Goal: Task Accomplishment & Management: Manage account settings

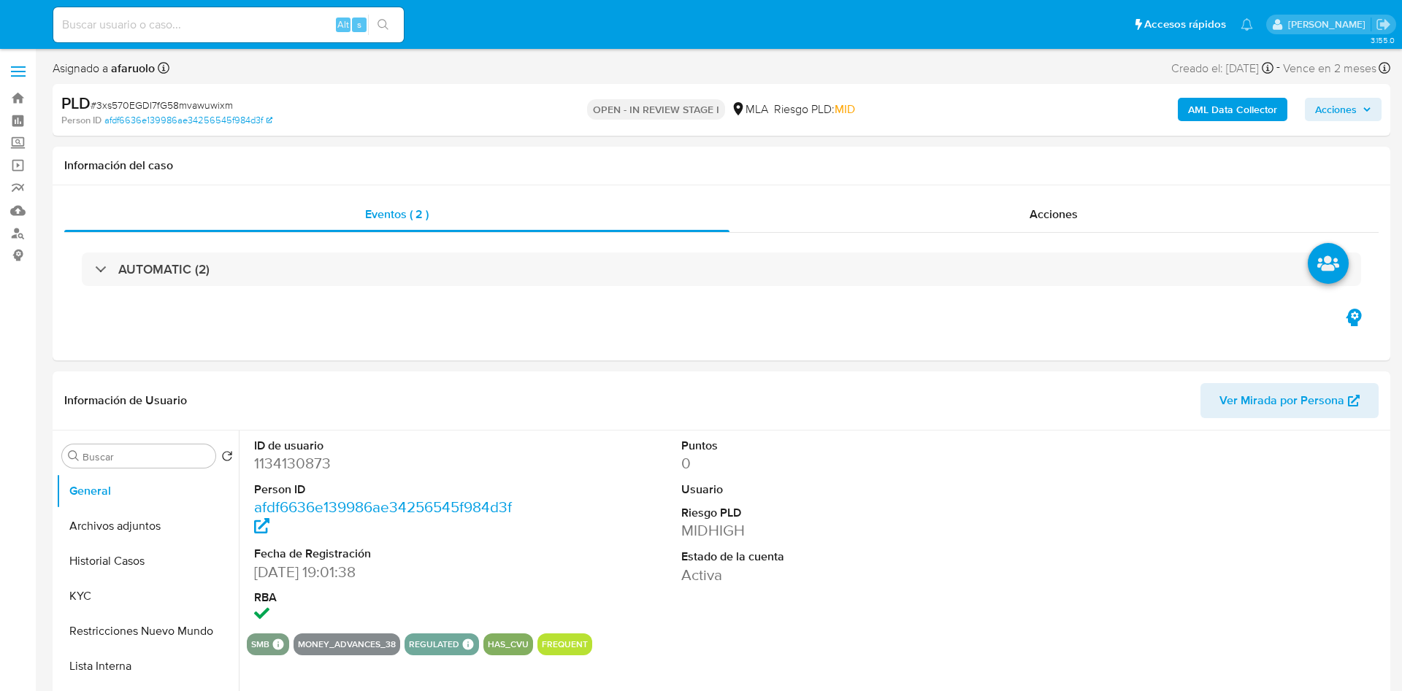
select select "10"
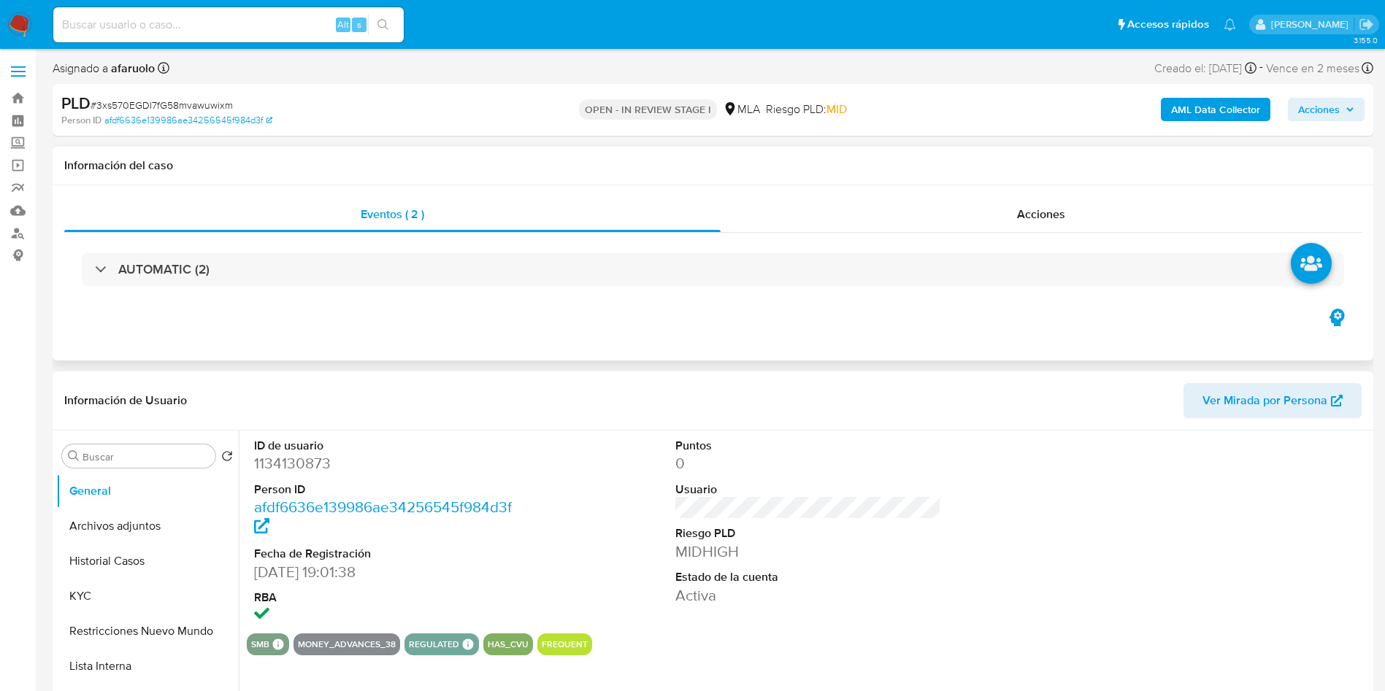
click at [167, 340] on div "Eventos ( 2 ) Acciones AUTOMATIC (2)" at bounding box center [713, 272] width 1321 height 175
click at [1340, 117] on span "Acciones" at bounding box center [1326, 109] width 56 height 20
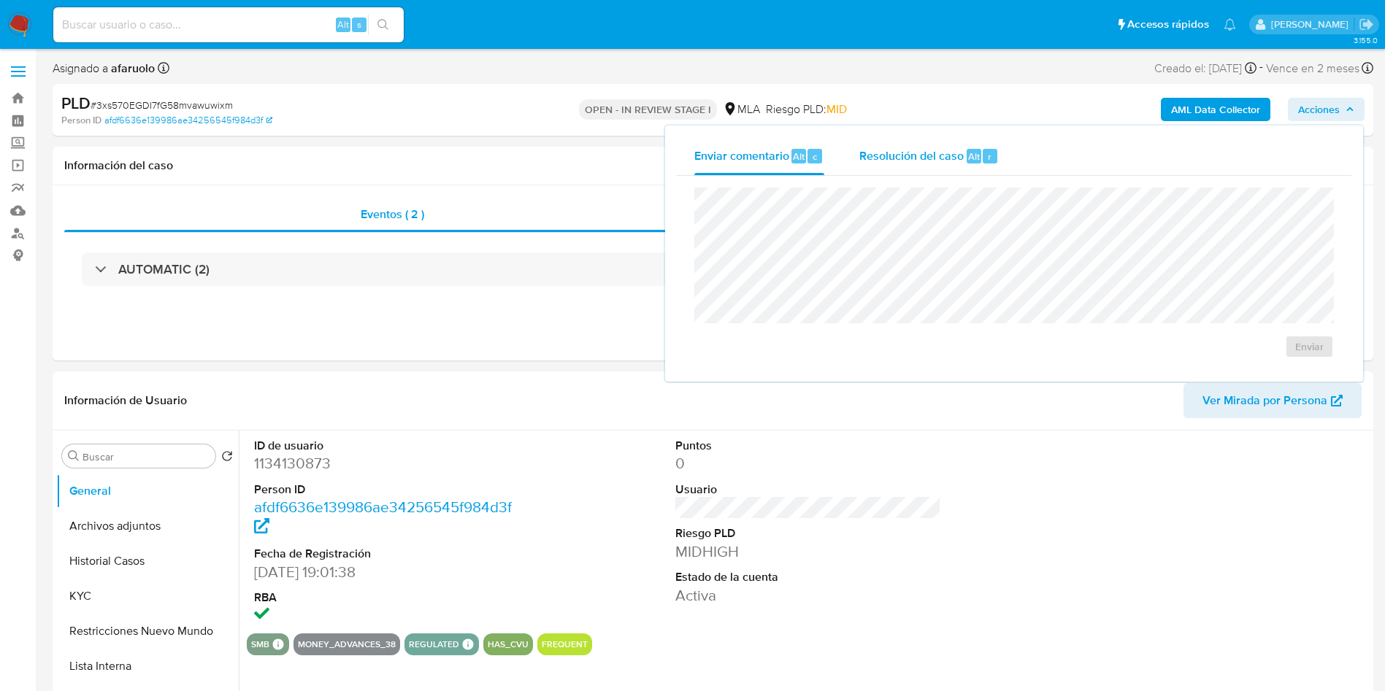
click at [945, 137] on div "Resolución del caso Alt r" at bounding box center [928, 156] width 139 height 38
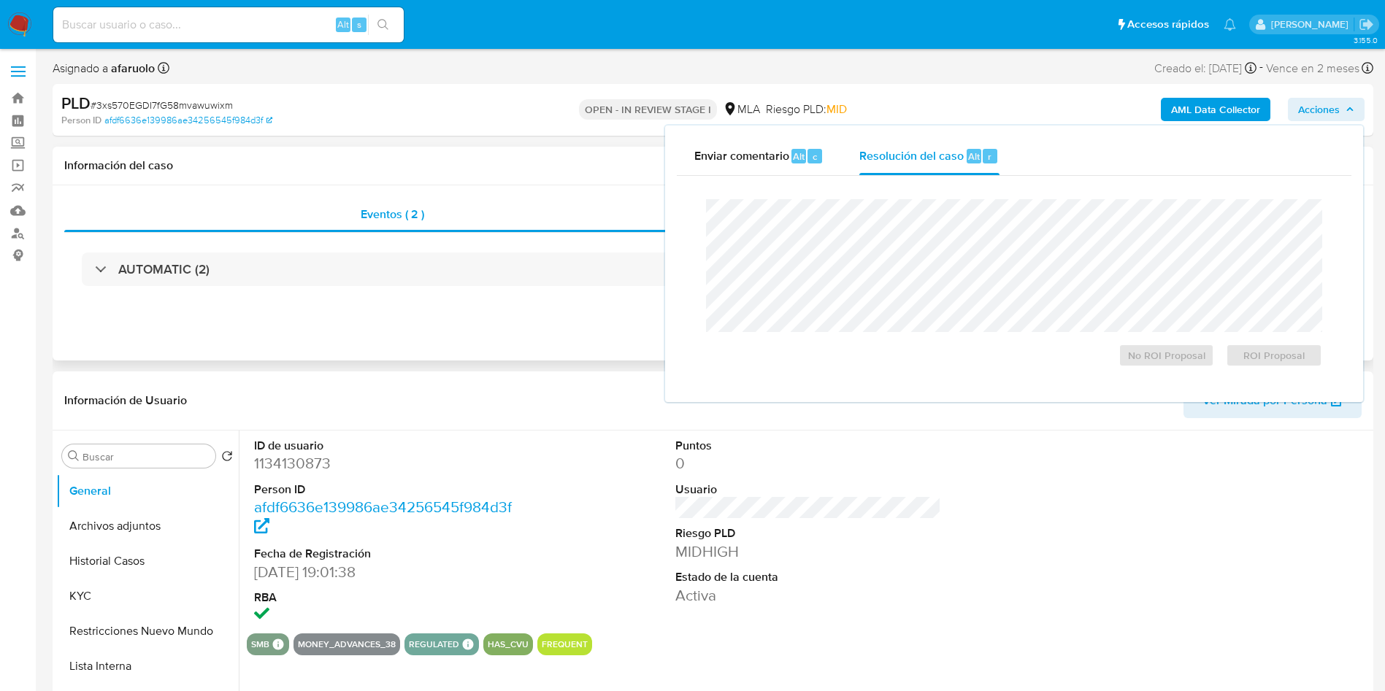
click at [505, 312] on div "Eventos ( 2 ) Acciones AUTOMATIC (2)" at bounding box center [713, 272] width 1321 height 175
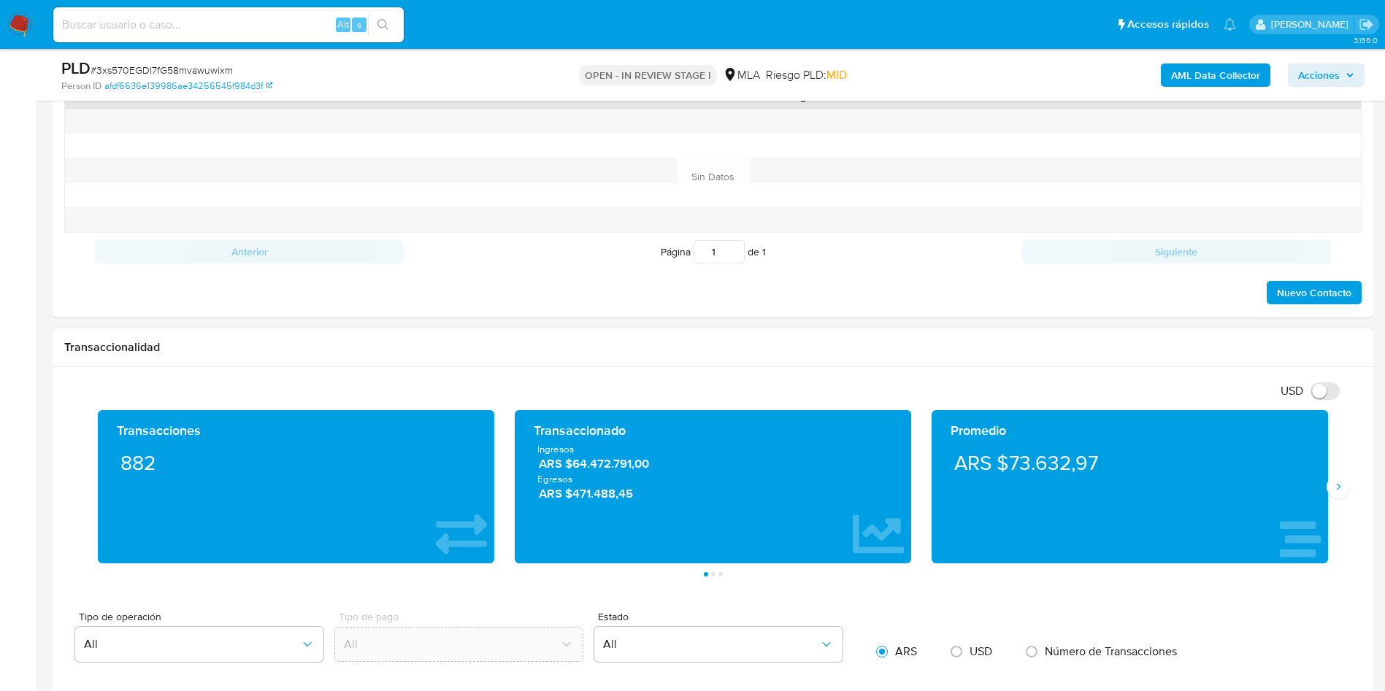
scroll to position [547, 0]
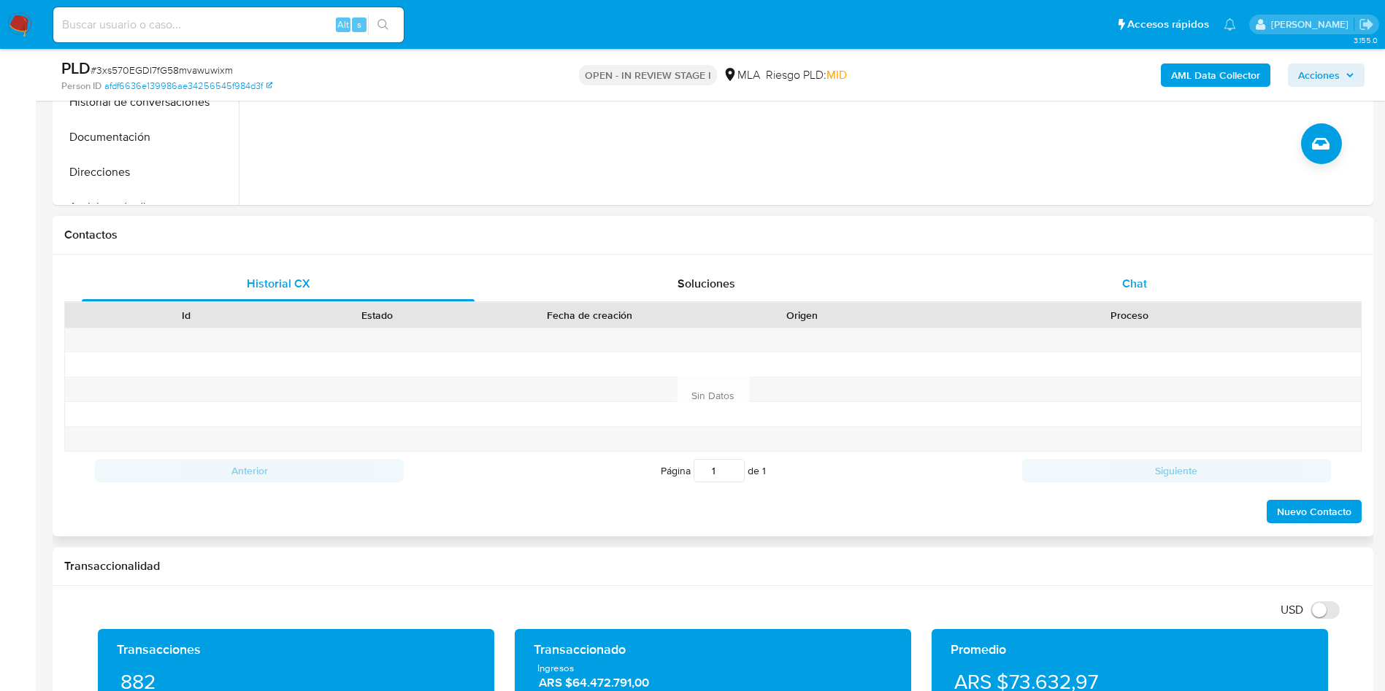
click at [1118, 293] on div "Chat" at bounding box center [1134, 283] width 393 height 35
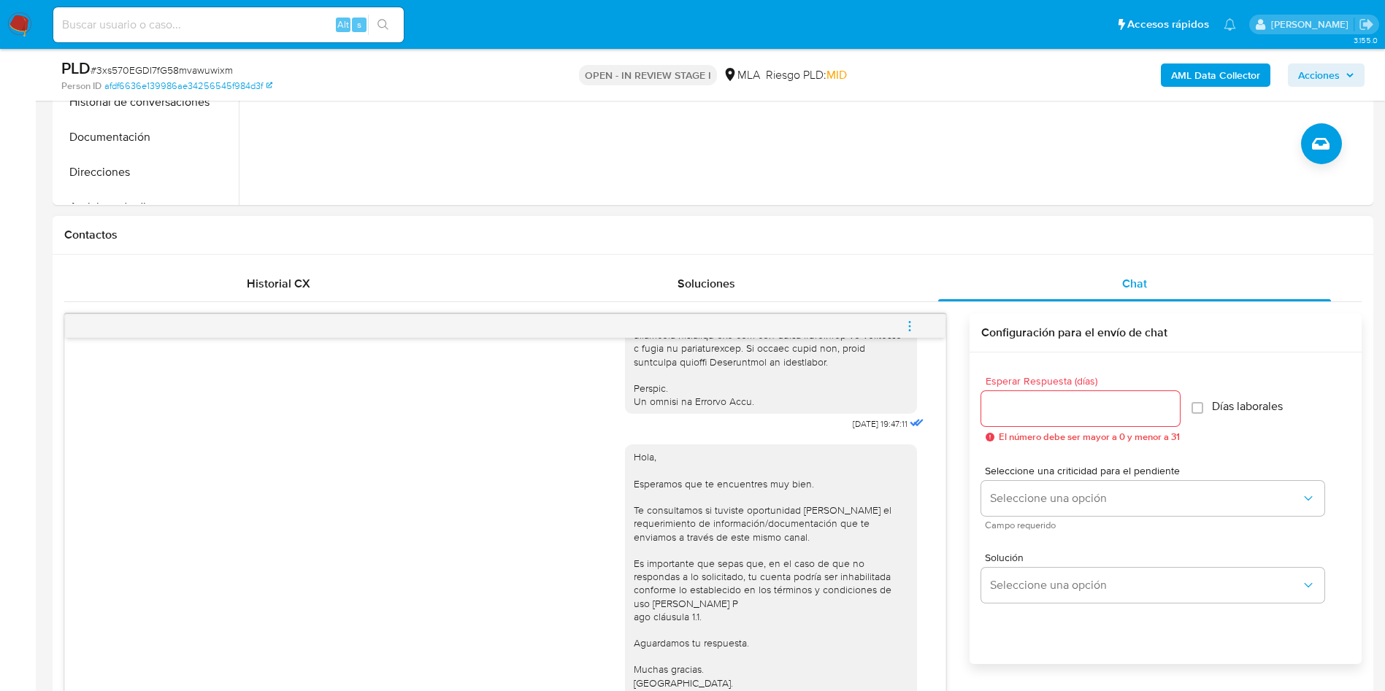
click at [912, 318] on span "menu-action" at bounding box center [909, 326] width 13 height 35
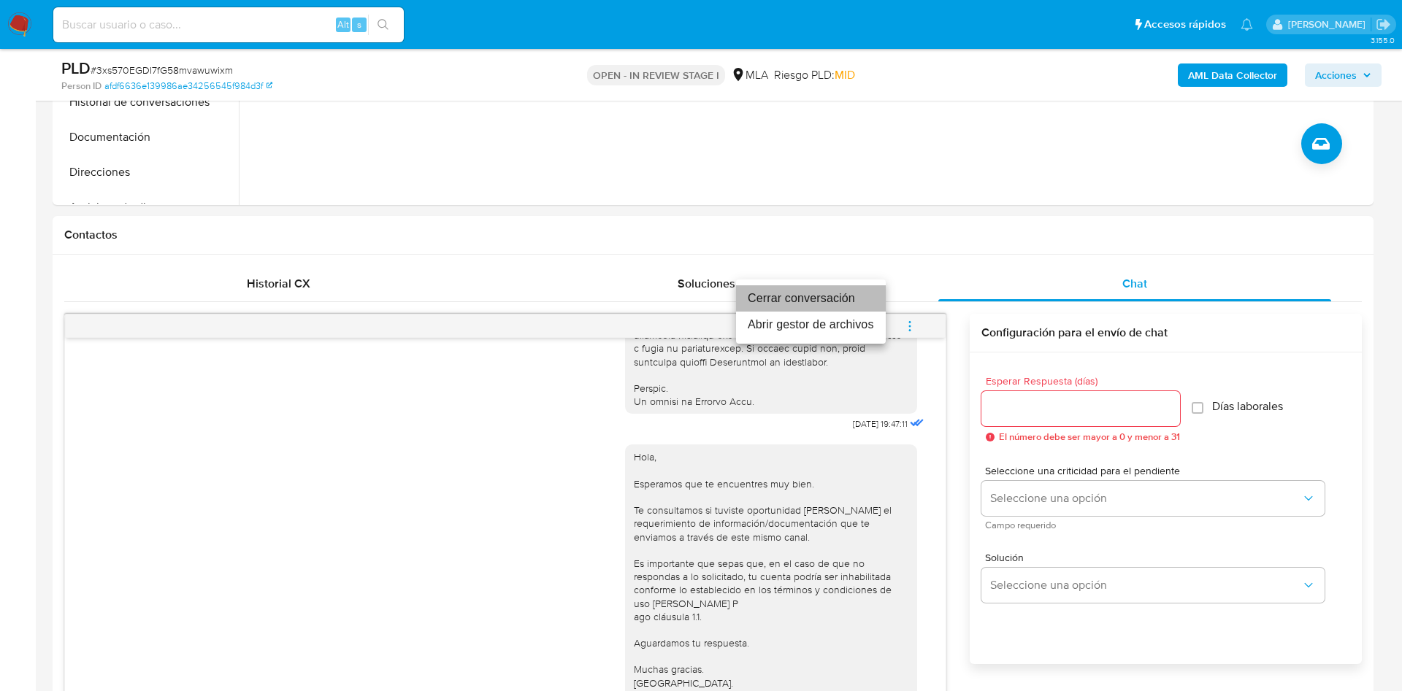
click at [861, 297] on li "Cerrar conversación" at bounding box center [811, 298] width 150 height 26
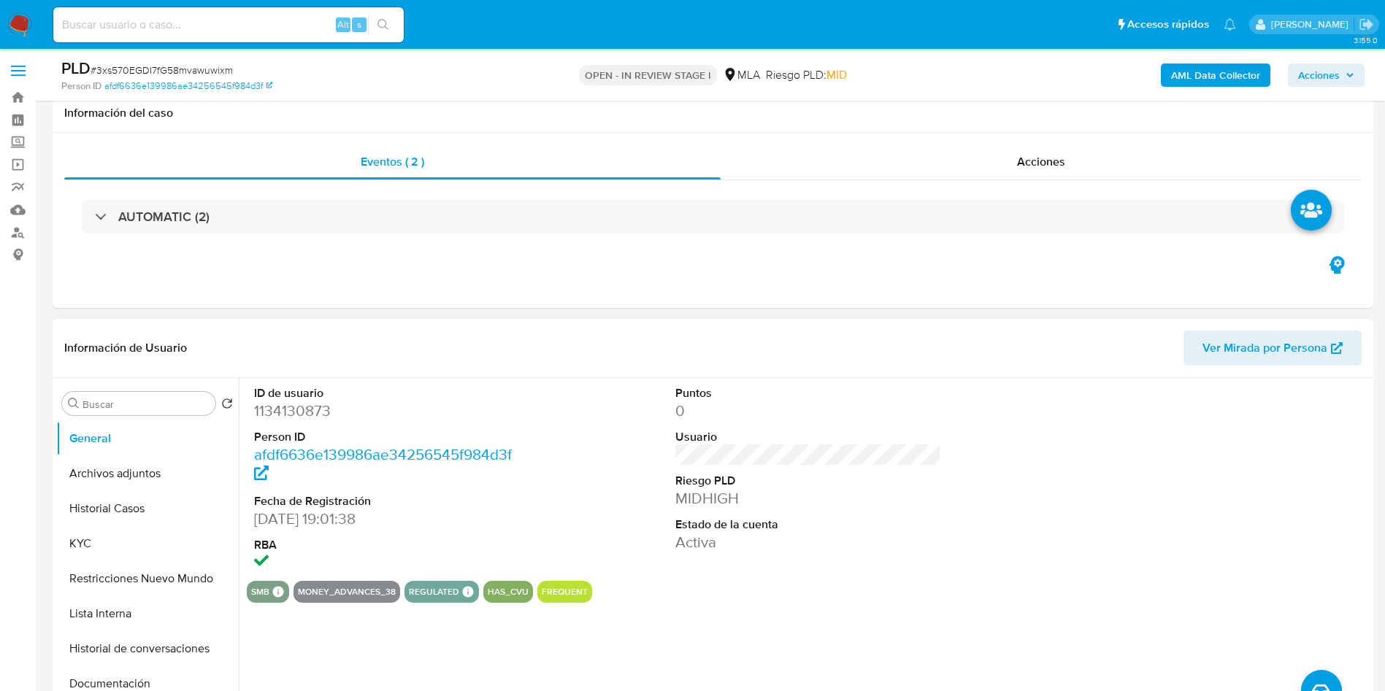
scroll to position [0, 0]
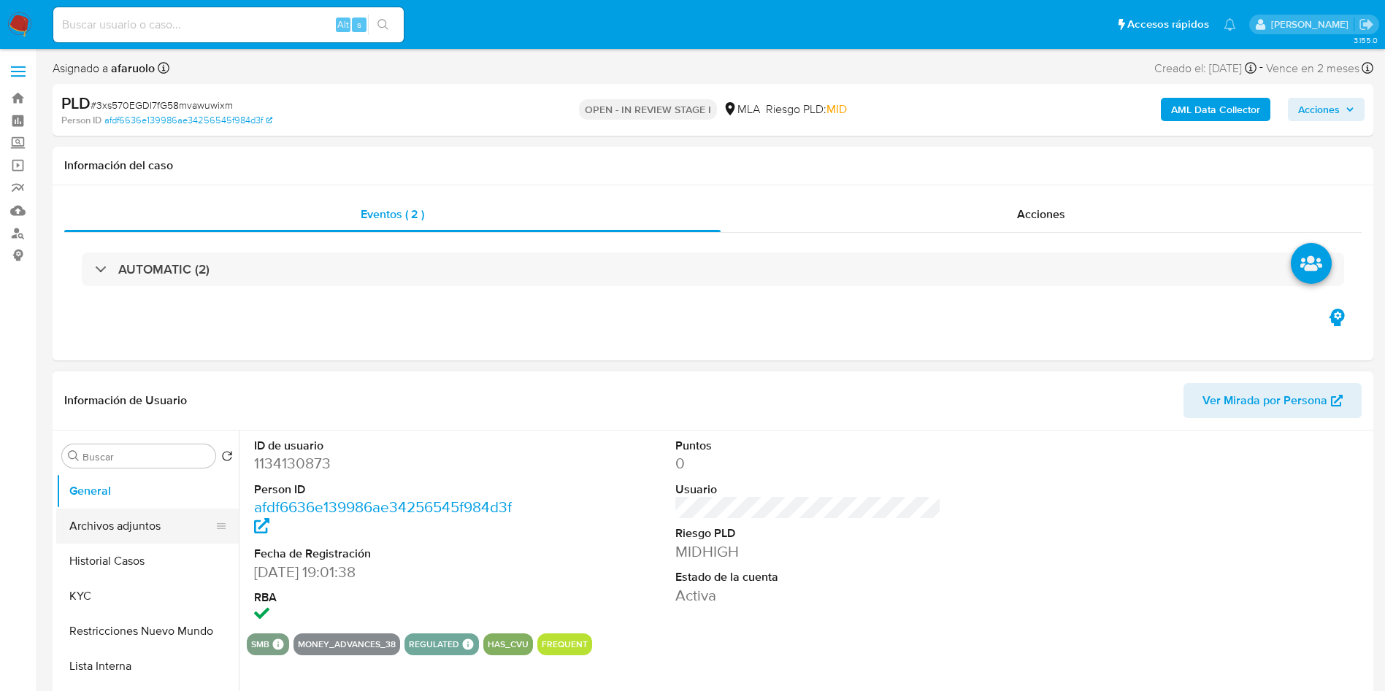
click at [158, 520] on button "Archivos adjuntos" at bounding box center [141, 526] width 171 height 35
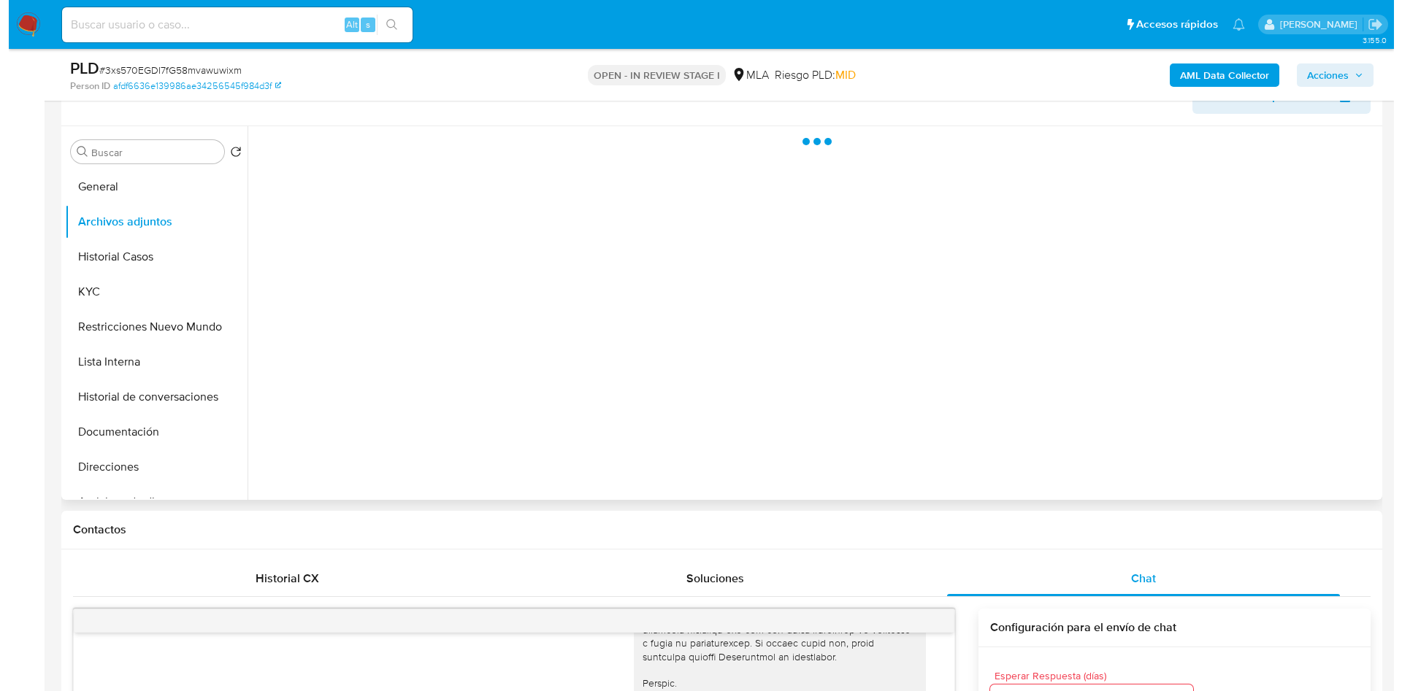
scroll to position [219, 0]
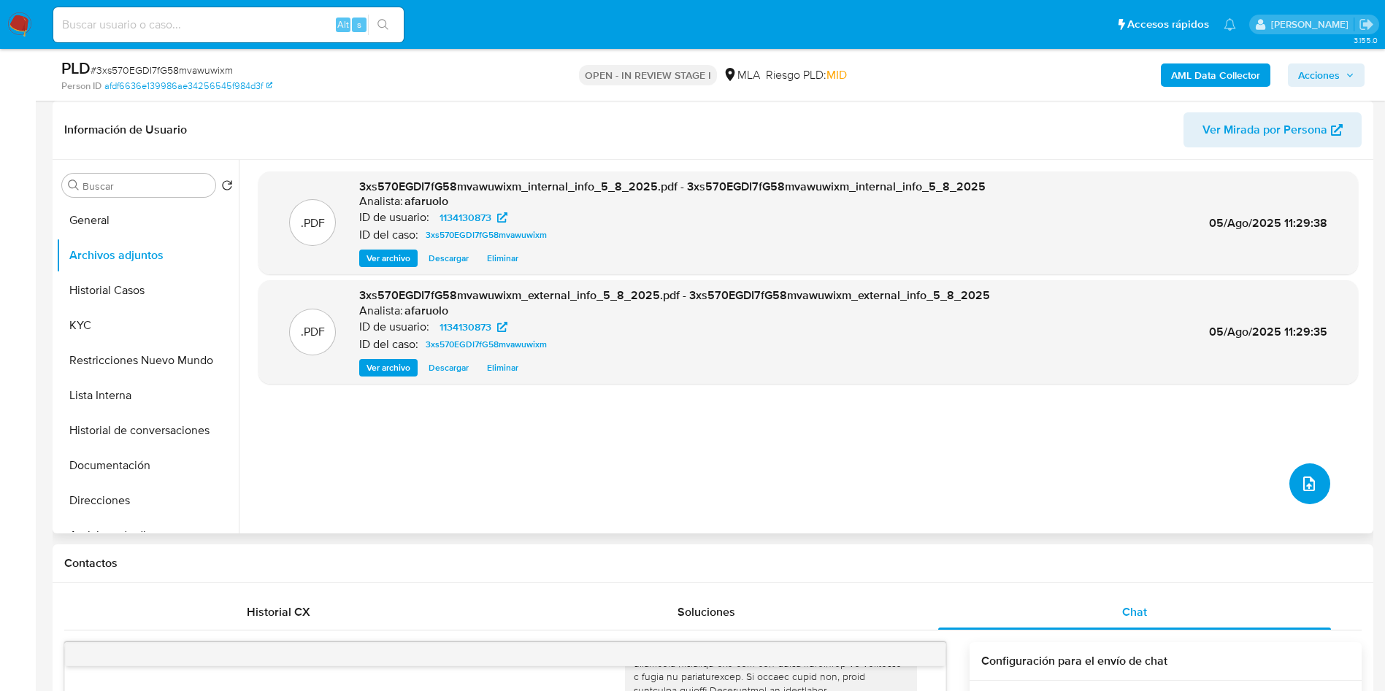
click at [1300, 483] on icon "upload-file" at bounding box center [1309, 484] width 18 height 18
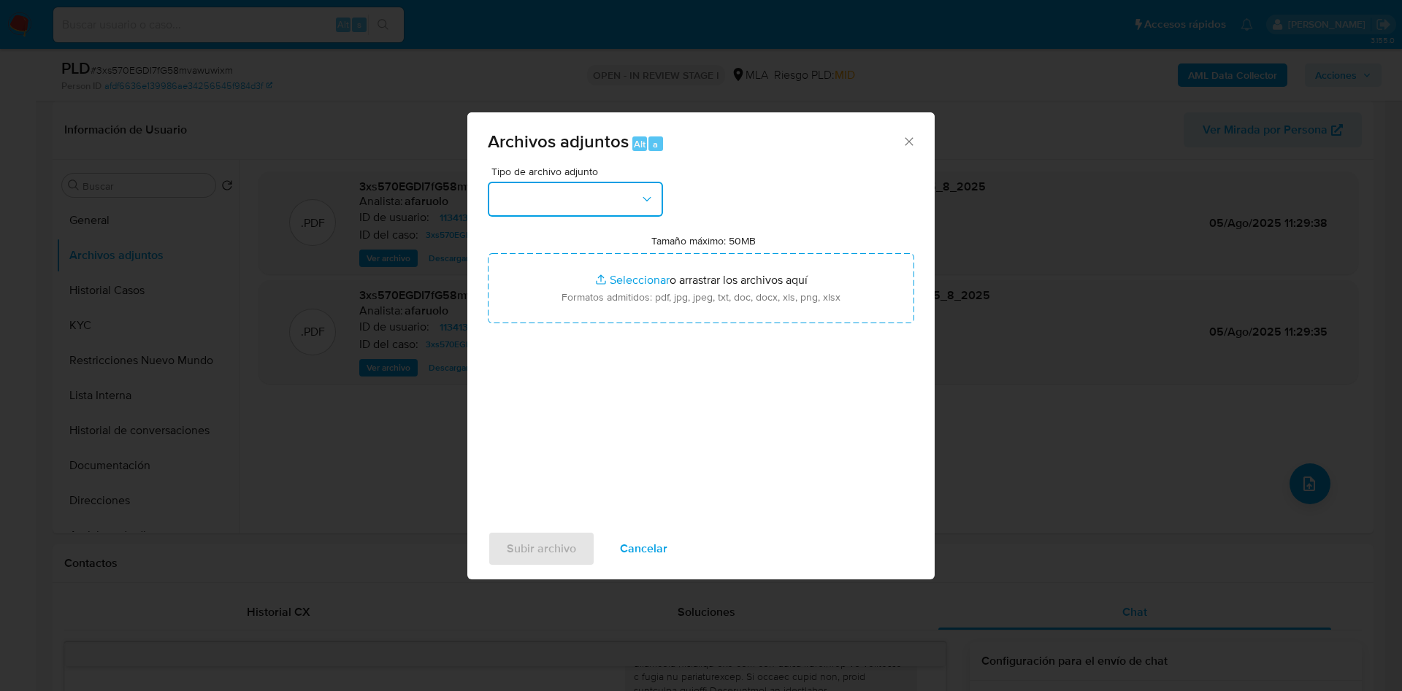
click at [610, 212] on button "button" at bounding box center [575, 199] width 175 height 35
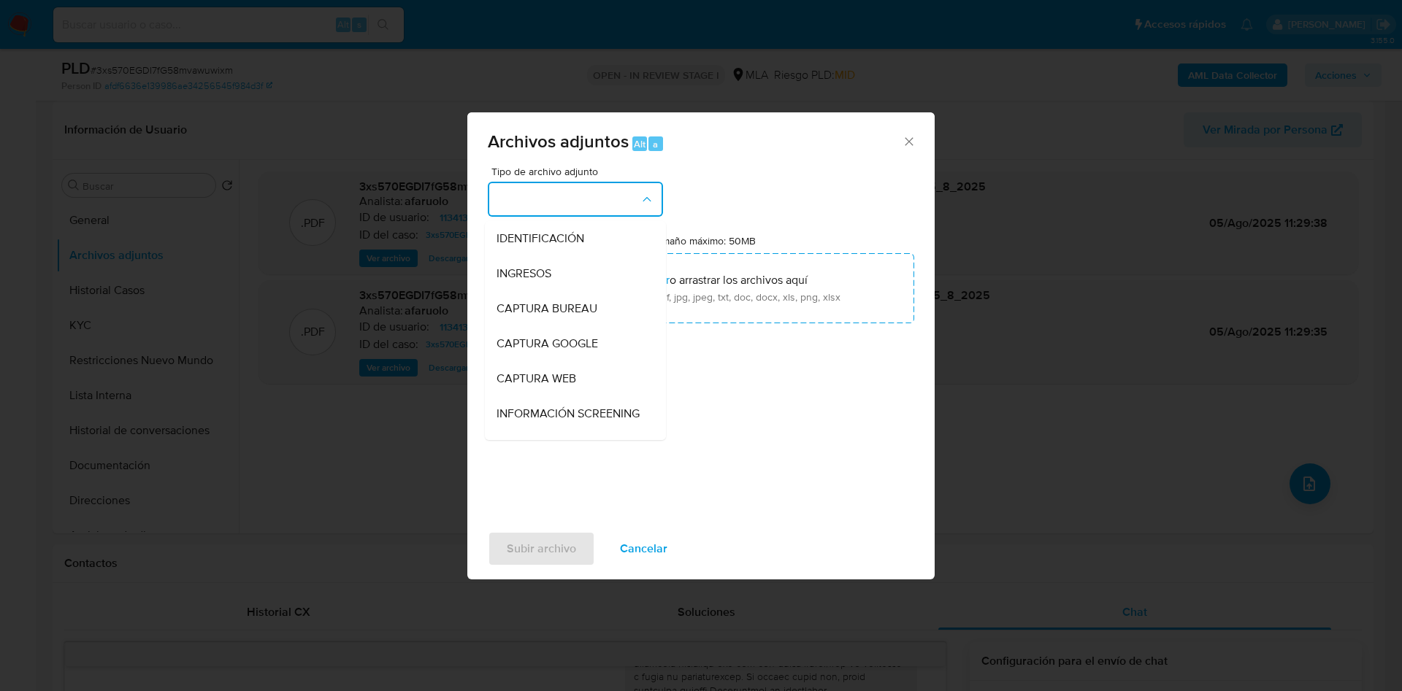
click at [610, 202] on button "button" at bounding box center [575, 199] width 175 height 35
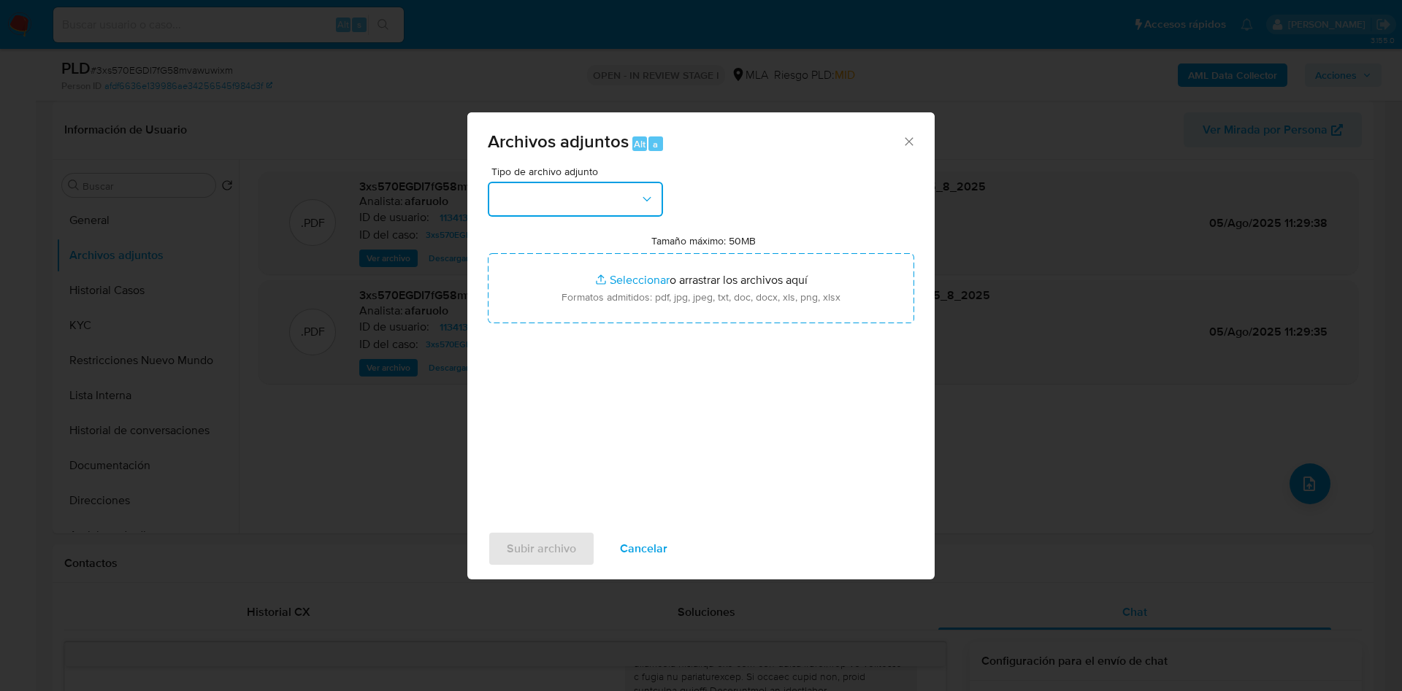
click at [604, 196] on button "button" at bounding box center [575, 199] width 175 height 35
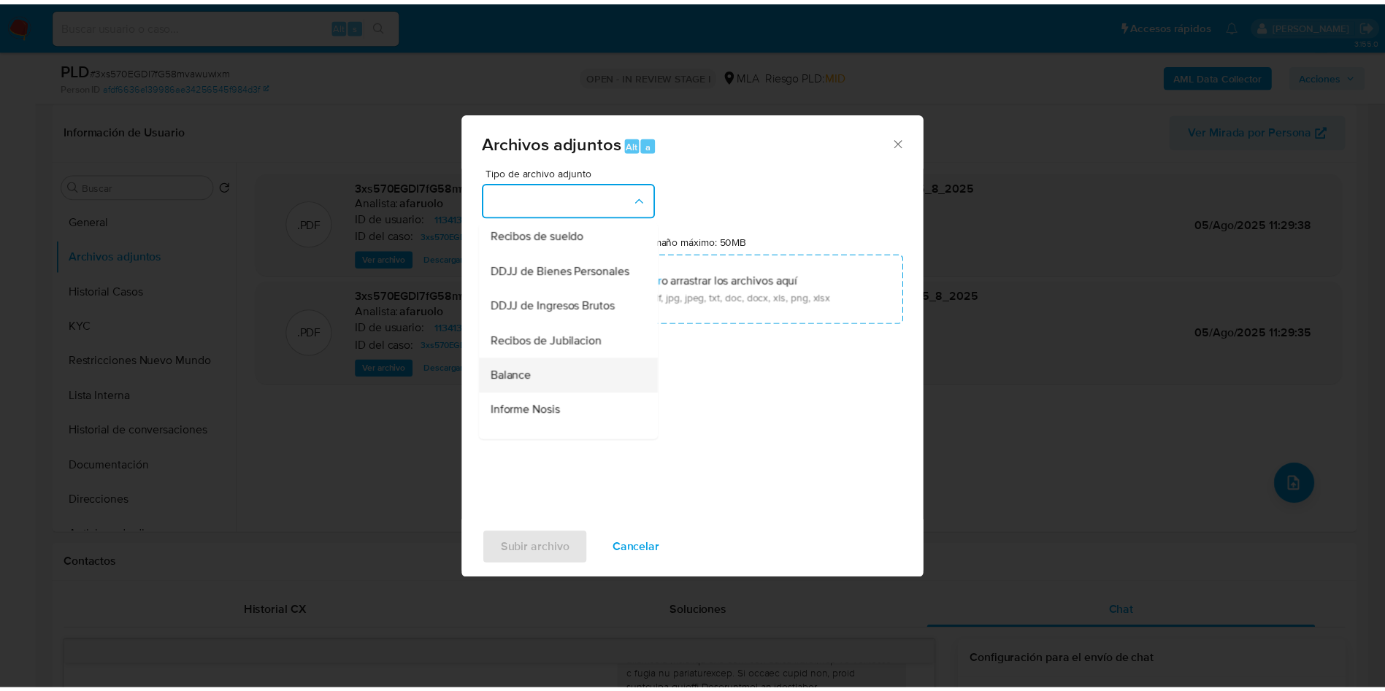
scroll to position [226, 0]
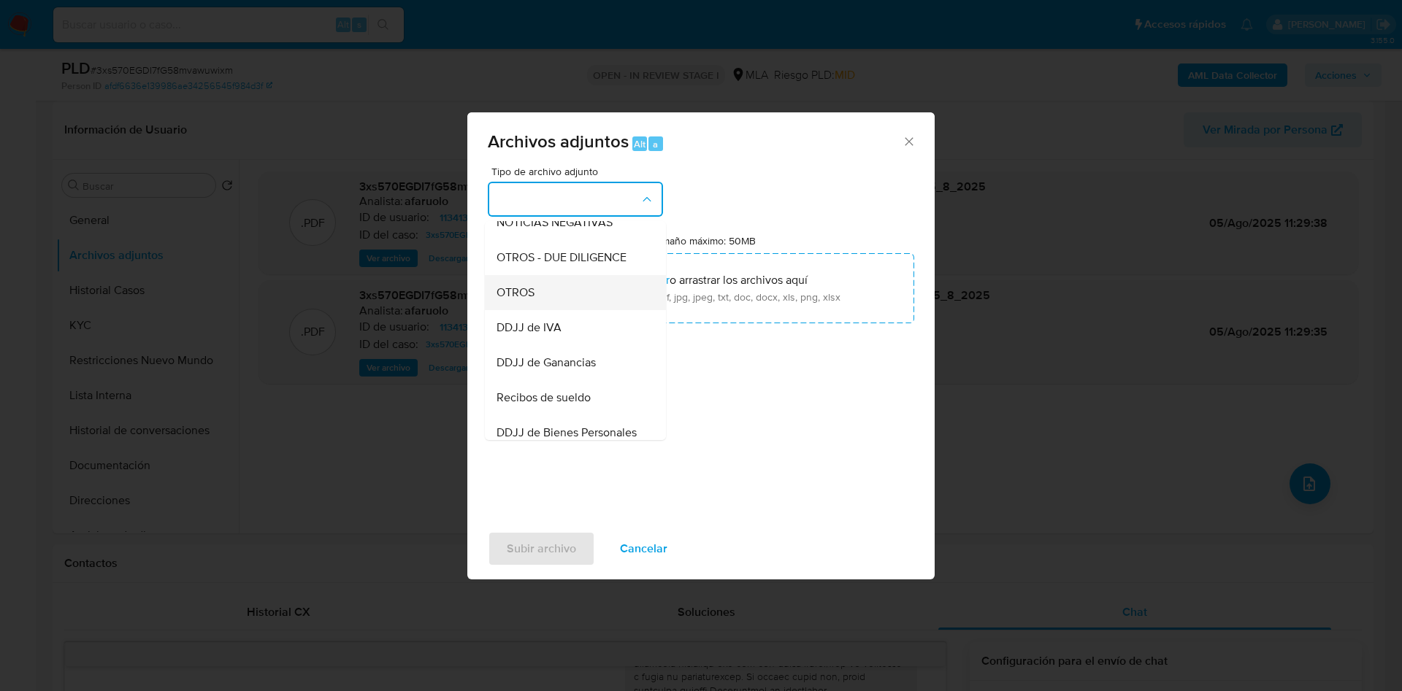
click at [545, 307] on div "OTROS" at bounding box center [570, 292] width 149 height 35
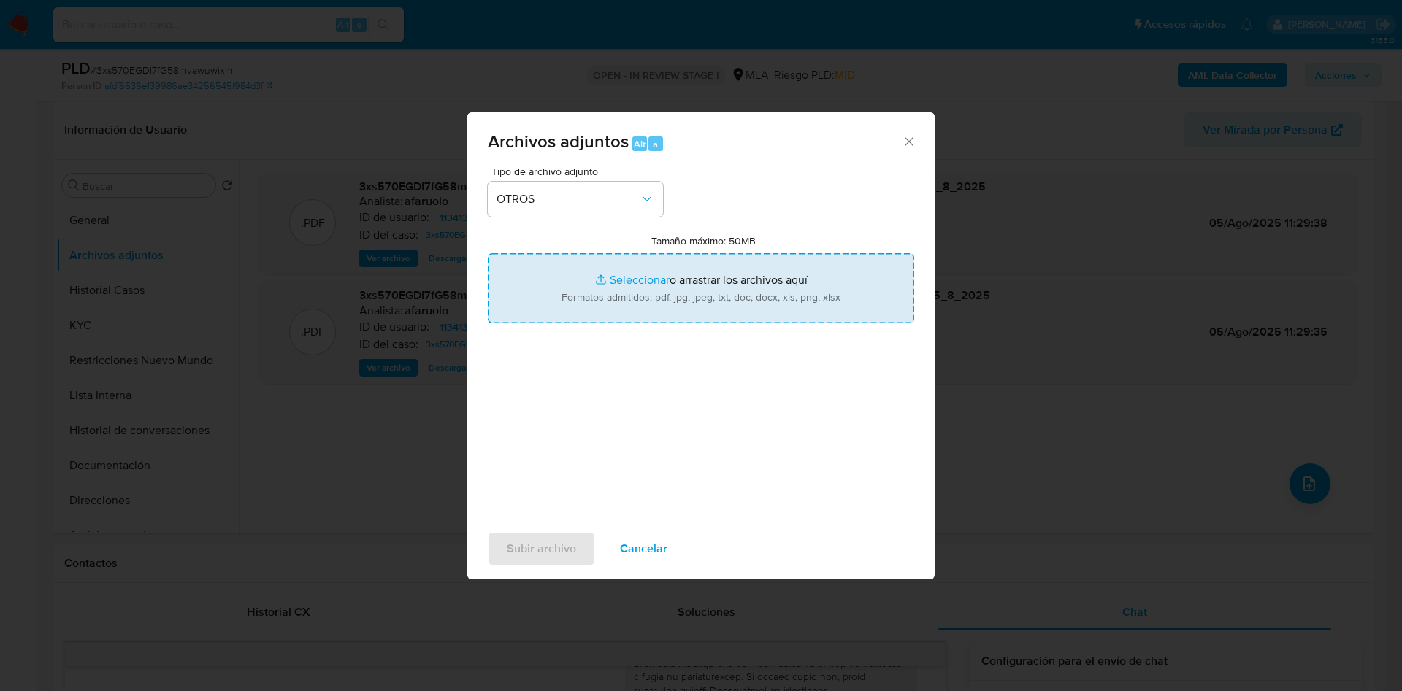
click at [651, 288] on input "Tamaño máximo: 50MB Seleccionar archivos" at bounding box center [701, 288] width 426 height 70
type input "C:\fakepath\Caselog 3xs570EGDI7fG58mvawuwixm_2025_07_17_19_08_46.docx"
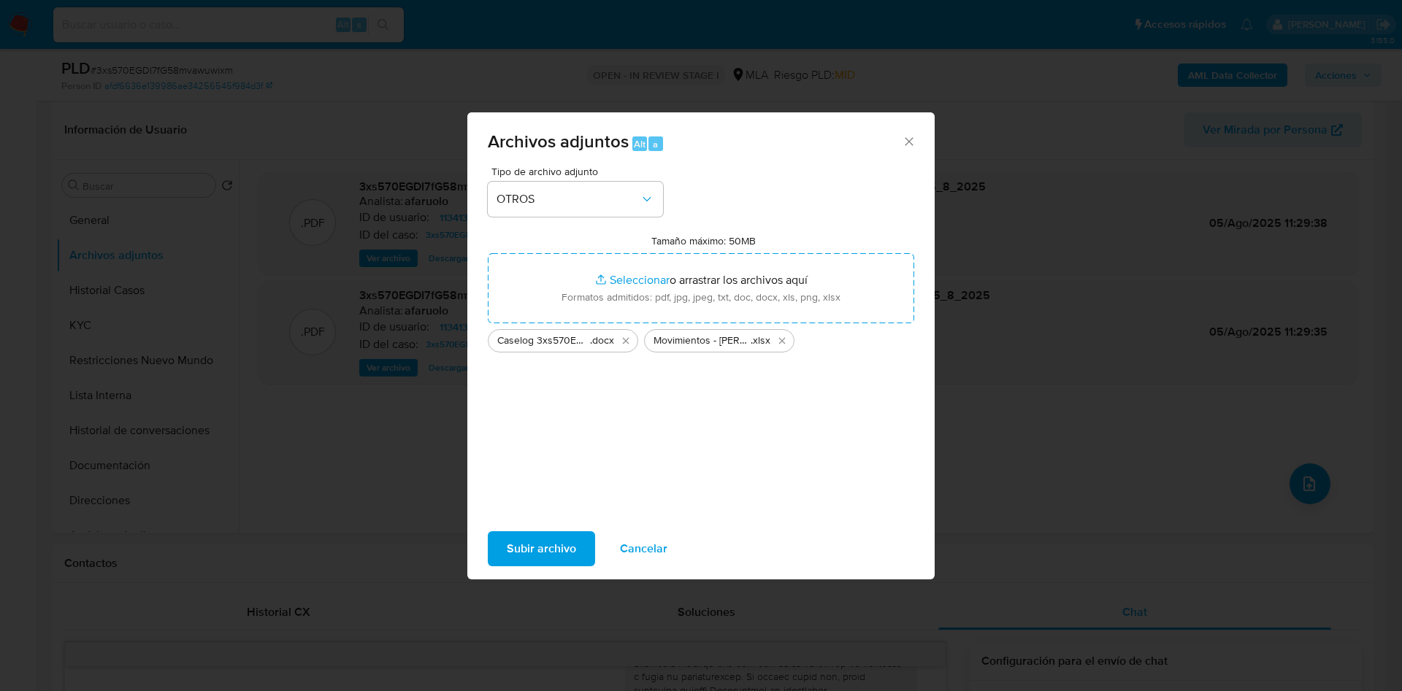
click at [541, 533] on span "Subir archivo" at bounding box center [541, 549] width 69 height 32
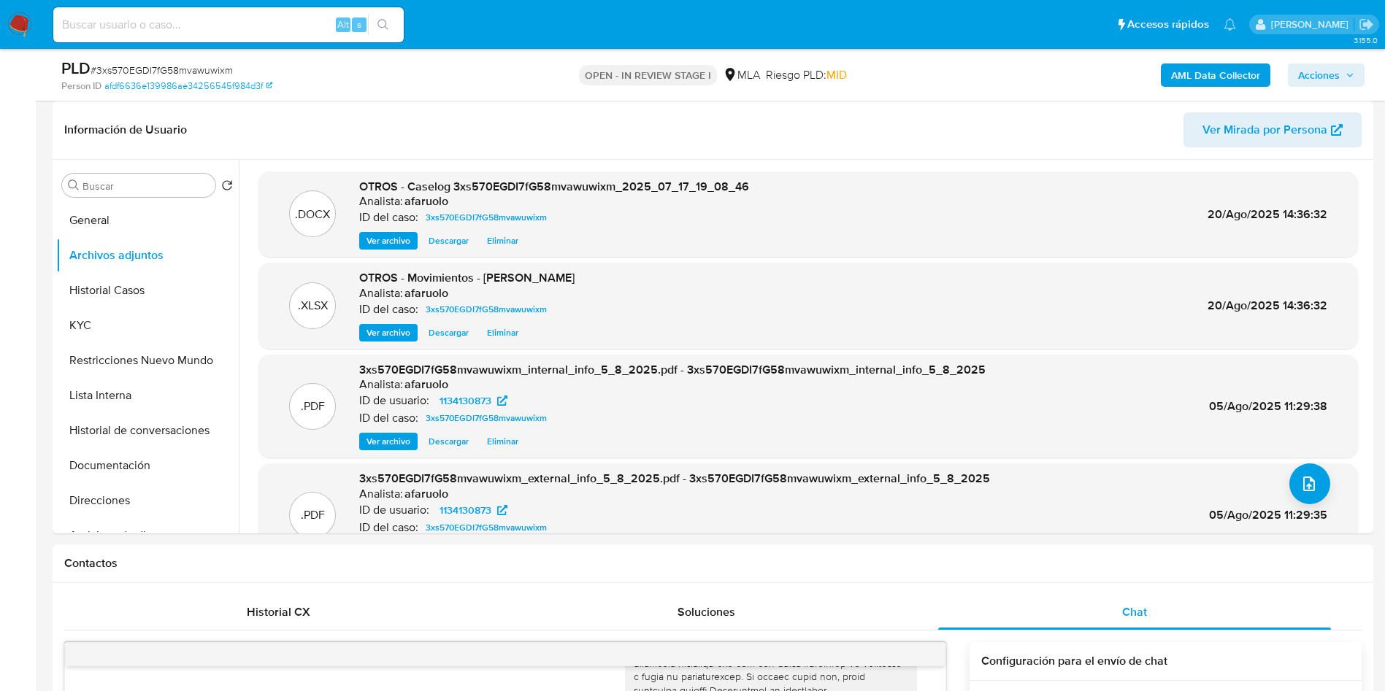
drag, startPoint x: 1319, startPoint y: 66, endPoint x: 1326, endPoint y: 69, distance: 7.9
click at [1325, 67] on span "Acciones" at bounding box center [1319, 75] width 42 height 23
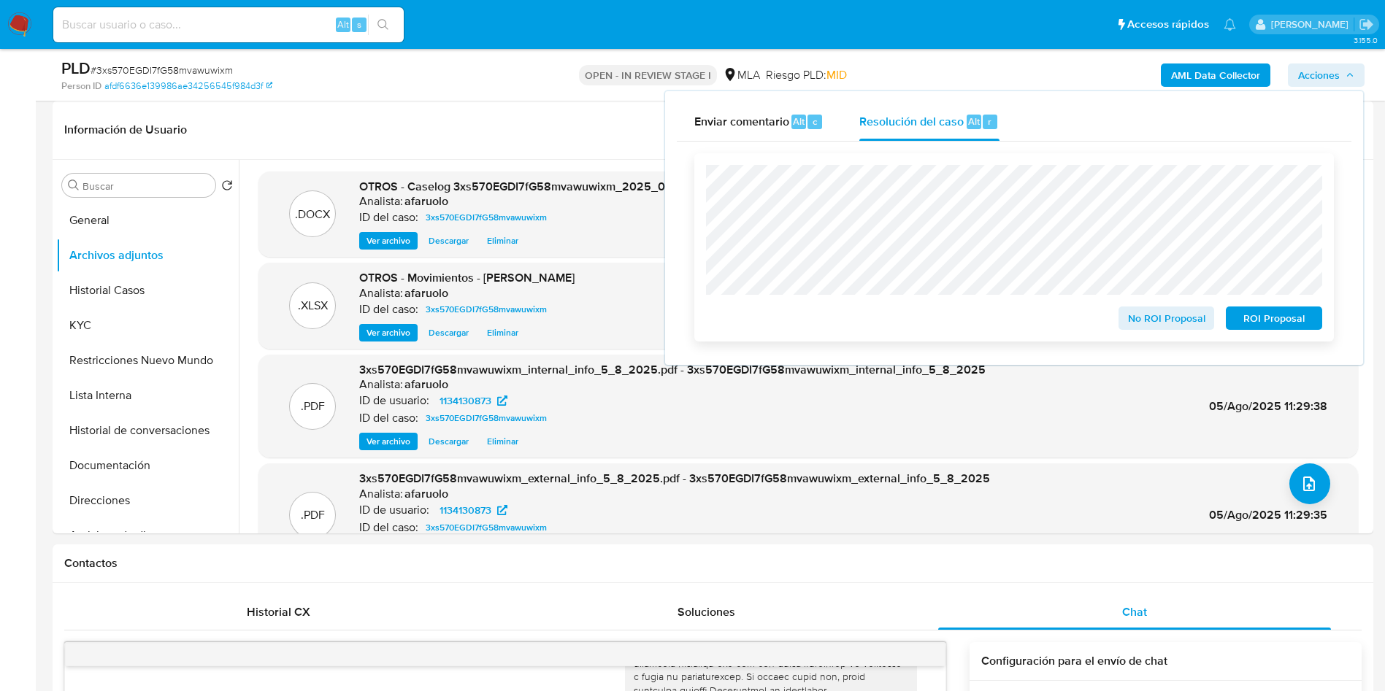
click at [1165, 325] on span "No ROI Proposal" at bounding box center [1167, 318] width 76 height 20
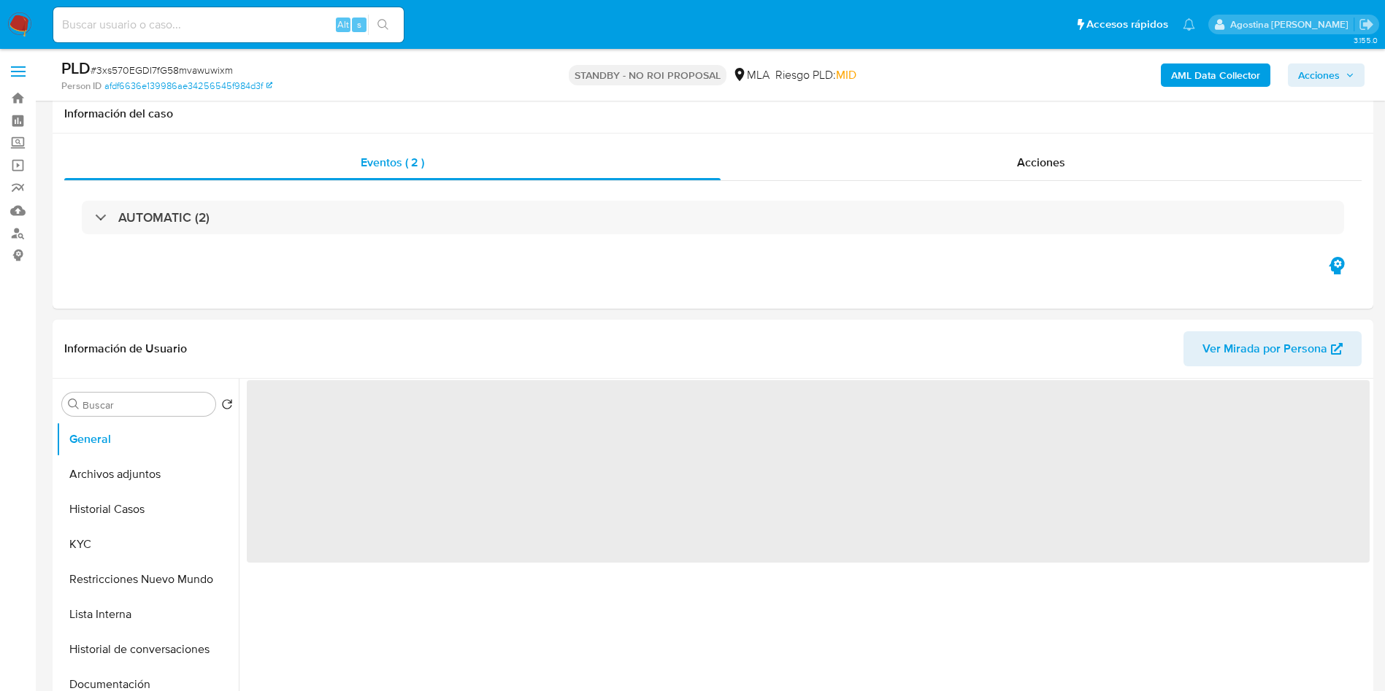
scroll to position [604, 0]
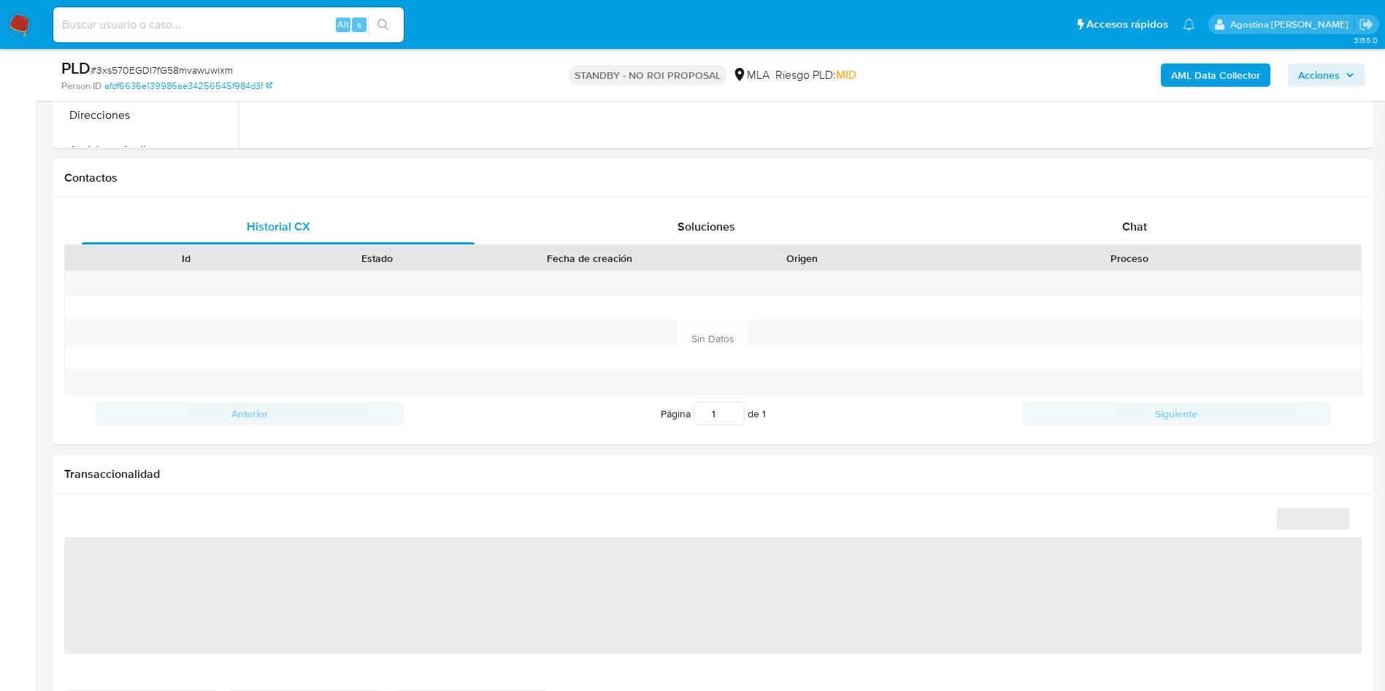
select select "10"
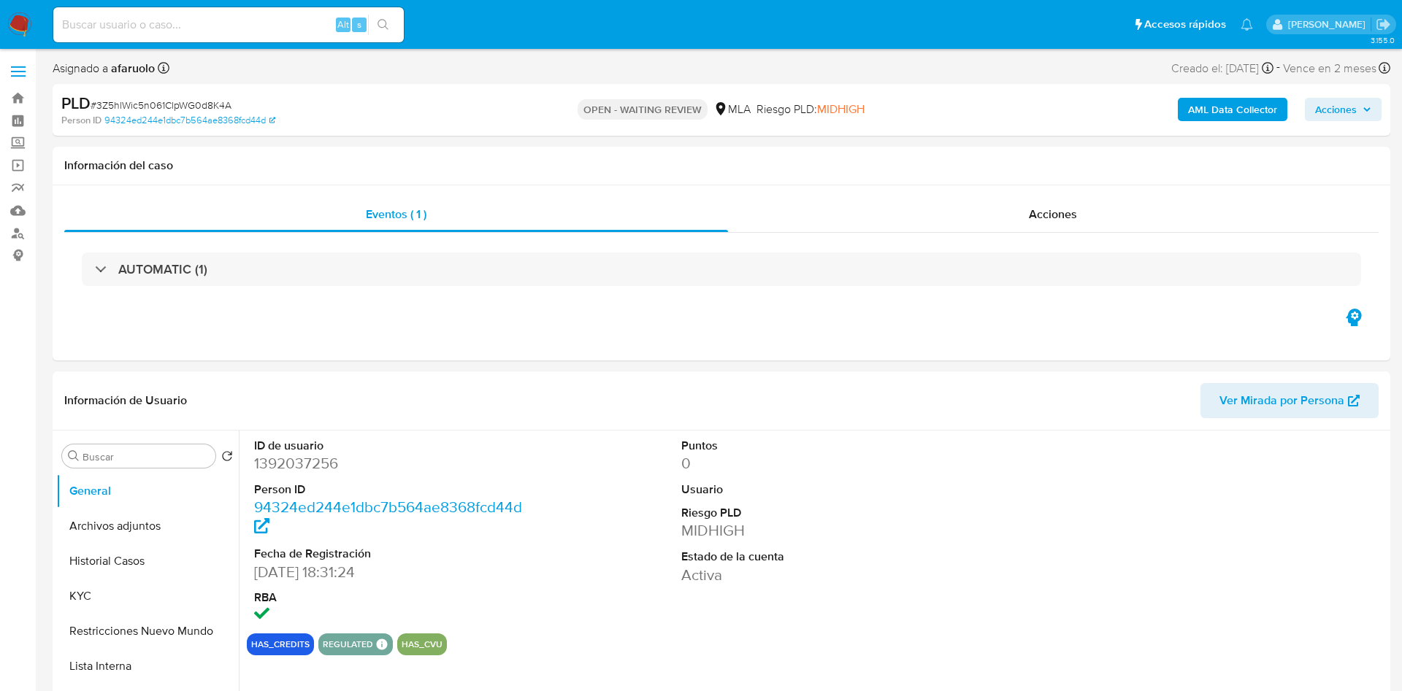
select select "10"
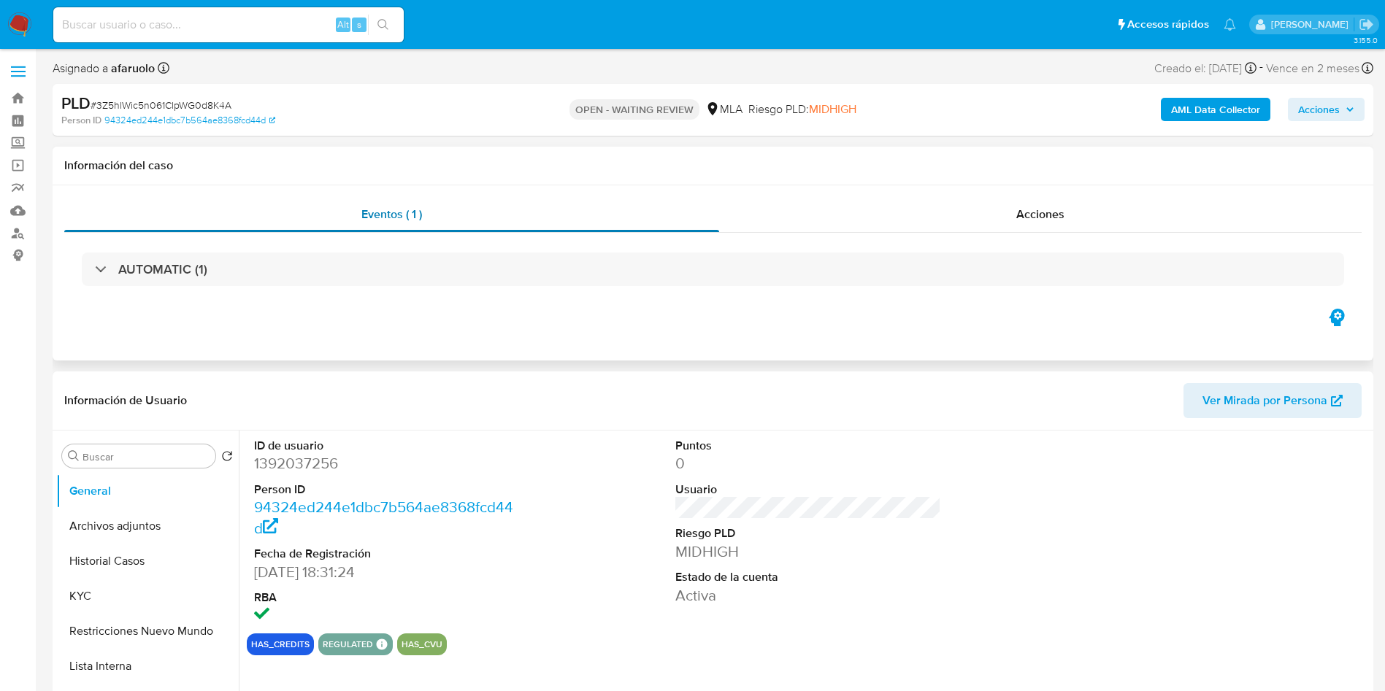
click at [567, 206] on div "Eventos ( 1 )" at bounding box center [391, 214] width 655 height 35
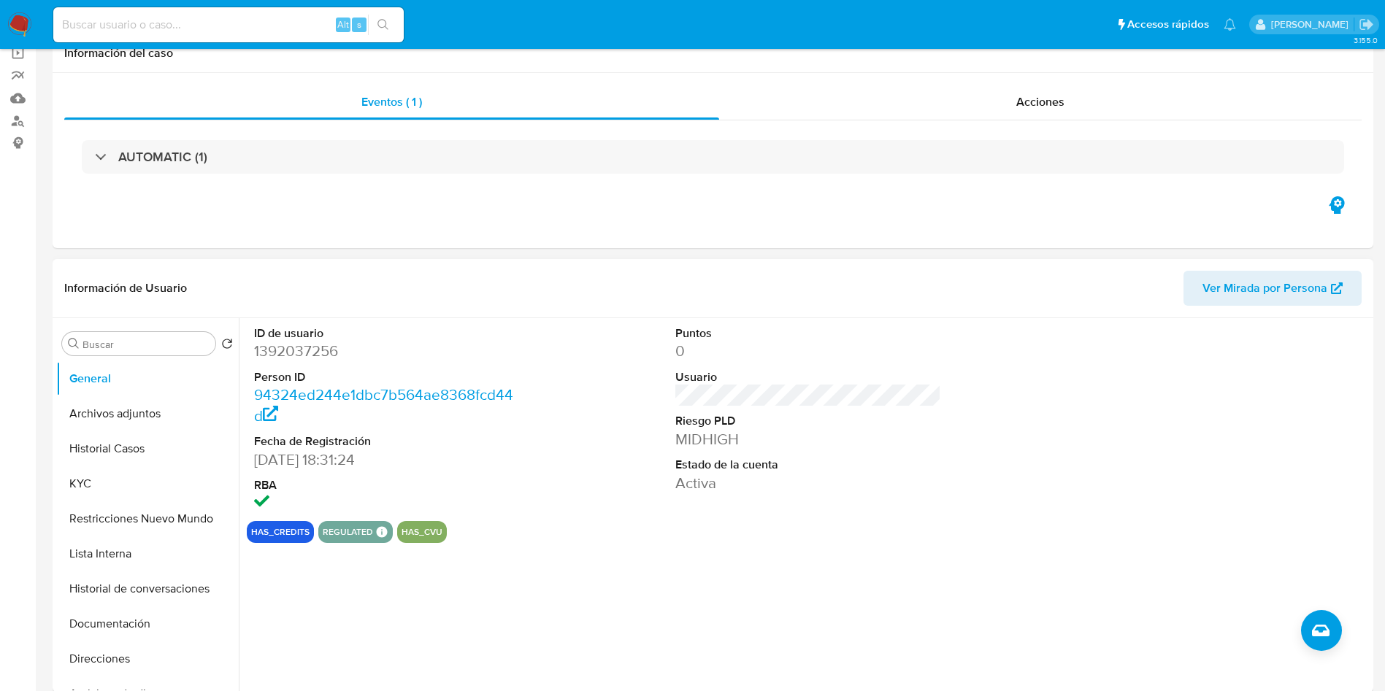
scroll to position [328, 0]
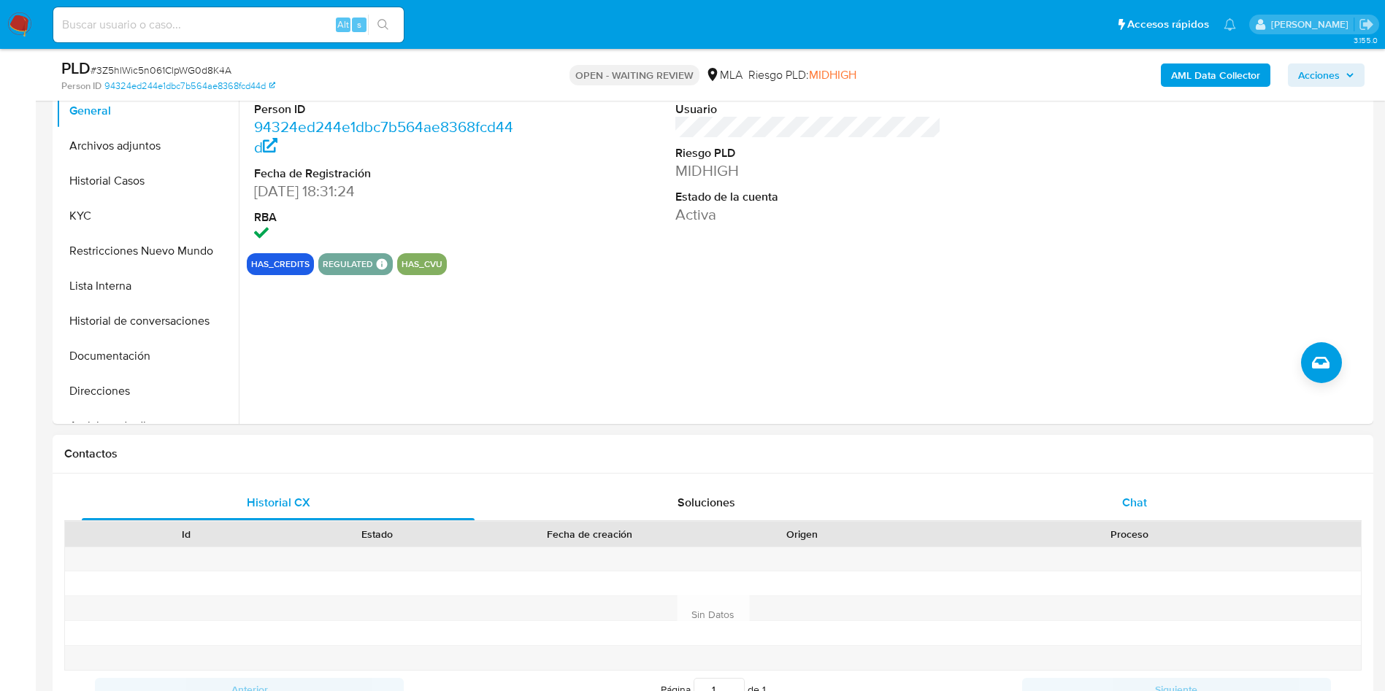
click at [1039, 504] on div "Chat" at bounding box center [1134, 502] width 393 height 35
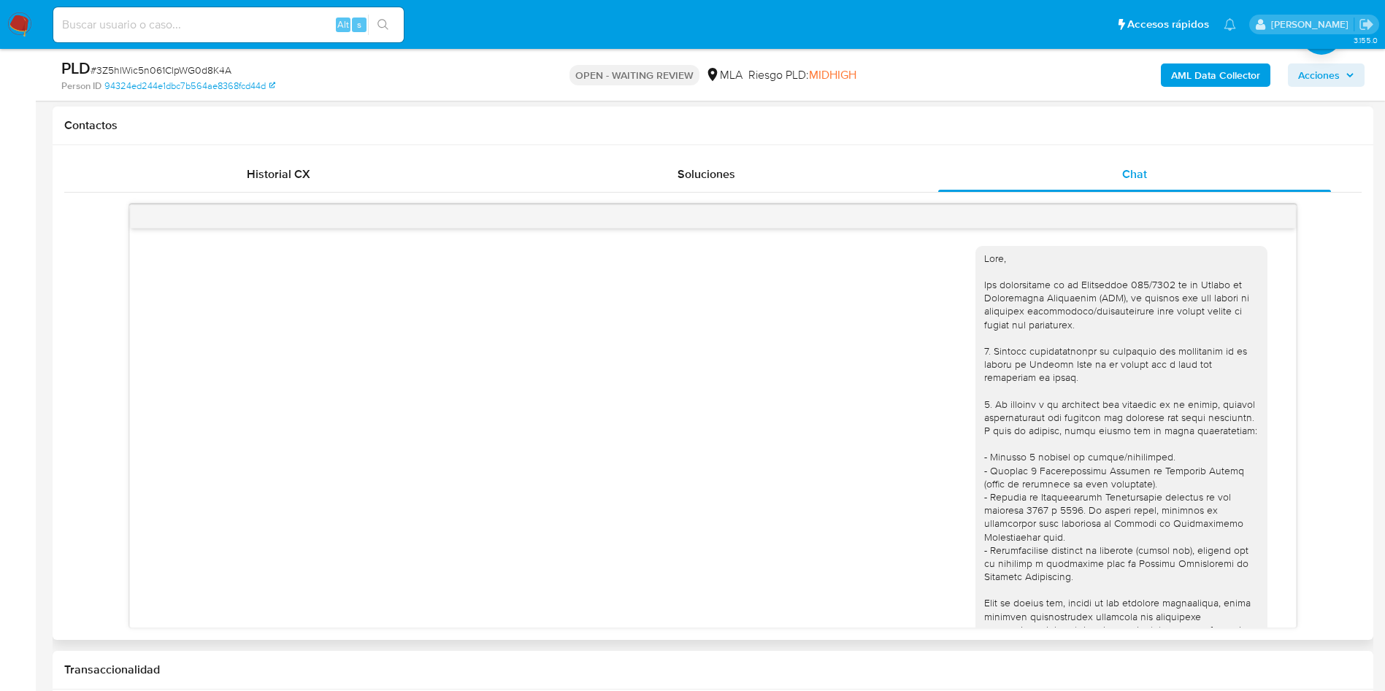
scroll to position [1167, 0]
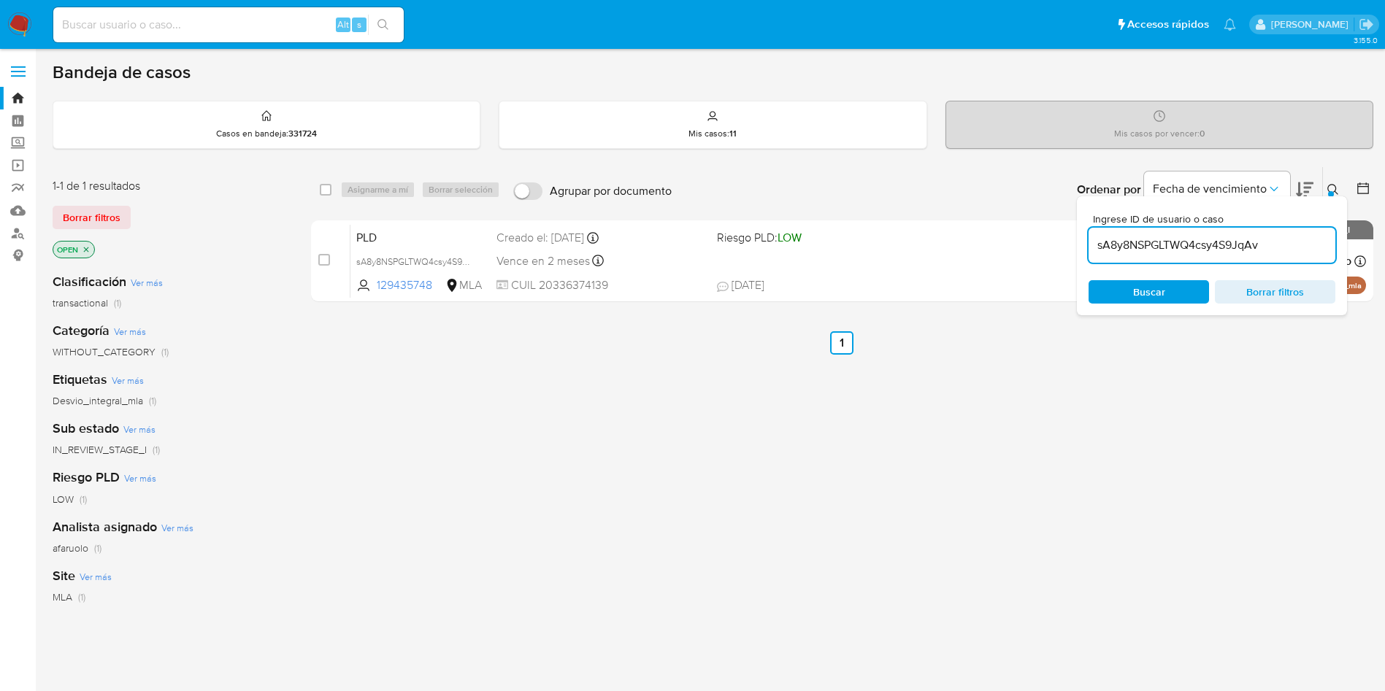
click at [1151, 247] on input "sA8y8NSPGLTWQ4csy4S9JqAv" at bounding box center [1211, 245] width 247 height 19
paste input "3Z5hlWic5n061ClpWG0d8K4A"
type input "3Z5hlWic5n061ClpWG0d8K4A"
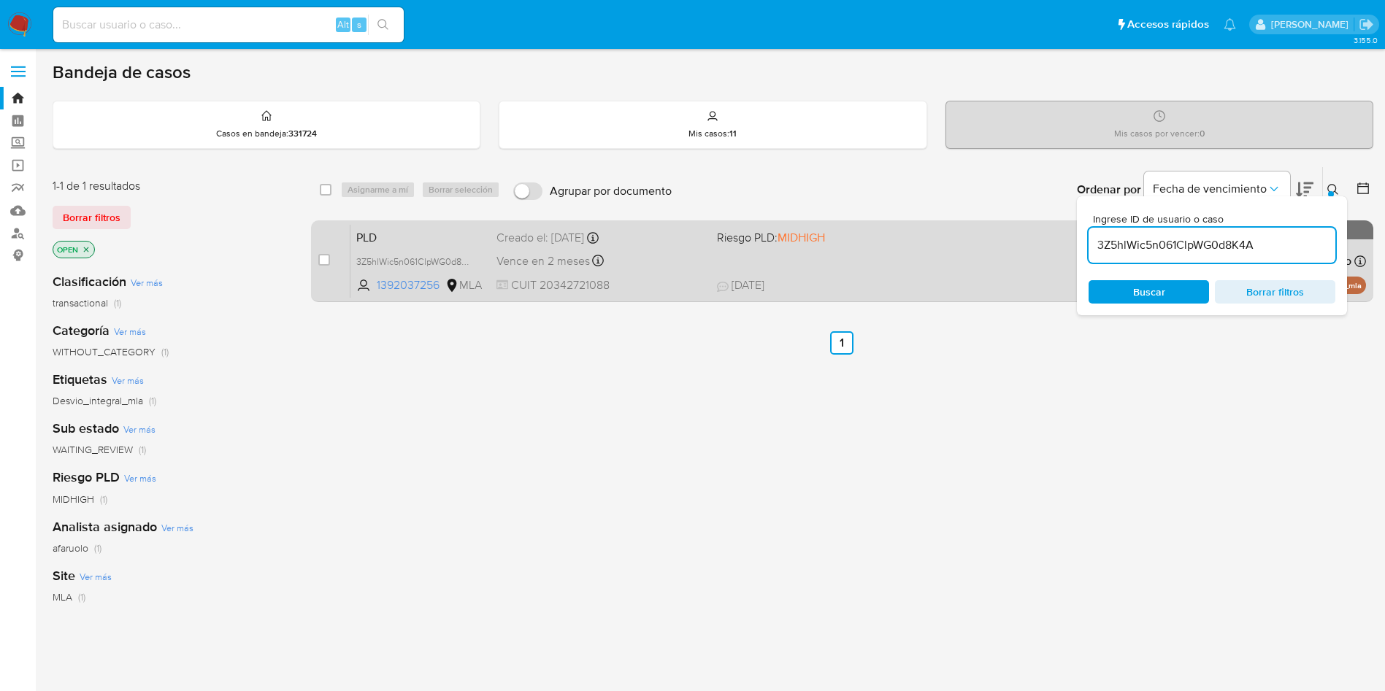
click at [317, 270] on div "case-item-checkbox No es posible asignar el caso PLD 3Z5hlWic5n061ClpWG0d8K4A 1…" at bounding box center [842, 261] width 1062 height 82
click at [315, 260] on div "case-item-checkbox No es posible asignar el caso PLD 3Z5hlWic5n061ClpWG0d8K4A 1…" at bounding box center [842, 261] width 1062 height 82
click at [323, 257] on input "checkbox" at bounding box center [324, 260] width 12 height 12
checkbox input "true"
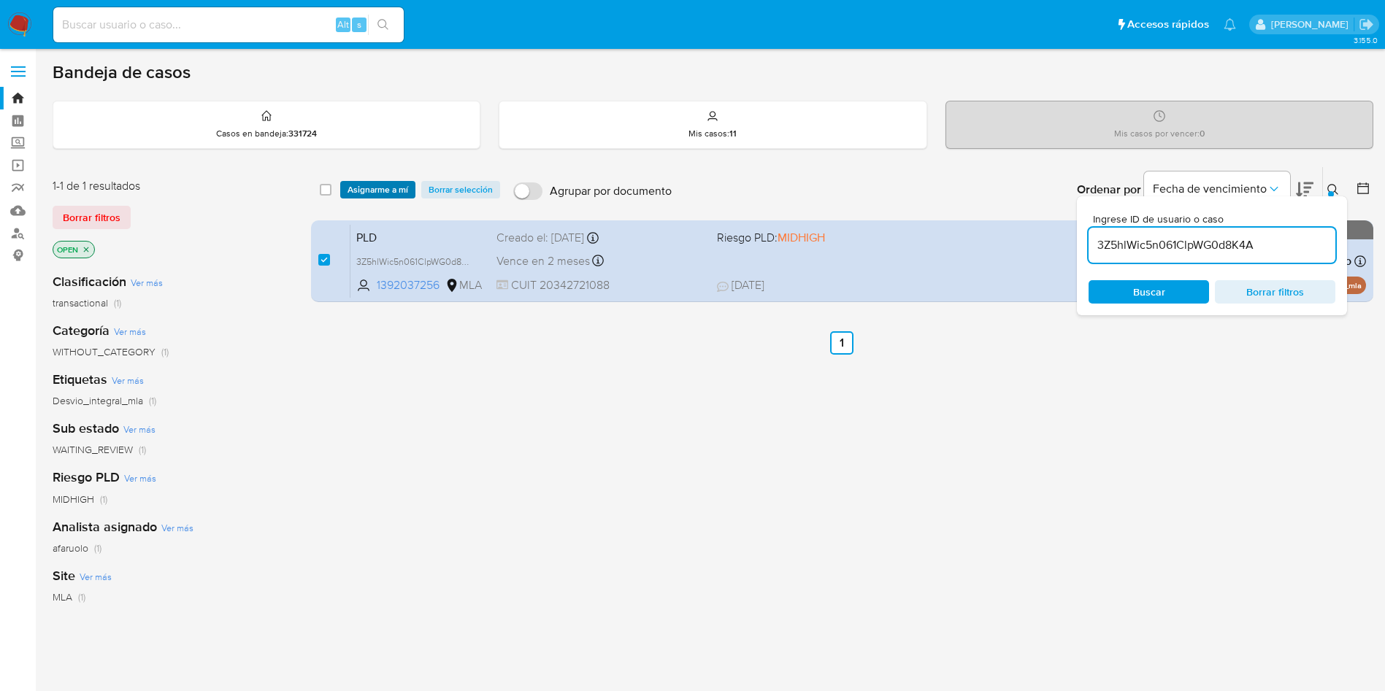
click at [371, 182] on span "Asignarme a mí" at bounding box center [377, 189] width 61 height 15
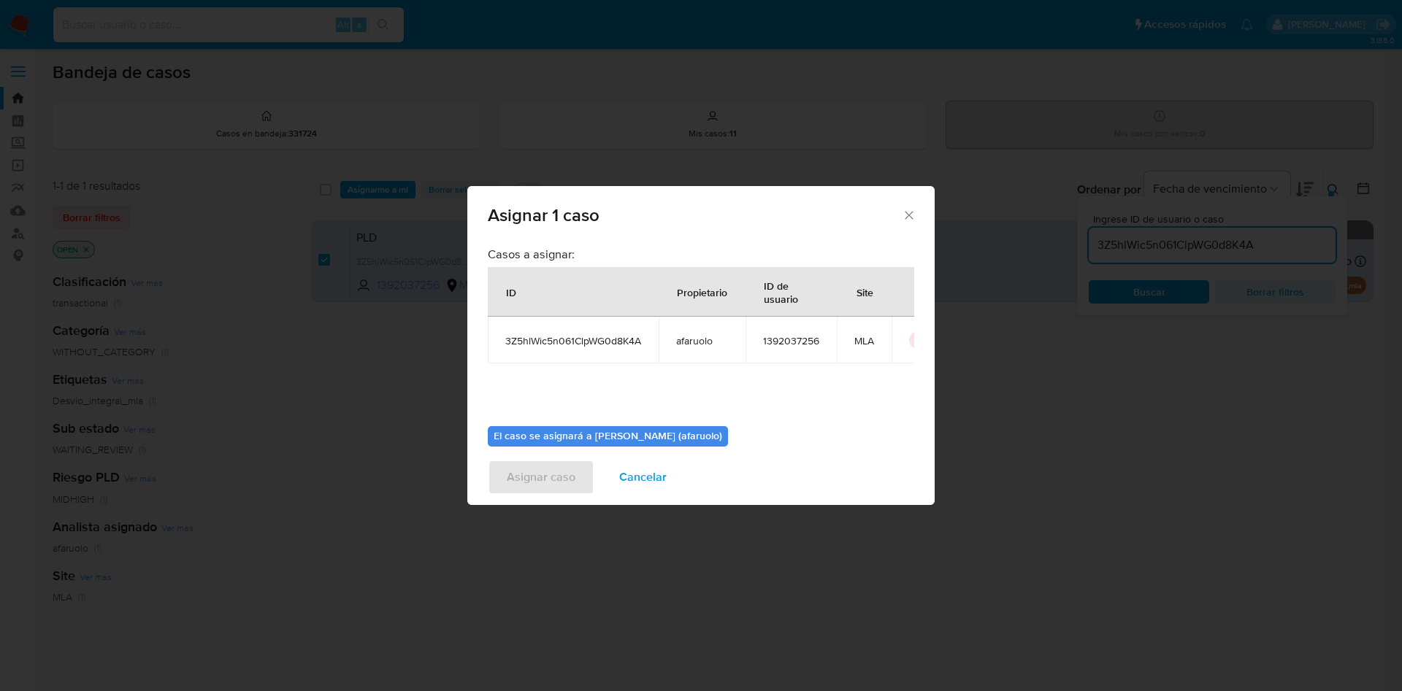
scroll to position [76, 0]
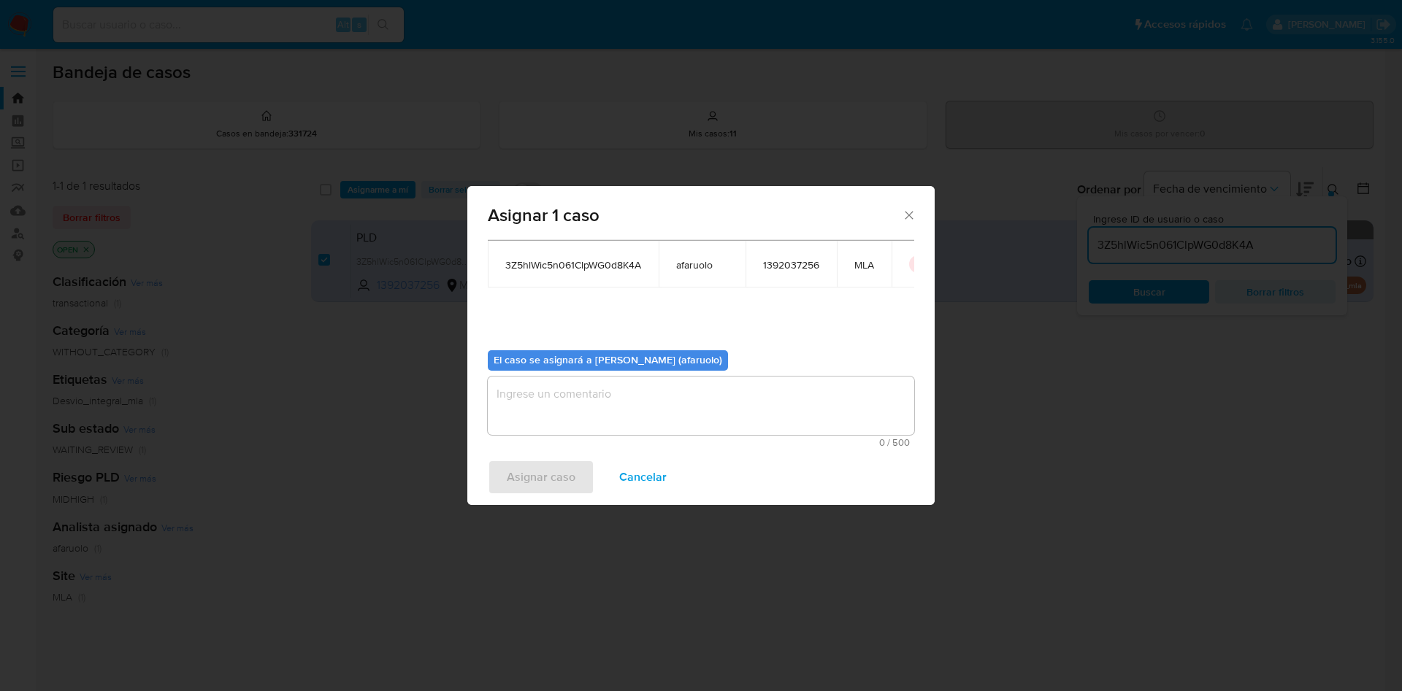
click at [691, 410] on textarea "assign-modal" at bounding box center [701, 406] width 426 height 58
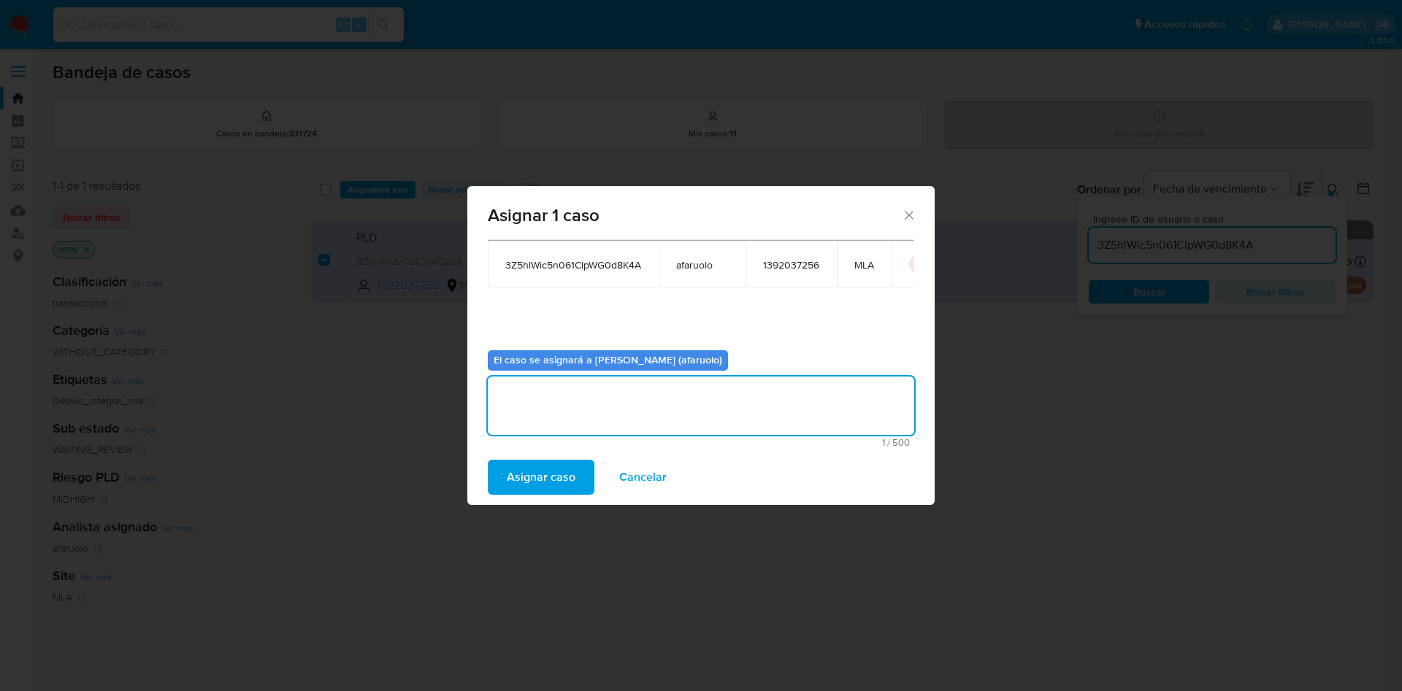
click at [572, 468] on span "Asignar caso" at bounding box center [541, 477] width 69 height 32
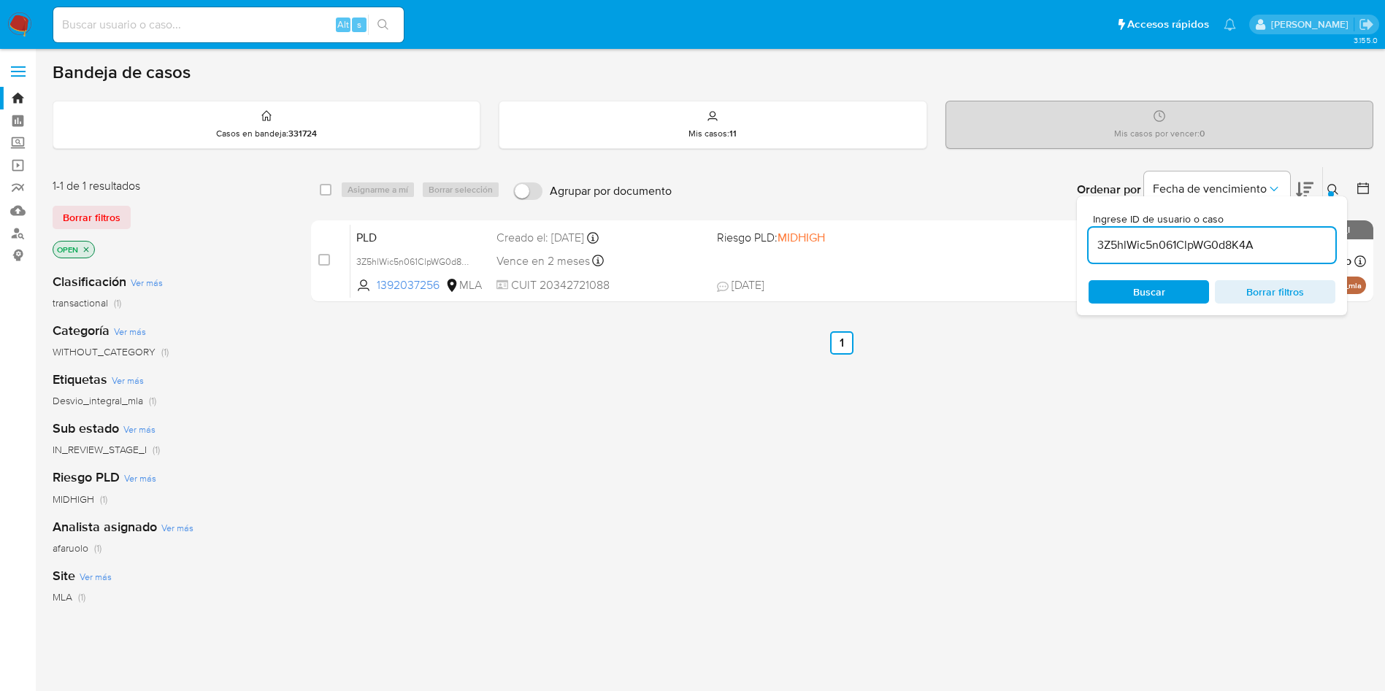
click at [1171, 247] on input "3Z5hlWic5n061ClpWG0d8K4A" at bounding box center [1211, 245] width 247 height 19
click at [1133, 243] on input "3Z5hlWic5n061ClpWG0d8K4A" at bounding box center [1211, 245] width 247 height 19
click at [1148, 289] on span "Buscar" at bounding box center [1149, 291] width 32 height 23
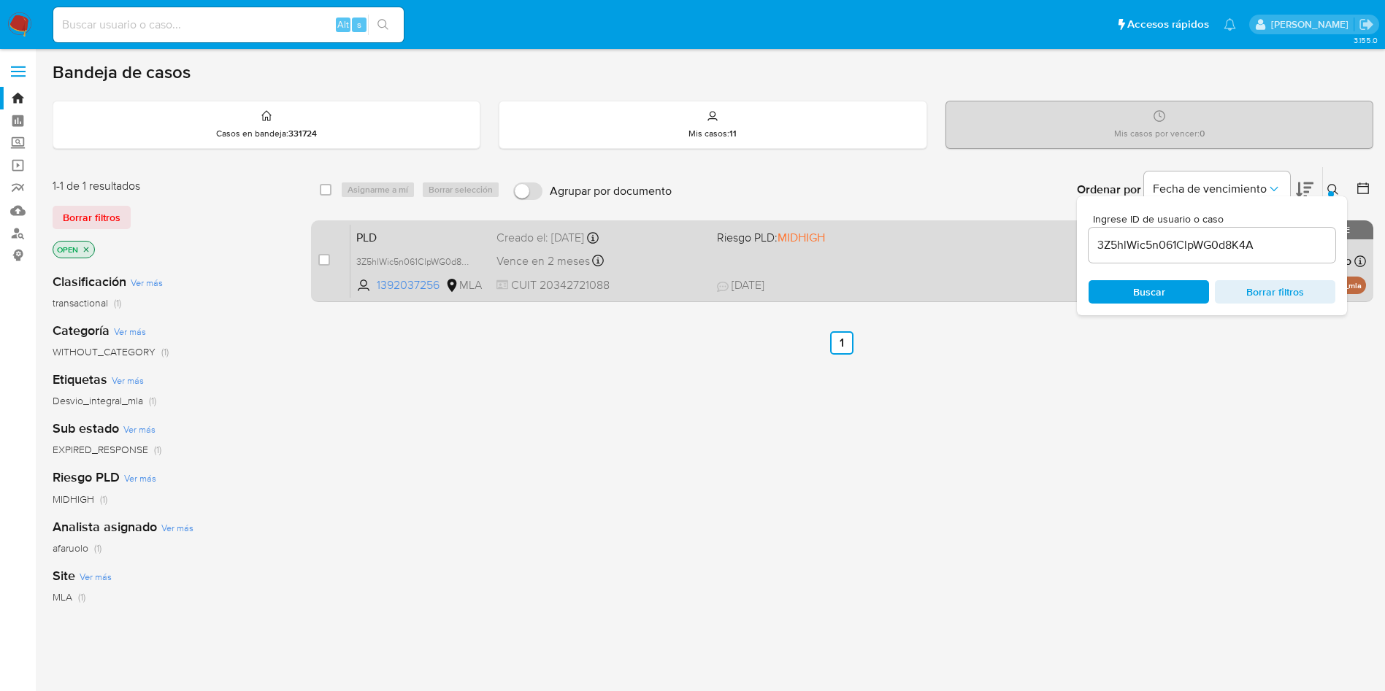
click at [316, 257] on div "case-item-checkbox No es posible asignar el caso PLD 3Z5hlWic5n061ClpWG0d8K4A 1…" at bounding box center [842, 261] width 1062 height 82
click at [320, 257] on input "checkbox" at bounding box center [324, 260] width 12 height 12
checkbox input "true"
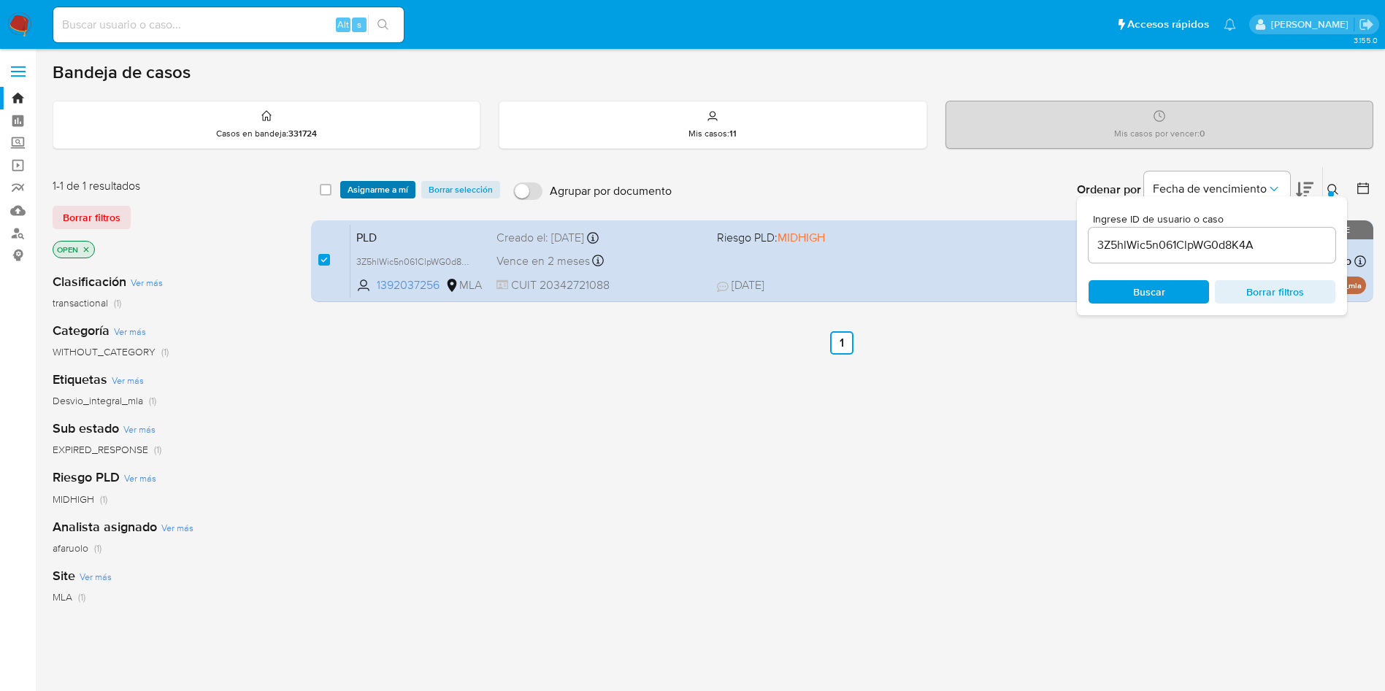
click at [364, 192] on span "Asignarme a mí" at bounding box center [377, 189] width 61 height 15
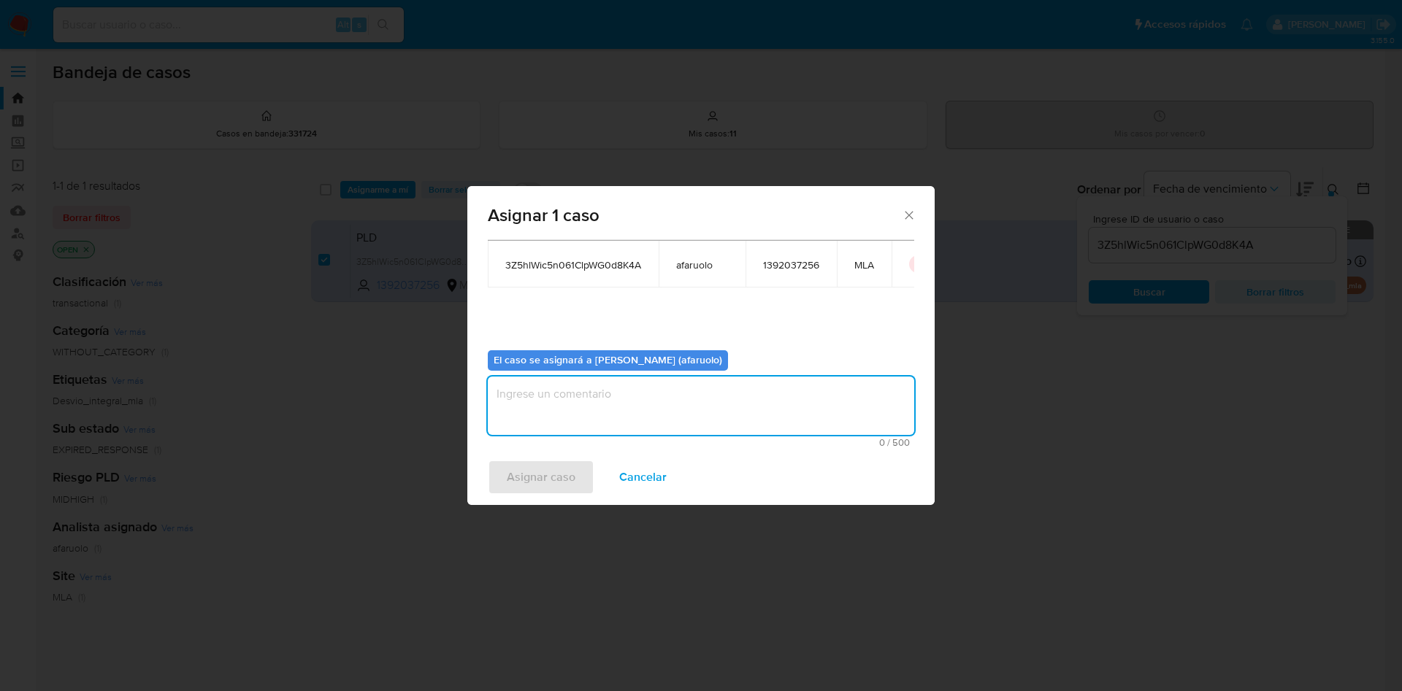
click at [596, 391] on textarea "assign-modal" at bounding box center [701, 406] width 426 height 58
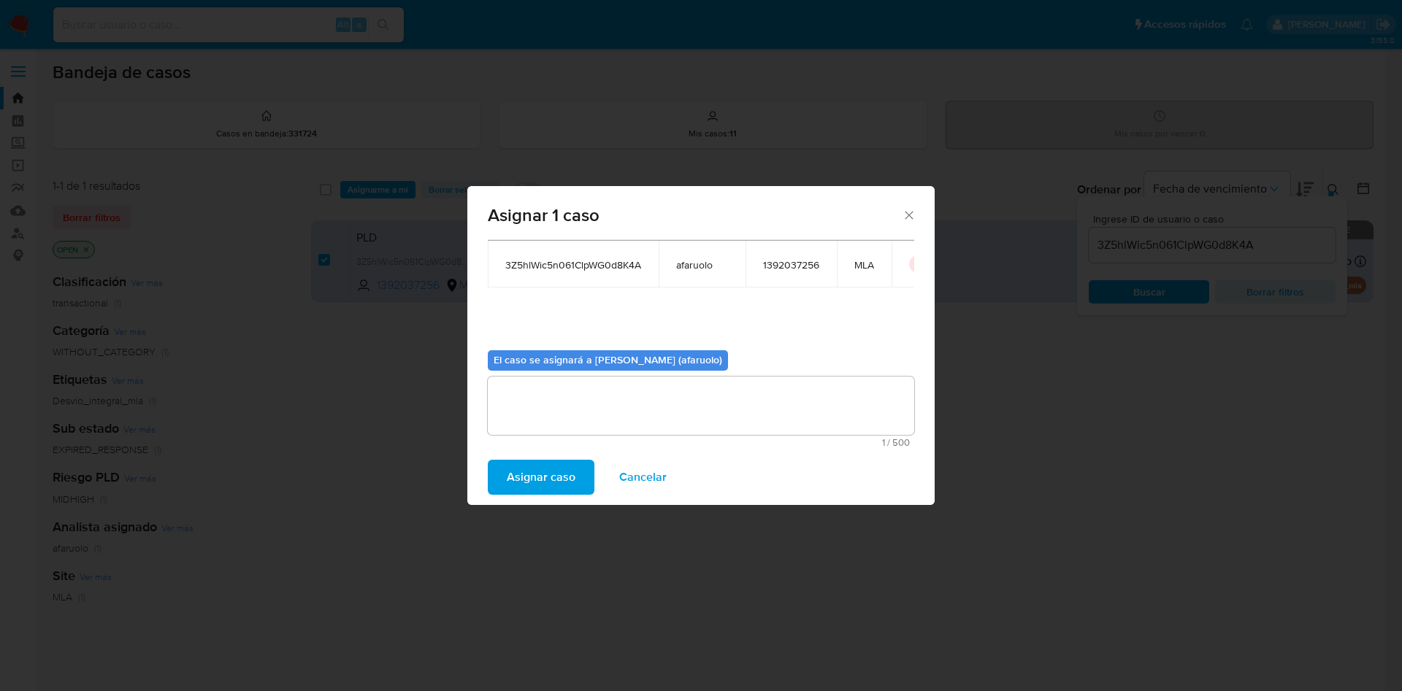
click at [545, 477] on span "Asignar caso" at bounding box center [541, 477] width 69 height 32
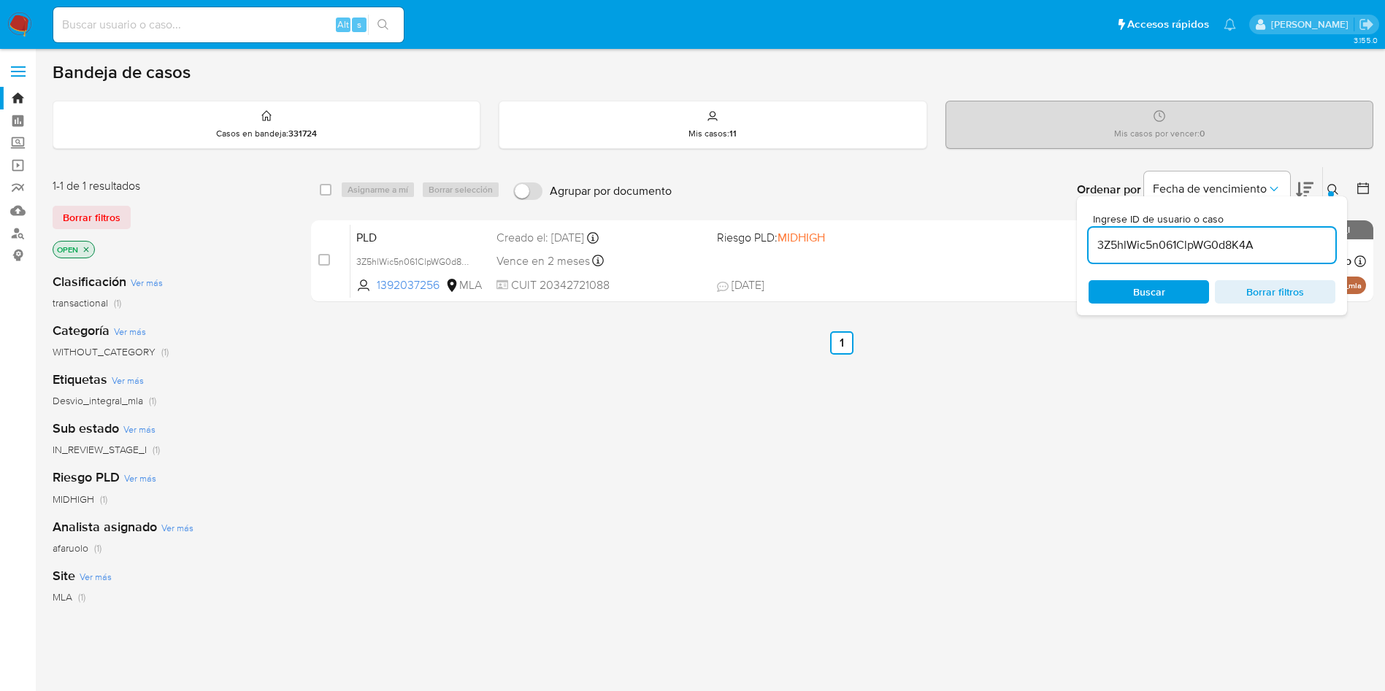
click at [1150, 237] on input "3Z5hlWic5n061ClpWG0d8K4A" at bounding box center [1211, 245] width 247 height 19
paste input "8UuWOh2RRR14wEj7EQ1RXEED"
type input "8UuWOh2RRR14wEj7EQ1RXEED"
click at [1153, 280] on div "Buscar Borrar filtros" at bounding box center [1211, 291] width 247 height 23
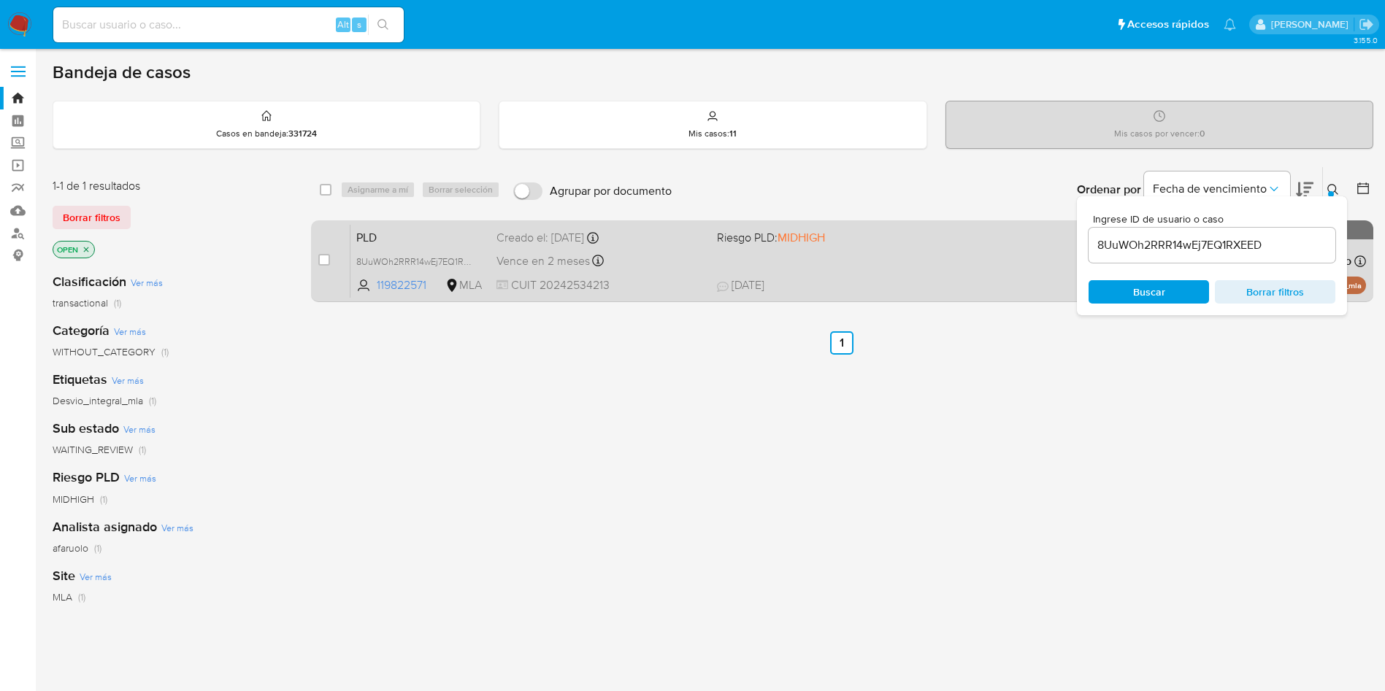
drag, startPoint x: 323, startPoint y: 258, endPoint x: 353, endPoint y: 228, distance: 43.4
click at [323, 258] on input "checkbox" at bounding box center [324, 260] width 12 height 12
checkbox input "true"
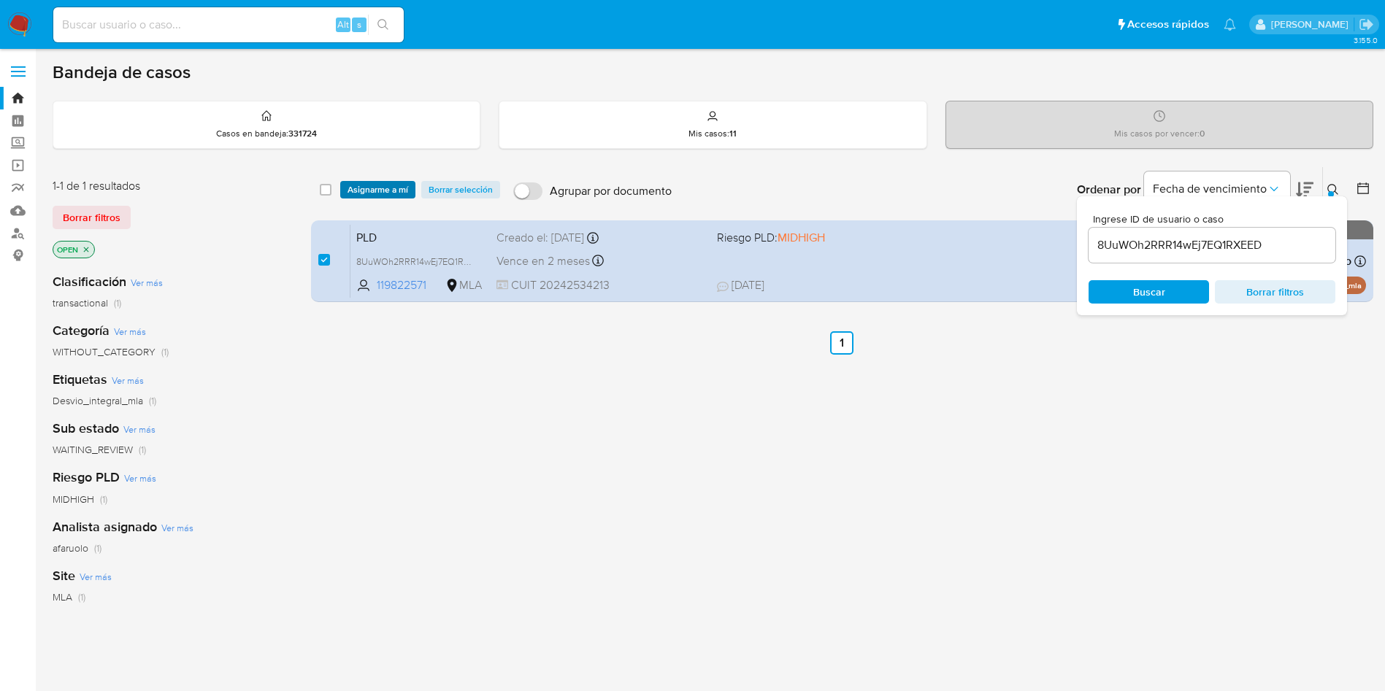
click at [387, 191] on span "Asignarme a mí" at bounding box center [377, 189] width 61 height 15
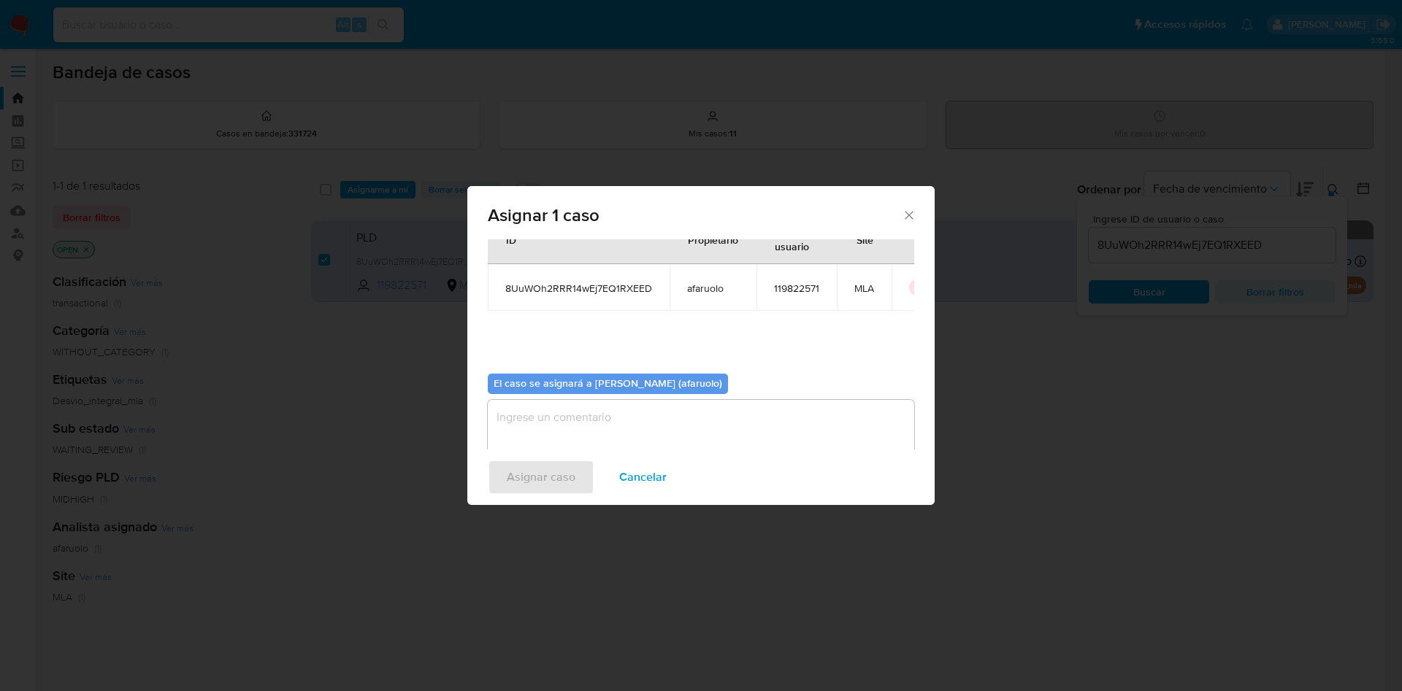
scroll to position [76, 0]
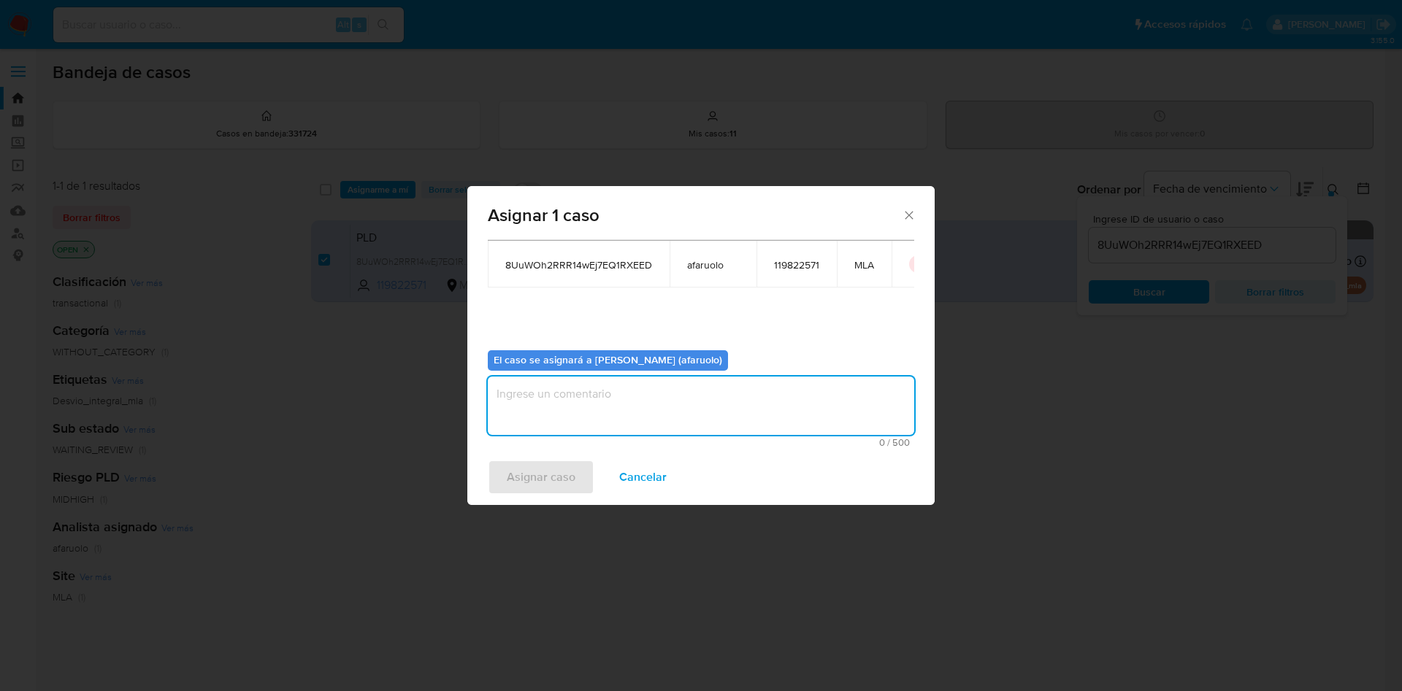
click at [631, 406] on textarea "assign-modal" at bounding box center [701, 406] width 426 height 58
click at [547, 464] on span "Asignar caso" at bounding box center [541, 477] width 69 height 32
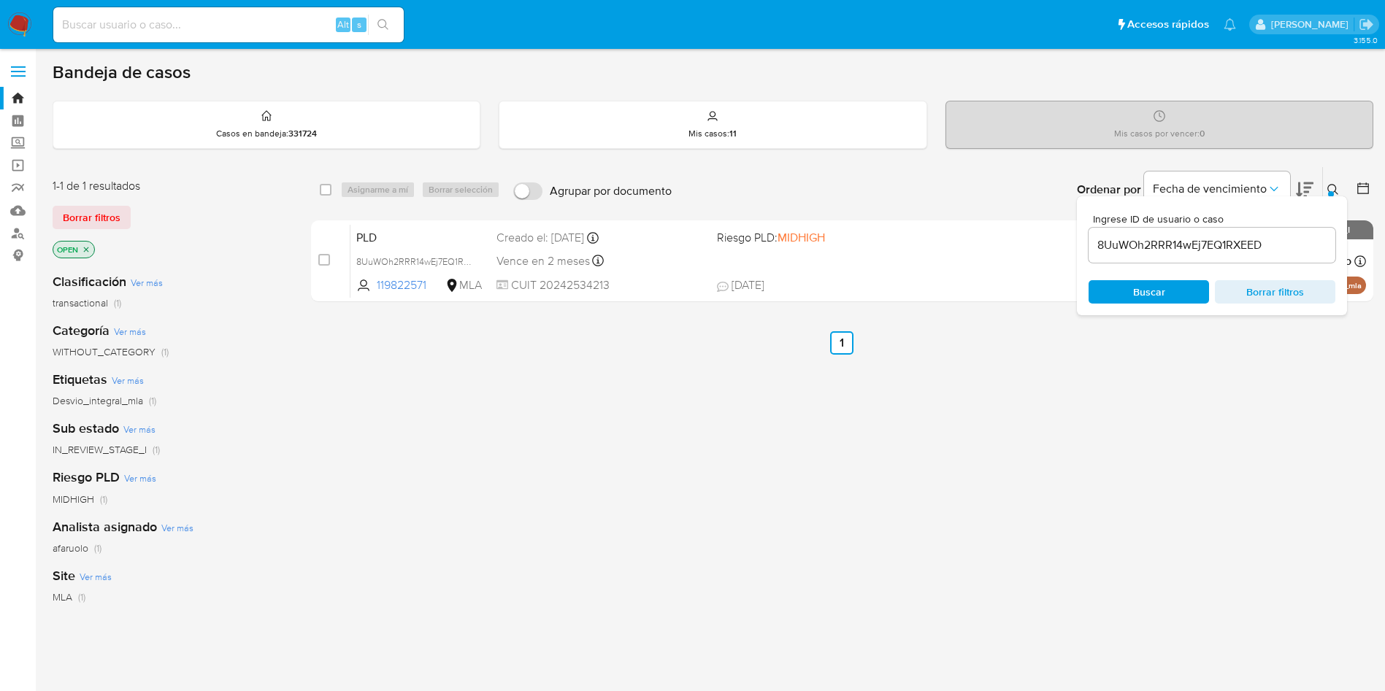
click at [1135, 299] on span "Buscar" at bounding box center [1149, 291] width 32 height 23
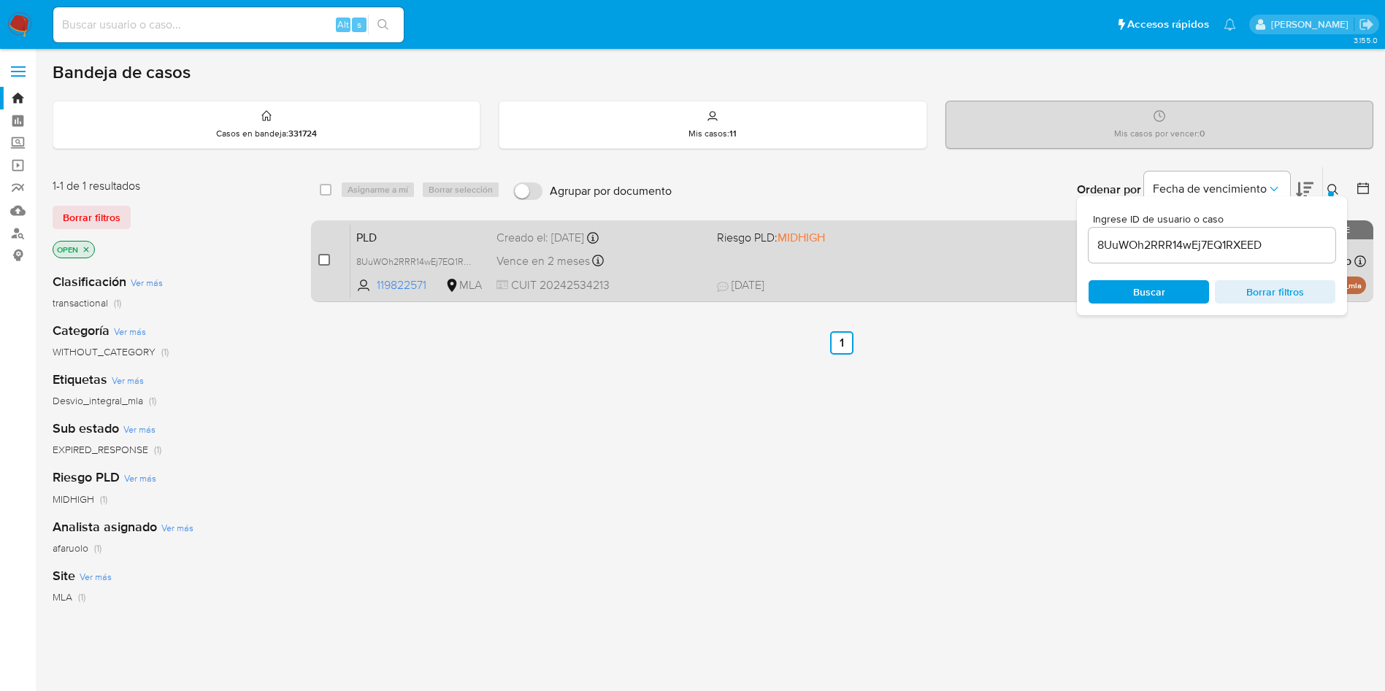
click at [323, 261] on input "checkbox" at bounding box center [324, 260] width 12 height 12
checkbox input "true"
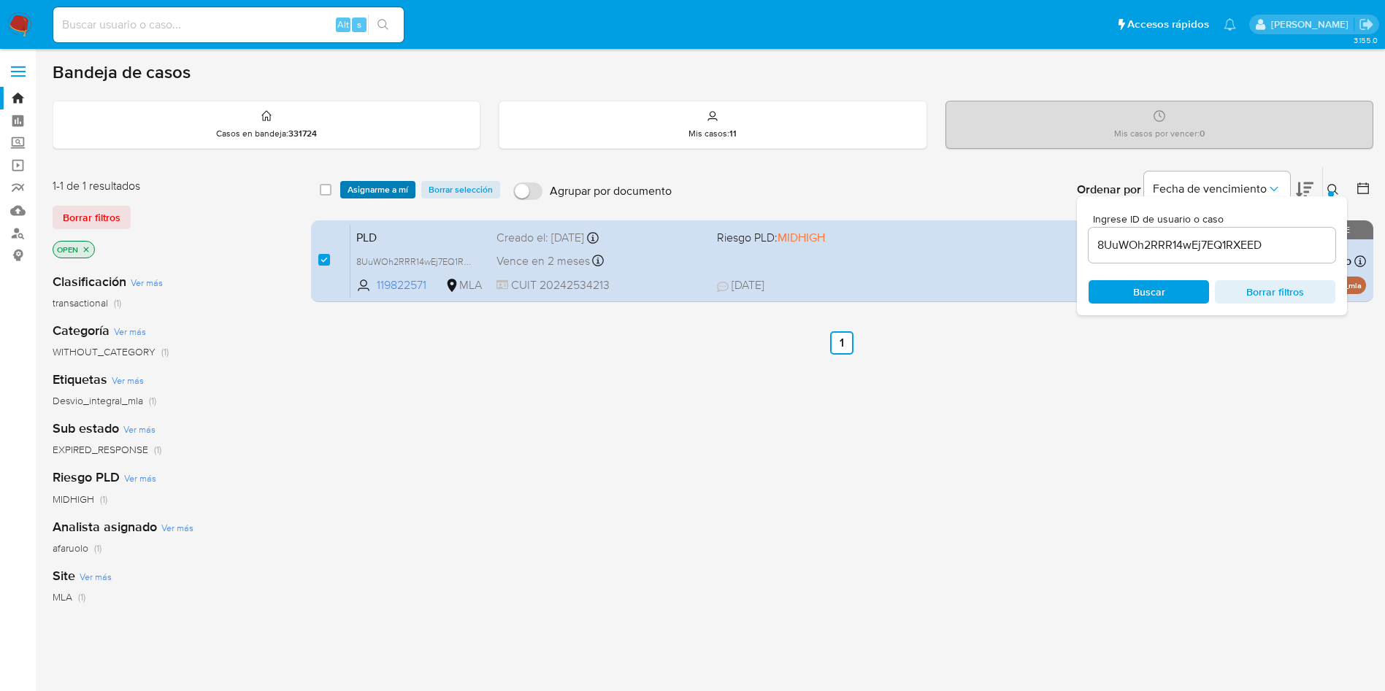
click at [375, 185] on span "Asignarme a mí" at bounding box center [377, 189] width 61 height 15
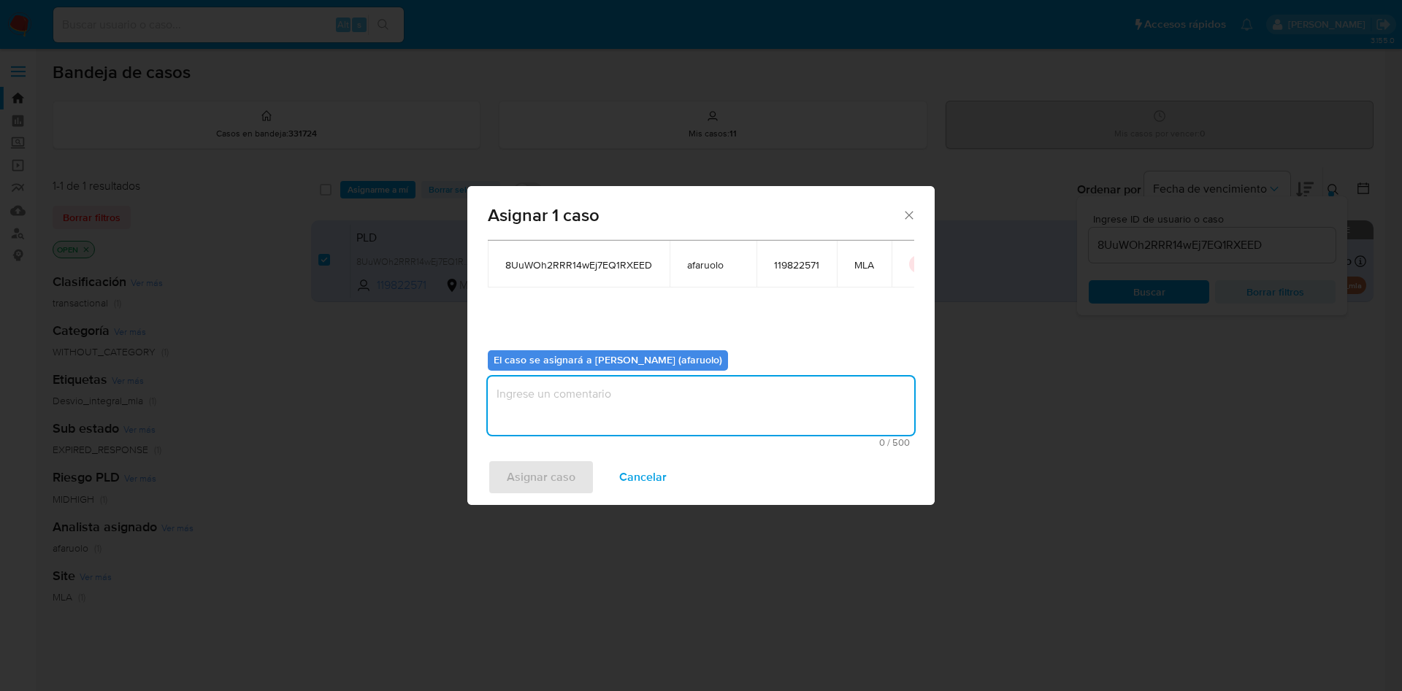
click at [592, 411] on textarea "assign-modal" at bounding box center [701, 406] width 426 height 58
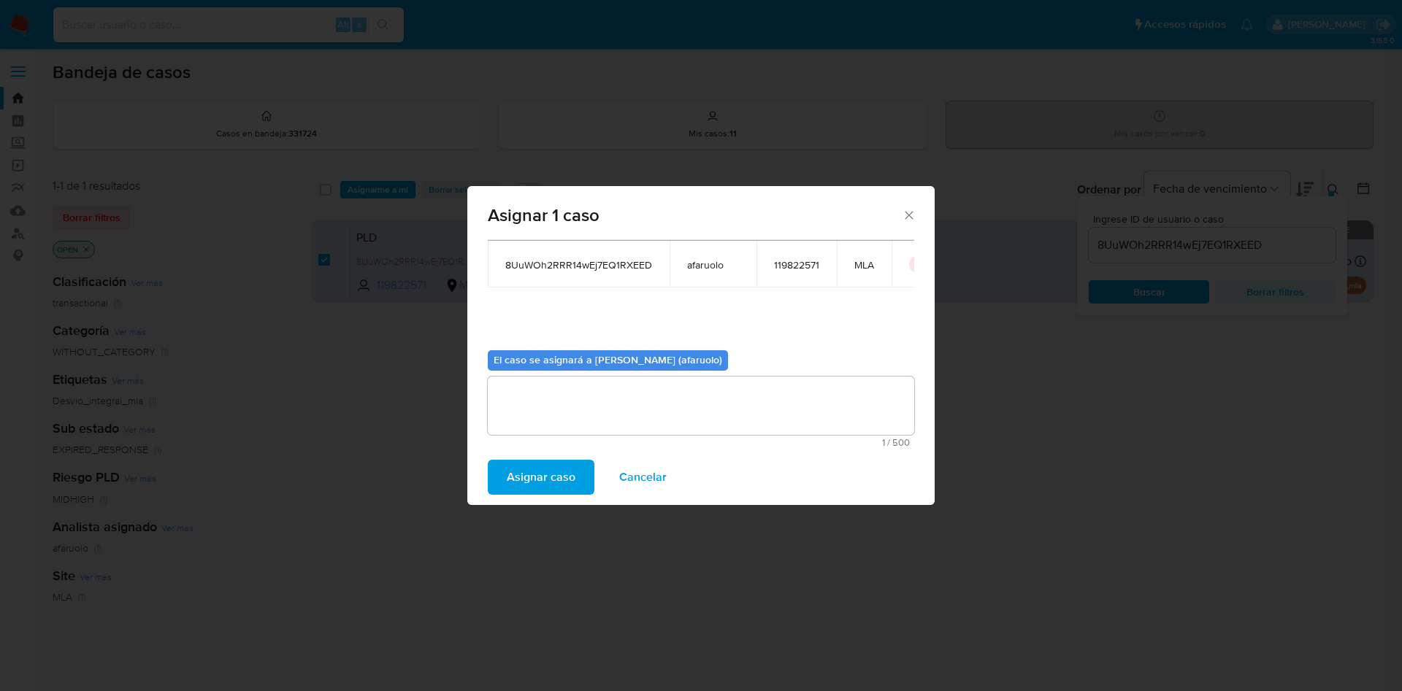
click at [557, 465] on span "Asignar caso" at bounding box center [541, 477] width 69 height 32
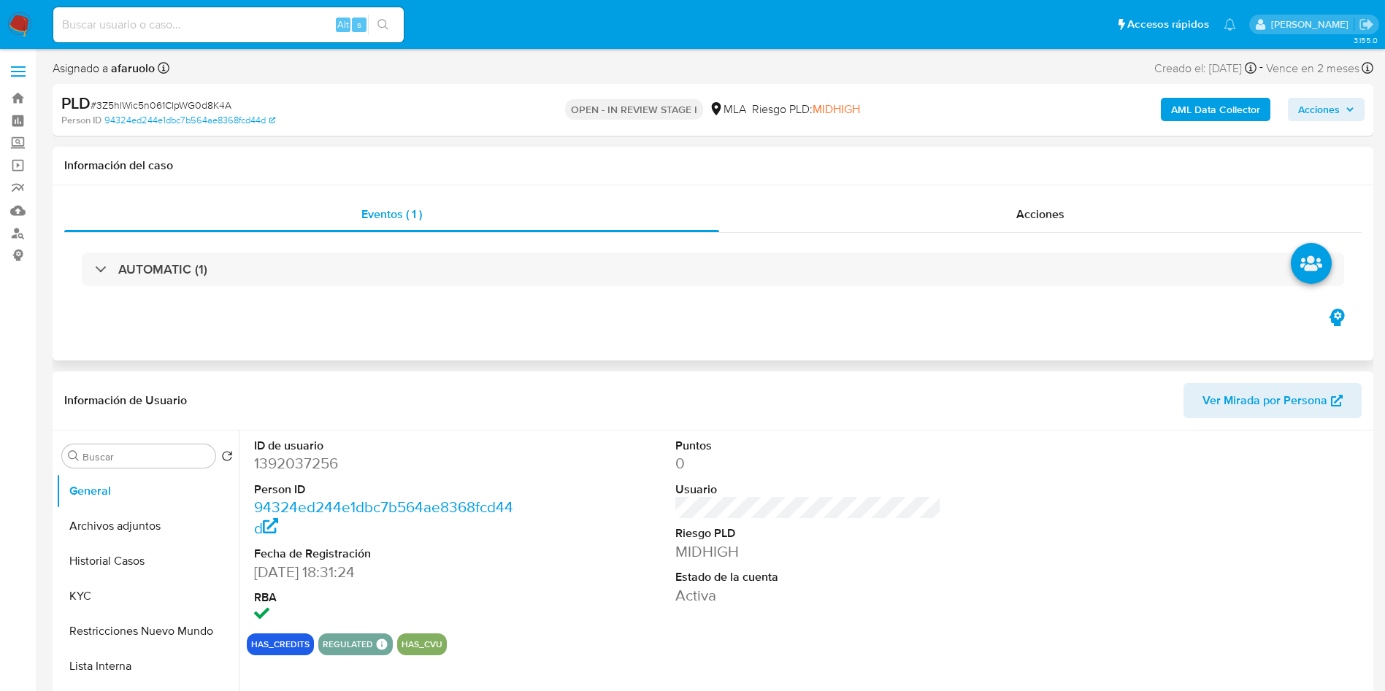
select select "10"
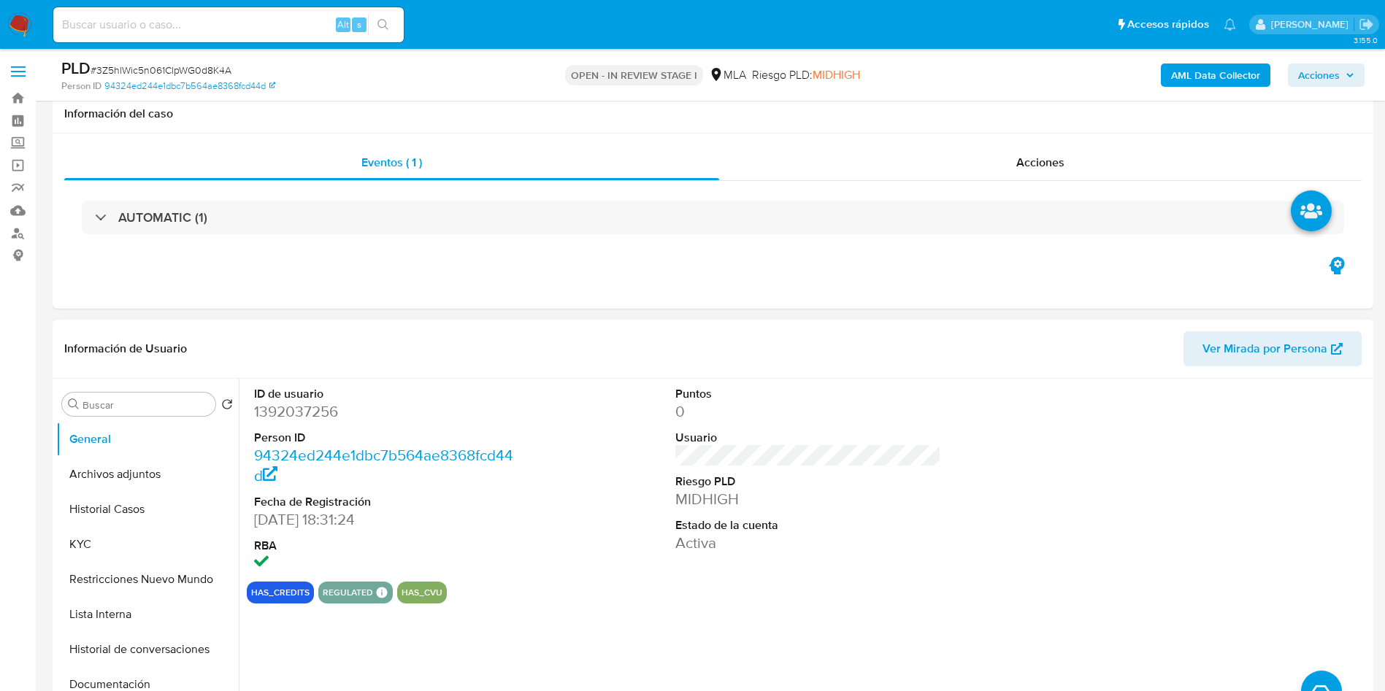
scroll to position [328, 0]
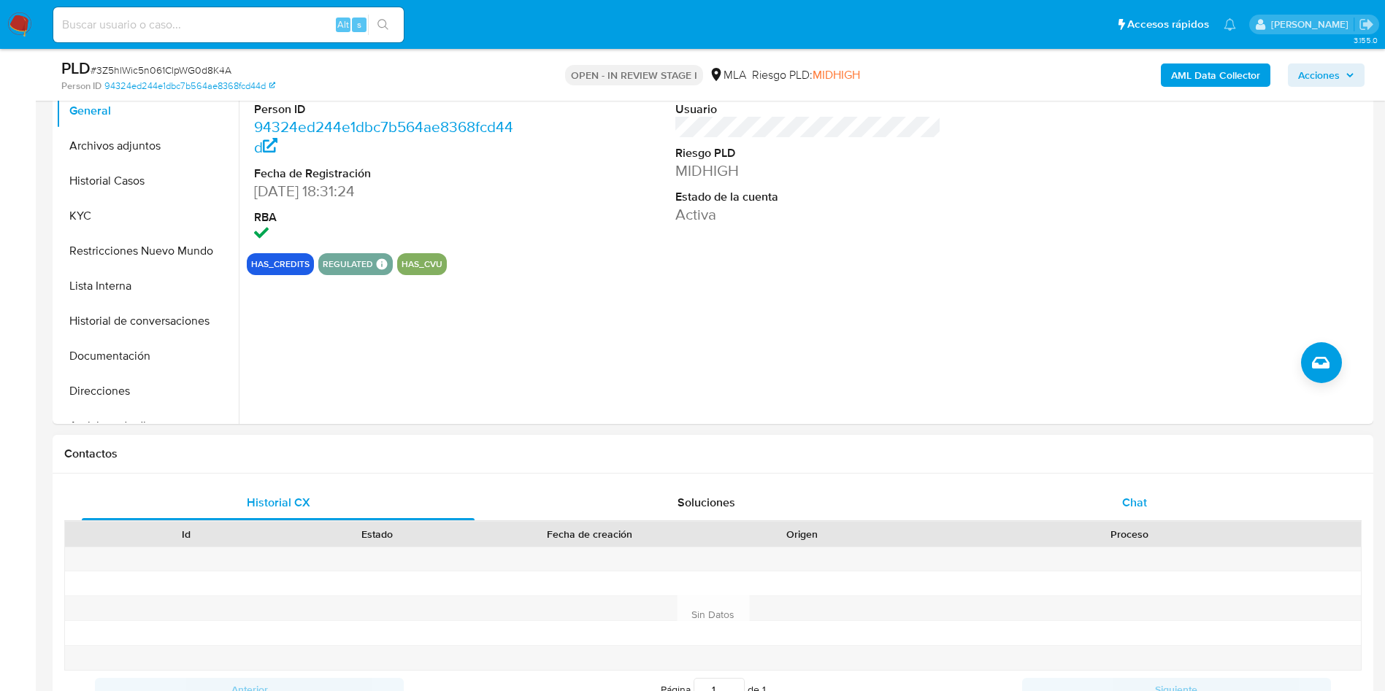
click at [1088, 507] on div "Chat" at bounding box center [1134, 502] width 393 height 35
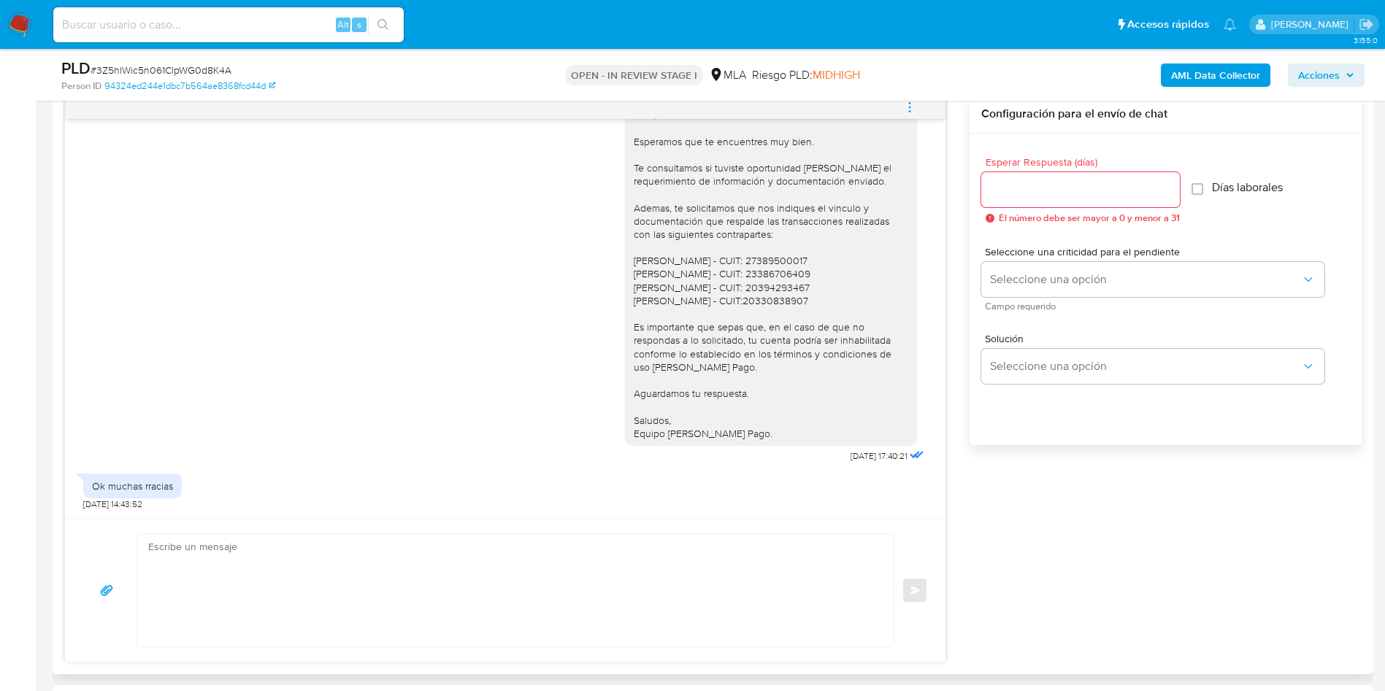
scroll to position [657, 0]
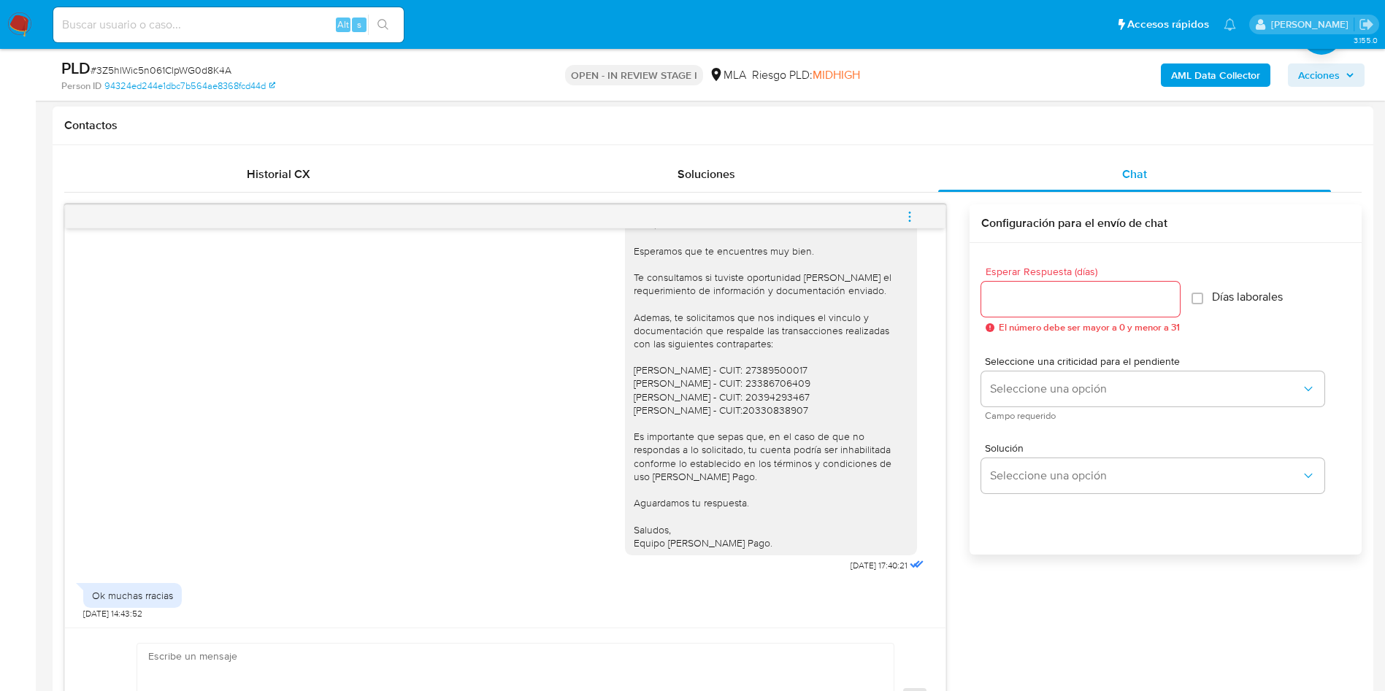
click at [617, 658] on textarea at bounding box center [511, 700] width 727 height 112
paste textarea "Hola, Muchas gracias por la respuesta. Analizamos tu caso y notamos que la info…"
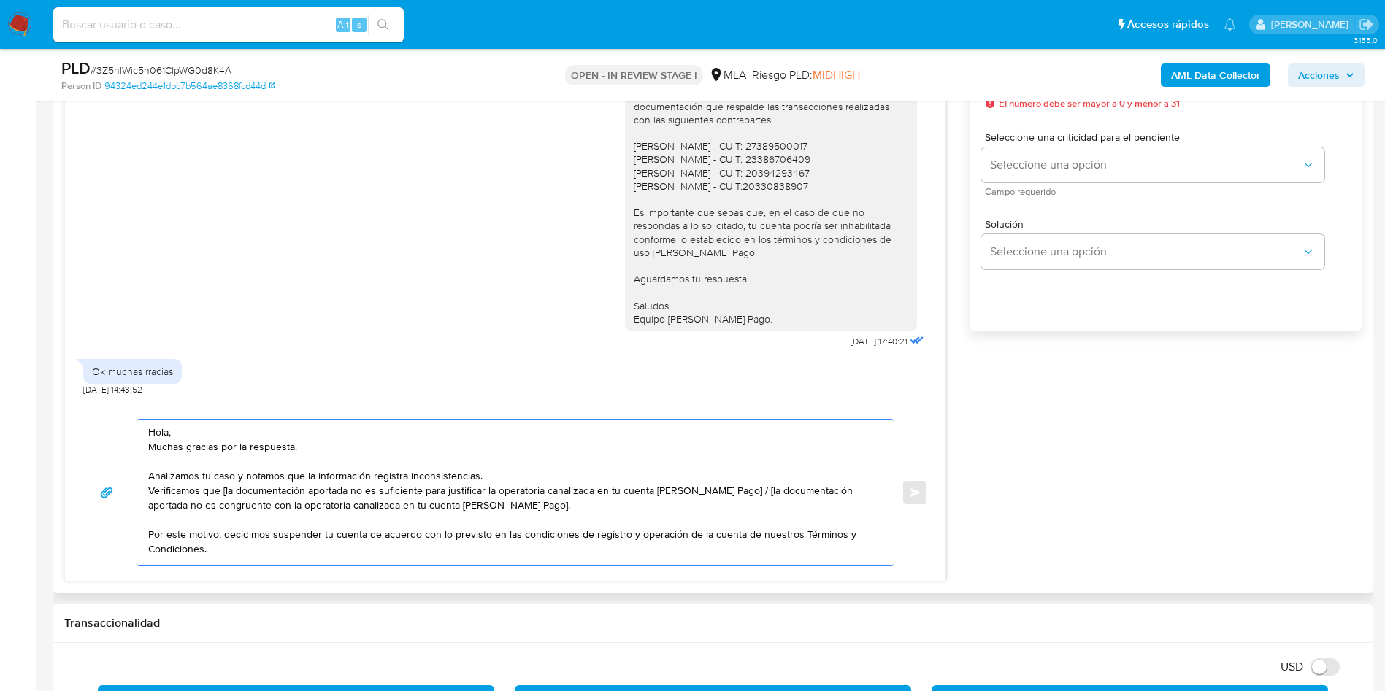
scroll to position [975, 0]
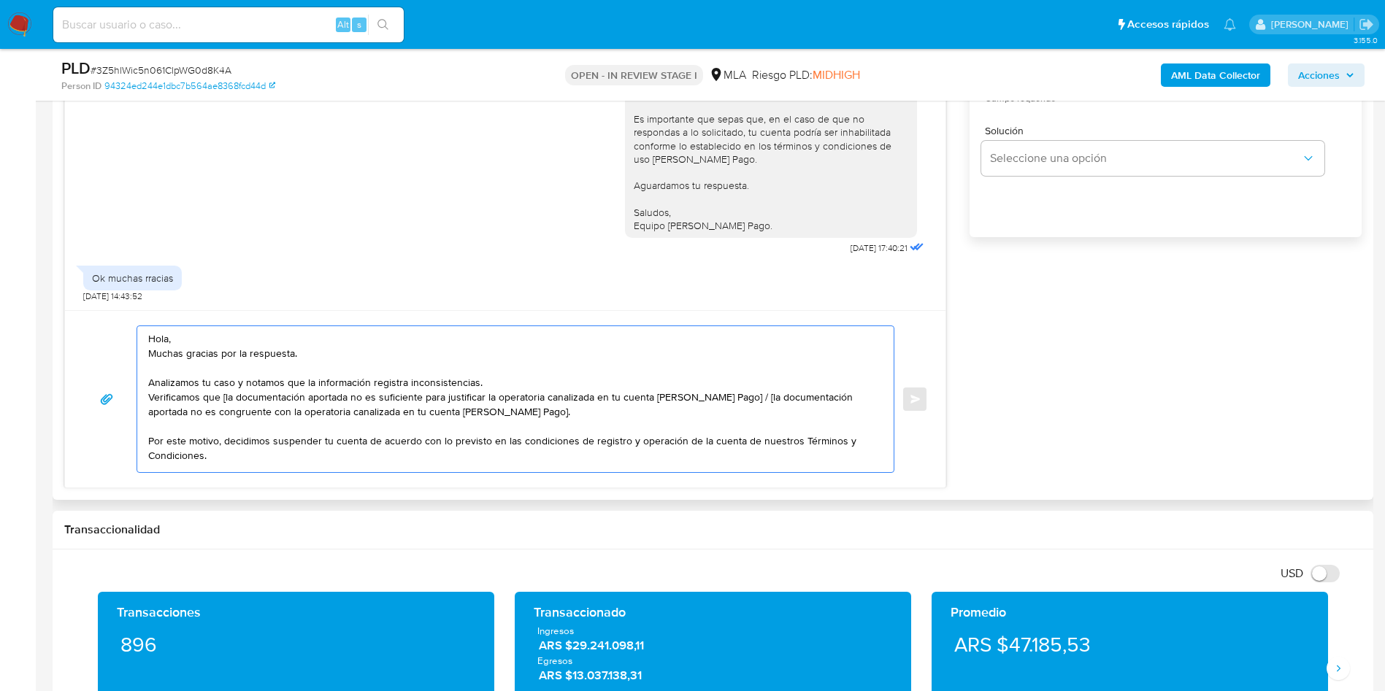
drag, startPoint x: 733, startPoint y: 395, endPoint x: 758, endPoint y: 423, distance: 37.8
click at [758, 423] on textarea "Hola, Muchas gracias por la respuesta. Analizamos tu caso y notamos que la info…" at bounding box center [511, 399] width 727 height 146
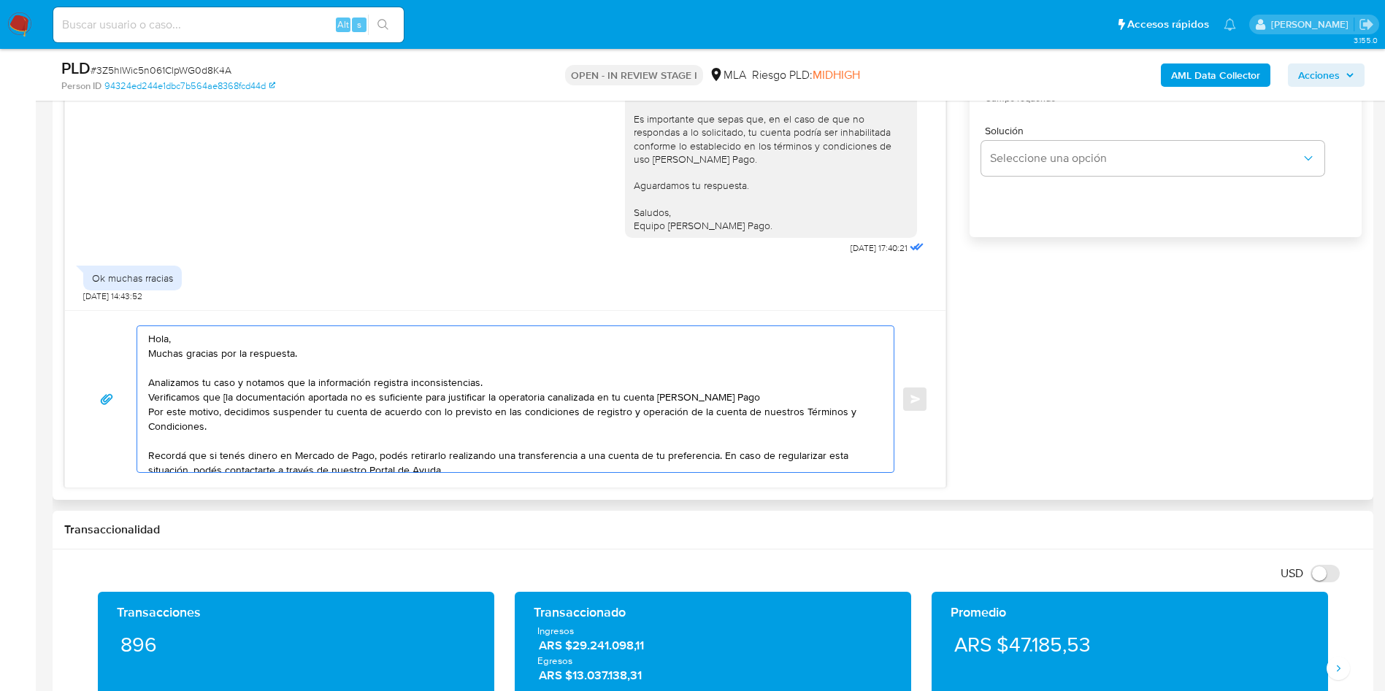
click at [224, 396] on textarea "Hola, Muchas gracias por la respuesta. Analizamos tu caso y notamos que la info…" at bounding box center [511, 399] width 727 height 146
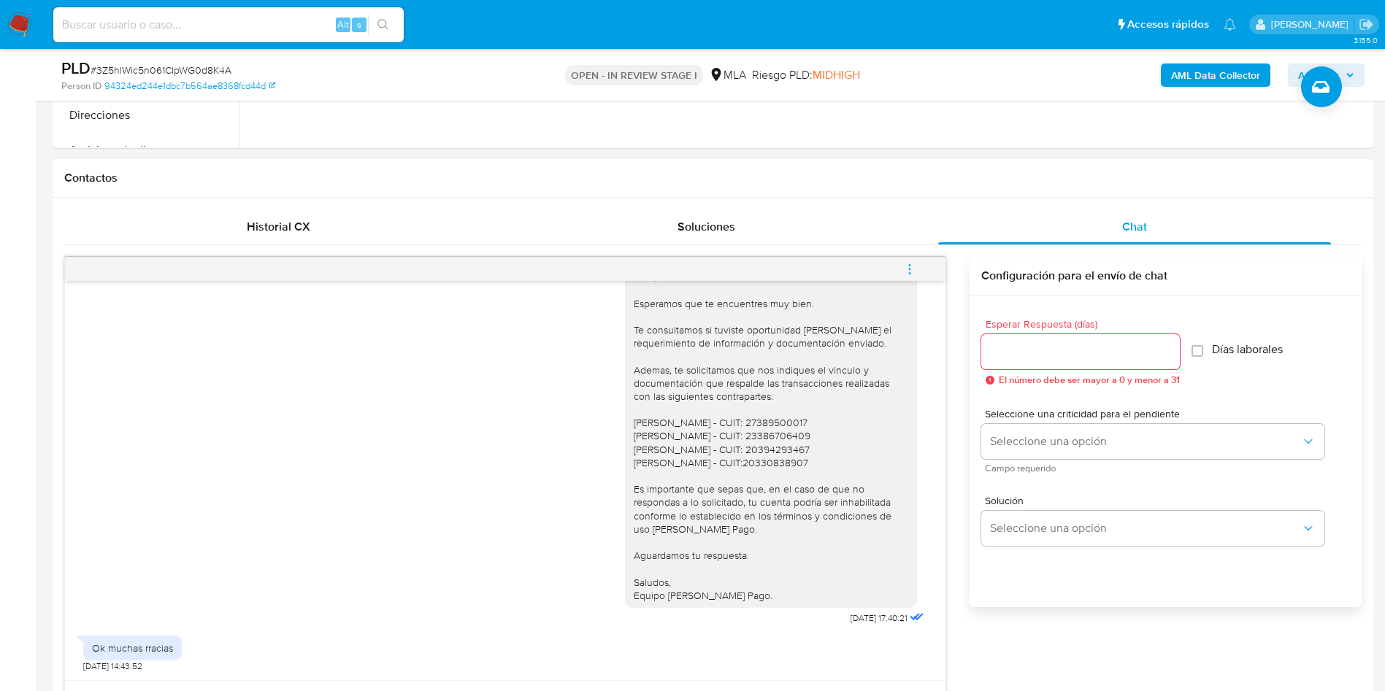
scroll to position [756, 0]
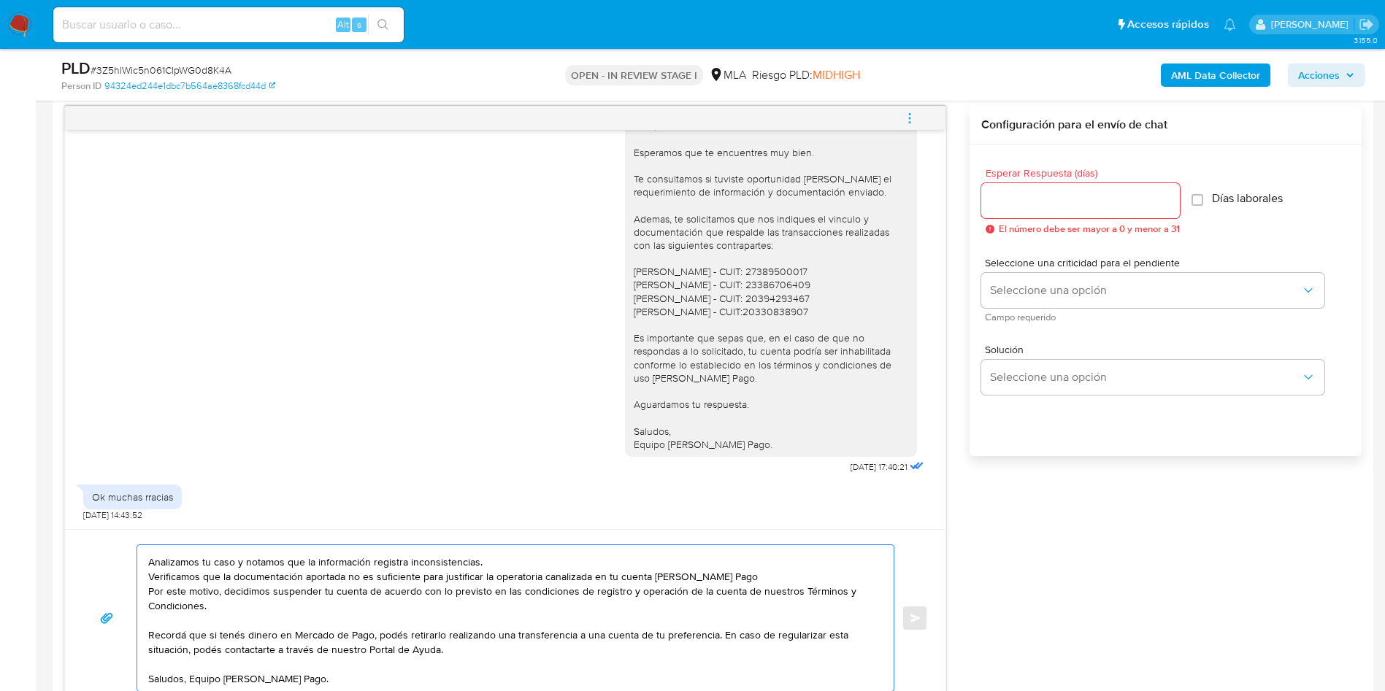
type textarea "Hola, Muchas gracias por la respuesta. Analizamos tu caso y notamos que la info…"
click at [1053, 197] on input "Esperar Respuesta (días)" at bounding box center [1080, 200] width 199 height 19
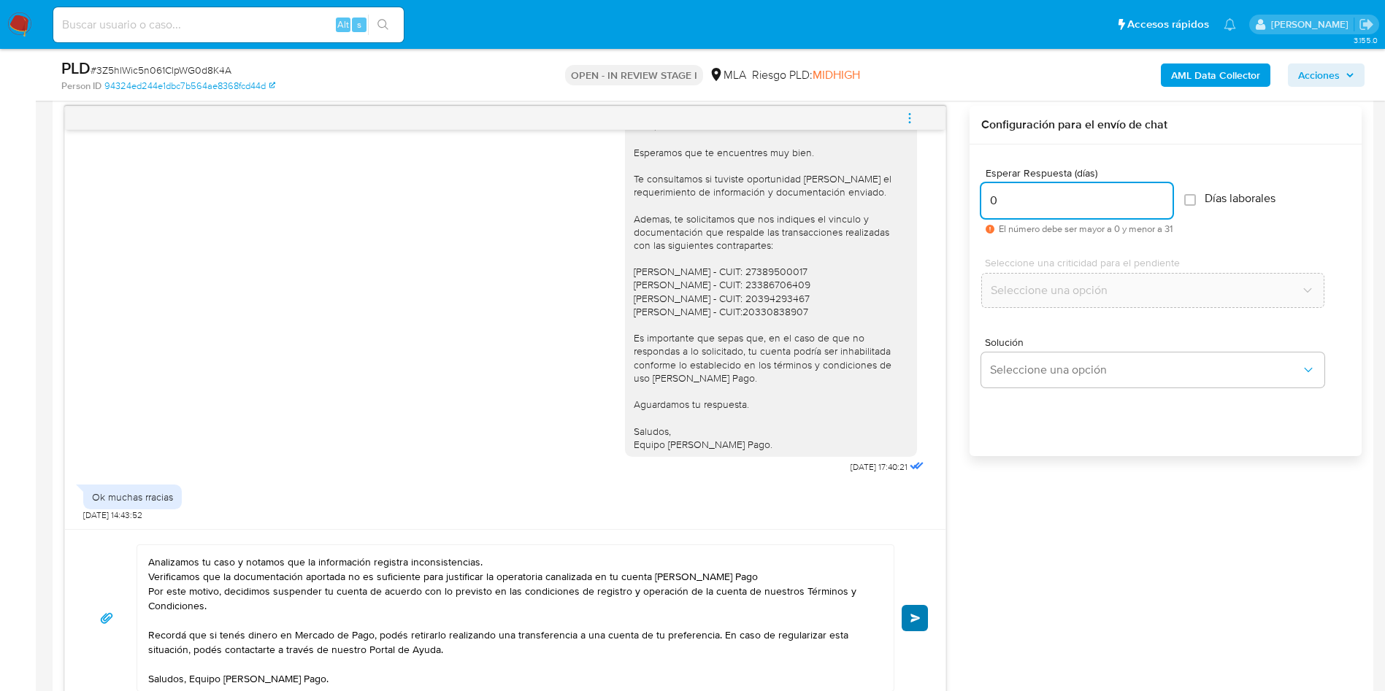
type input "0"
click at [911, 612] on button "Enviar" at bounding box center [915, 618] width 26 height 26
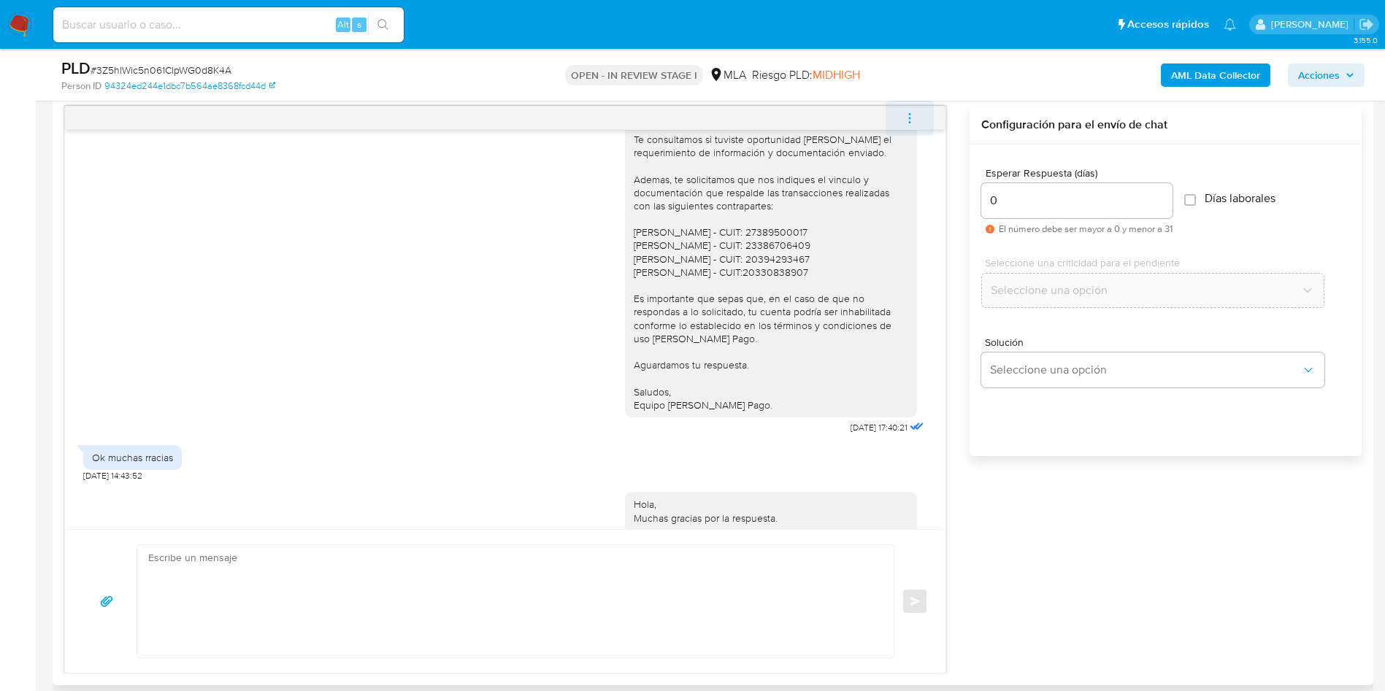
scroll to position [1449, 0]
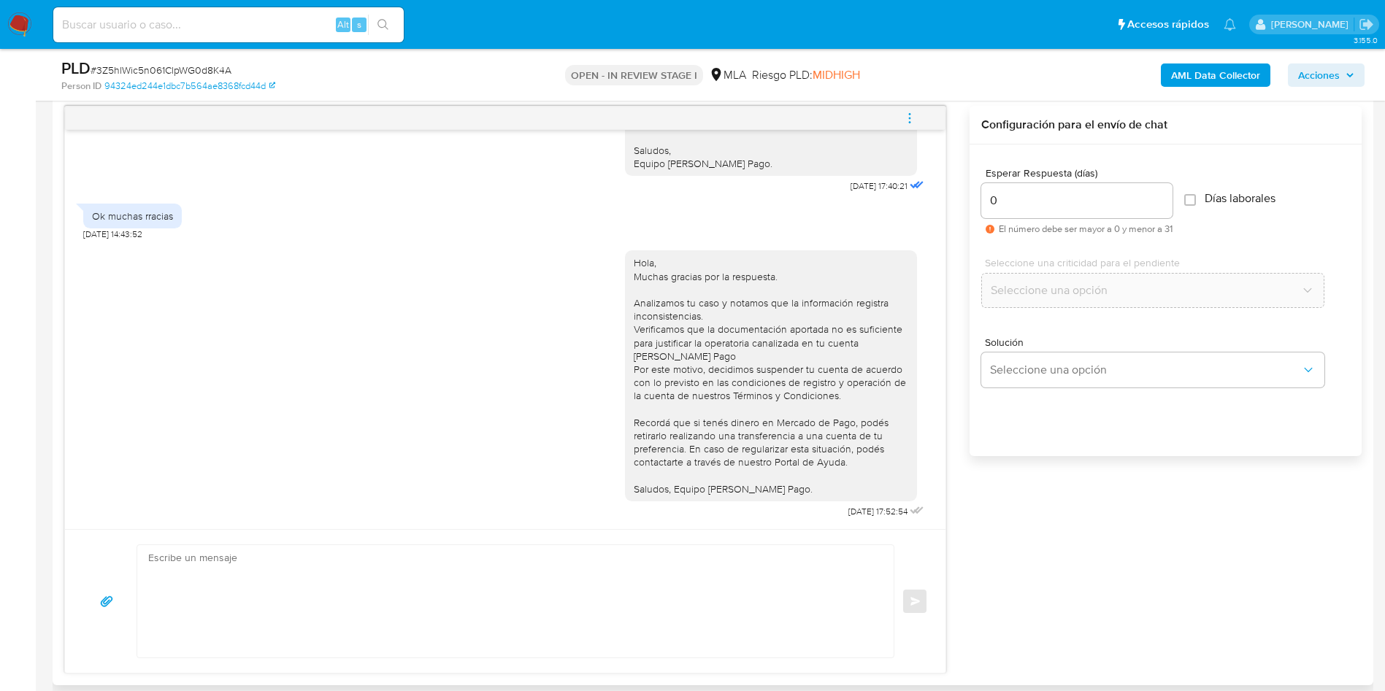
click at [912, 112] on icon "menu-action" at bounding box center [909, 118] width 13 height 13
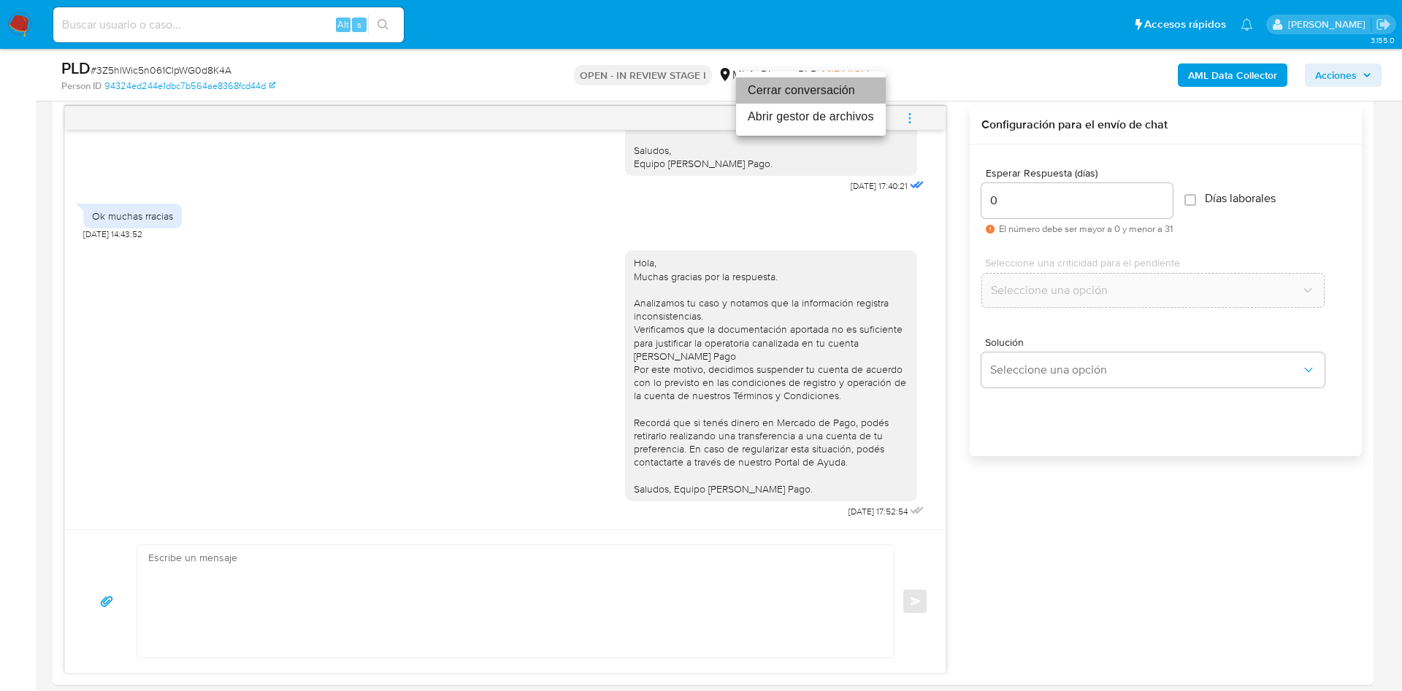
click at [815, 79] on li "Cerrar conversación" at bounding box center [811, 90] width 150 height 26
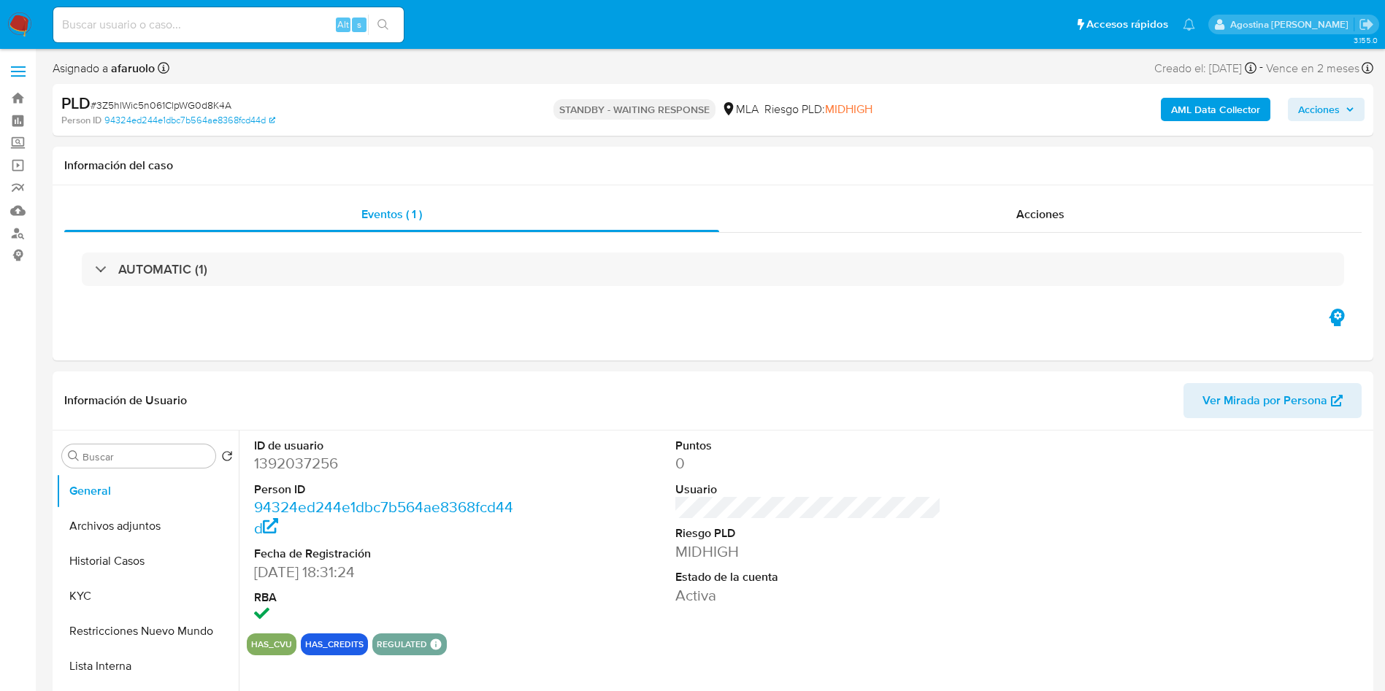
select select "10"
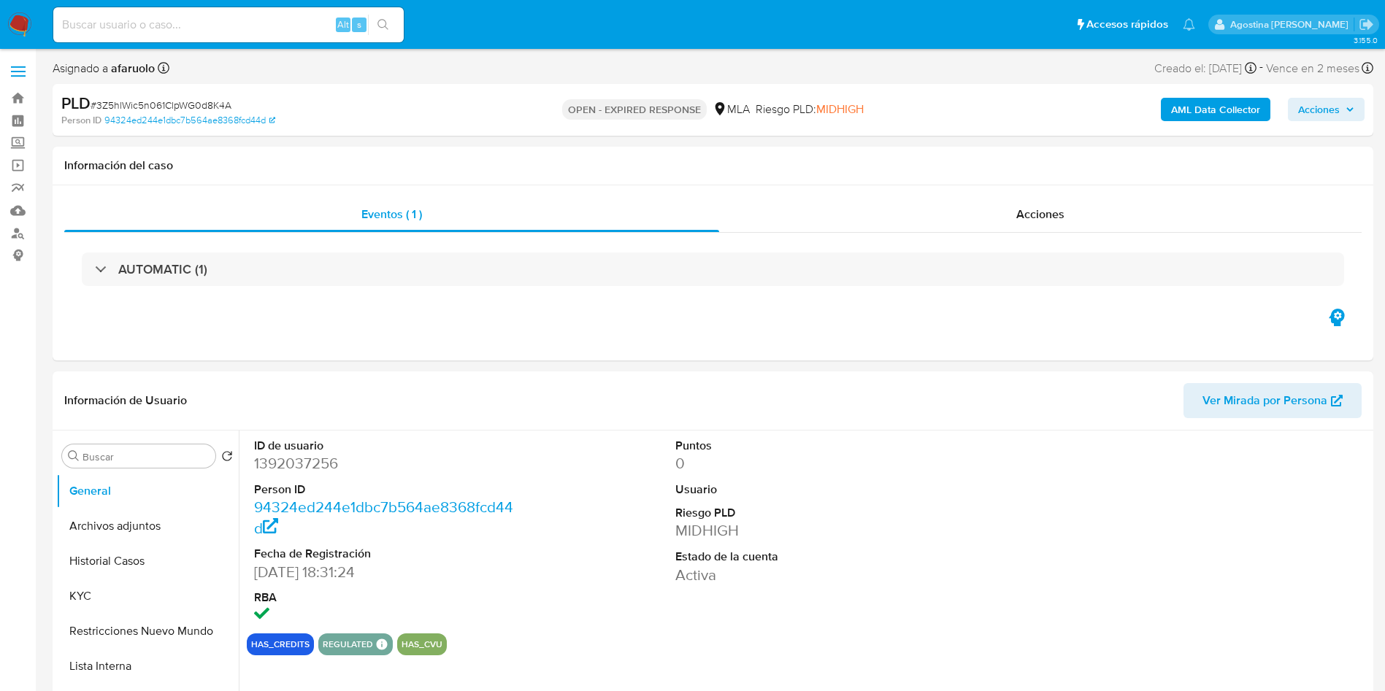
select select "10"
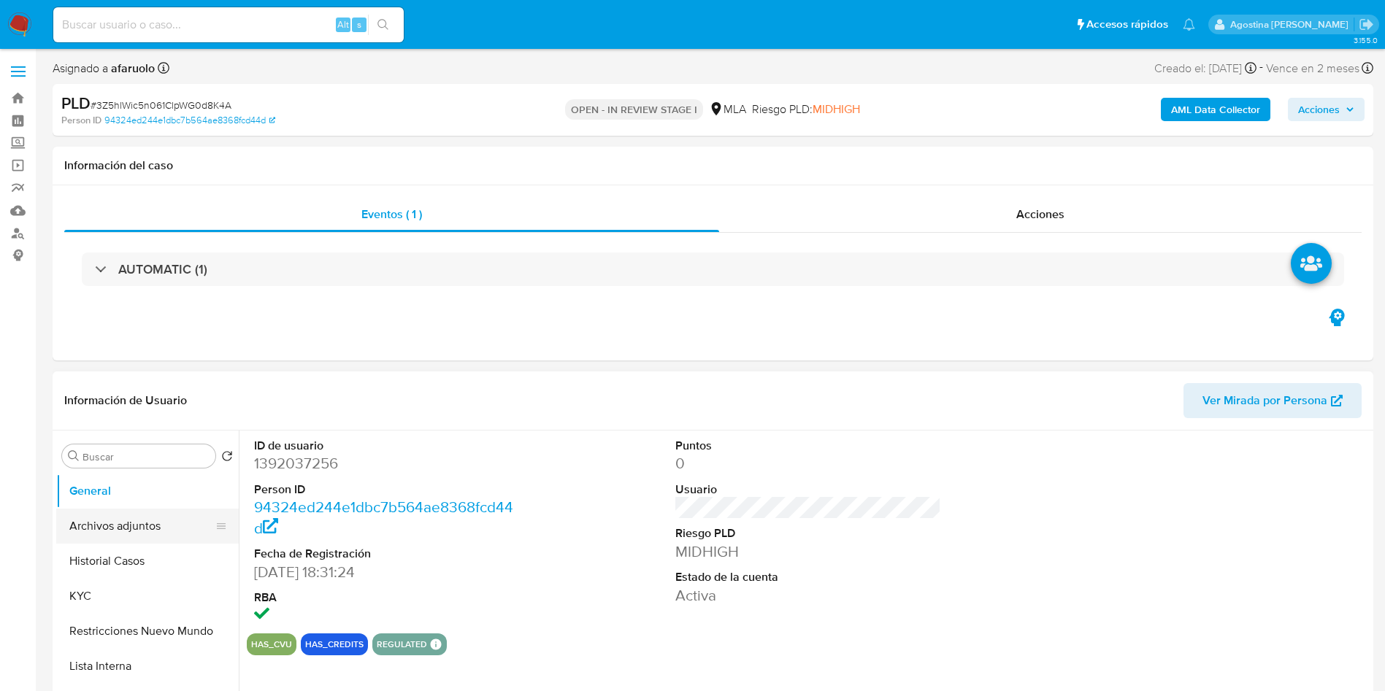
click at [137, 530] on button "Archivos adjuntos" at bounding box center [141, 526] width 171 height 35
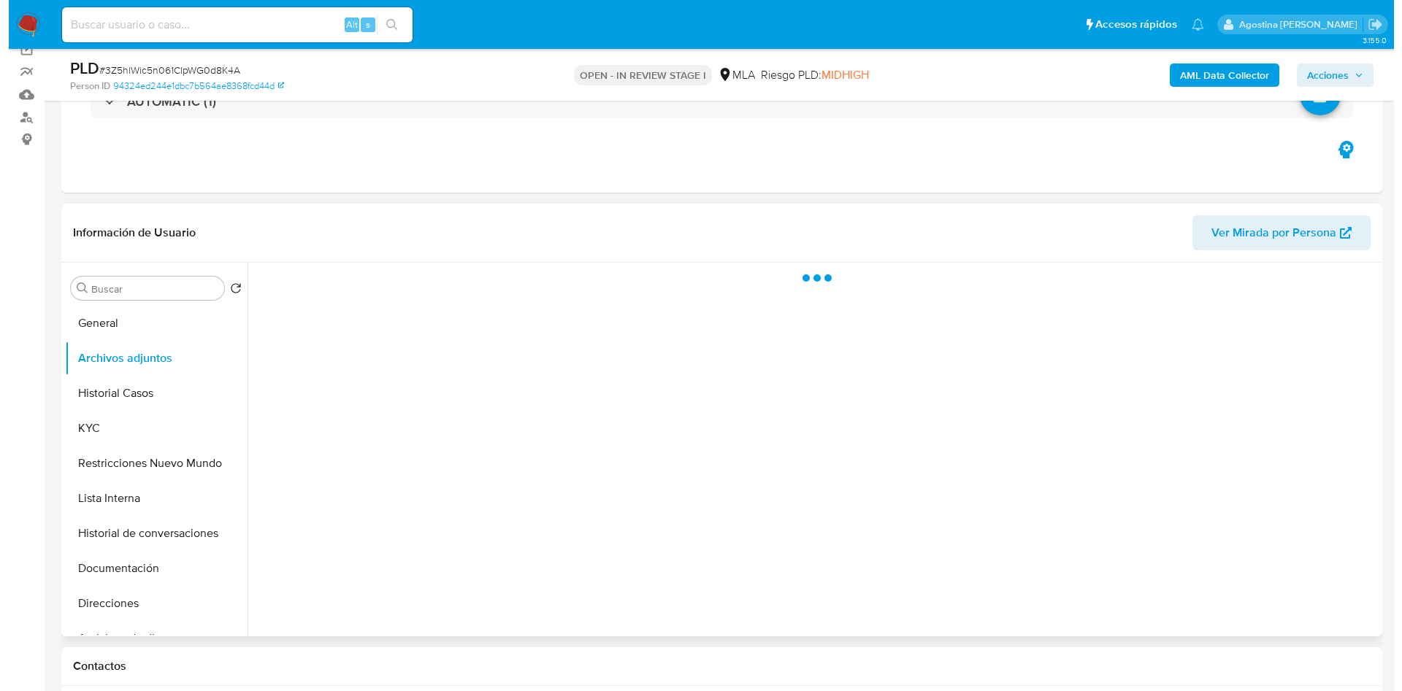
scroll to position [219, 0]
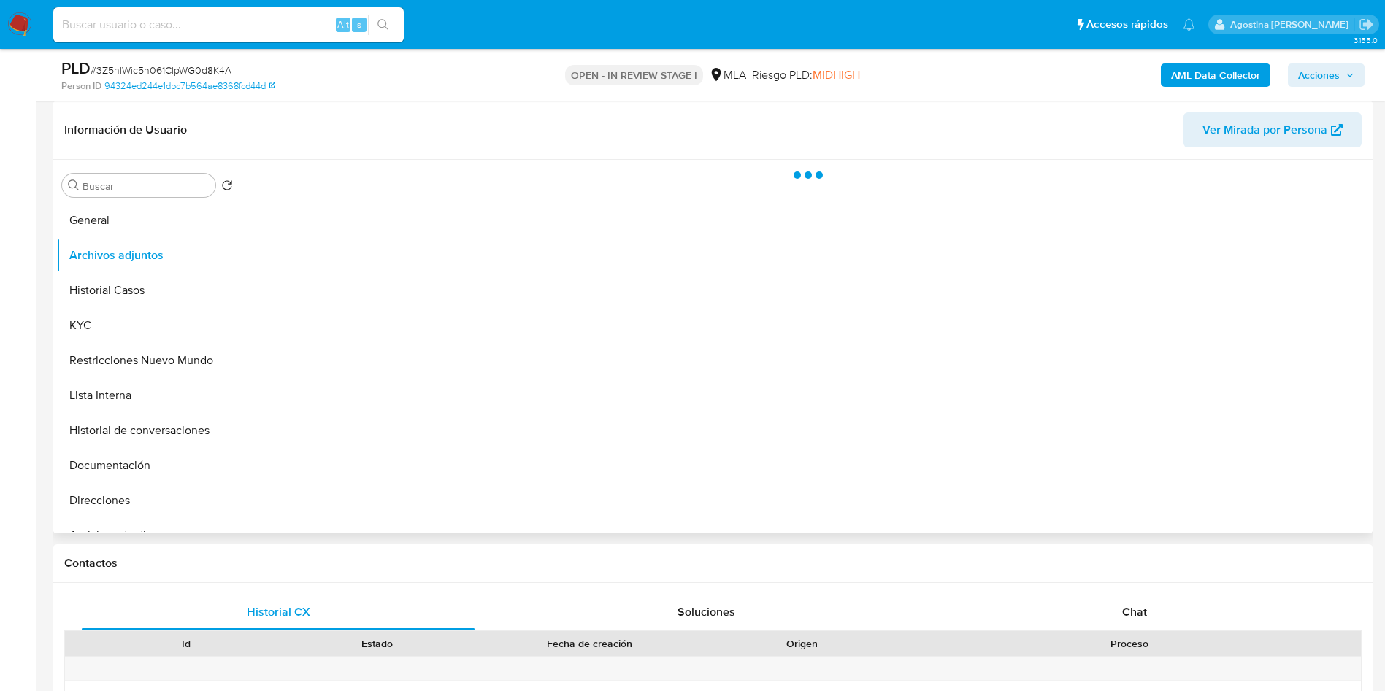
select select "10"
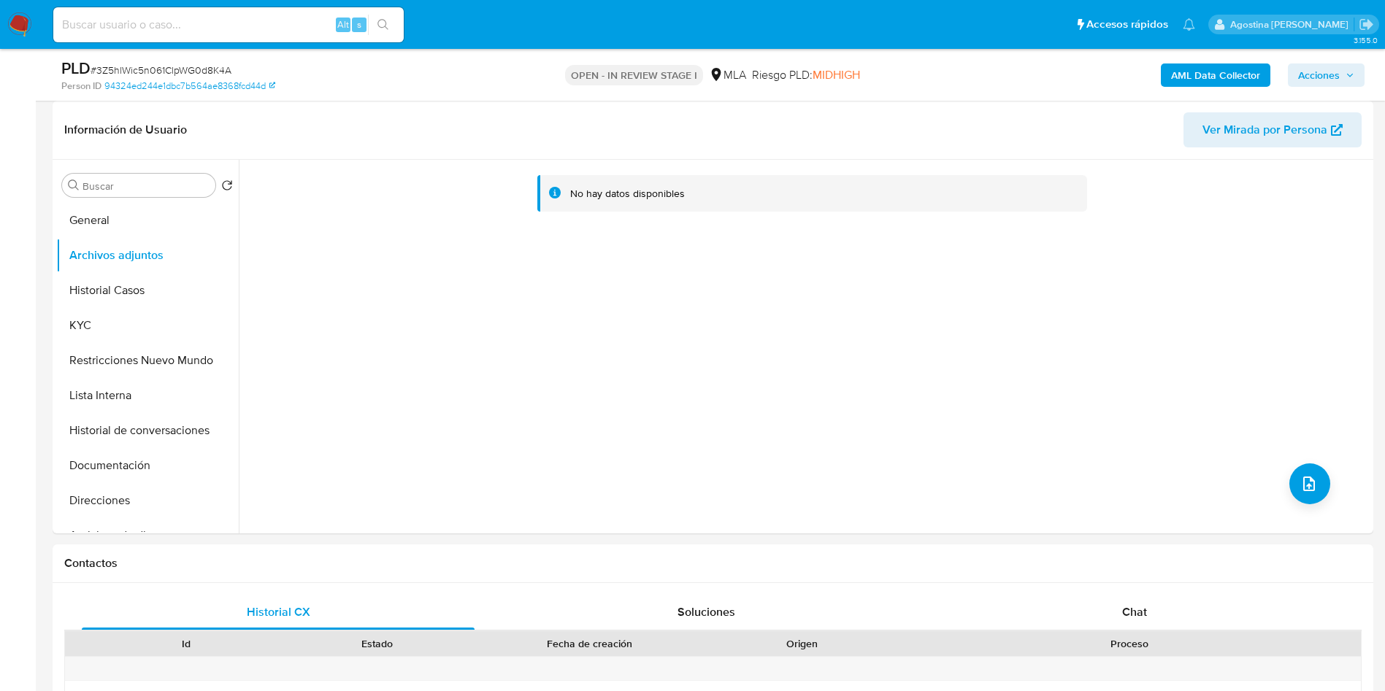
click at [1196, 68] on b "AML Data Collector" at bounding box center [1215, 75] width 89 height 23
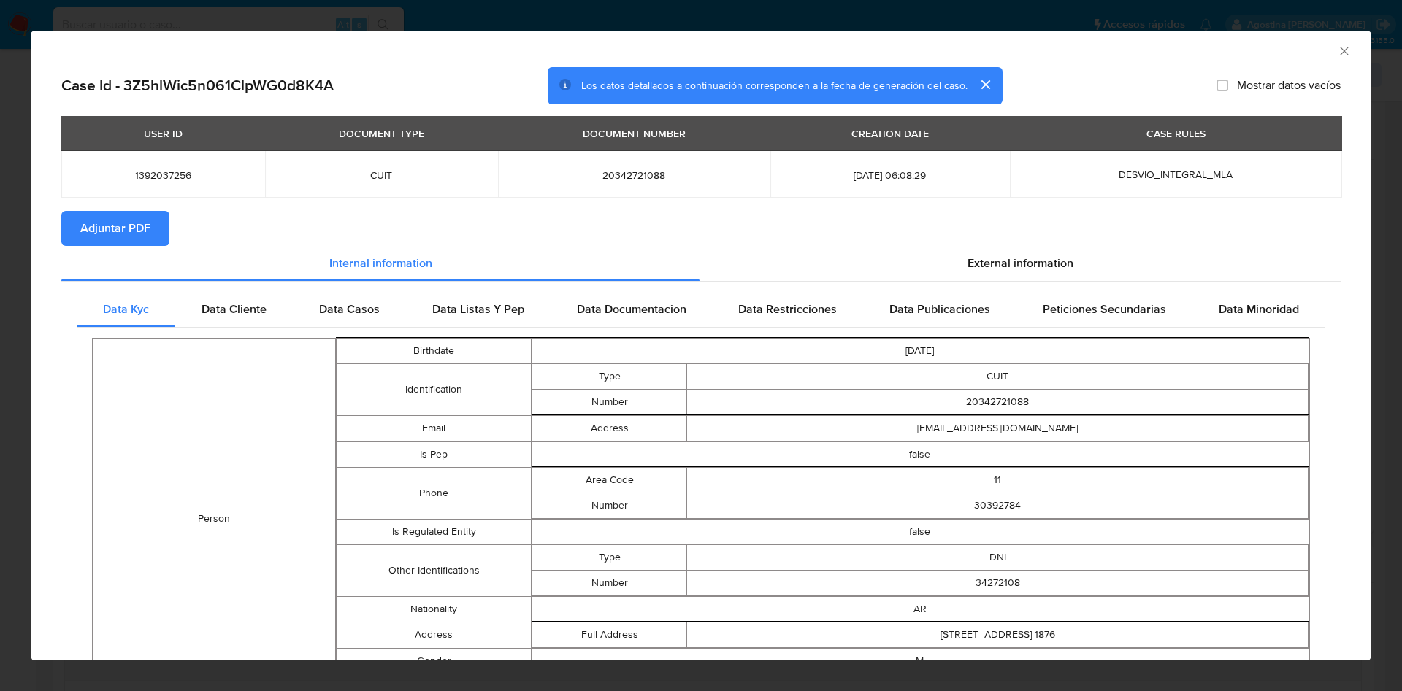
click at [132, 228] on span "Adjuntar PDF" at bounding box center [115, 228] width 70 height 32
click at [1340, 49] on icon "Cerrar ventana" at bounding box center [1344, 51] width 8 height 8
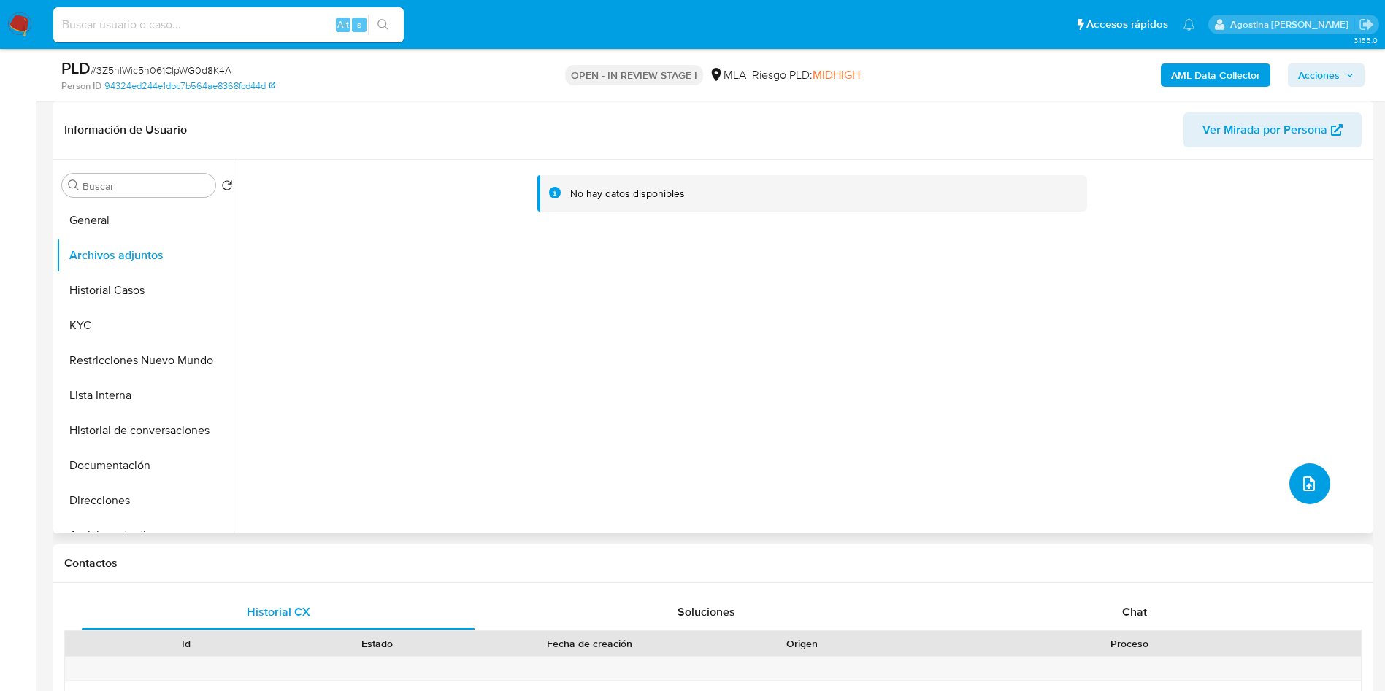
click at [1307, 477] on icon "upload-file" at bounding box center [1309, 484] width 18 height 18
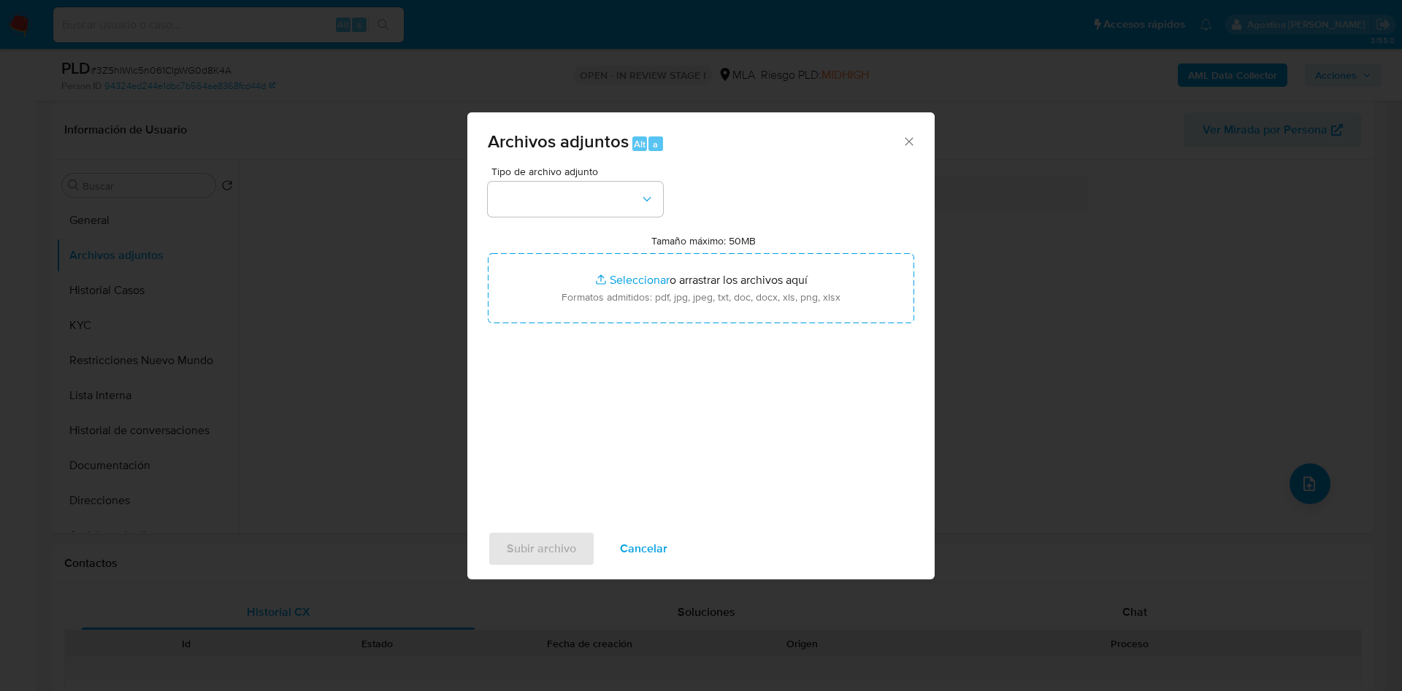
click at [591, 180] on div "Tipo de archivo adjunto" at bounding box center [575, 191] width 175 height 50
click at [591, 196] on button "button" at bounding box center [575, 199] width 175 height 35
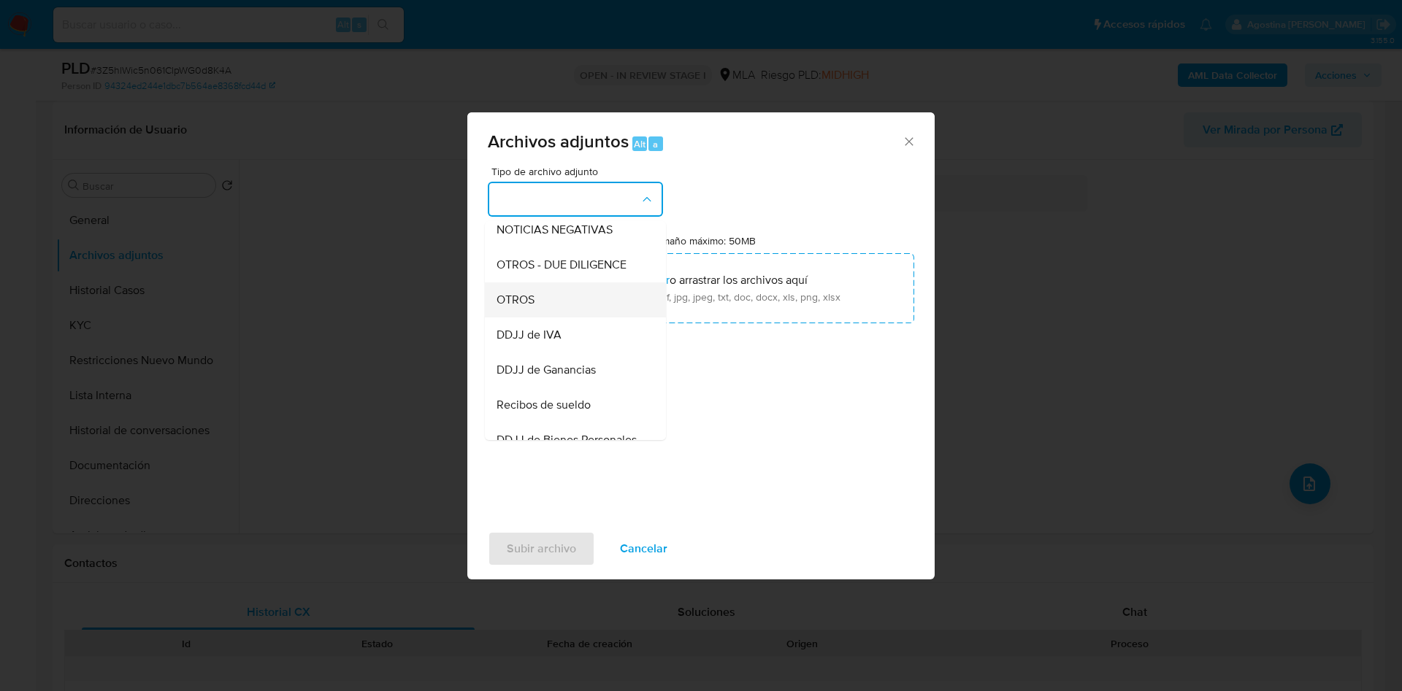
click at [548, 317] on div "OTROS" at bounding box center [570, 300] width 149 height 35
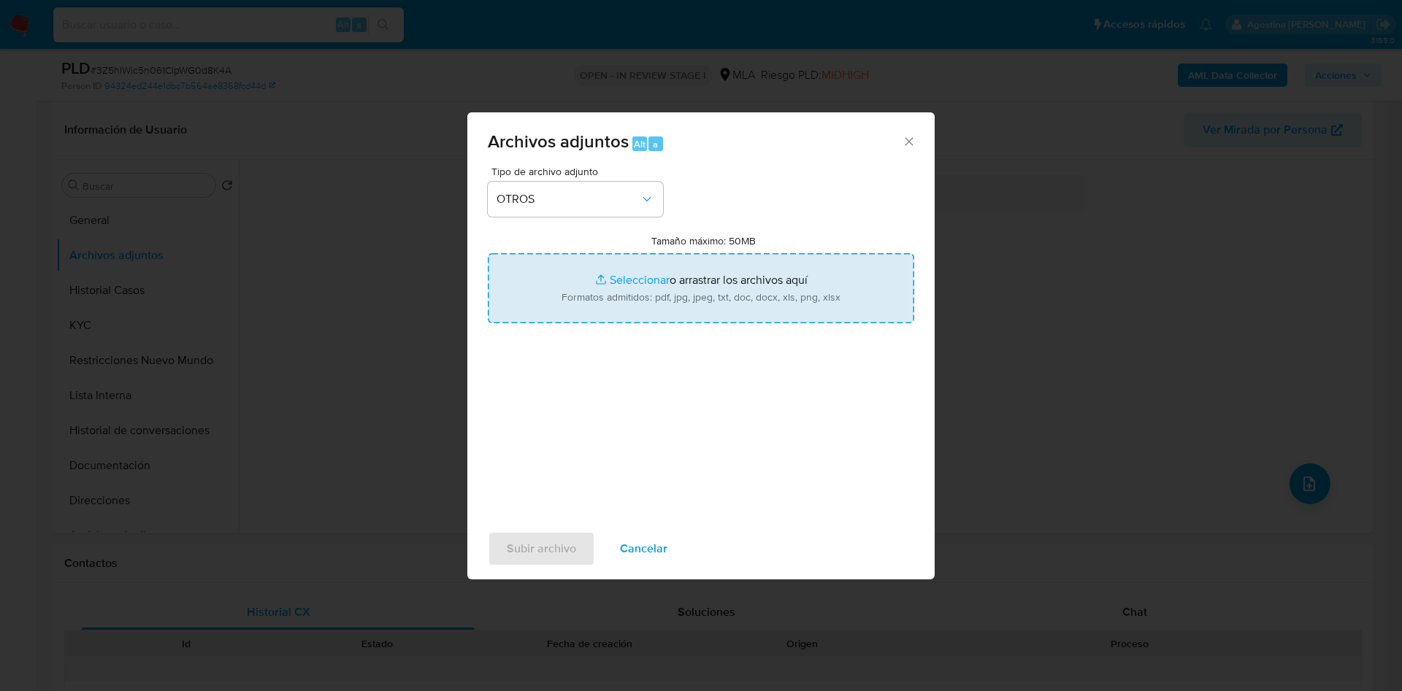
click at [680, 291] on input "Tamaño máximo: 50MB Seleccionar archivos" at bounding box center [701, 288] width 426 height 70
type input "C:\fakepath\Caselog 3Z5hlWic5n061ClpWG0d8K4A_2025_07_18_10_51_56.docx"
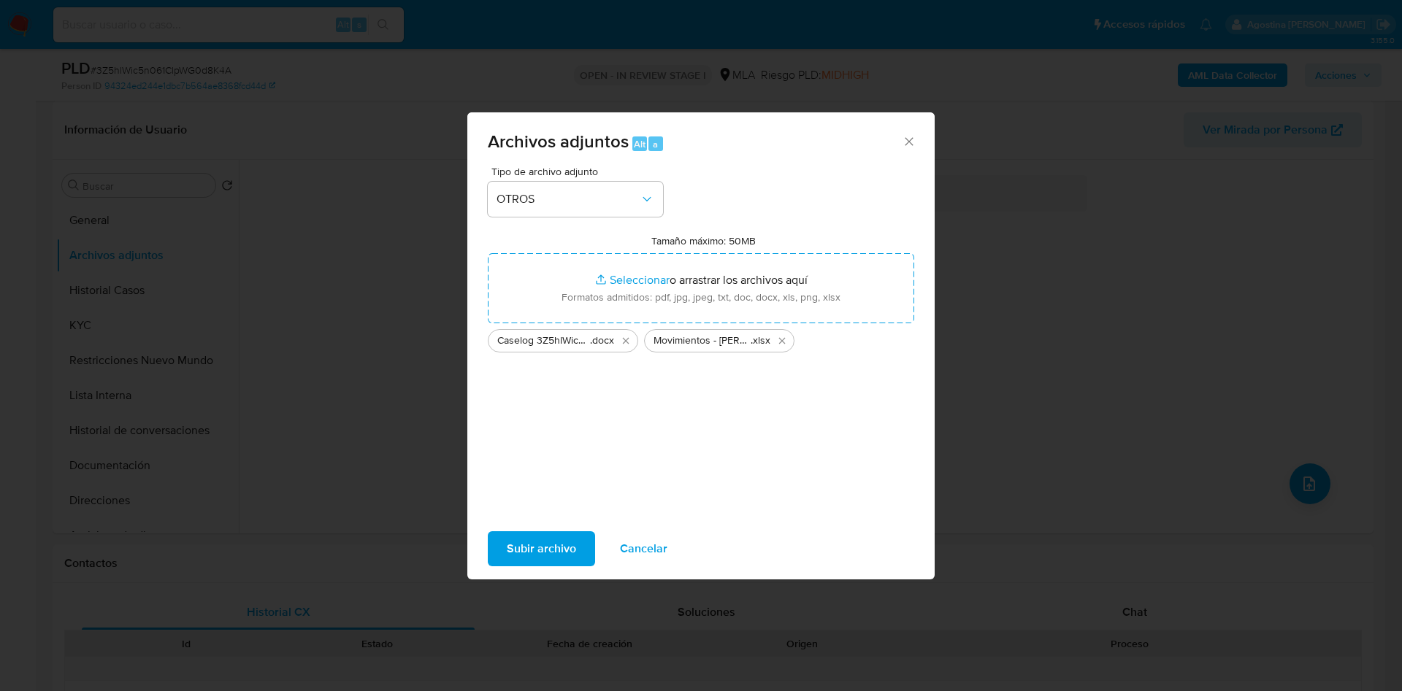
drag, startPoint x: 680, startPoint y: 291, endPoint x: 520, endPoint y: 545, distance: 300.4
click at [520, 545] on span "Subir archivo" at bounding box center [541, 549] width 69 height 32
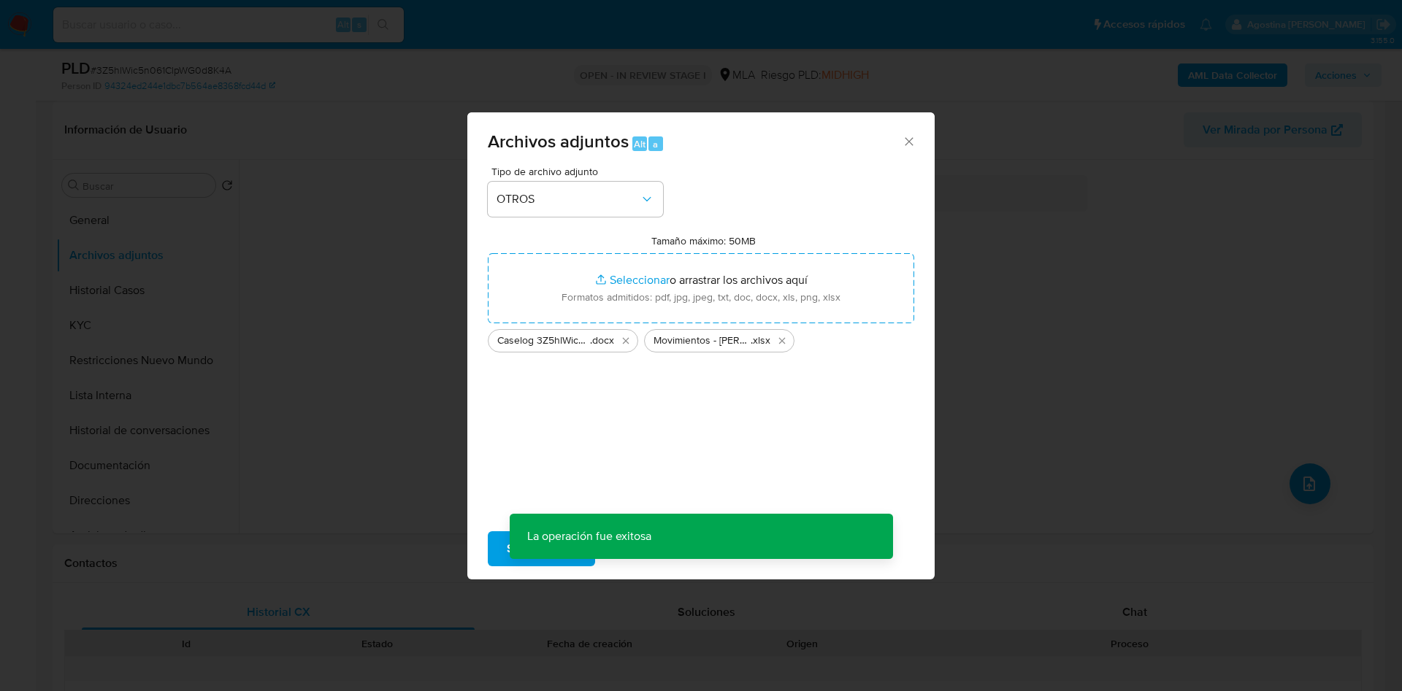
click at [1329, 81] on div "Archivos adjuntos Alt a Tipo de archivo adjunto OTROS Tamaño máximo: 50MB Selec…" at bounding box center [701, 345] width 1402 height 691
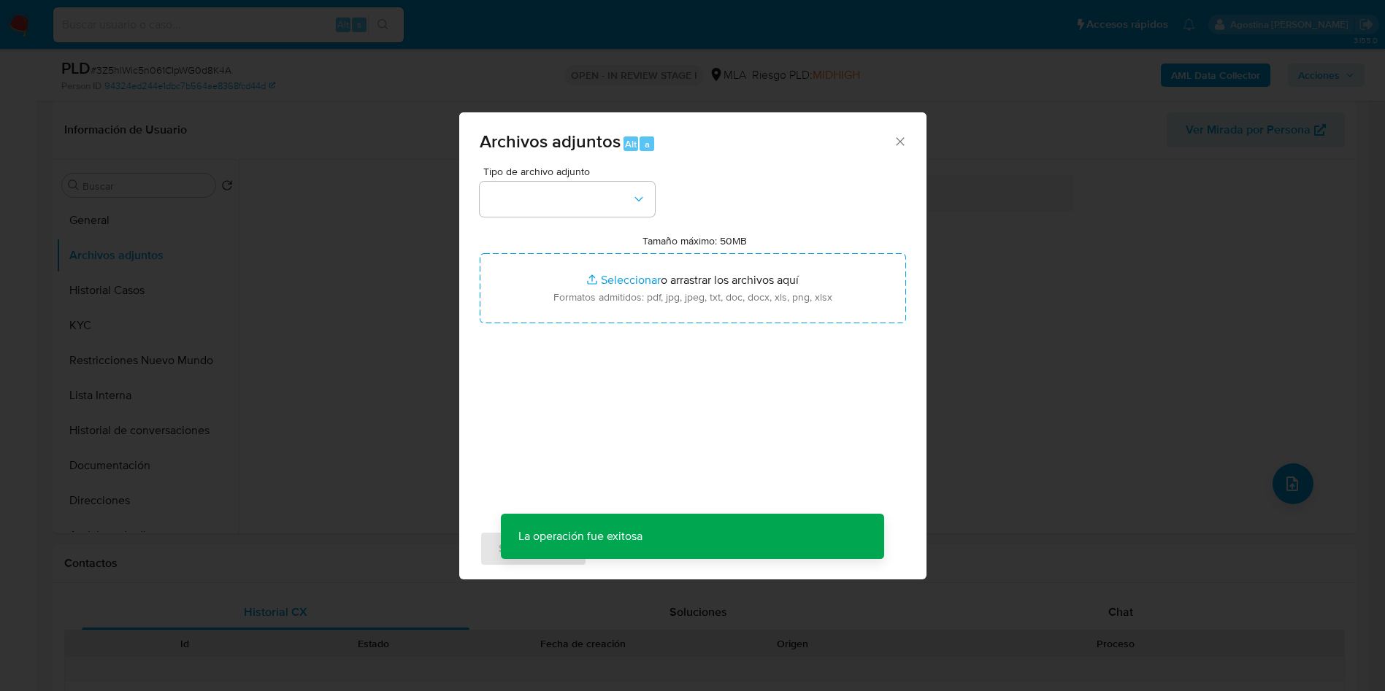
click at [1329, 81] on div "Archivos adjuntos Alt a Tipo de archivo adjunto Tamaño máximo: 50MB Seleccionar…" at bounding box center [692, 345] width 1385 height 691
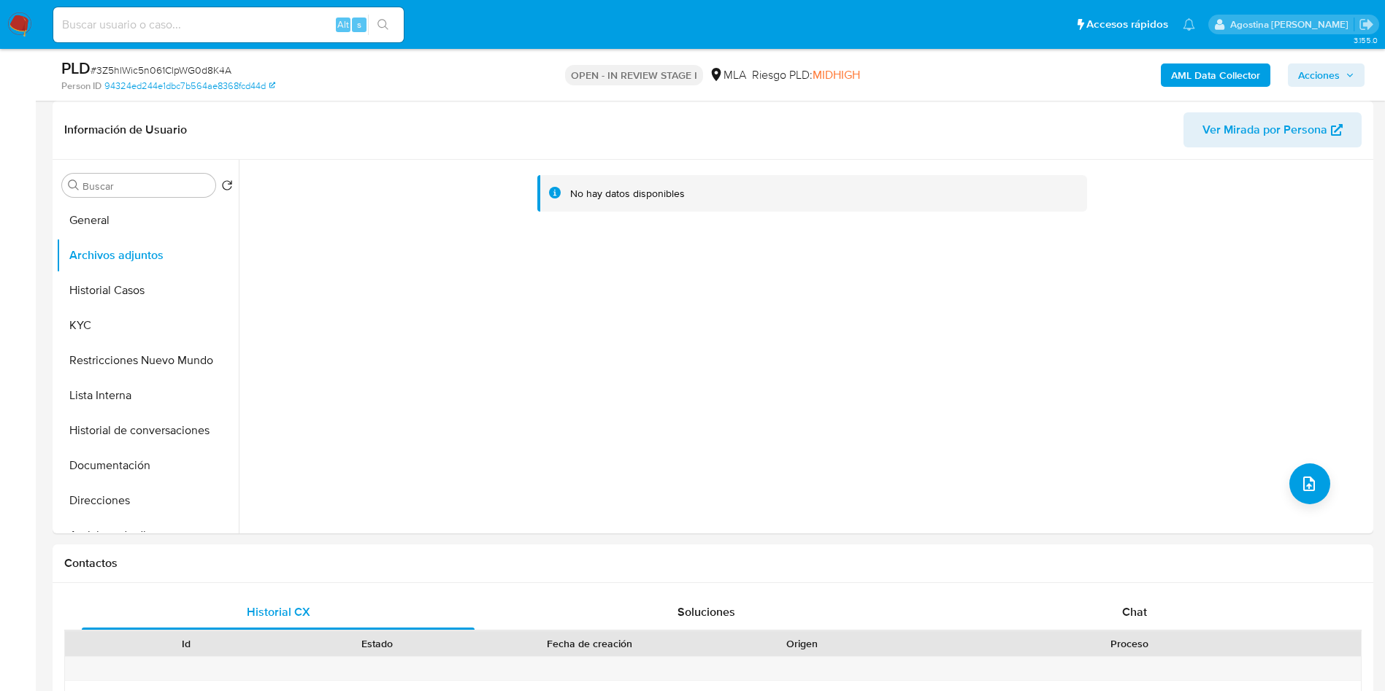
click at [1323, 75] on span "Acciones" at bounding box center [1319, 75] width 42 height 23
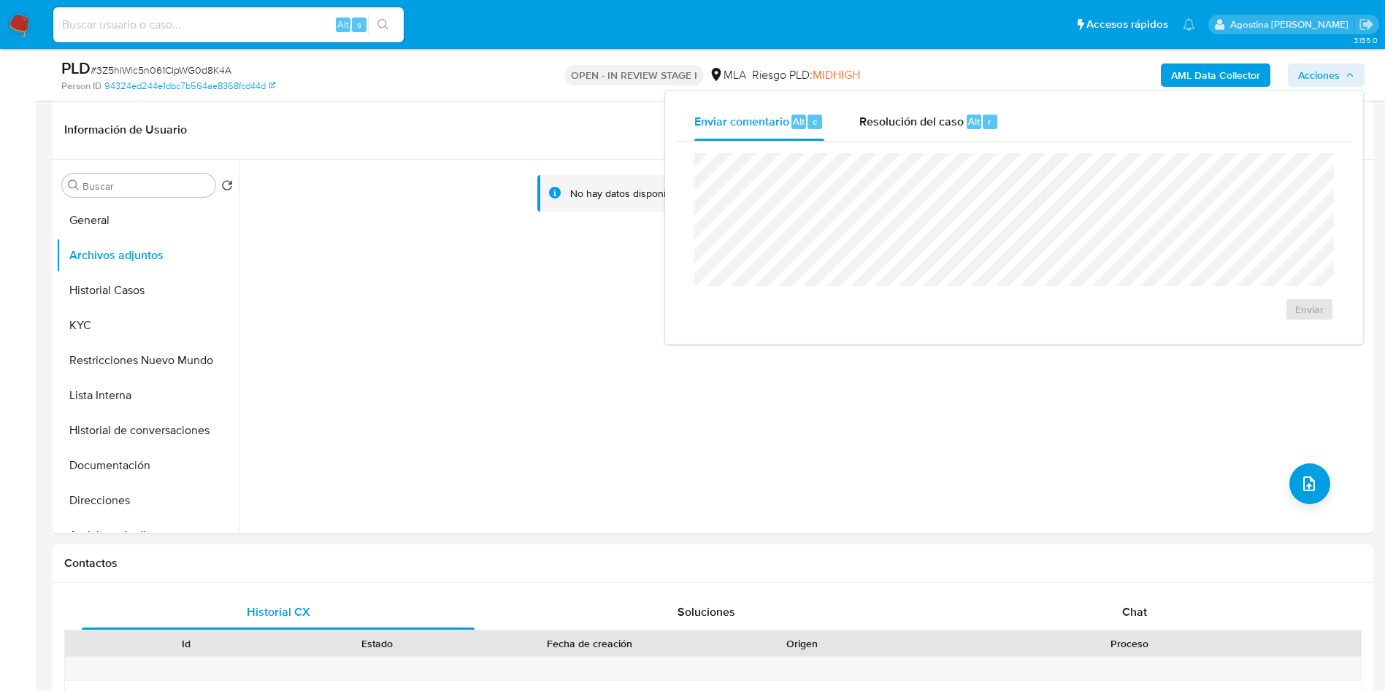
drag, startPoint x: 950, startPoint y: 137, endPoint x: 935, endPoint y: 147, distance: 18.0
click at [952, 136] on div "Resolución del caso Alt r" at bounding box center [928, 122] width 139 height 38
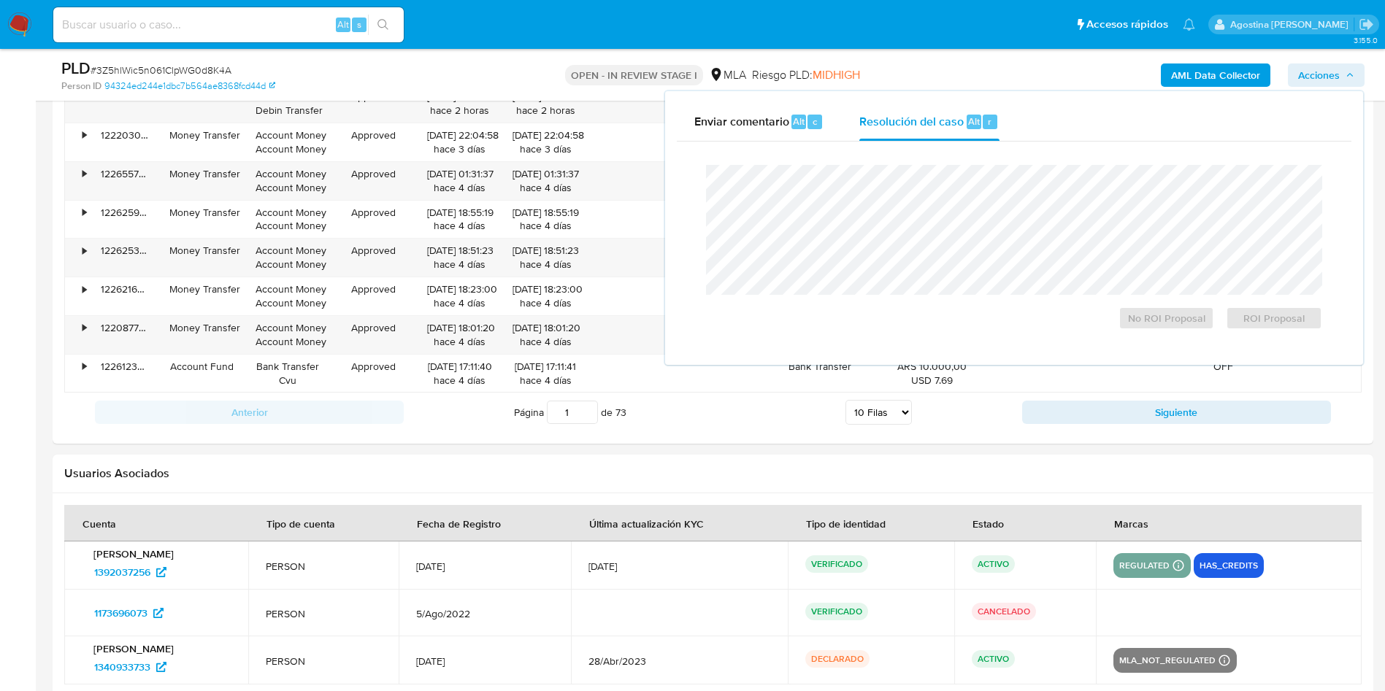
scroll to position [2190, 0]
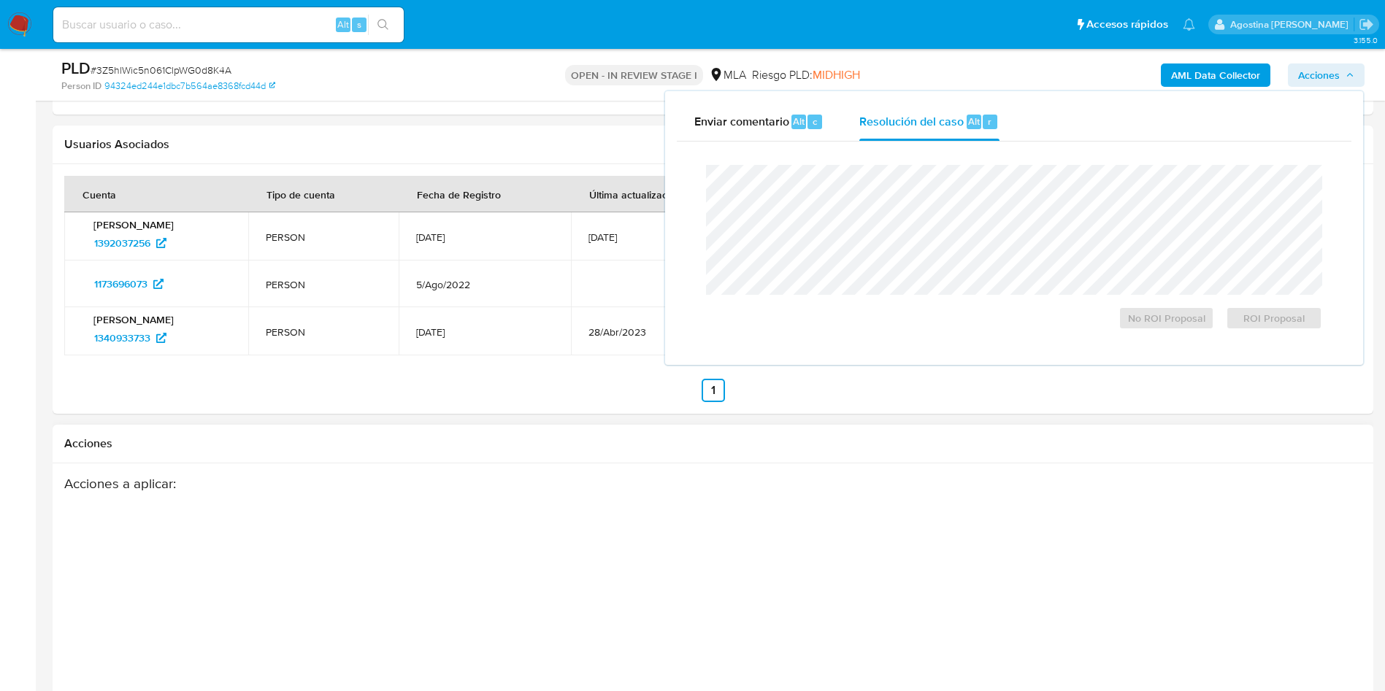
click at [1360, 459] on div "Acciones" at bounding box center [713, 444] width 1321 height 39
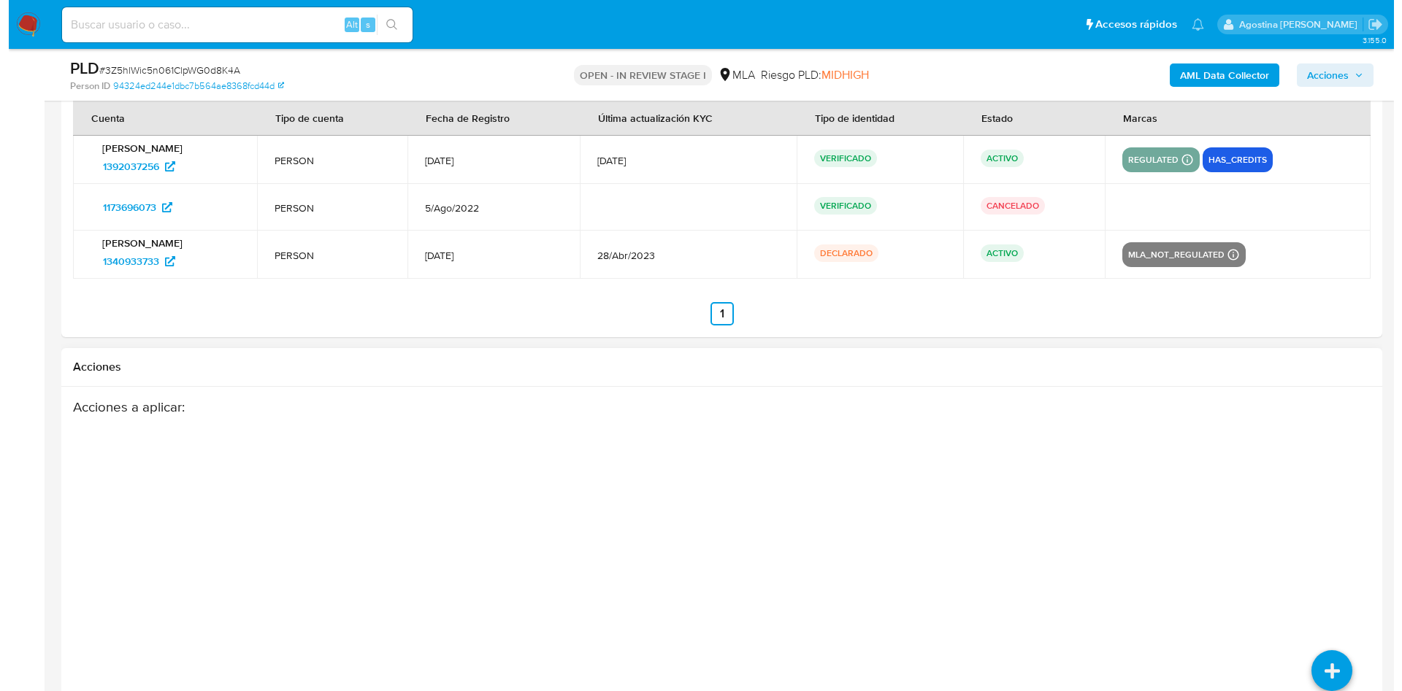
scroll to position [2305, 0]
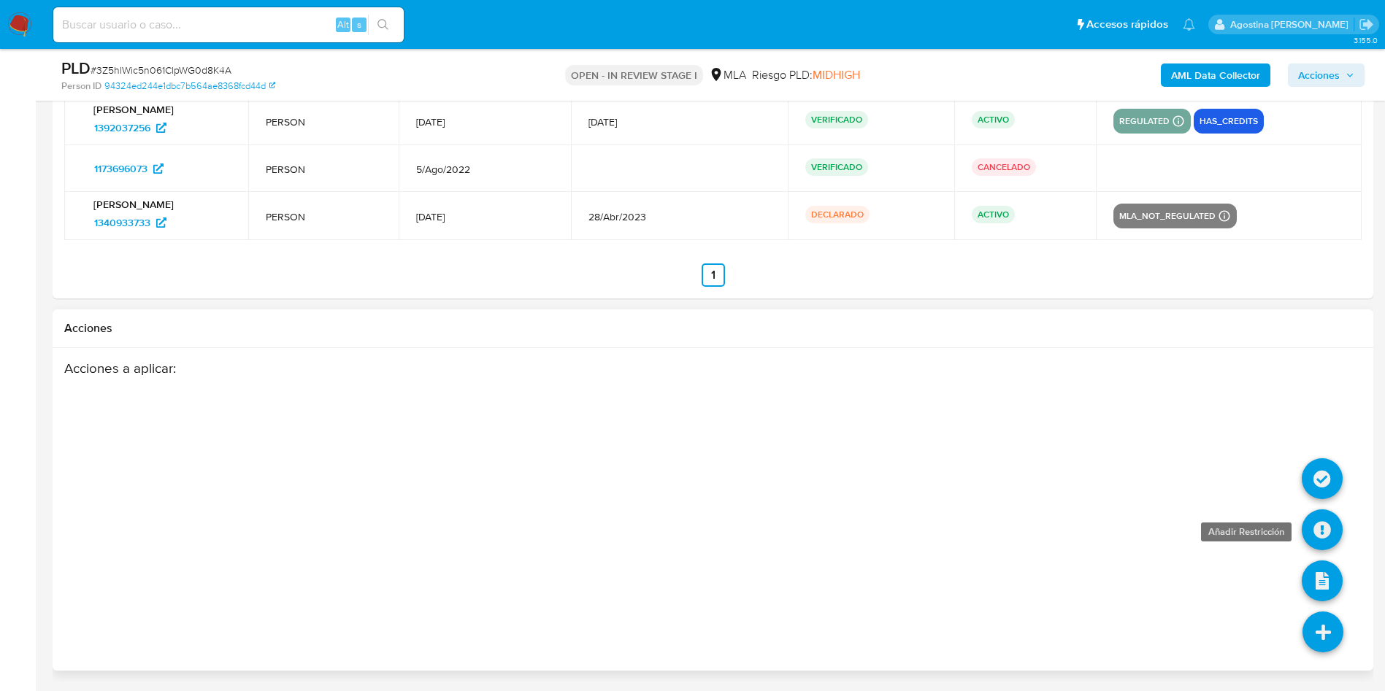
click at [1326, 527] on icon at bounding box center [1322, 530] width 41 height 41
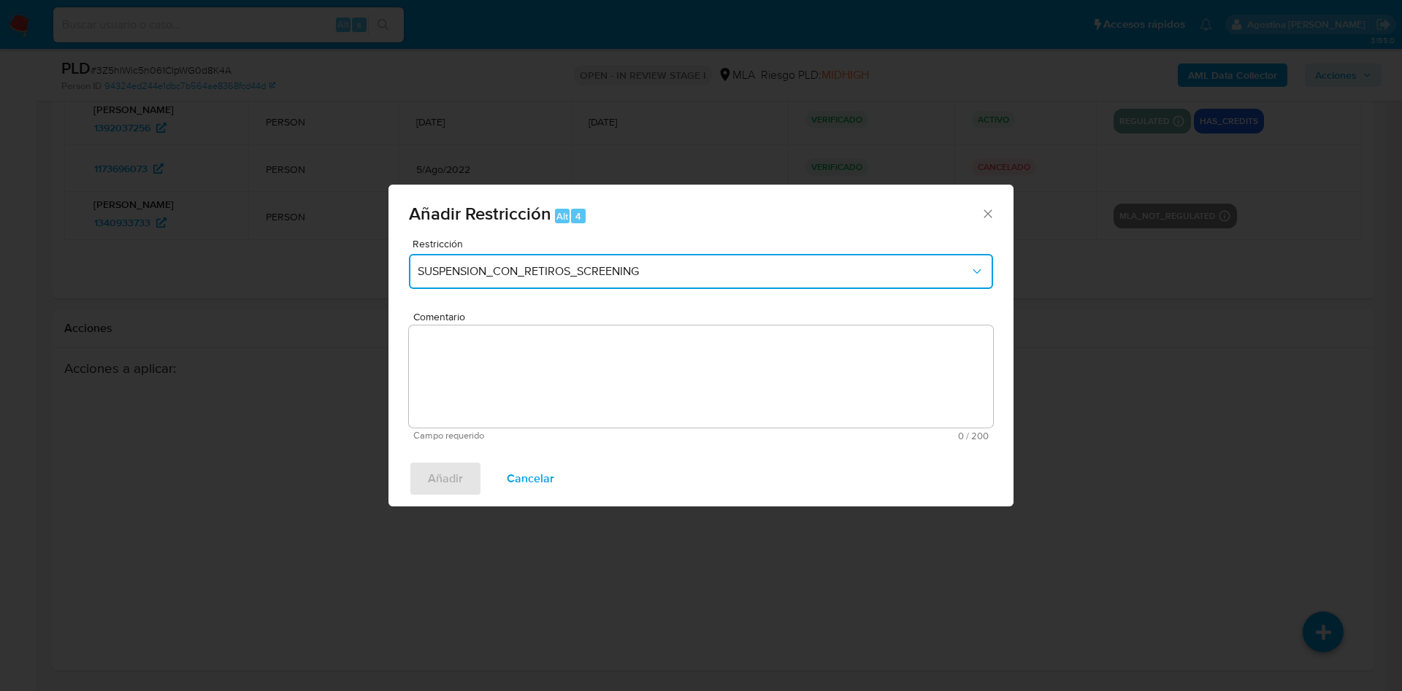
click at [516, 258] on button "SUSPENSION_CON_RETIROS_SCREENING" at bounding box center [701, 271] width 584 height 35
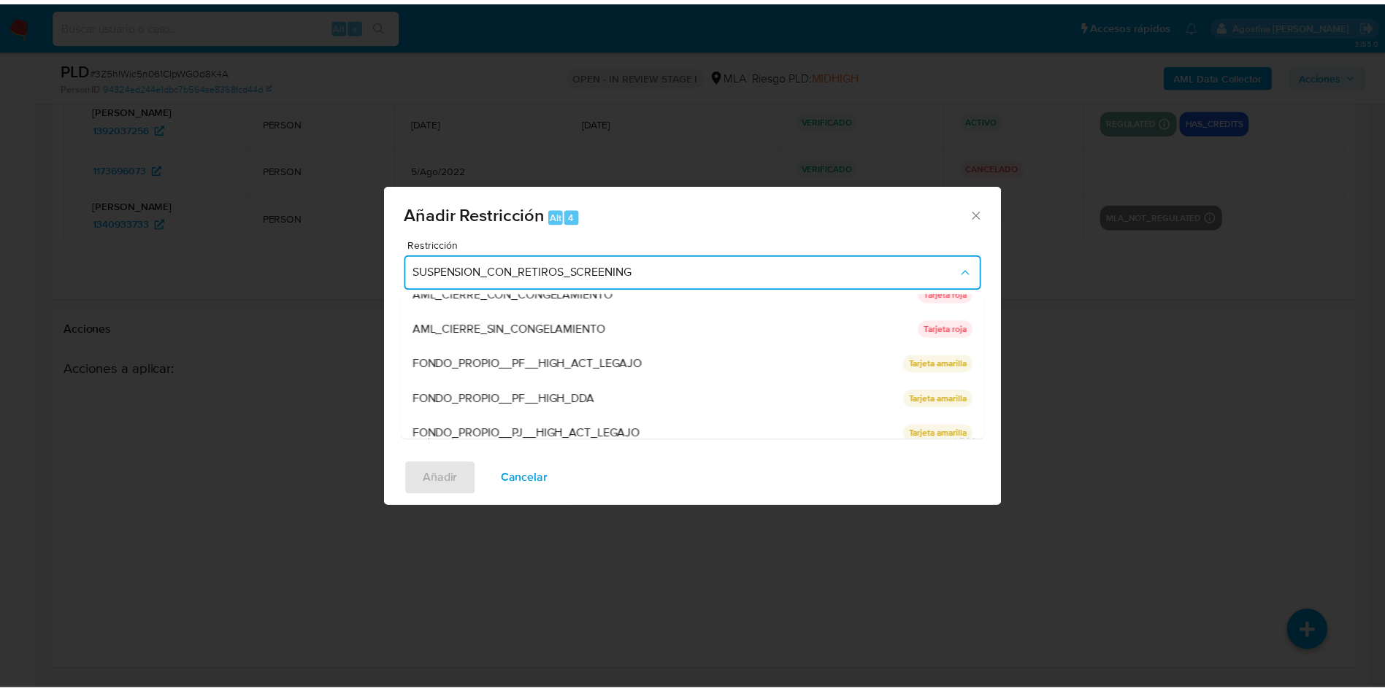
scroll to position [310, 0]
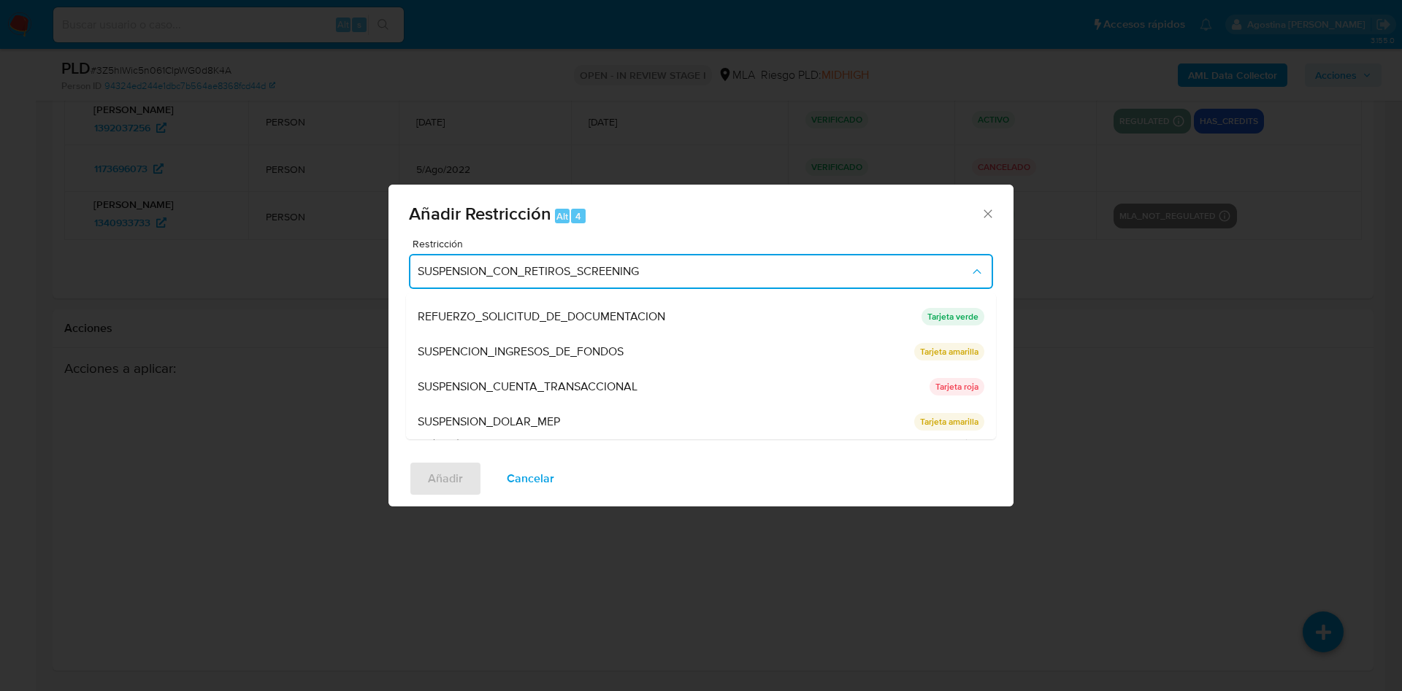
click at [642, 377] on div "SUSPENSION_CUENTA_TRANSACCIONAL" at bounding box center [669, 386] width 503 height 35
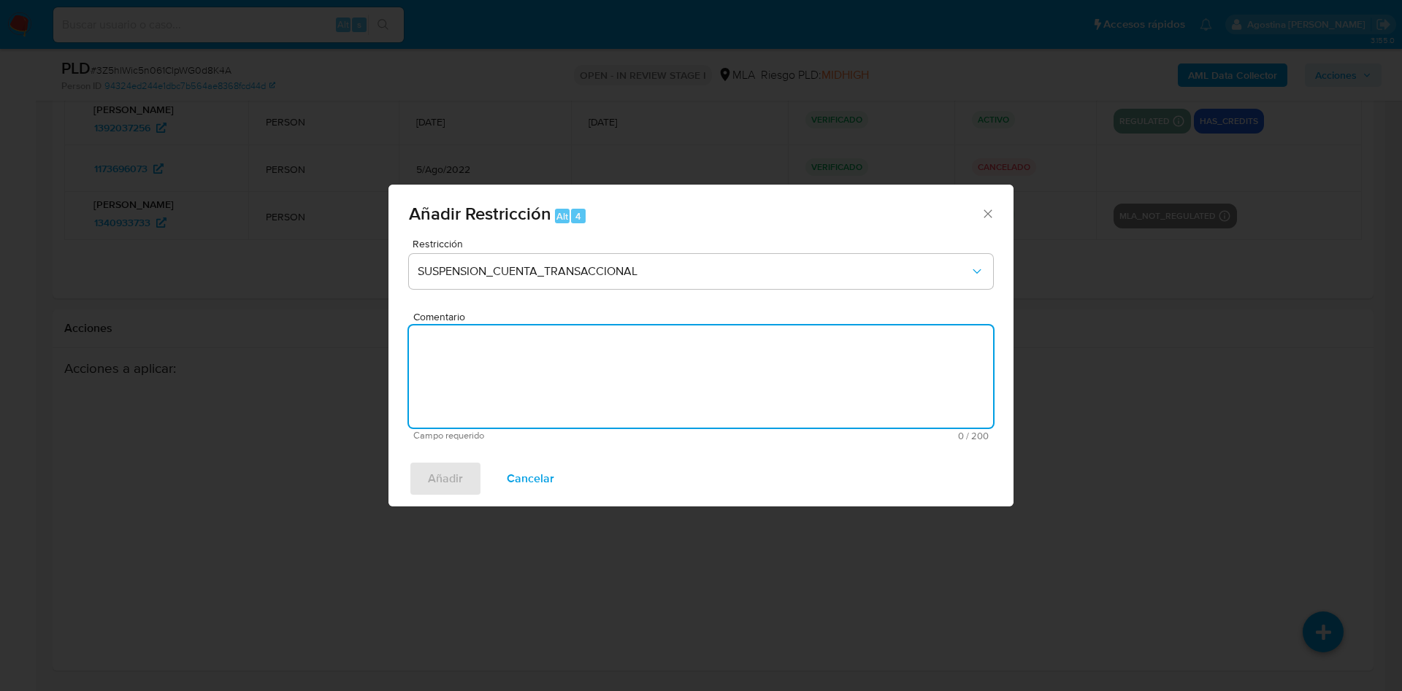
click at [629, 378] on textarea "Comentario" at bounding box center [701, 377] width 584 height 102
type textarea "AML"
click at [462, 472] on span "Añadir" at bounding box center [445, 479] width 35 height 32
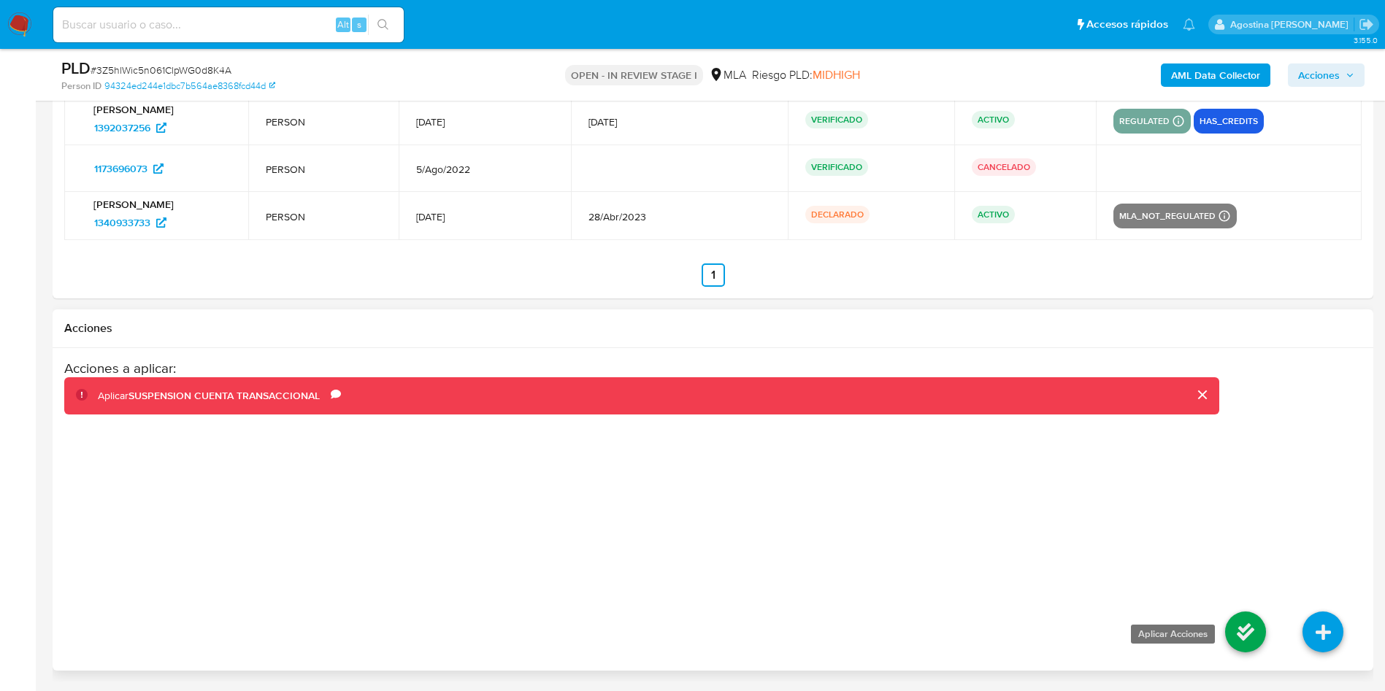
click at [1245, 633] on icon at bounding box center [1245, 632] width 41 height 41
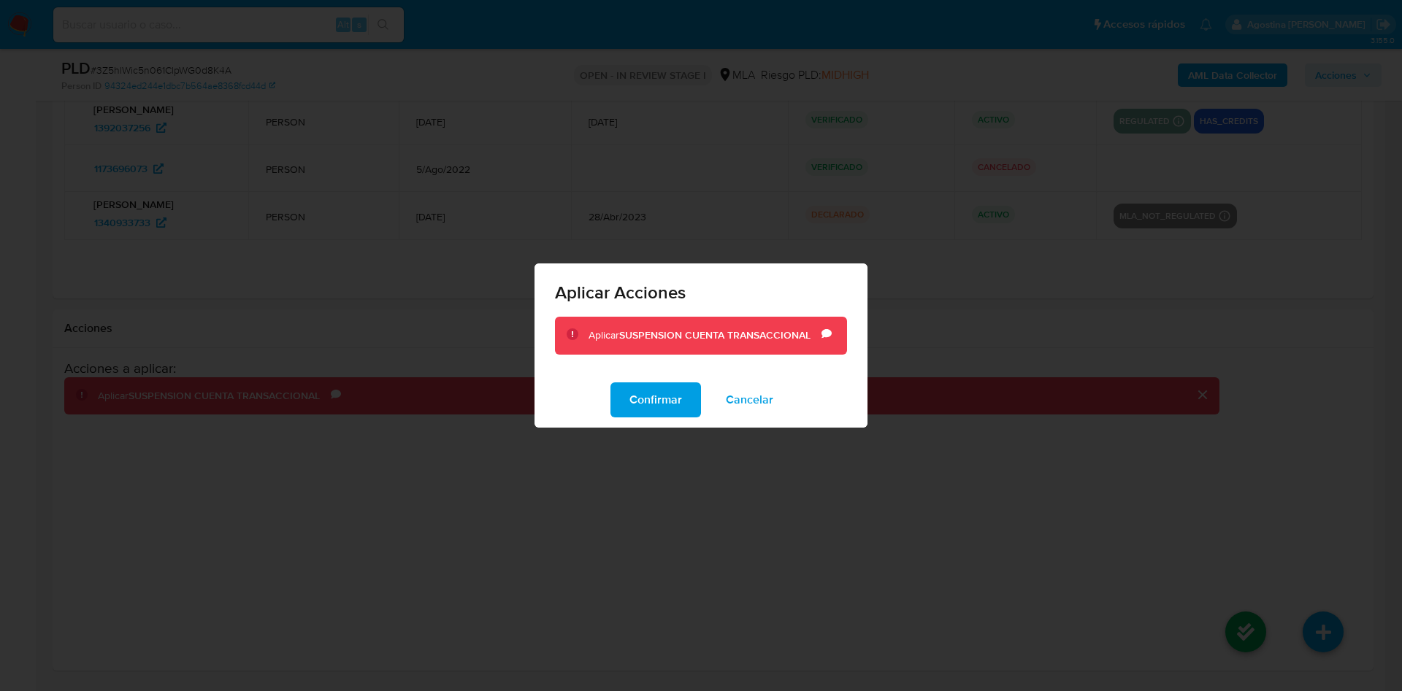
drag, startPoint x: 620, startPoint y: 393, endPoint x: 647, endPoint y: 388, distance: 27.5
click at [620, 393] on button "Confirmar" at bounding box center [655, 400] width 91 height 35
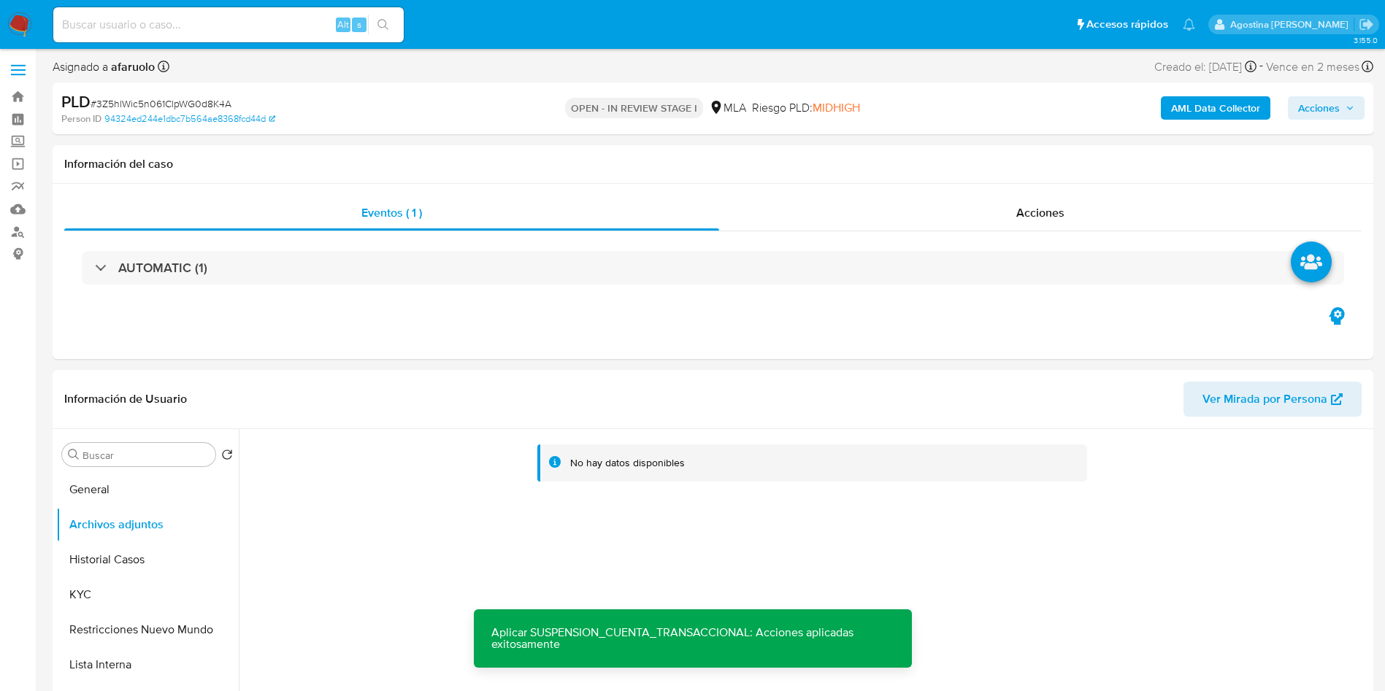
scroll to position [0, 0]
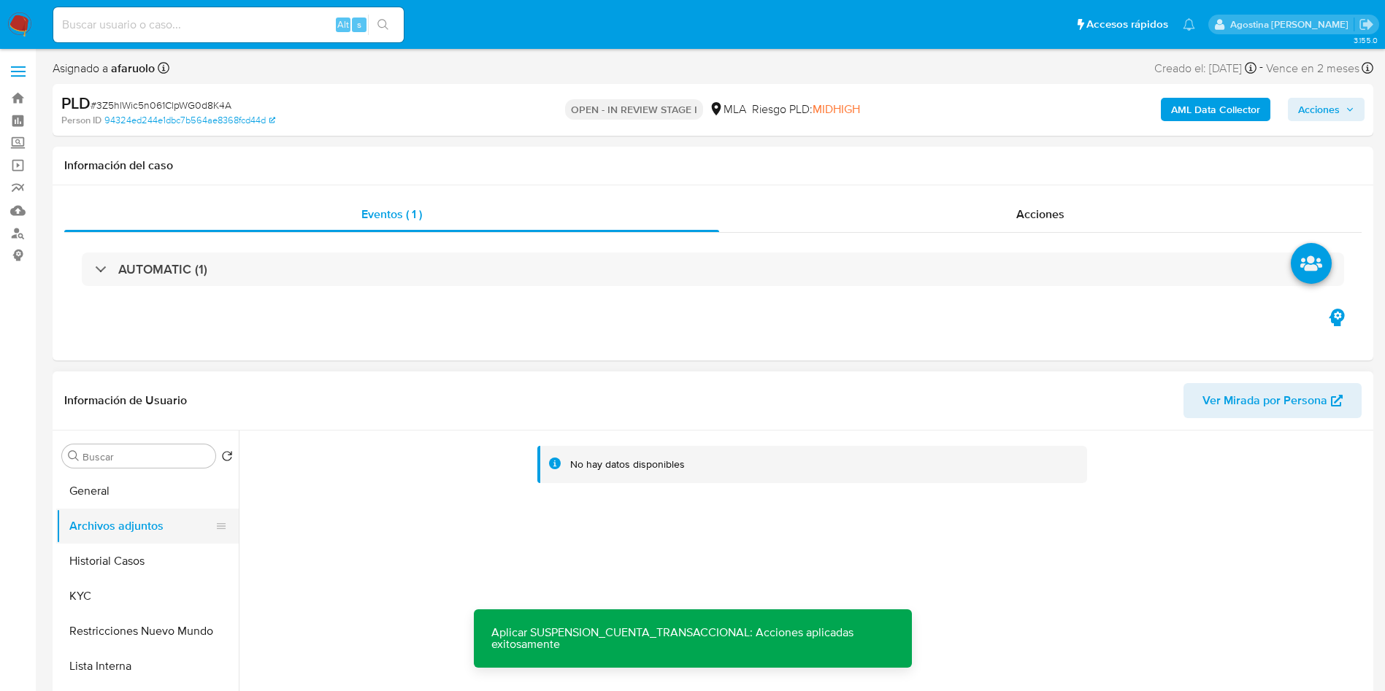
click at [157, 520] on button "Archivos adjuntos" at bounding box center [141, 526] width 171 height 35
click at [151, 496] on button "General" at bounding box center [141, 491] width 171 height 35
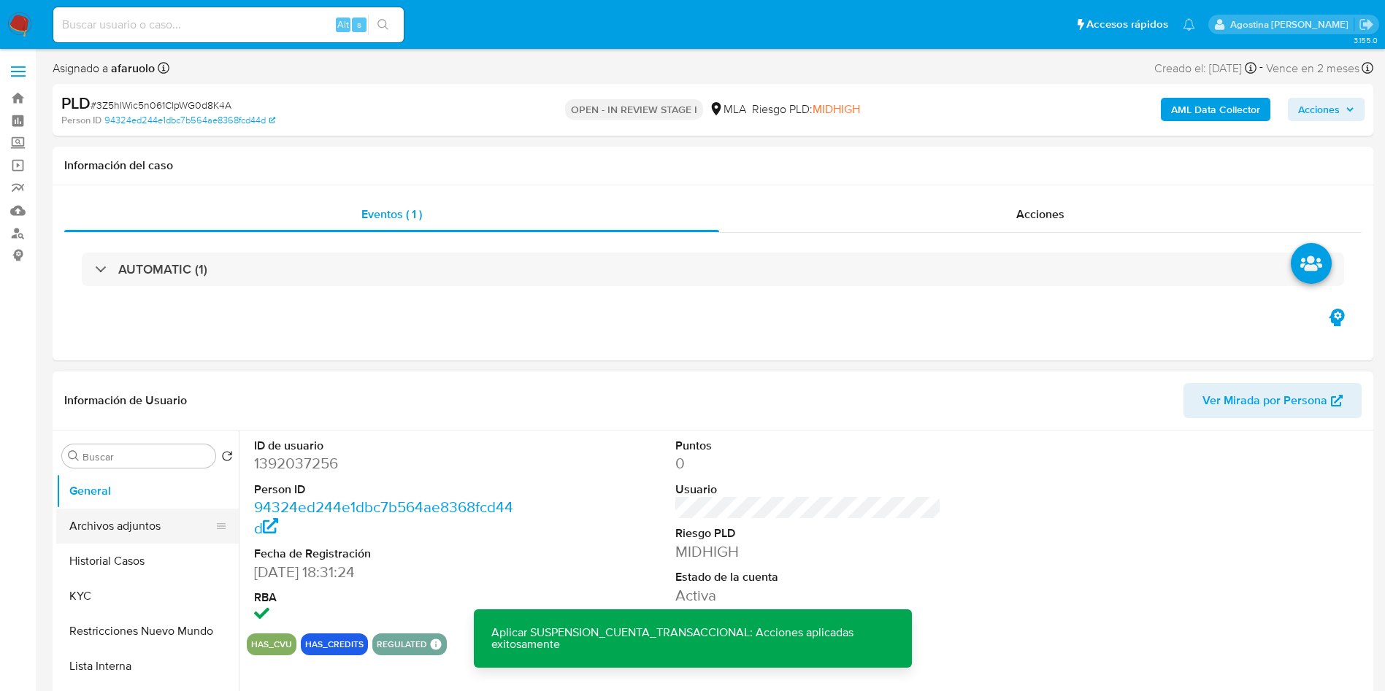
click at [131, 538] on button "Archivos adjuntos" at bounding box center [141, 526] width 171 height 35
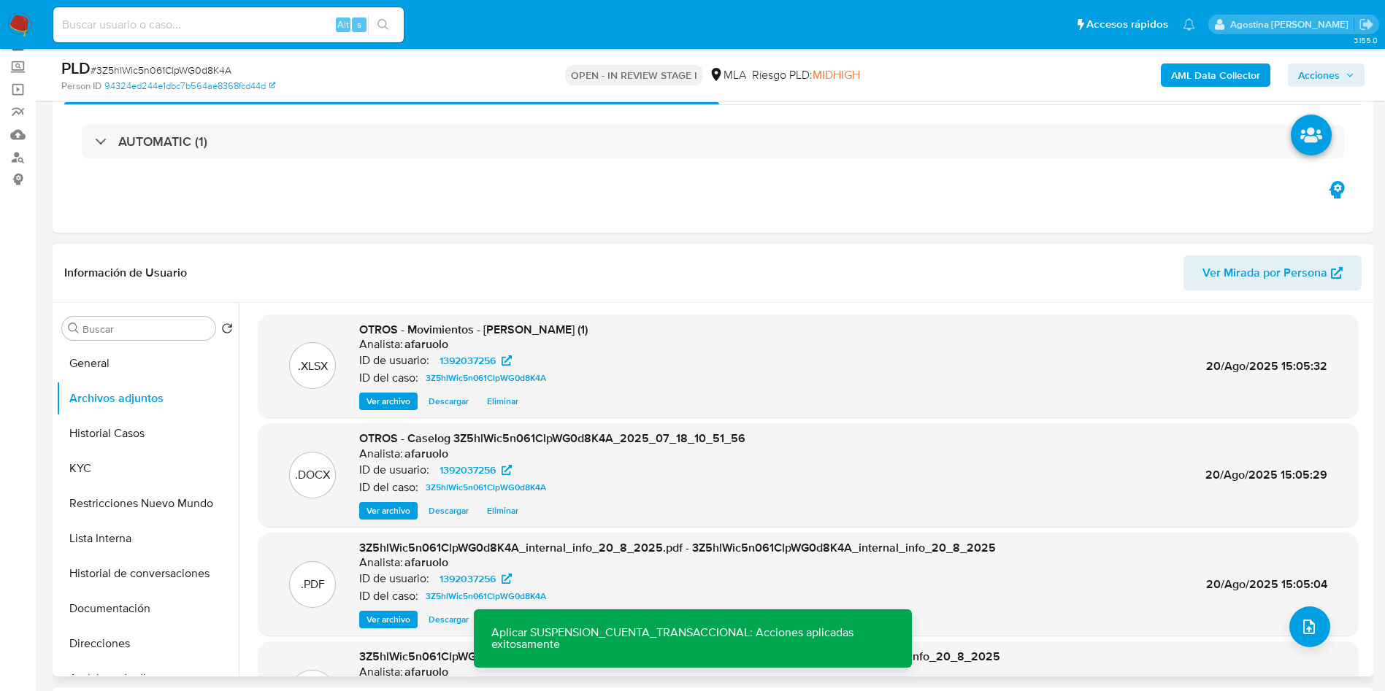
scroll to position [109, 0]
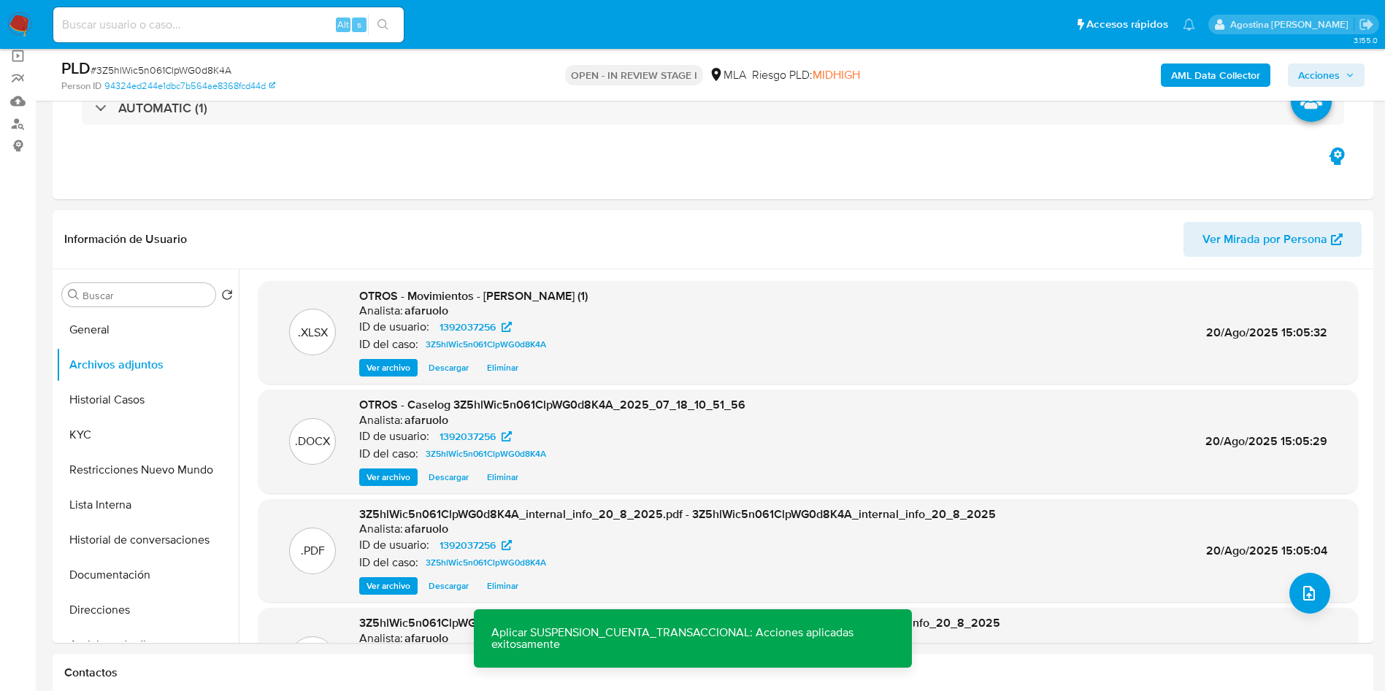
click at [1322, 77] on span "Acciones" at bounding box center [1319, 75] width 42 height 23
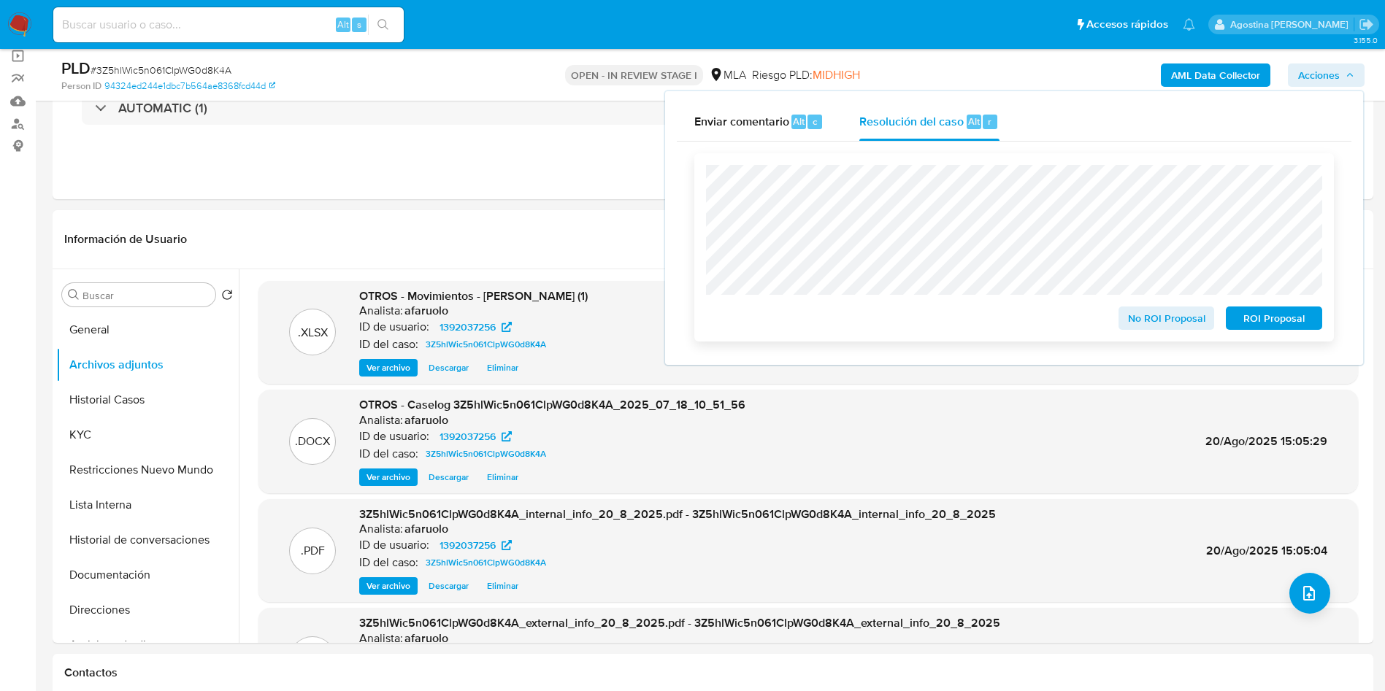
click at [1259, 320] on span "ROI Proposal" at bounding box center [1274, 318] width 76 height 20
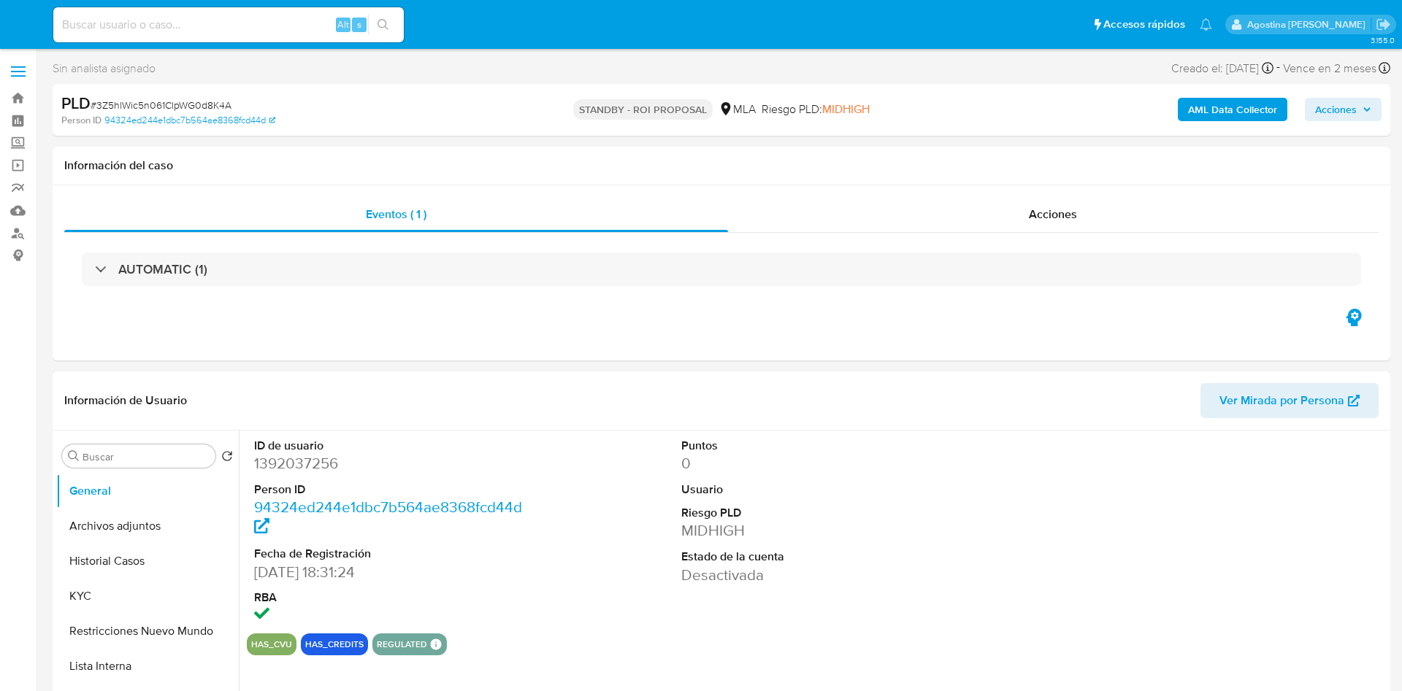
select select "10"
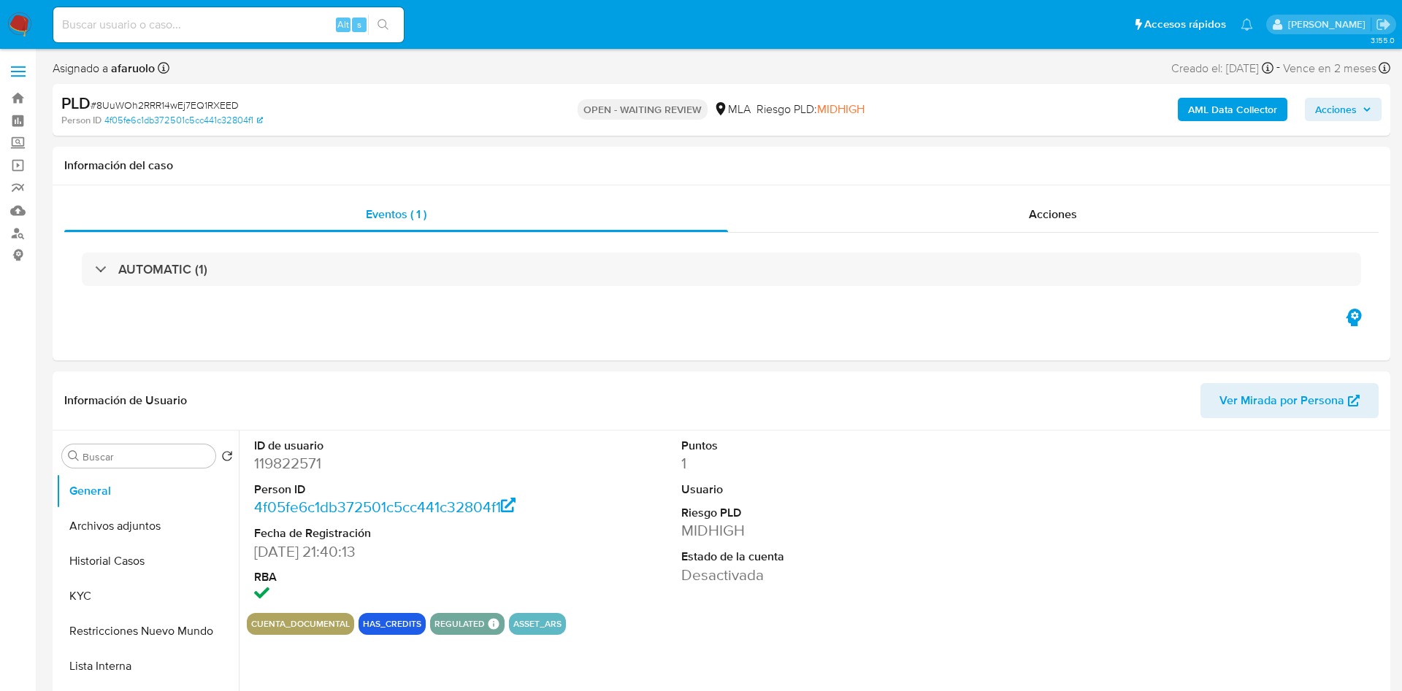
select select "10"
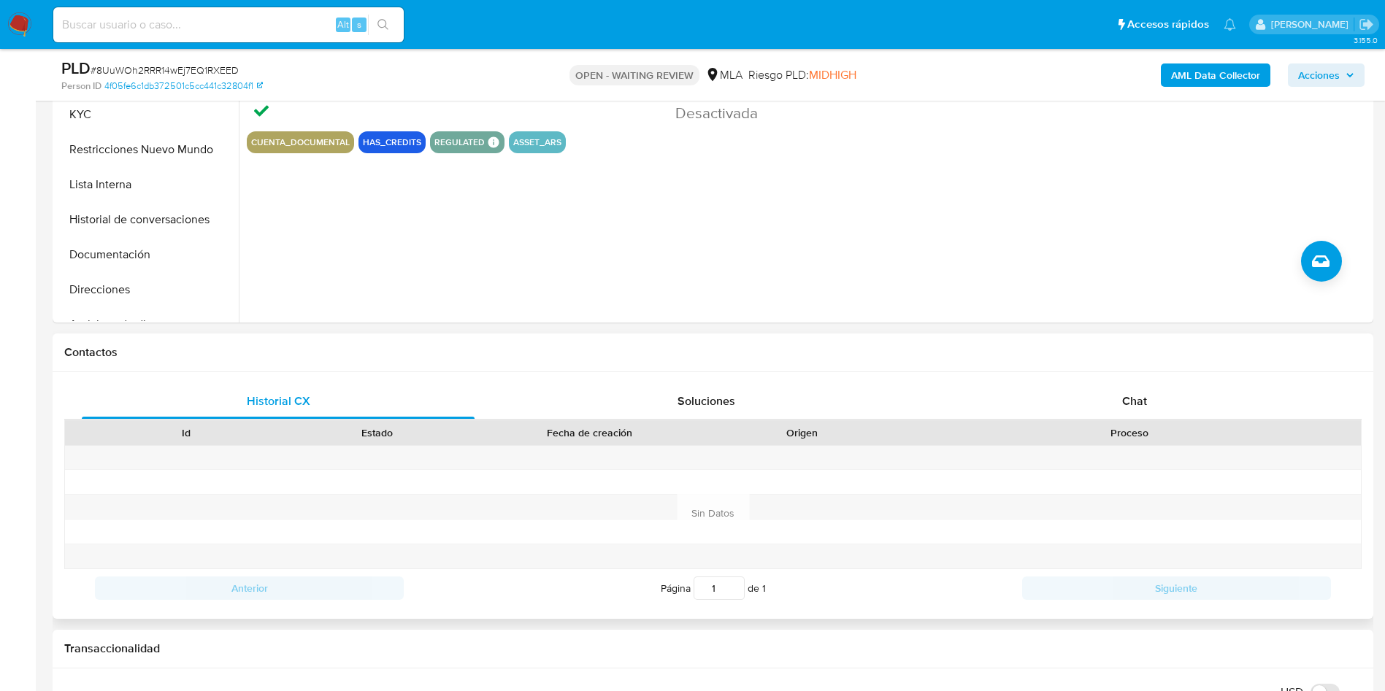
scroll to position [438, 0]
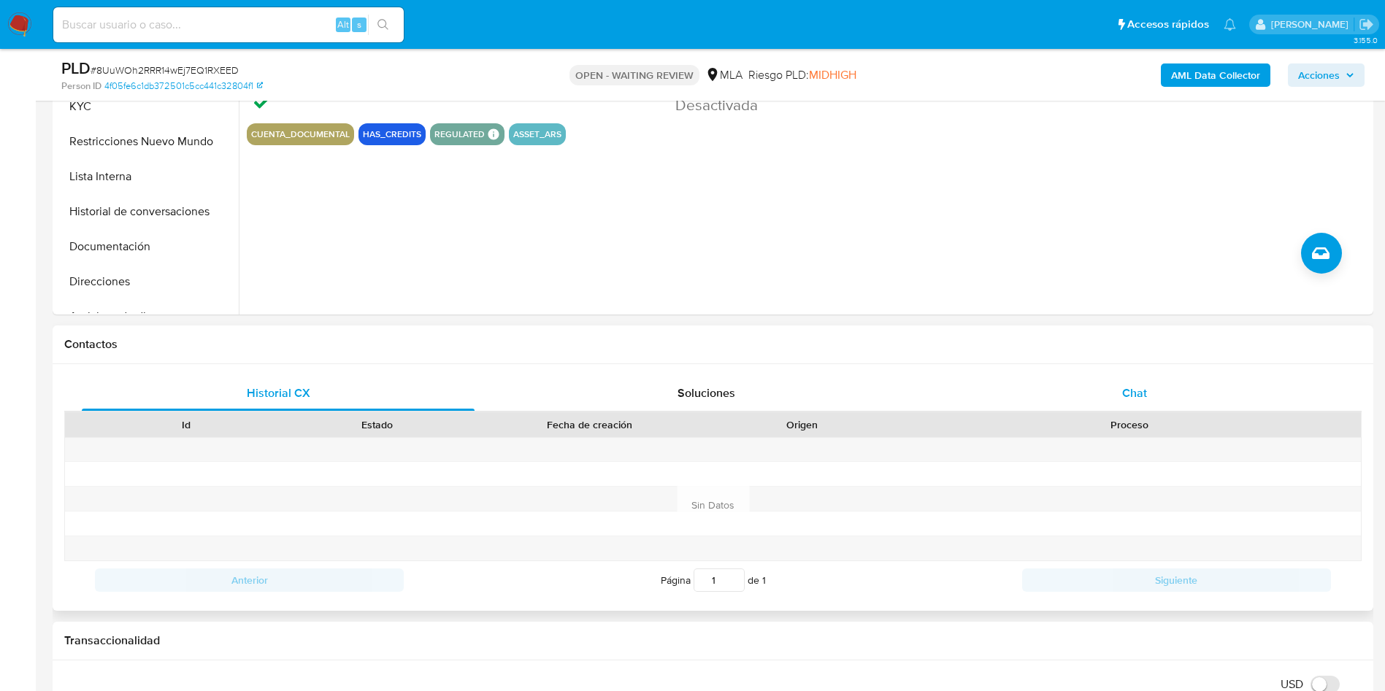
click at [1132, 400] on span "Chat" at bounding box center [1134, 393] width 25 height 17
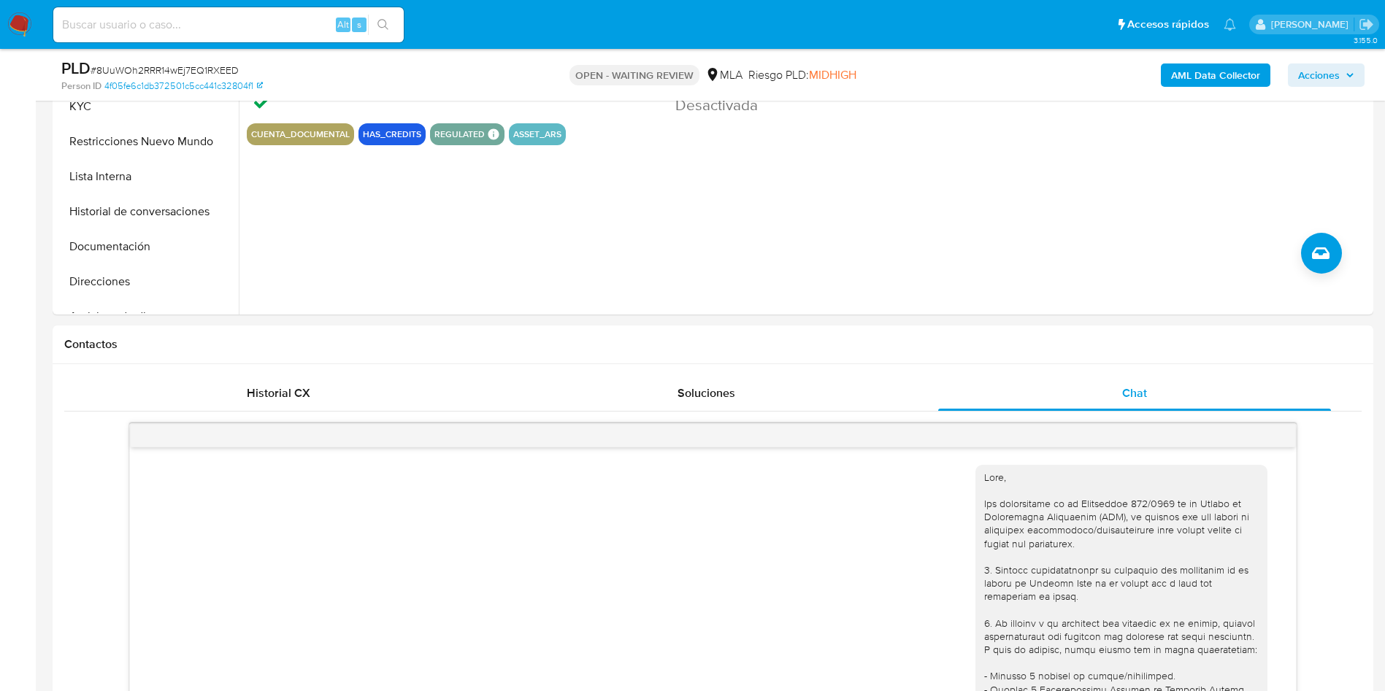
scroll to position [1678, 0]
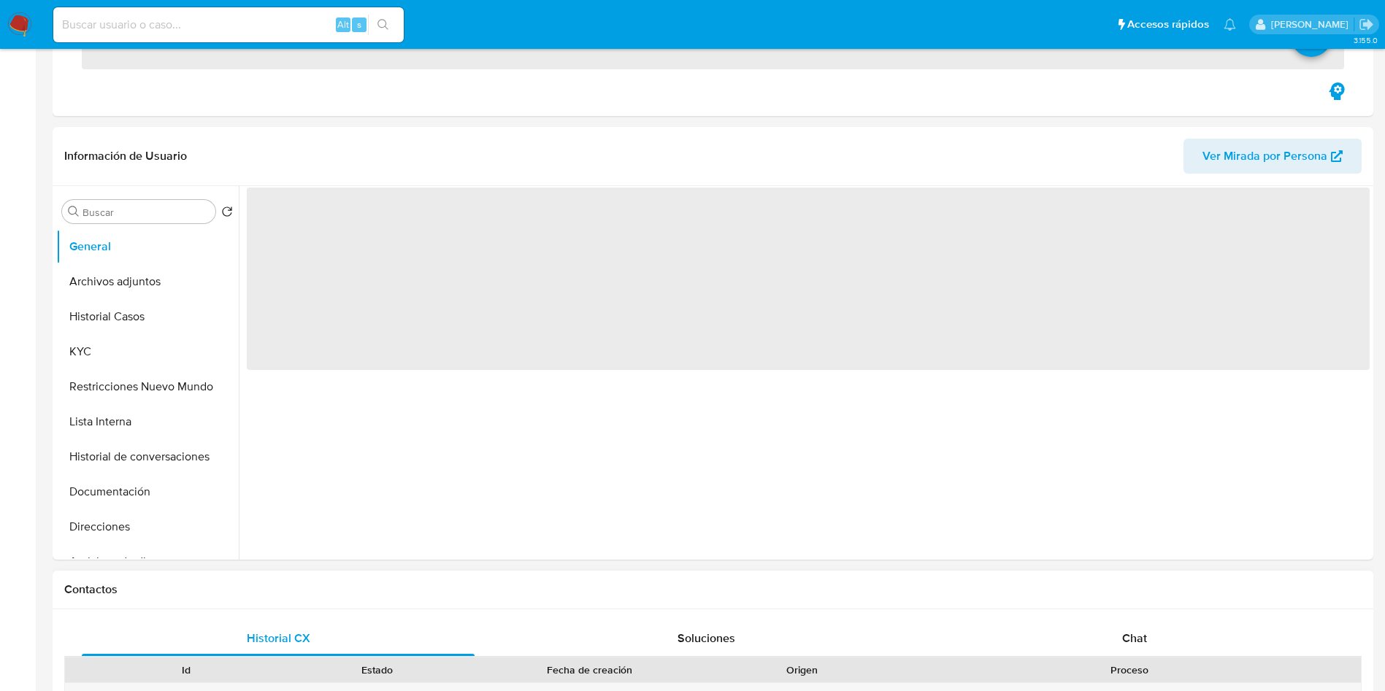
scroll to position [547, 0]
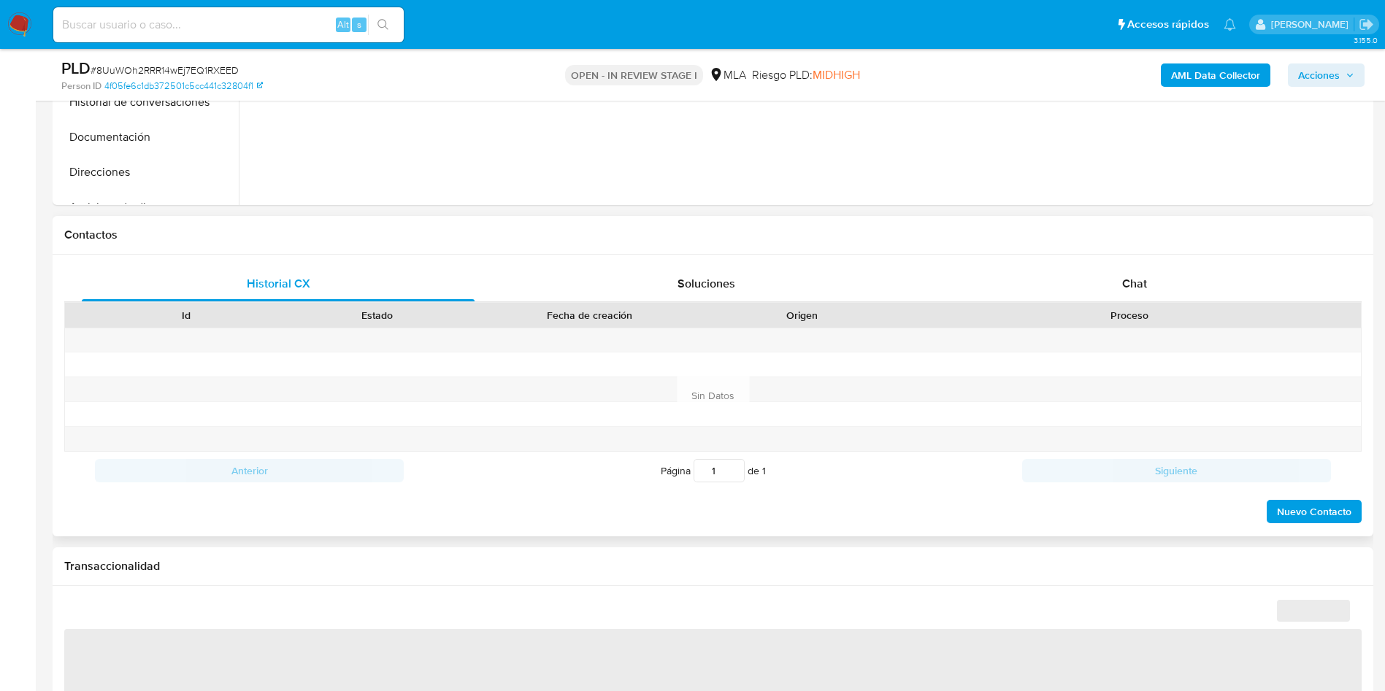
click at [1069, 263] on div "Historial CX Soluciones Chat Id Estado Fecha de creación Origen Proceso Anterio…" at bounding box center [713, 396] width 1321 height 282
click at [1072, 277] on div "Chat" at bounding box center [1134, 283] width 393 height 35
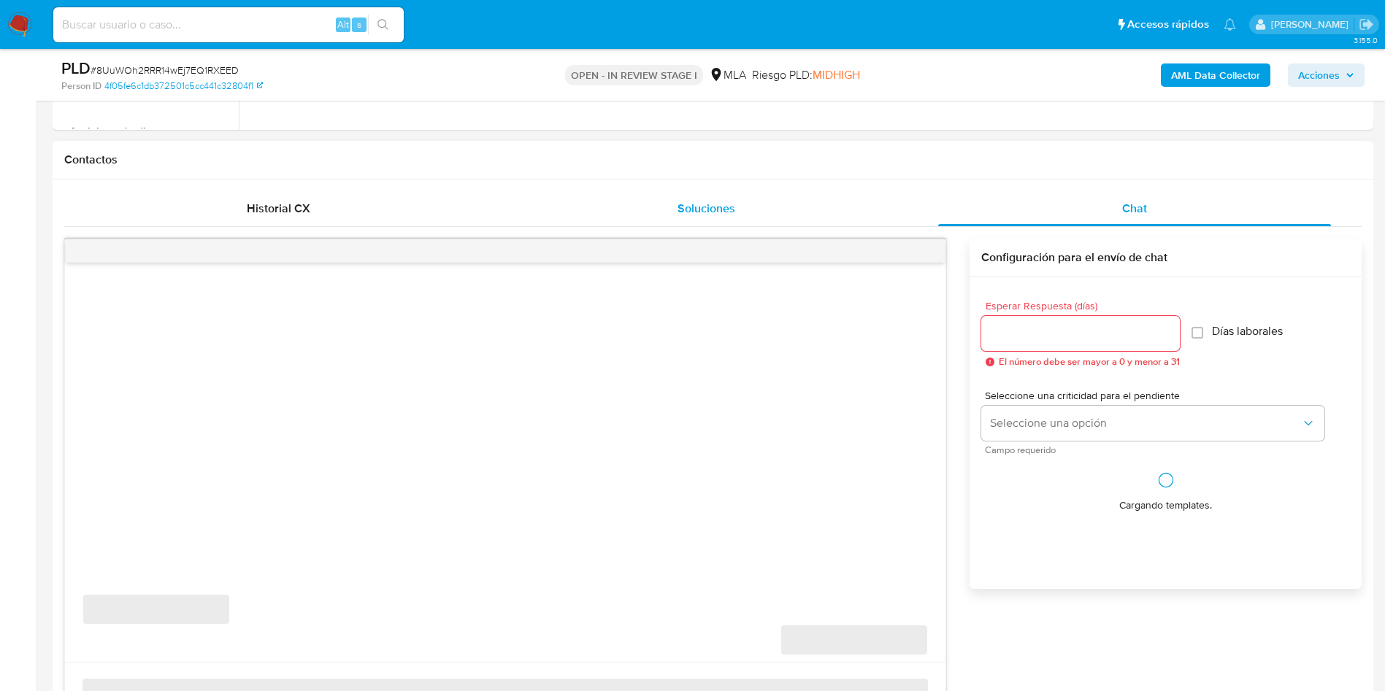
scroll to position [657, 0]
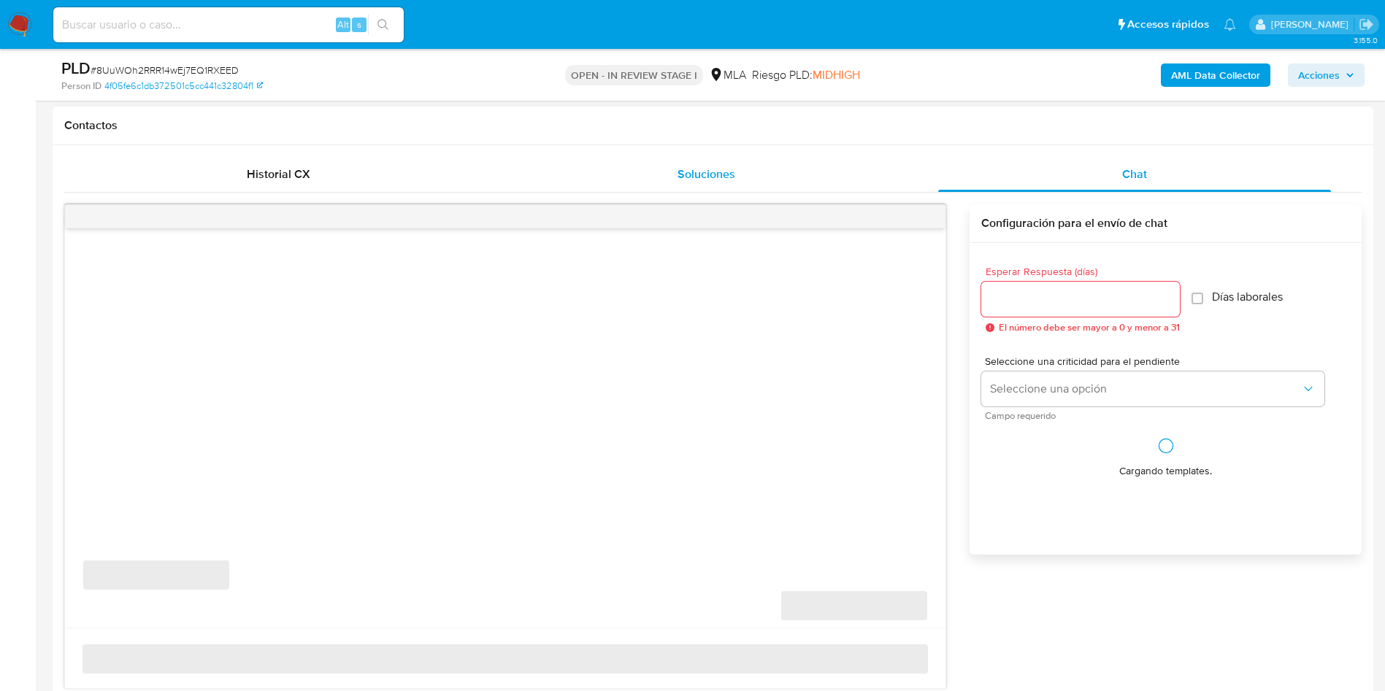
select select "10"
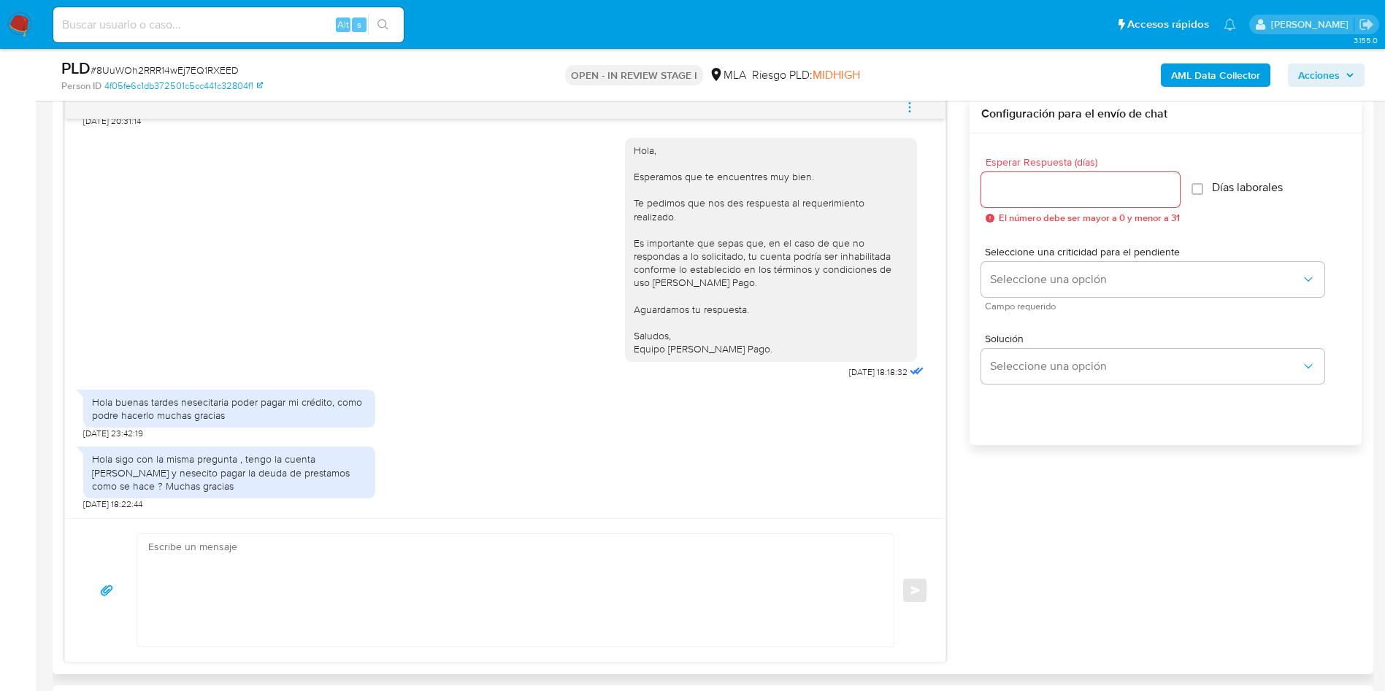
scroll to position [876, 0]
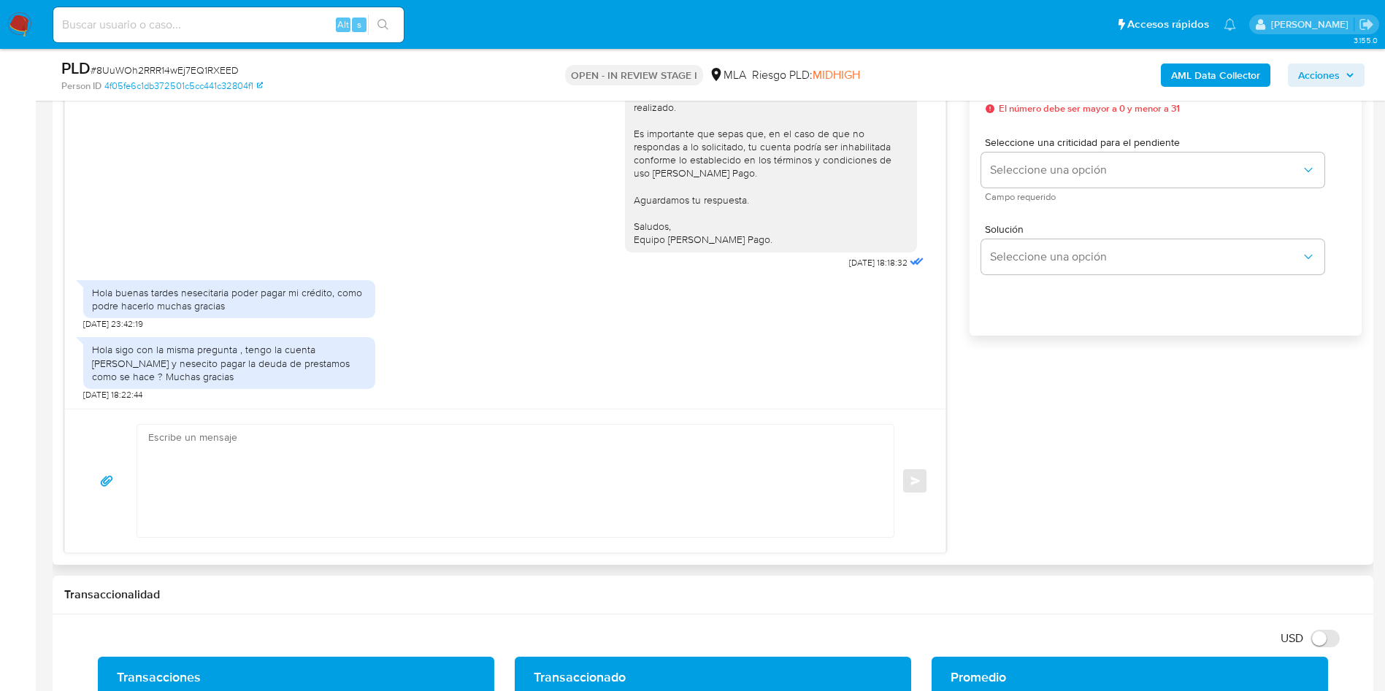
click at [285, 471] on textarea at bounding box center [511, 481] width 727 height 112
paste textarea "Podrás realizar el pago de tus créditos solicitados a través de Mercado Pago, i…"
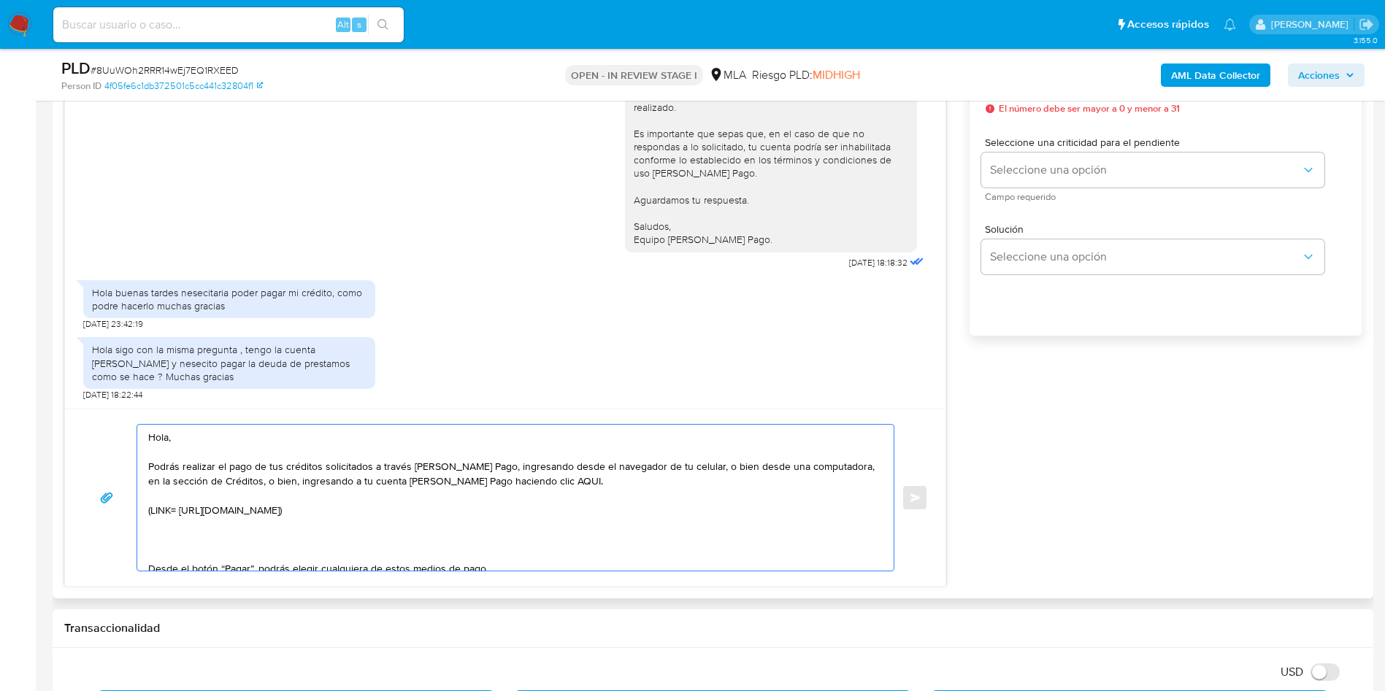
click at [215, 439] on textarea "Hola, Podrás realizar el pago de tus créditos solicitados a través de Mercado P…" at bounding box center [511, 498] width 727 height 146
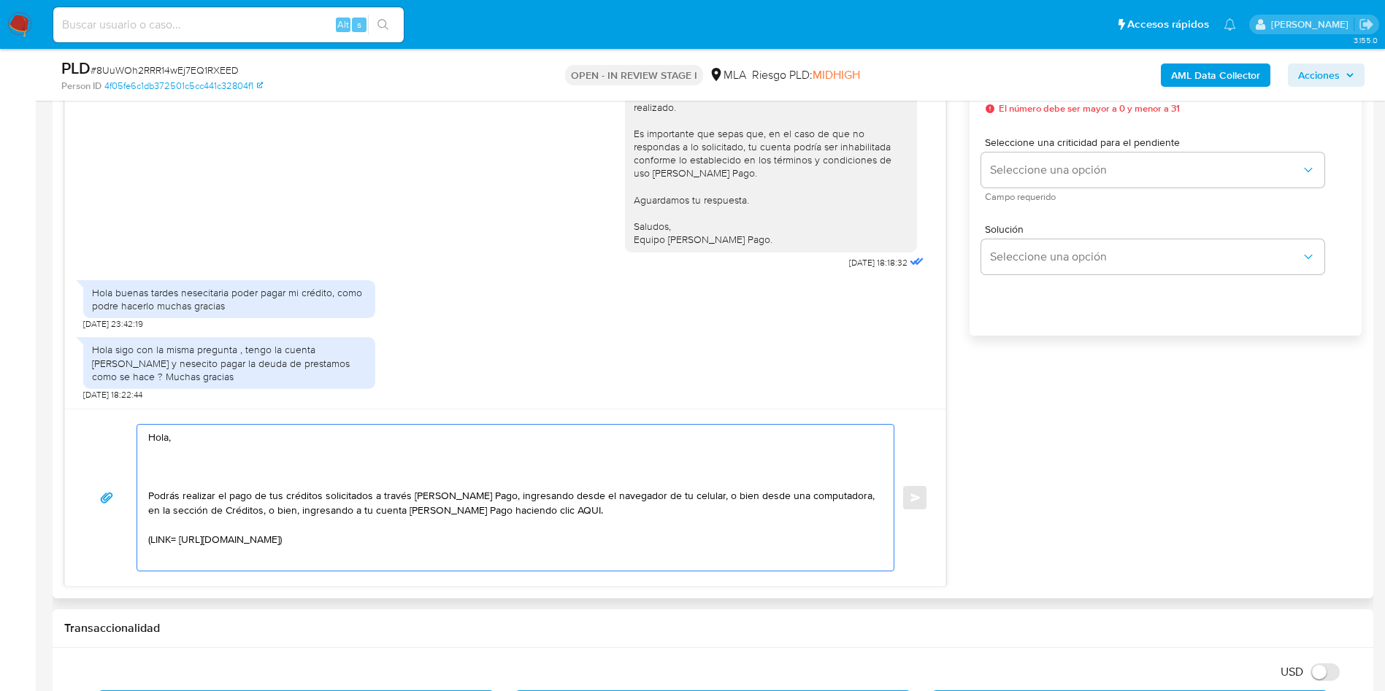
paste textarea "Esperamos que te encuentres muy bien."
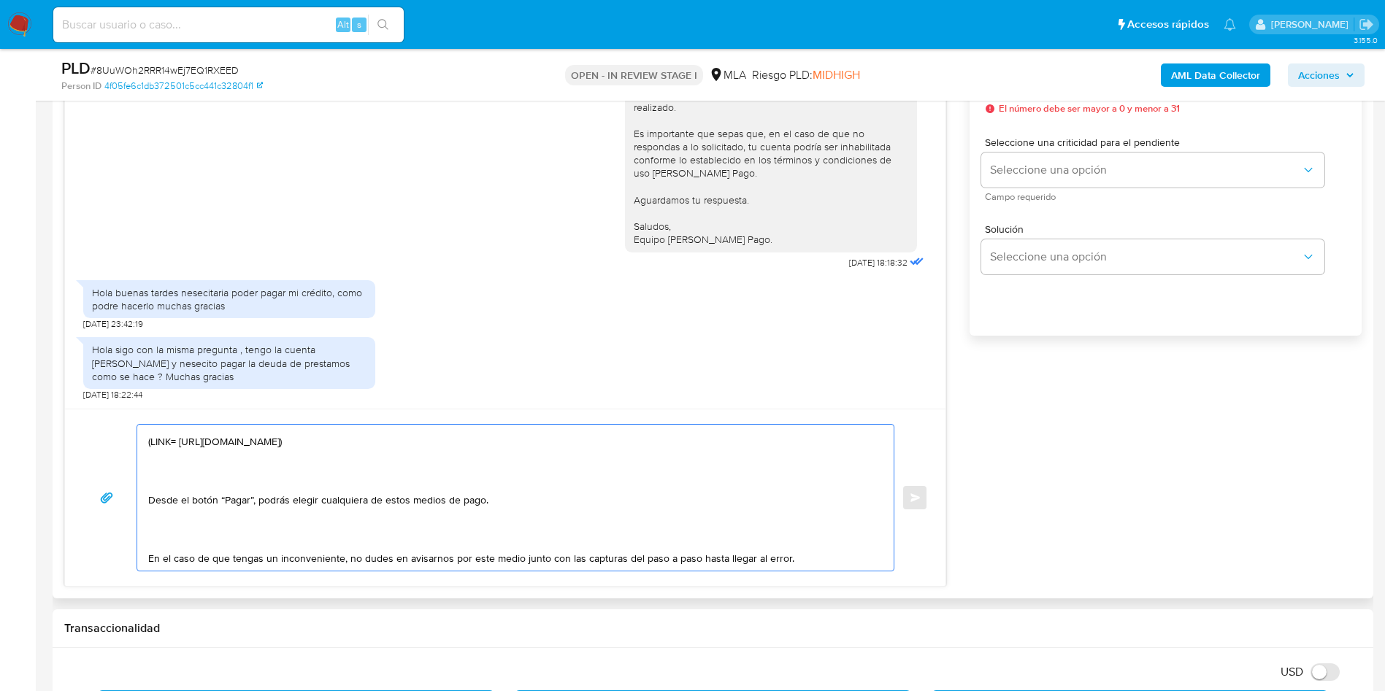
scroll to position [112, 0]
click at [810, 547] on textarea "Hola, Esperamos que te encuentres muy bien. Podrás realizar el pago de tus créd…" at bounding box center [511, 498] width 727 height 146
paste textarea "Saludos, Equipo de Mercado Pago."
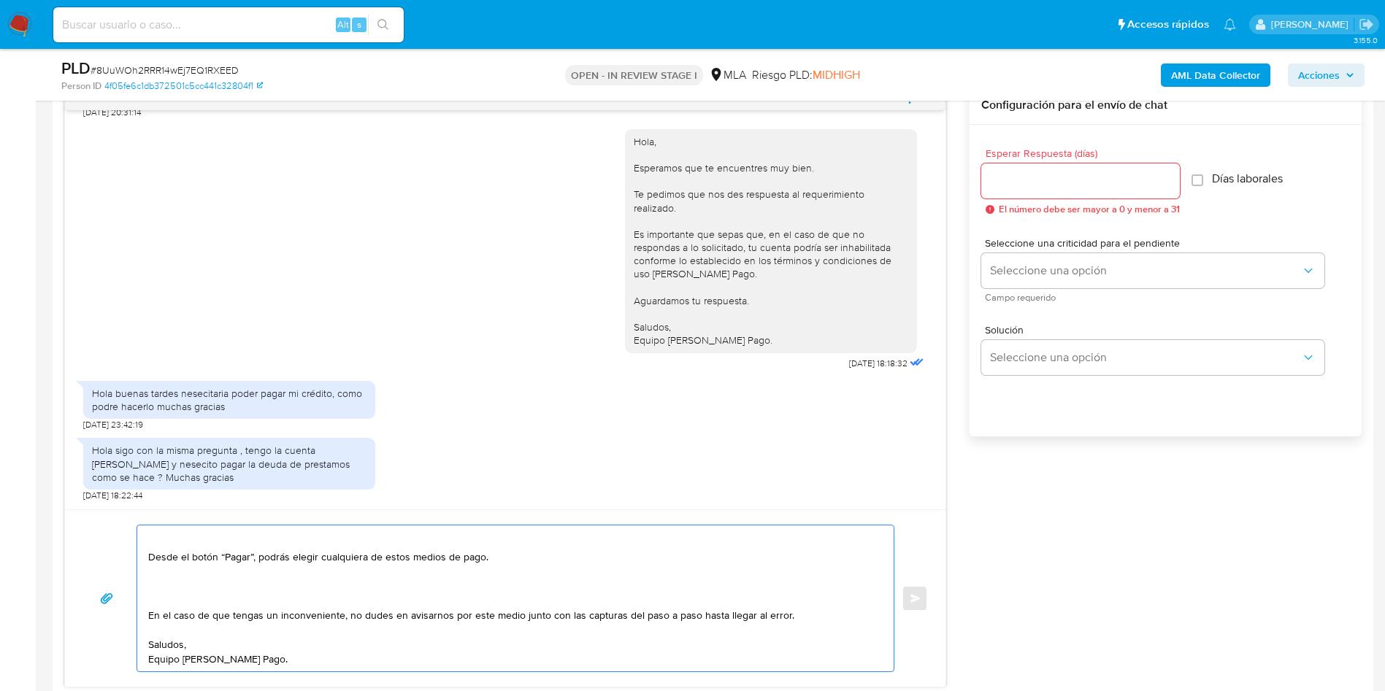
scroll to position [766, 0]
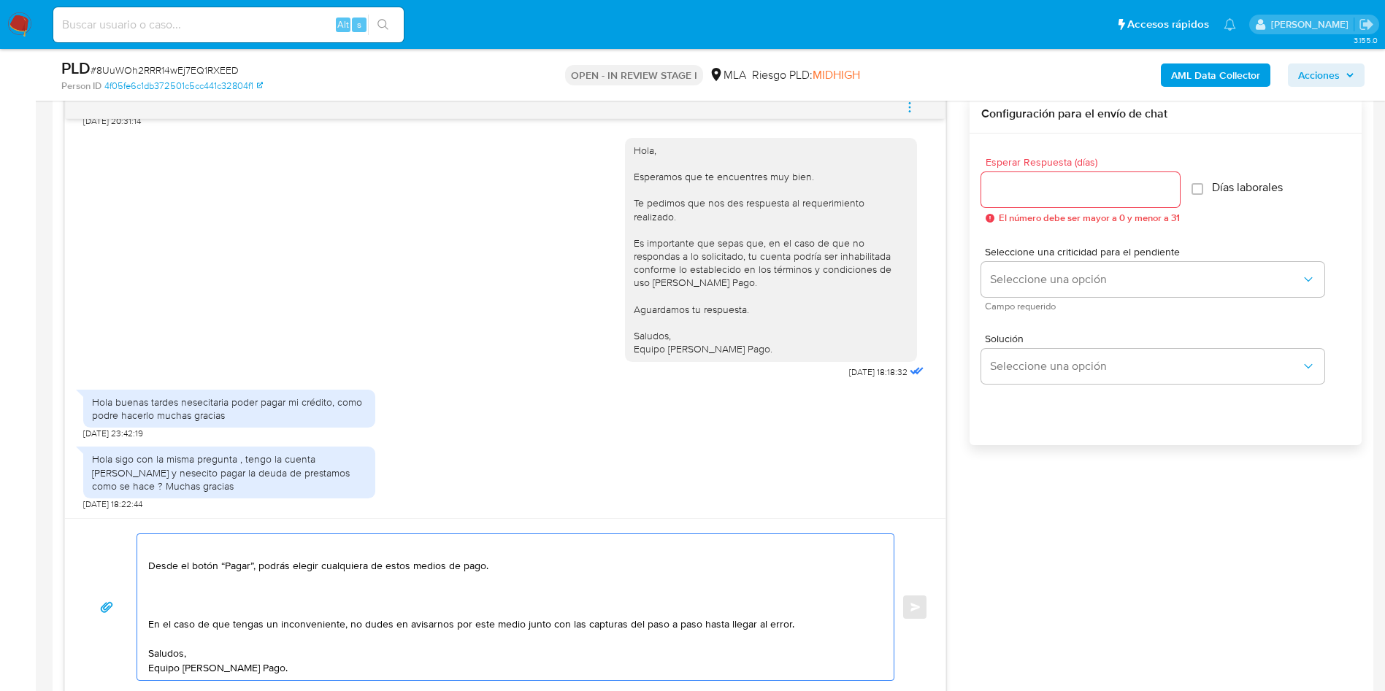
type textarea "Hola, Esperamos que te encuentres muy bien. Podrás realizar el pago de tus créd…"
click at [1070, 202] on div at bounding box center [1080, 189] width 199 height 35
click at [1066, 196] on input "Esperar Respuesta (días)" at bounding box center [1080, 189] width 199 height 19
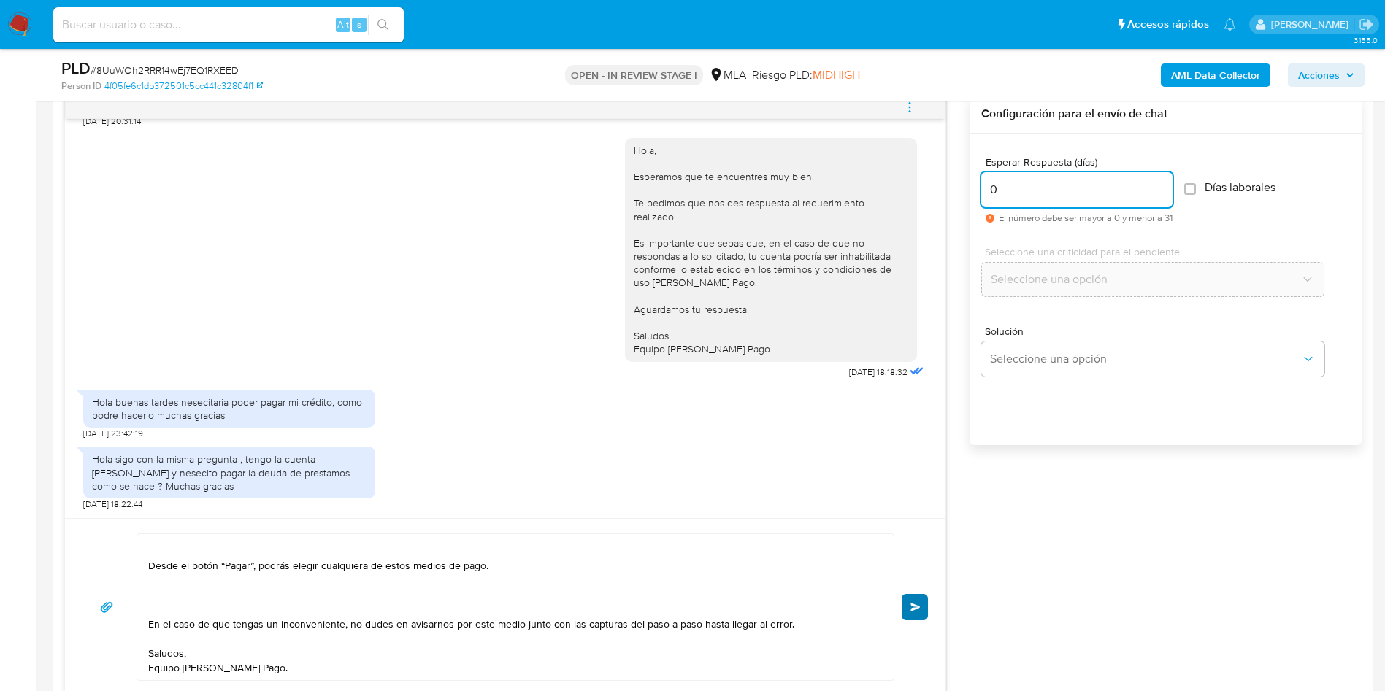
type input "0"
click at [917, 607] on span "Enviar" at bounding box center [915, 607] width 10 height 9
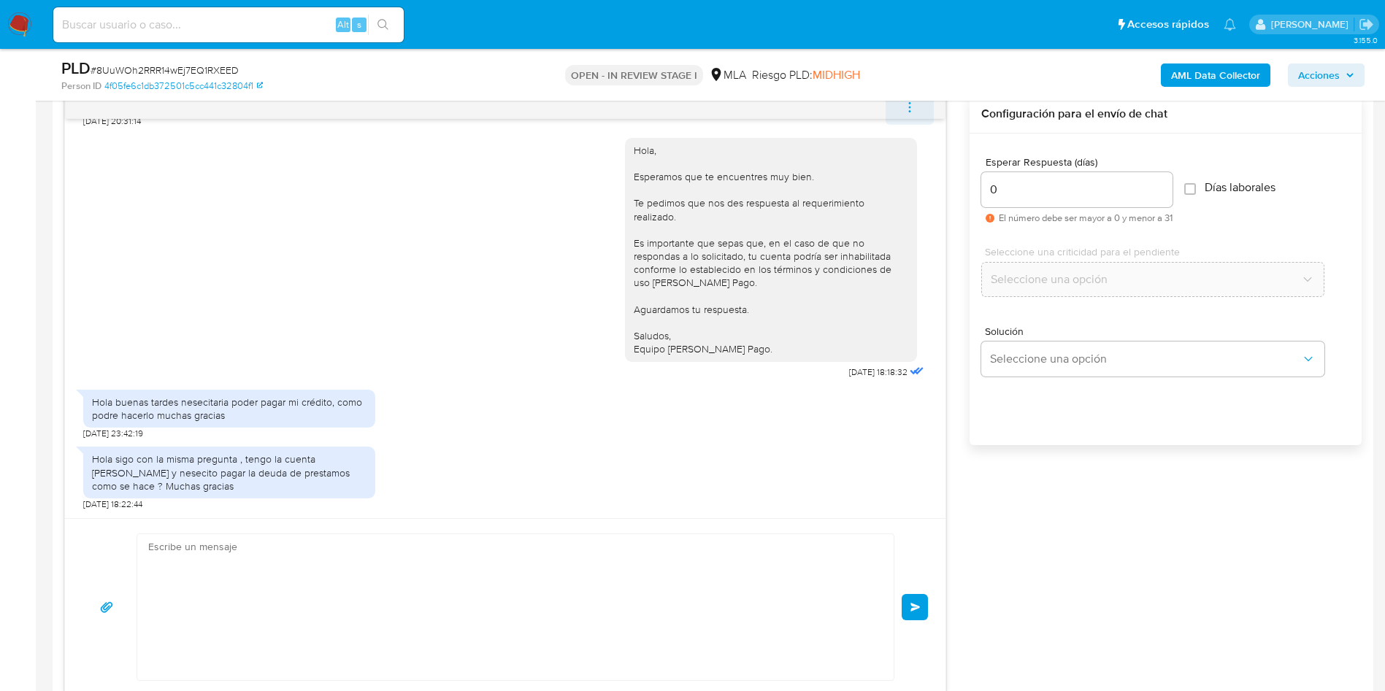
scroll to position [0, 0]
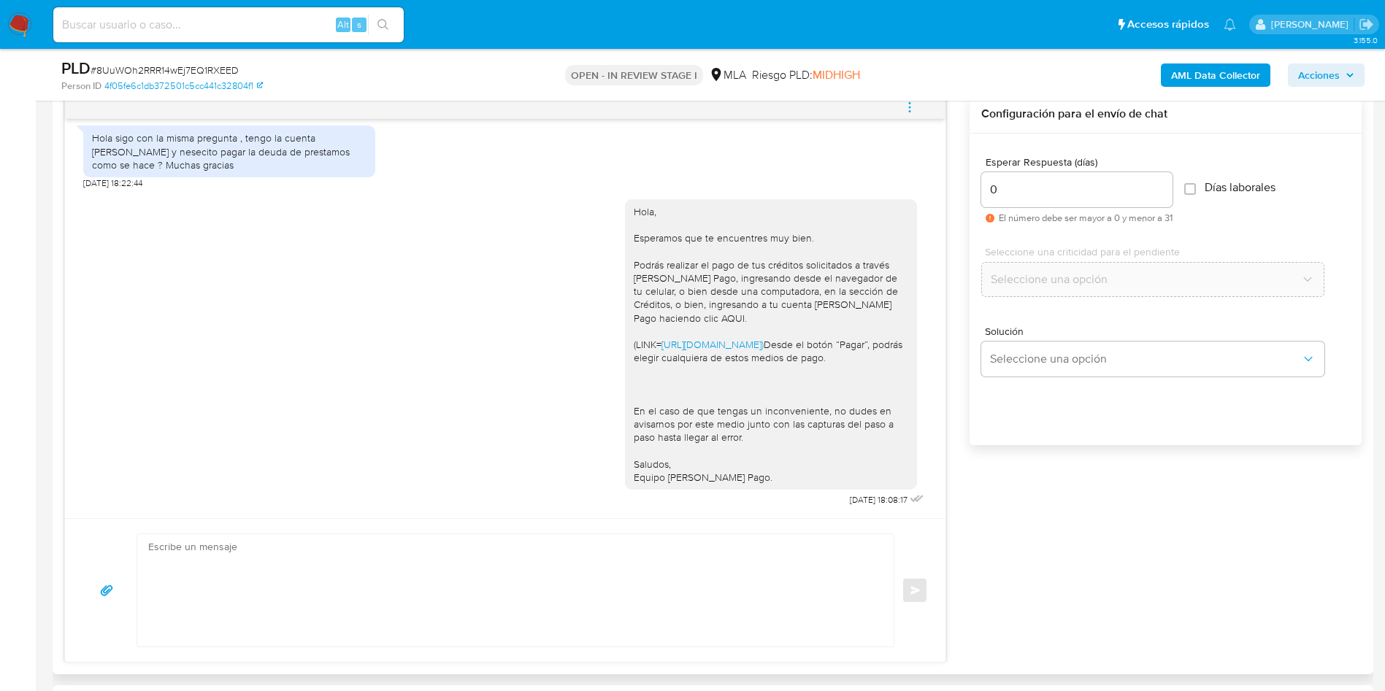
click at [915, 109] on icon "menu-action" at bounding box center [909, 107] width 13 height 13
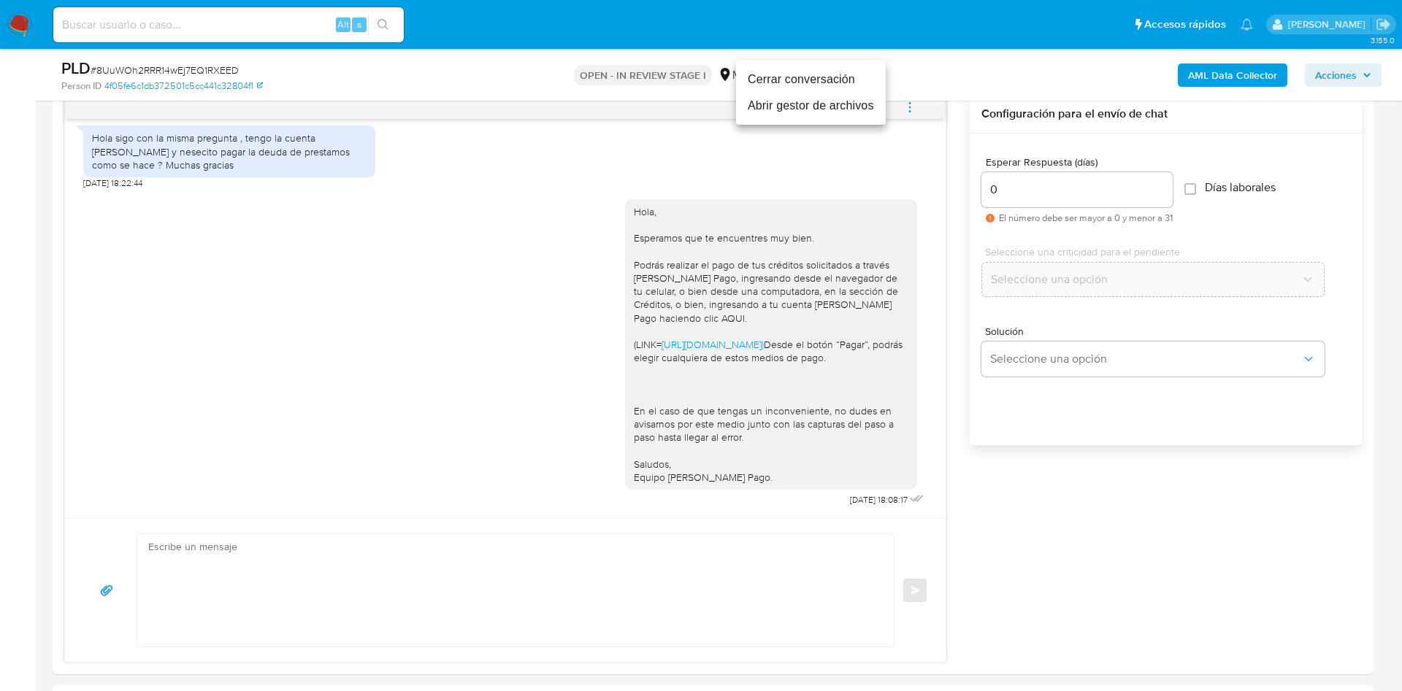
click at [836, 74] on li "Cerrar conversación" at bounding box center [811, 79] width 150 height 26
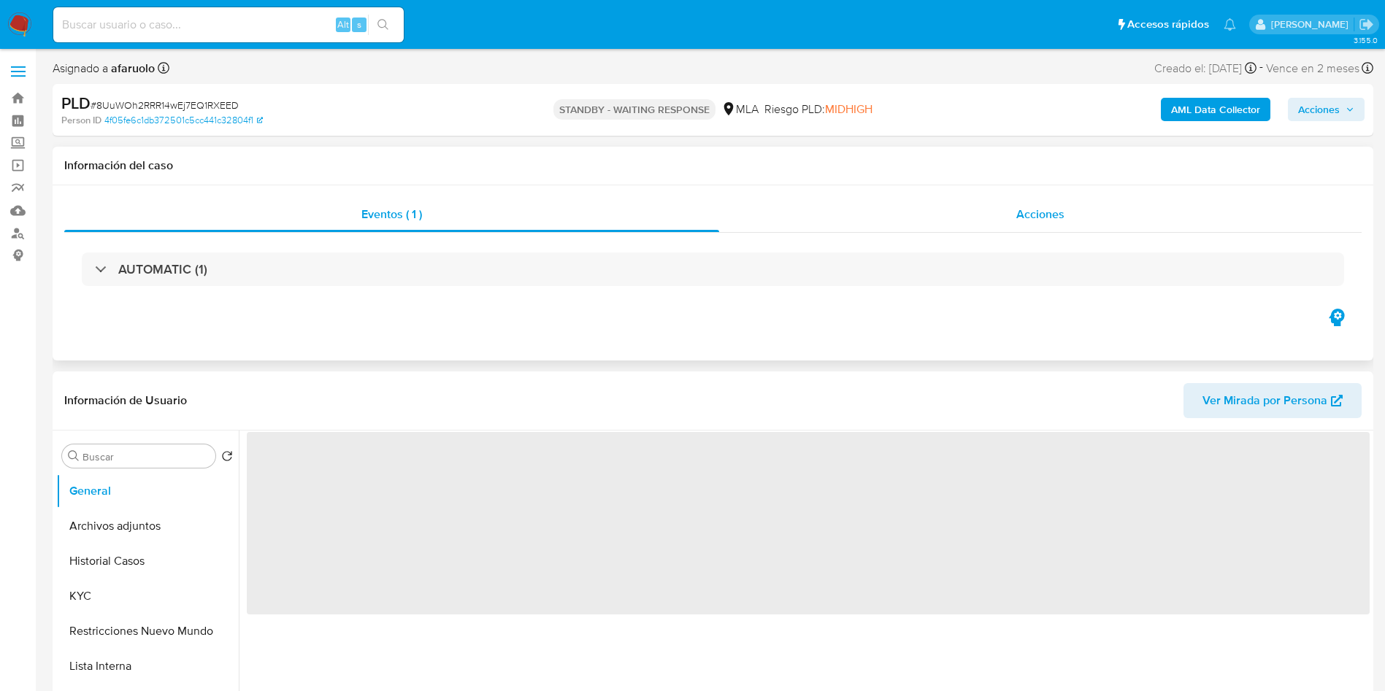
click at [968, 204] on div "Acciones" at bounding box center [1040, 214] width 642 height 35
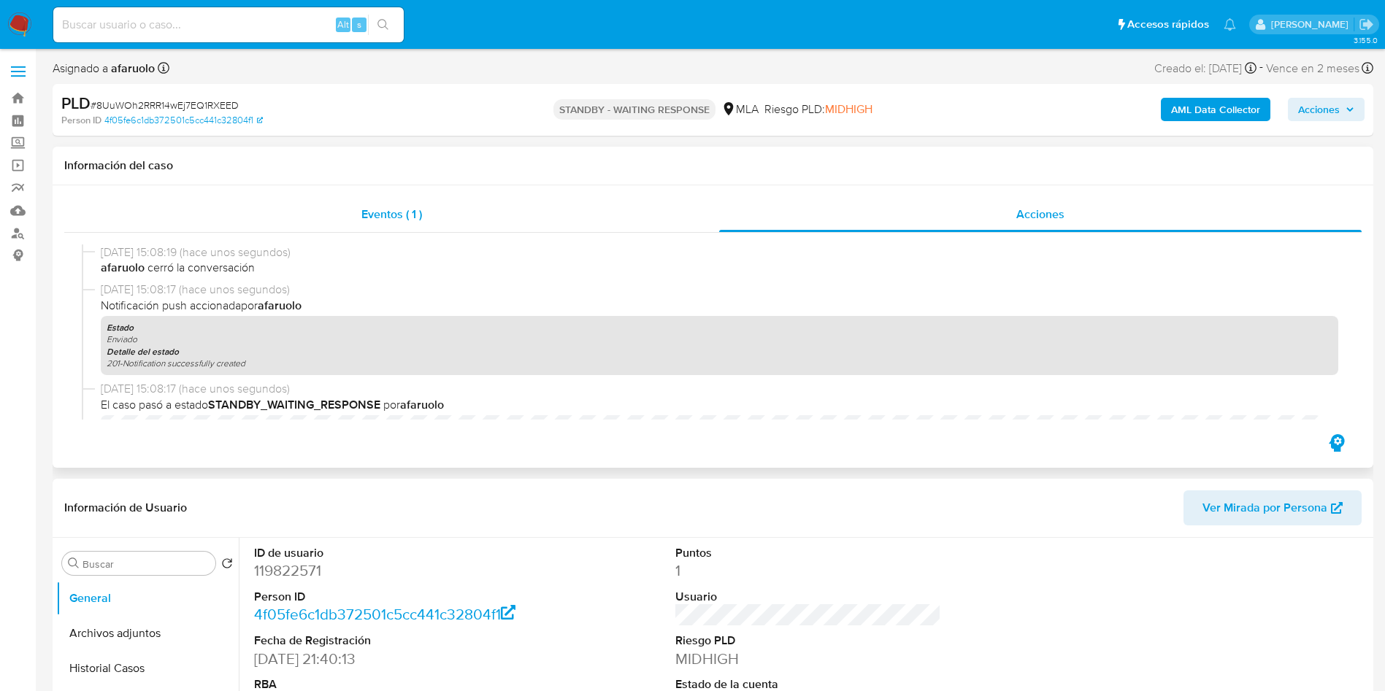
select select "10"
click at [458, 201] on div "Eventos ( 1 )" at bounding box center [391, 214] width 655 height 35
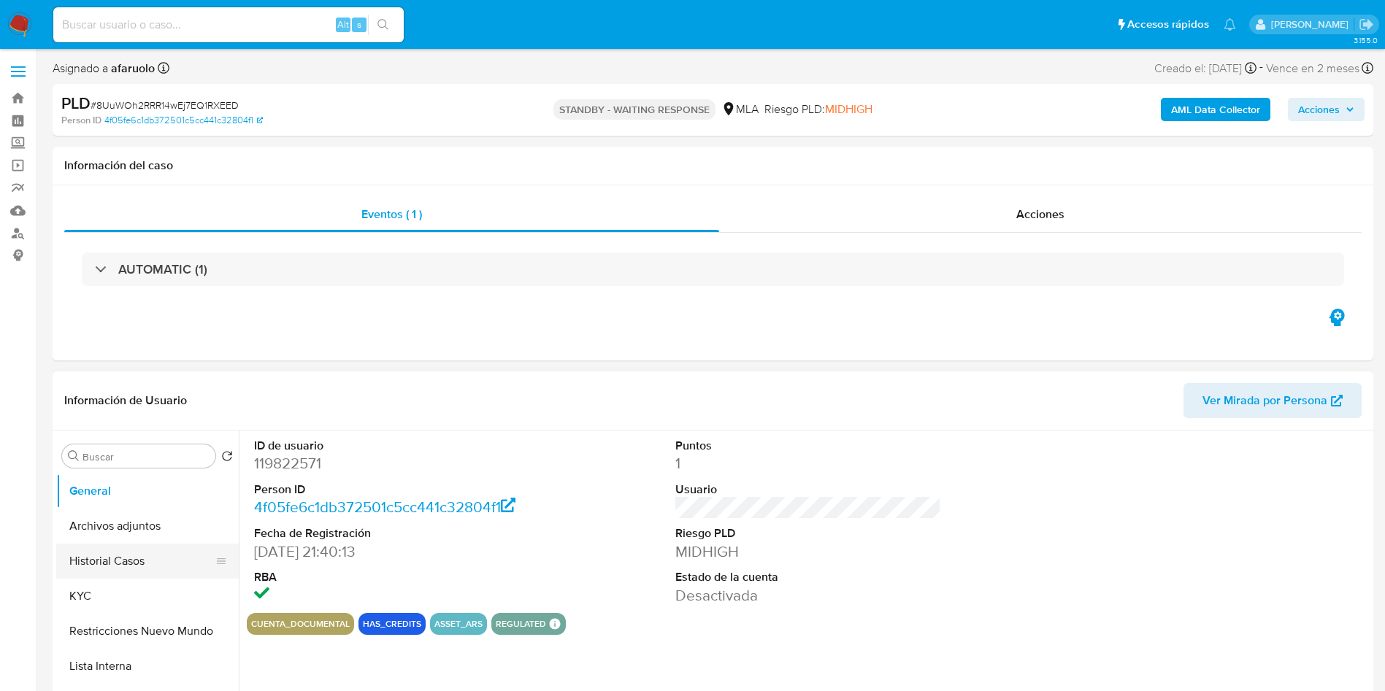
click at [133, 556] on button "Historial Casos" at bounding box center [141, 561] width 171 height 35
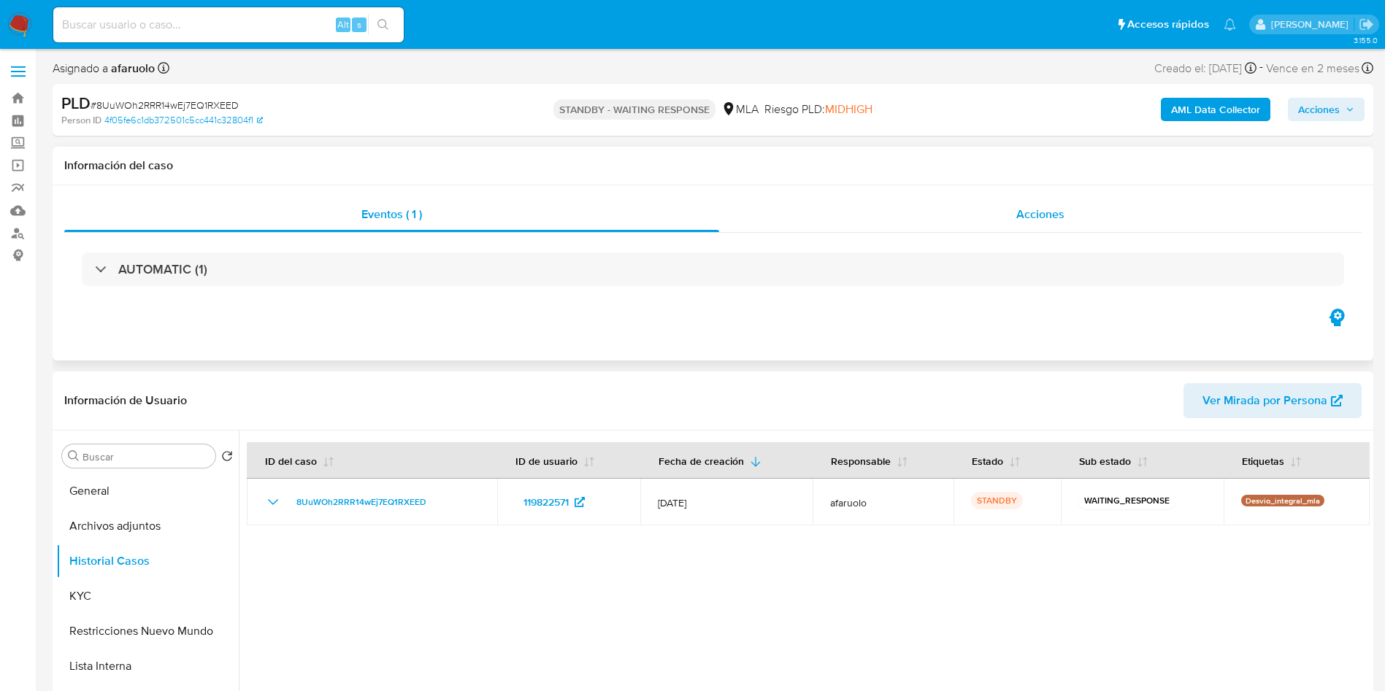
click at [1112, 221] on div "Acciones" at bounding box center [1040, 214] width 642 height 35
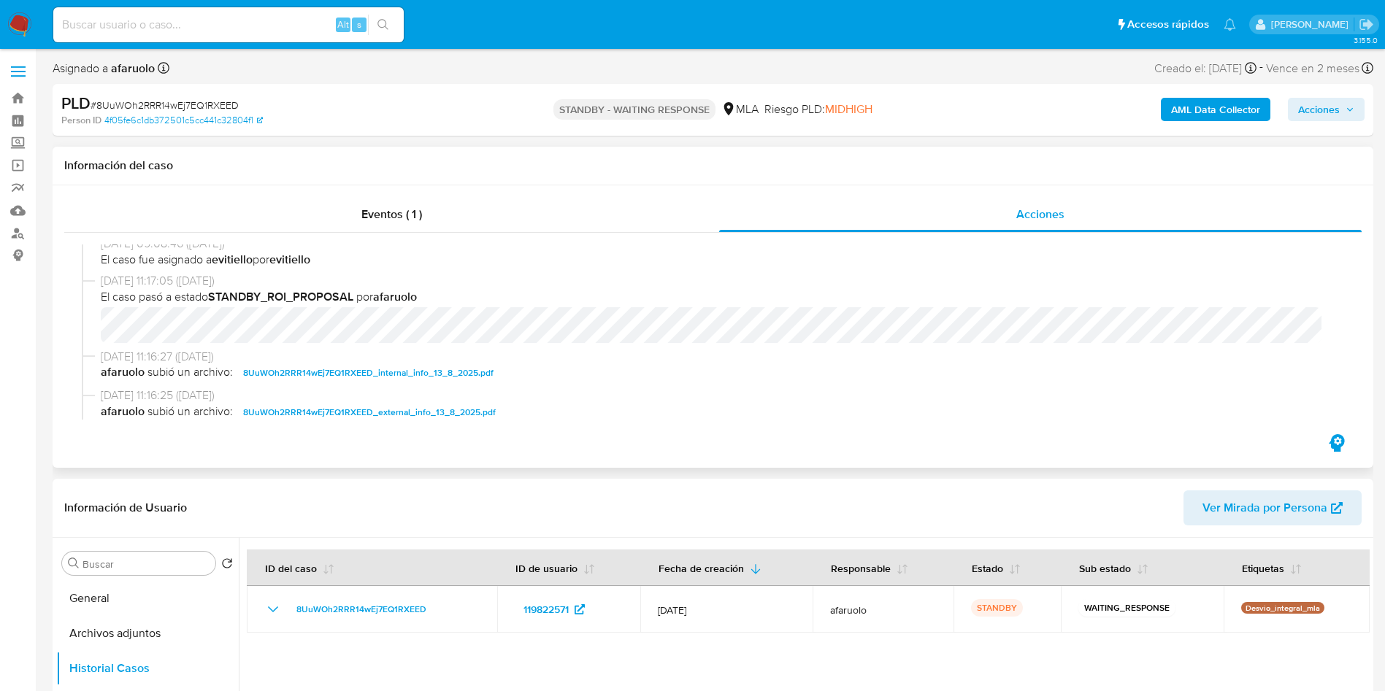
scroll to position [677, 0]
click at [1345, 104] on span "Acciones" at bounding box center [1326, 109] width 56 height 20
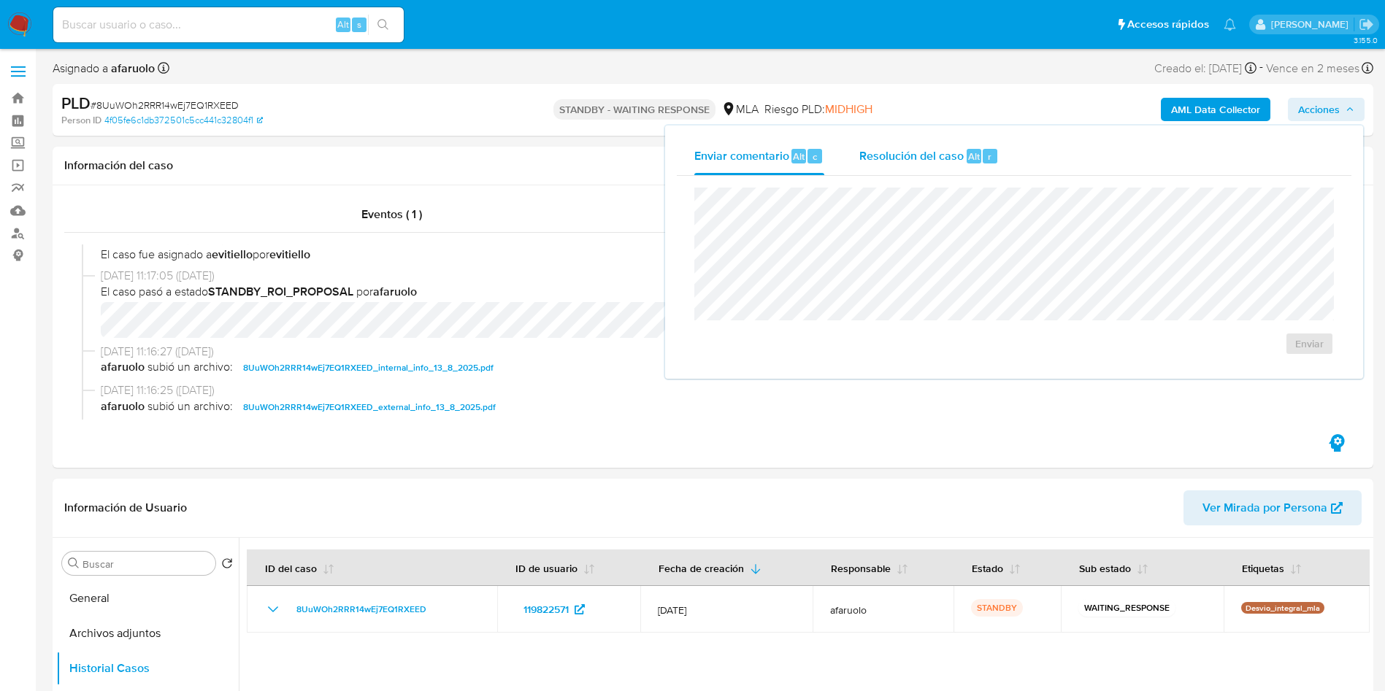
click at [925, 145] on div "Resolución del caso Alt r" at bounding box center [928, 156] width 139 height 38
click at [426, 157] on div "Información del caso" at bounding box center [713, 166] width 1321 height 39
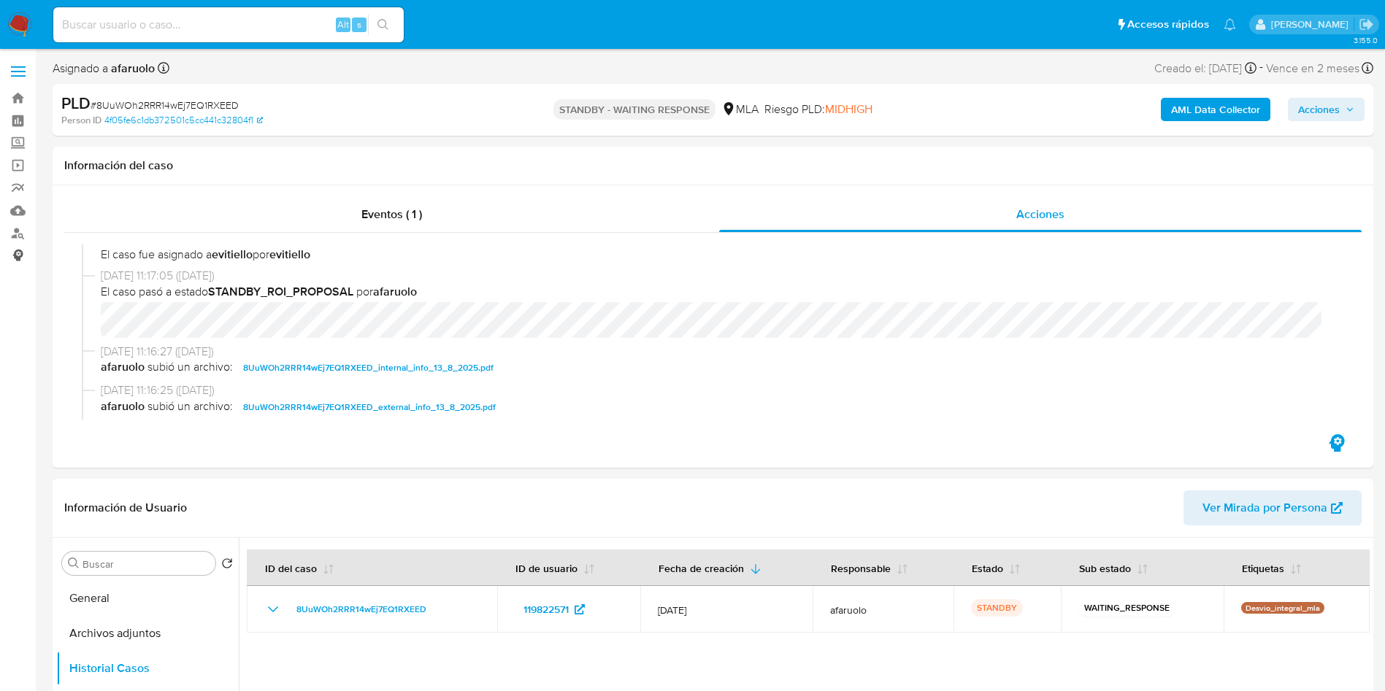
click at [0, 254] on link "Consolidado" at bounding box center [87, 256] width 174 height 23
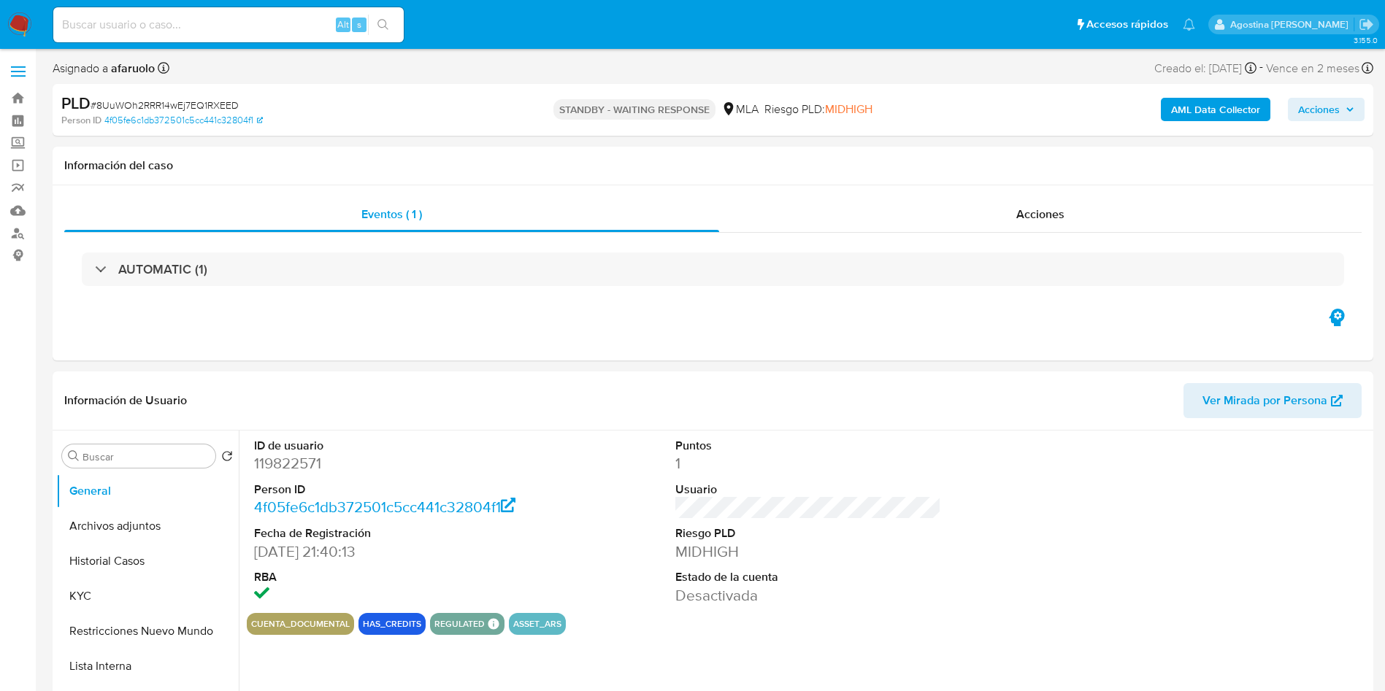
select select "10"
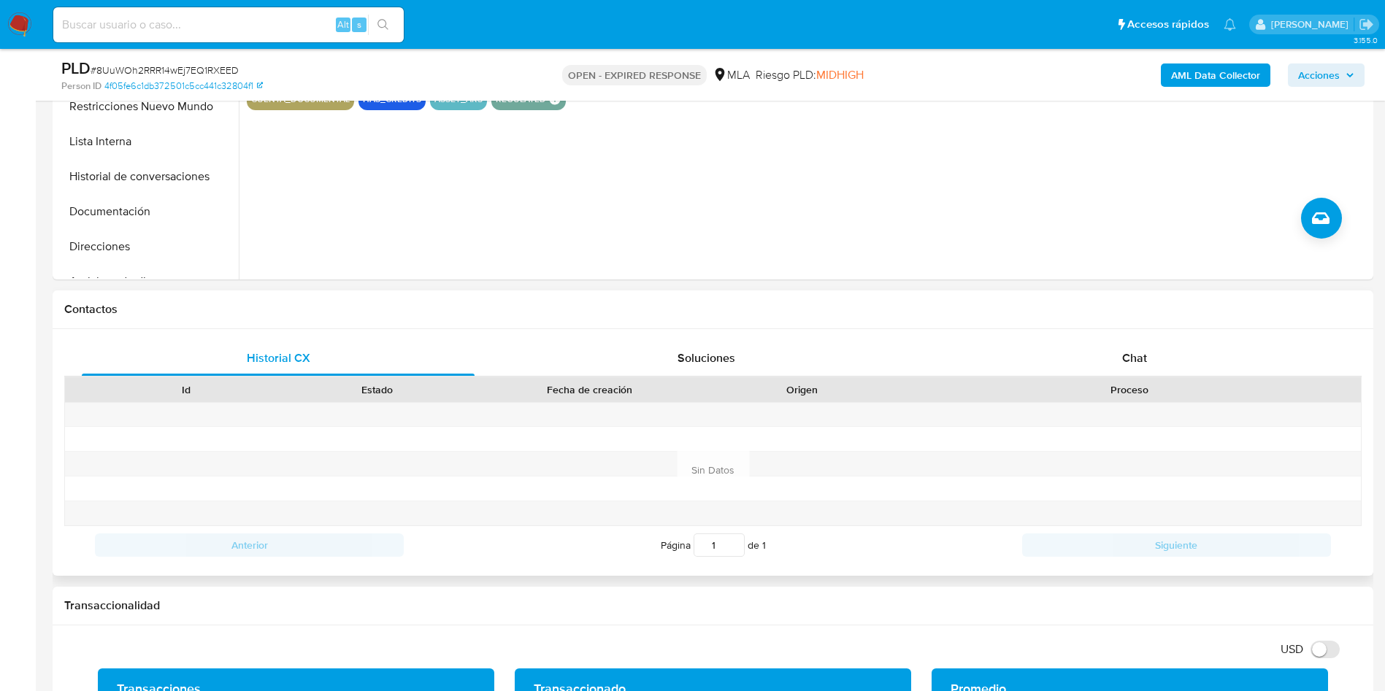
scroll to position [547, 0]
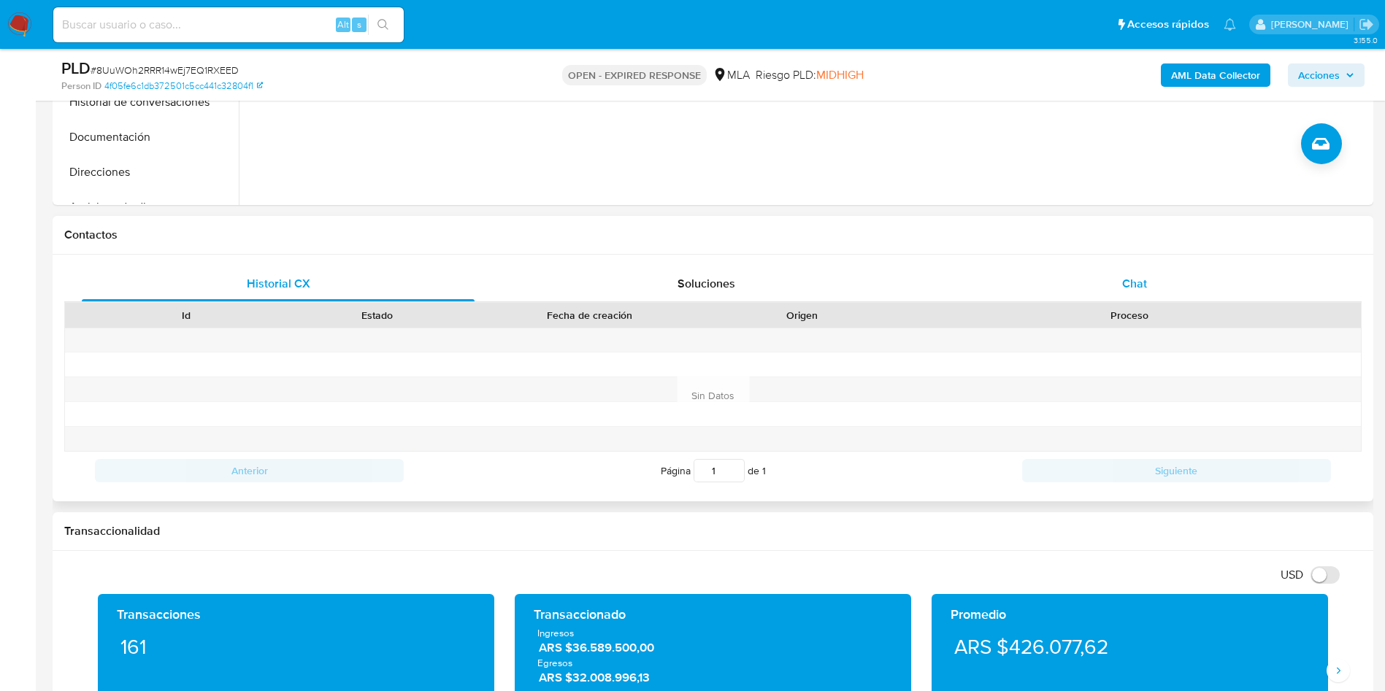
click at [1135, 277] on span "Chat" at bounding box center [1134, 283] width 25 height 17
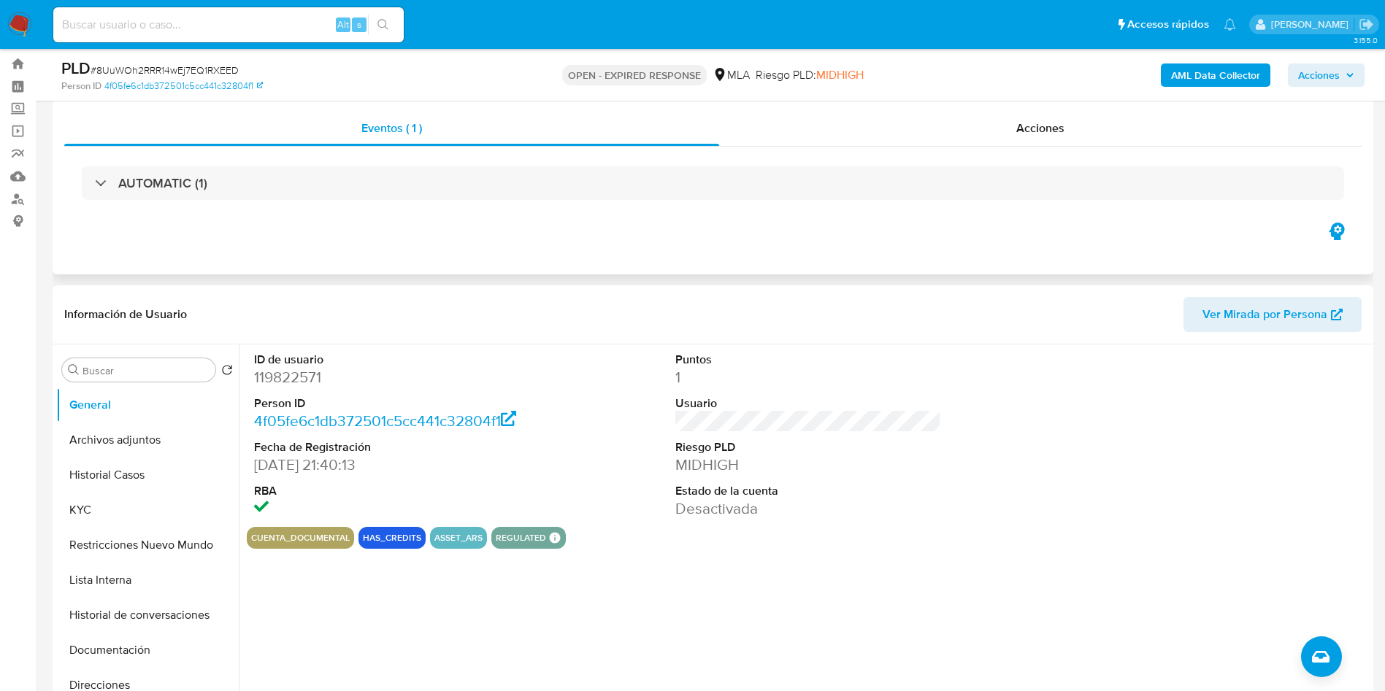
scroll to position [0, 0]
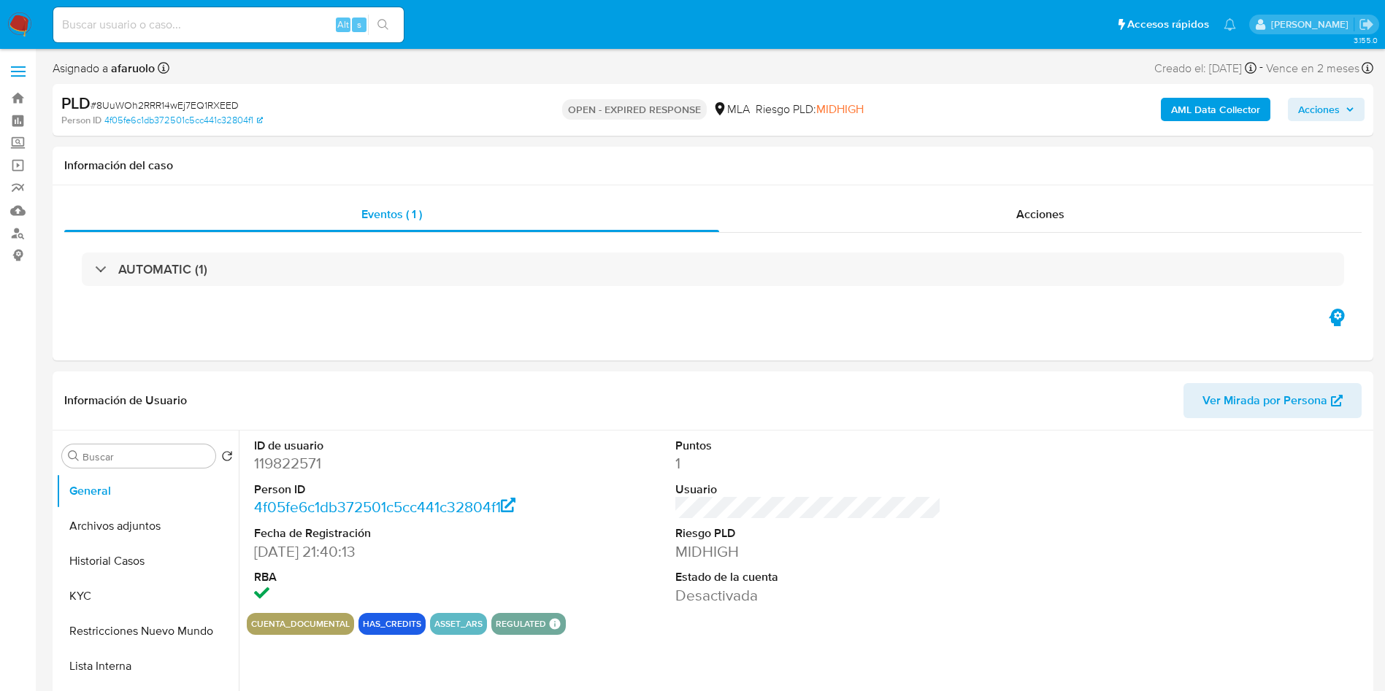
click at [1314, 111] on span "Acciones" at bounding box center [1319, 109] width 42 height 23
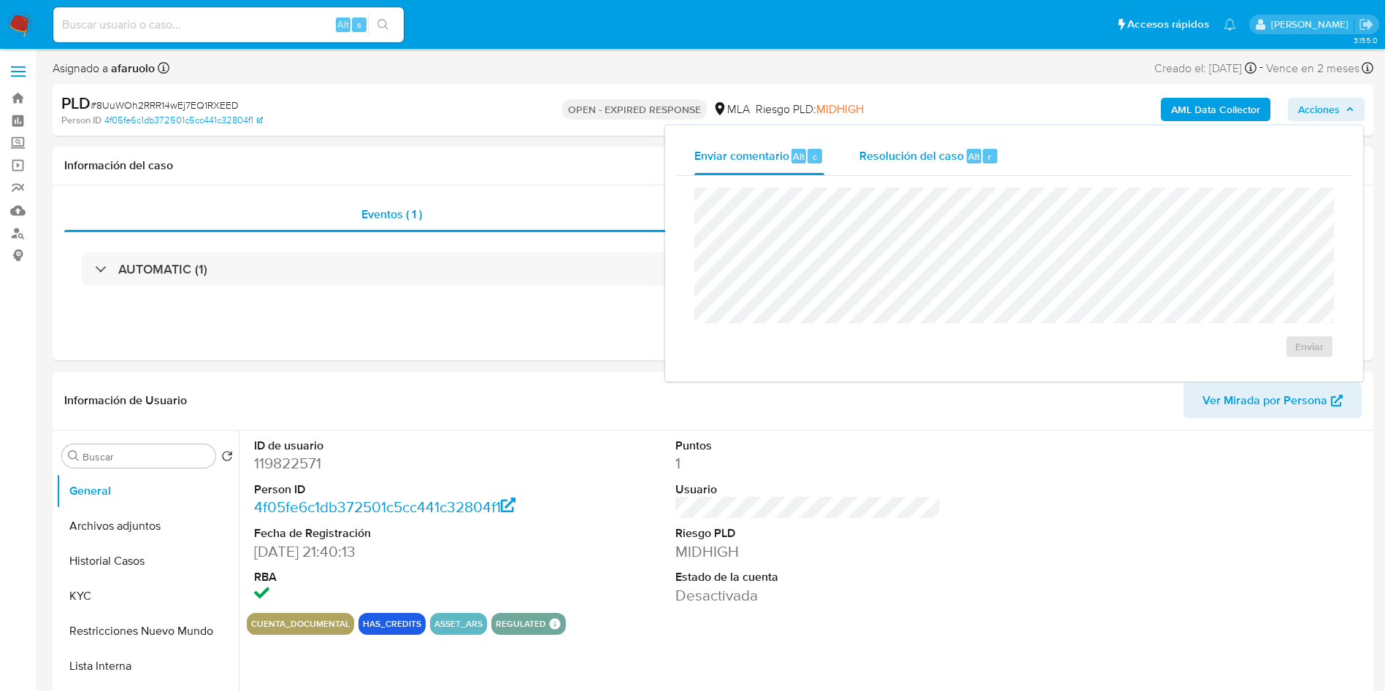
click at [922, 156] on span "Resolución del caso" at bounding box center [911, 155] width 104 height 17
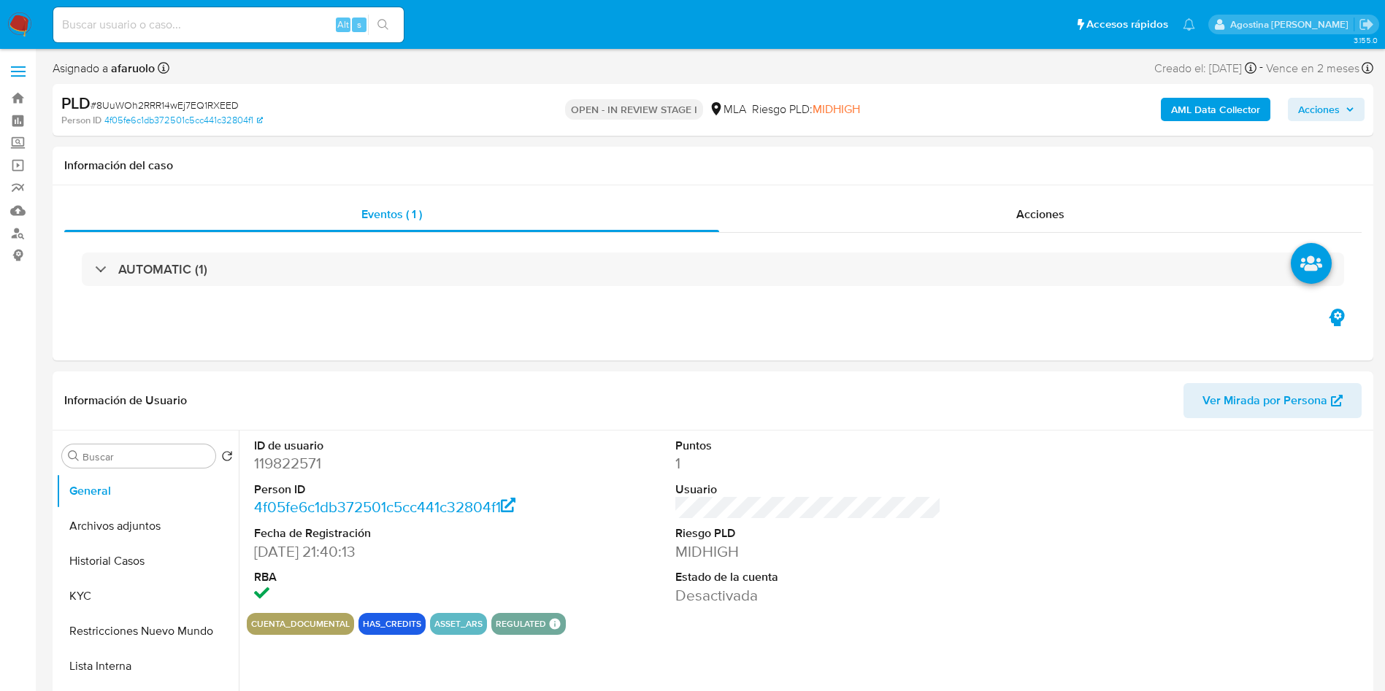
select select "10"
click at [1300, 103] on span "Acciones" at bounding box center [1319, 109] width 42 height 23
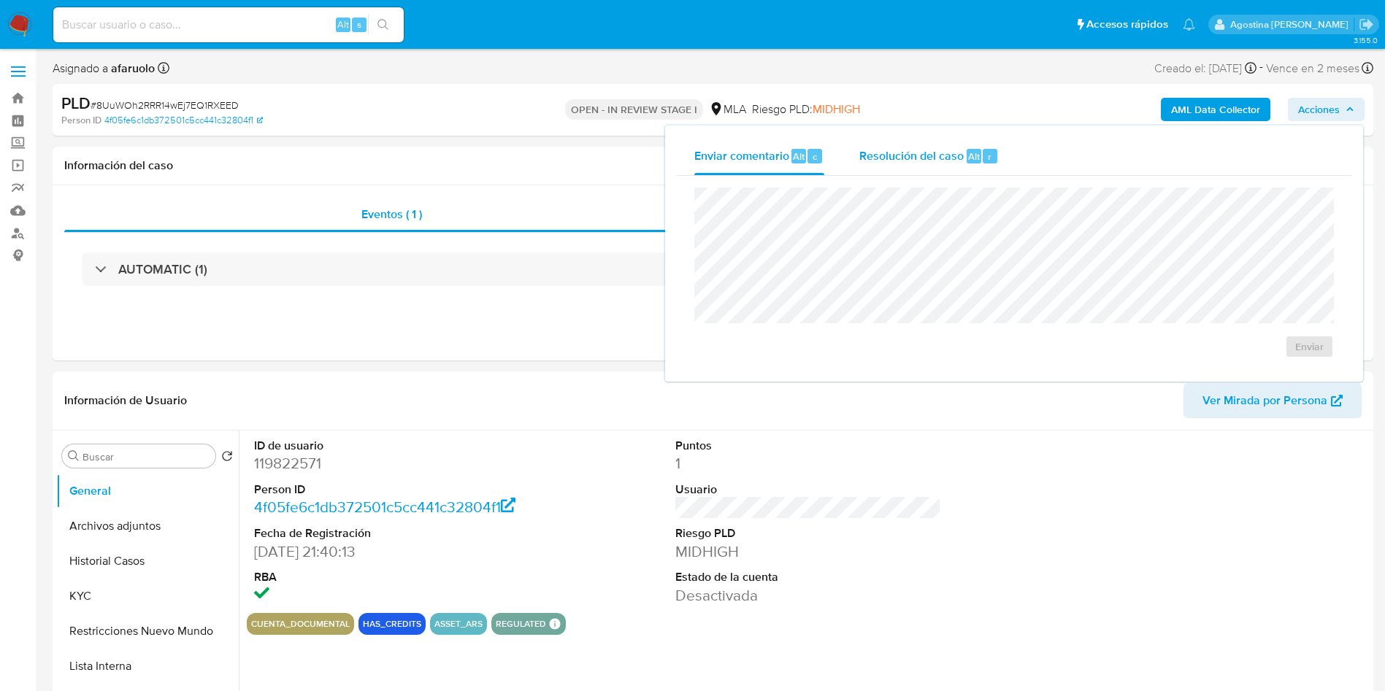
click at [930, 141] on div "Resolución del caso Alt r" at bounding box center [928, 156] width 139 height 38
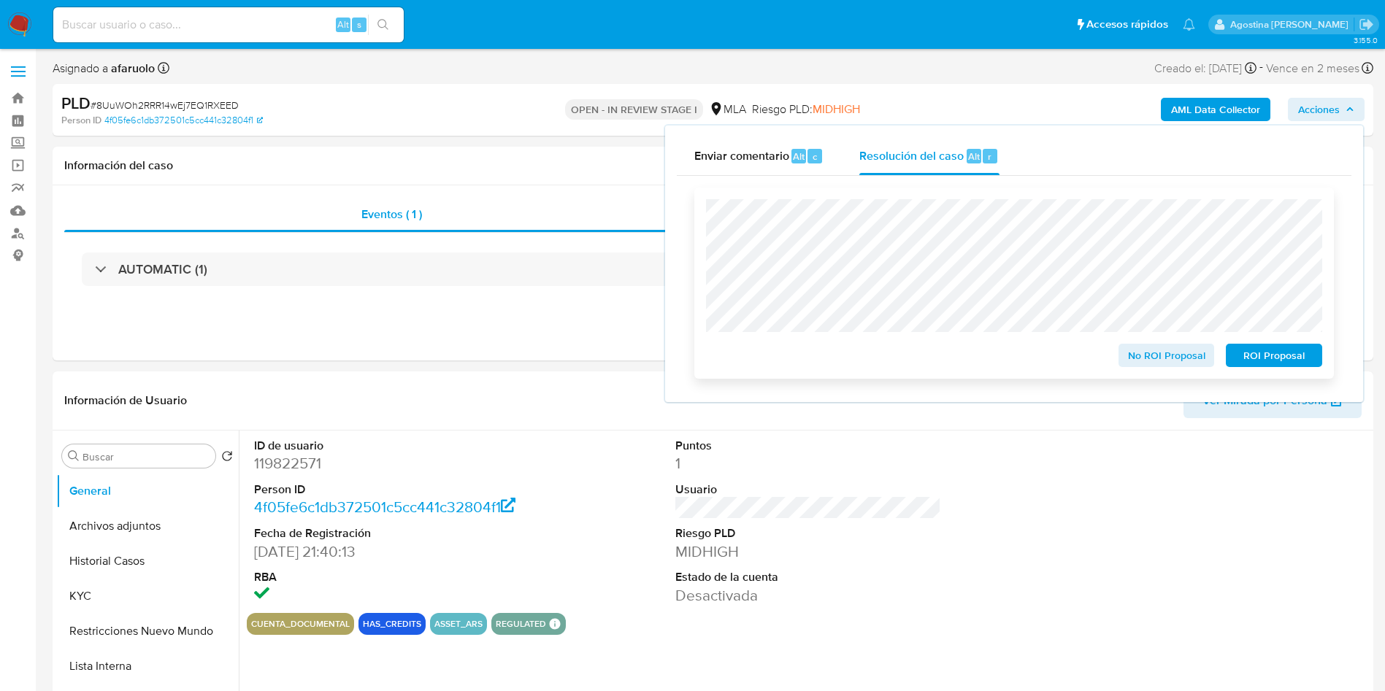
click at [1237, 354] on span "ROI Proposal" at bounding box center [1274, 355] width 76 height 20
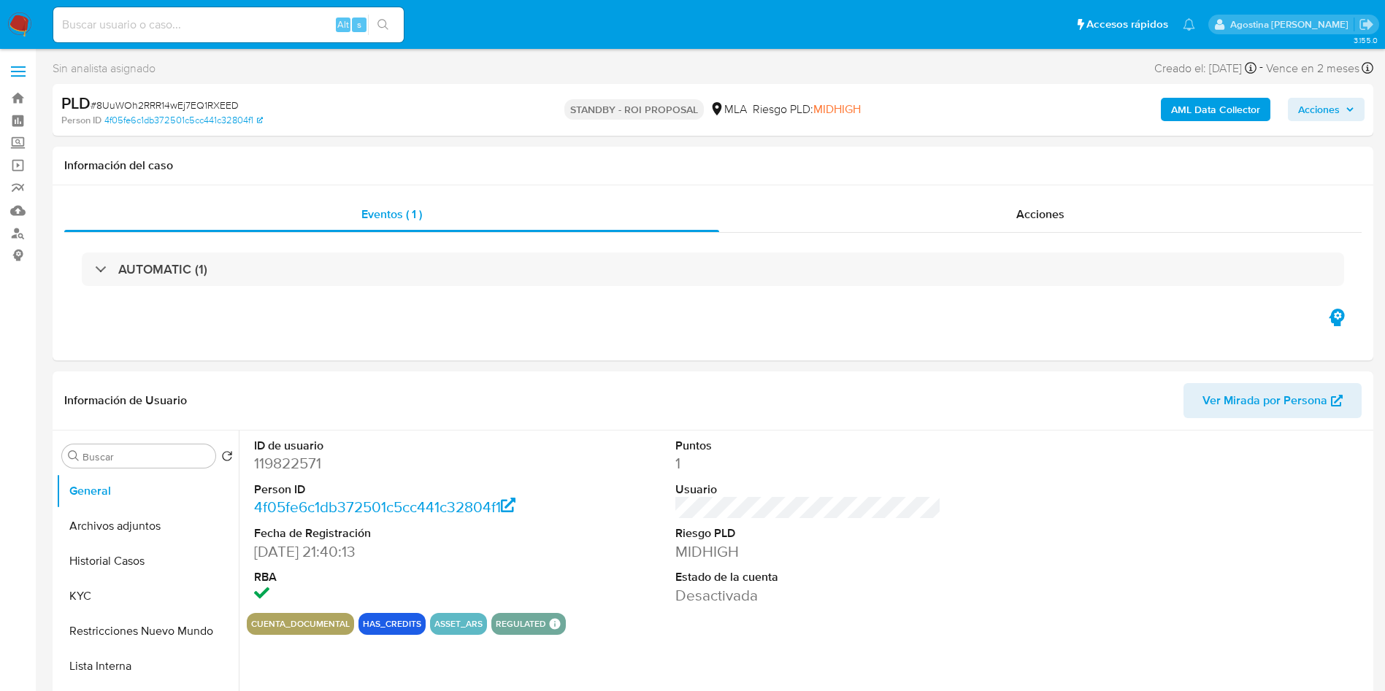
select select "10"
click at [272, 33] on input at bounding box center [228, 24] width 350 height 19
paste input "691862939"
type input "691862939"
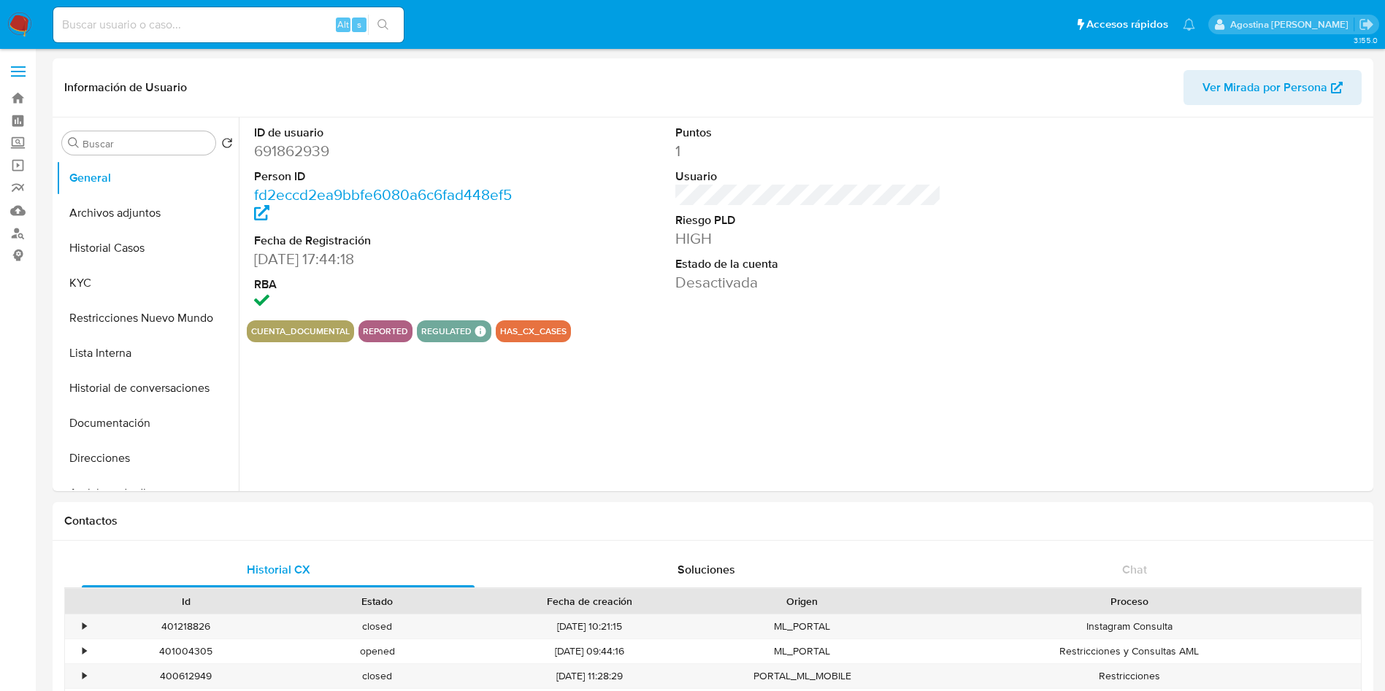
select select "10"
click at [107, 207] on button "Archivos adjuntos" at bounding box center [141, 213] width 171 height 35
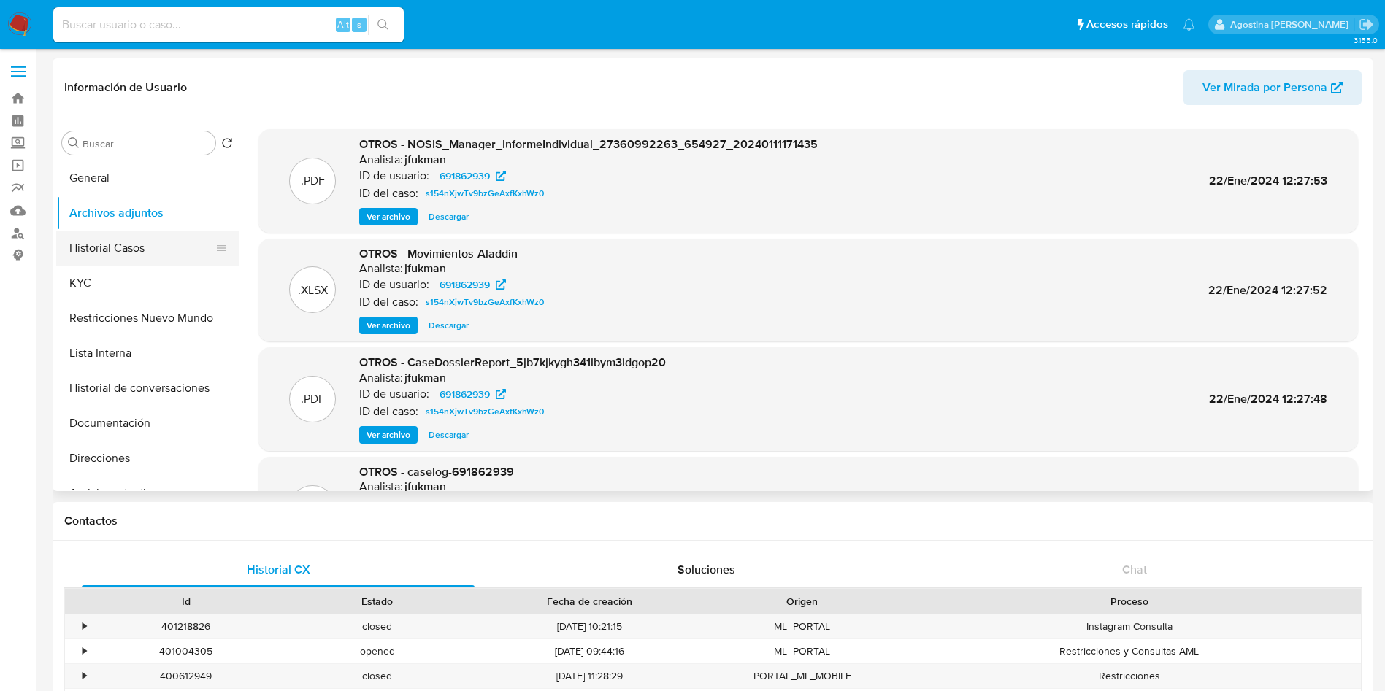
click at [145, 245] on button "Historial Casos" at bounding box center [141, 248] width 171 height 35
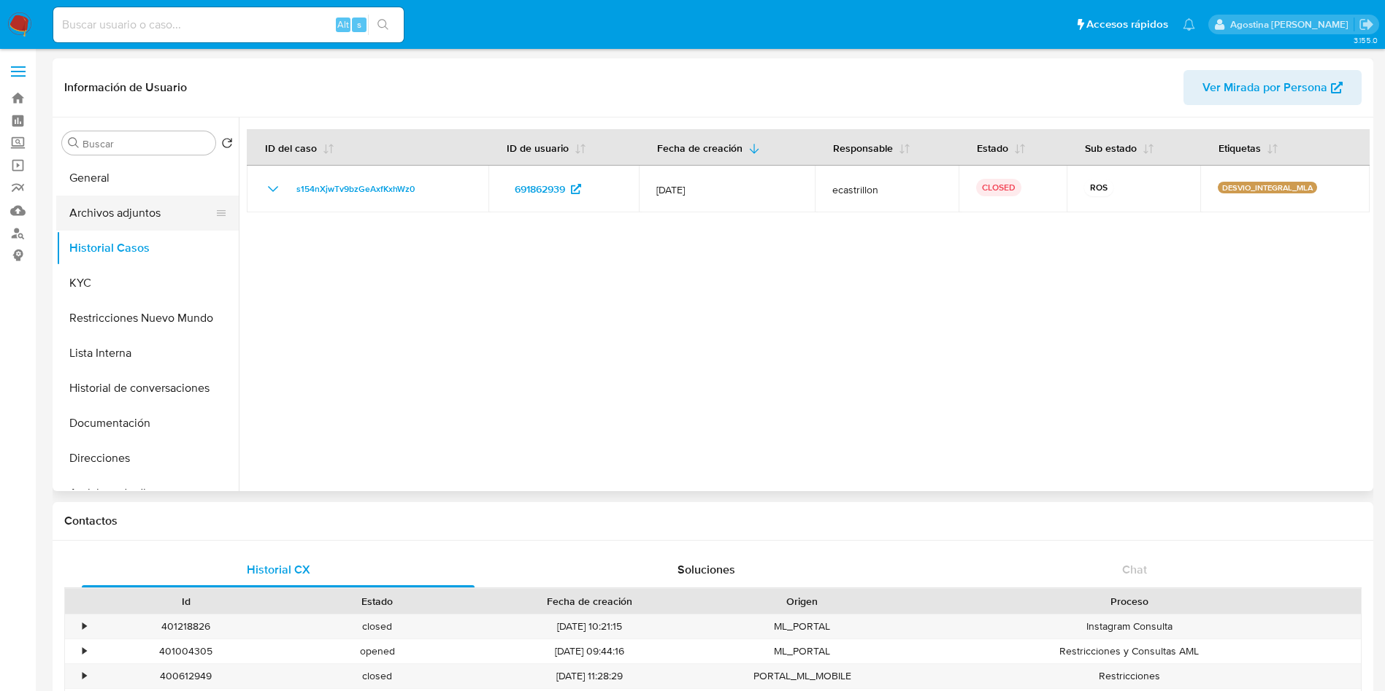
click at [150, 220] on button "Archivos adjuntos" at bounding box center [141, 213] width 171 height 35
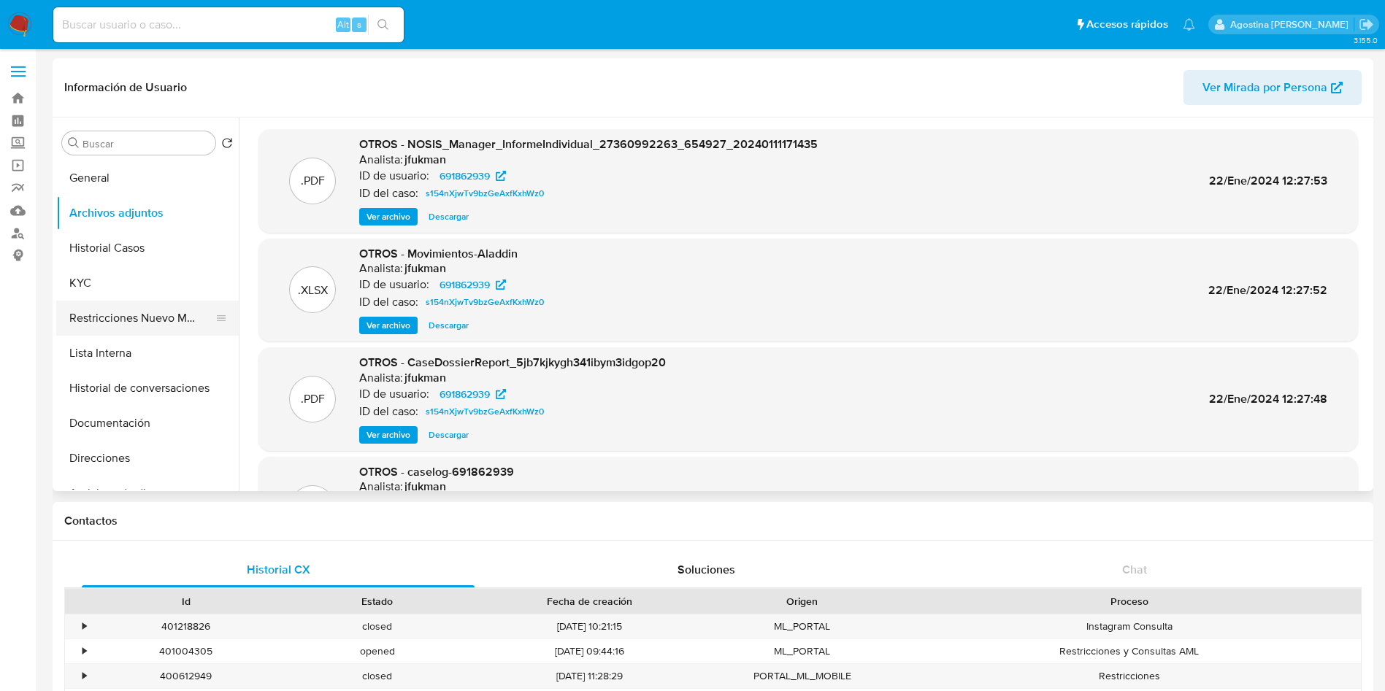
click at [159, 318] on button "Restricciones Nuevo Mundo" at bounding box center [141, 318] width 171 height 35
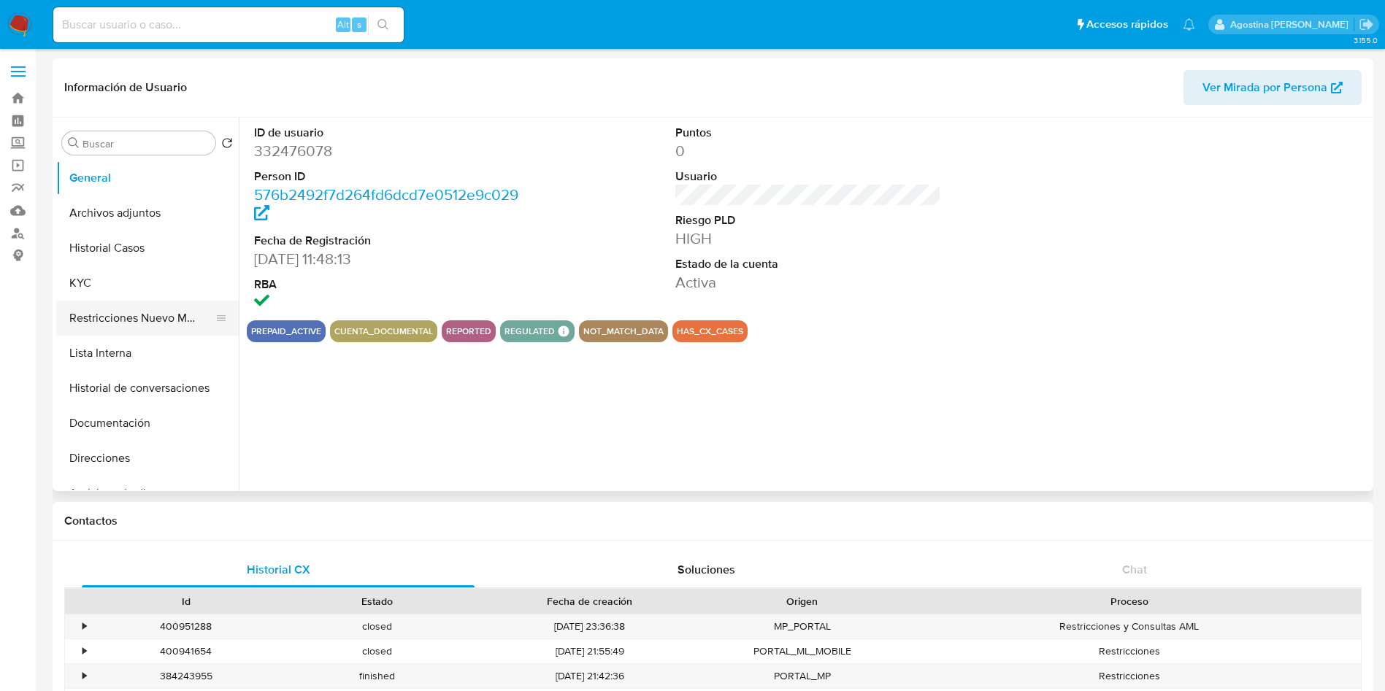
click at [126, 328] on button "Restricciones Nuevo Mundo" at bounding box center [141, 318] width 171 height 35
select select "10"
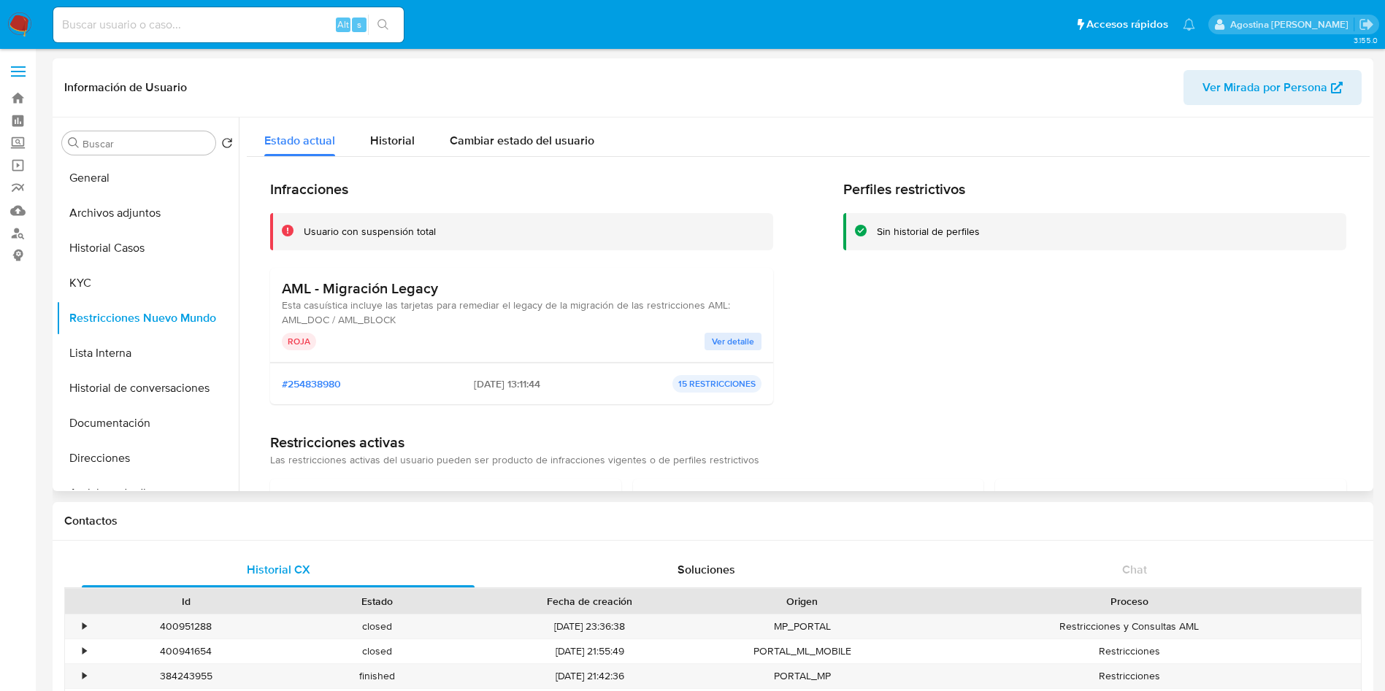
click at [724, 341] on span "Ver detalle" at bounding box center [733, 341] width 42 height 15
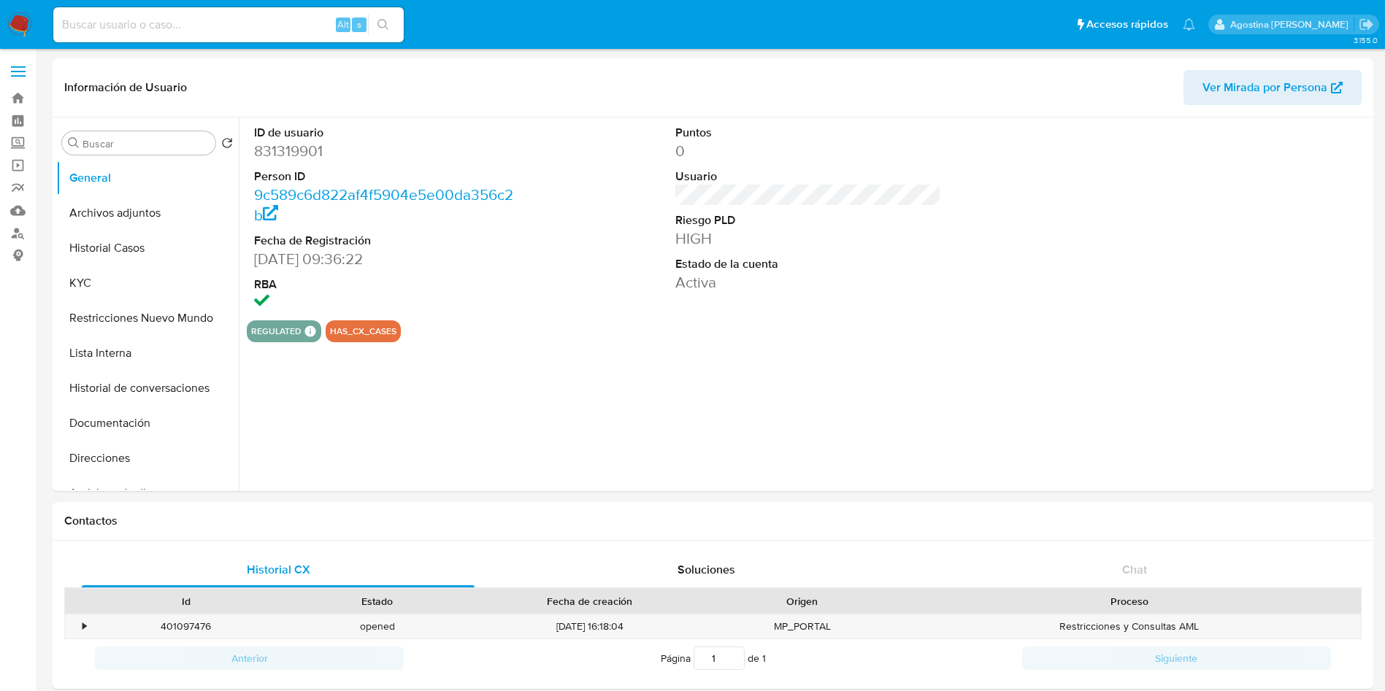
select select "10"
click at [135, 221] on button "Archivos adjuntos" at bounding box center [141, 213] width 171 height 35
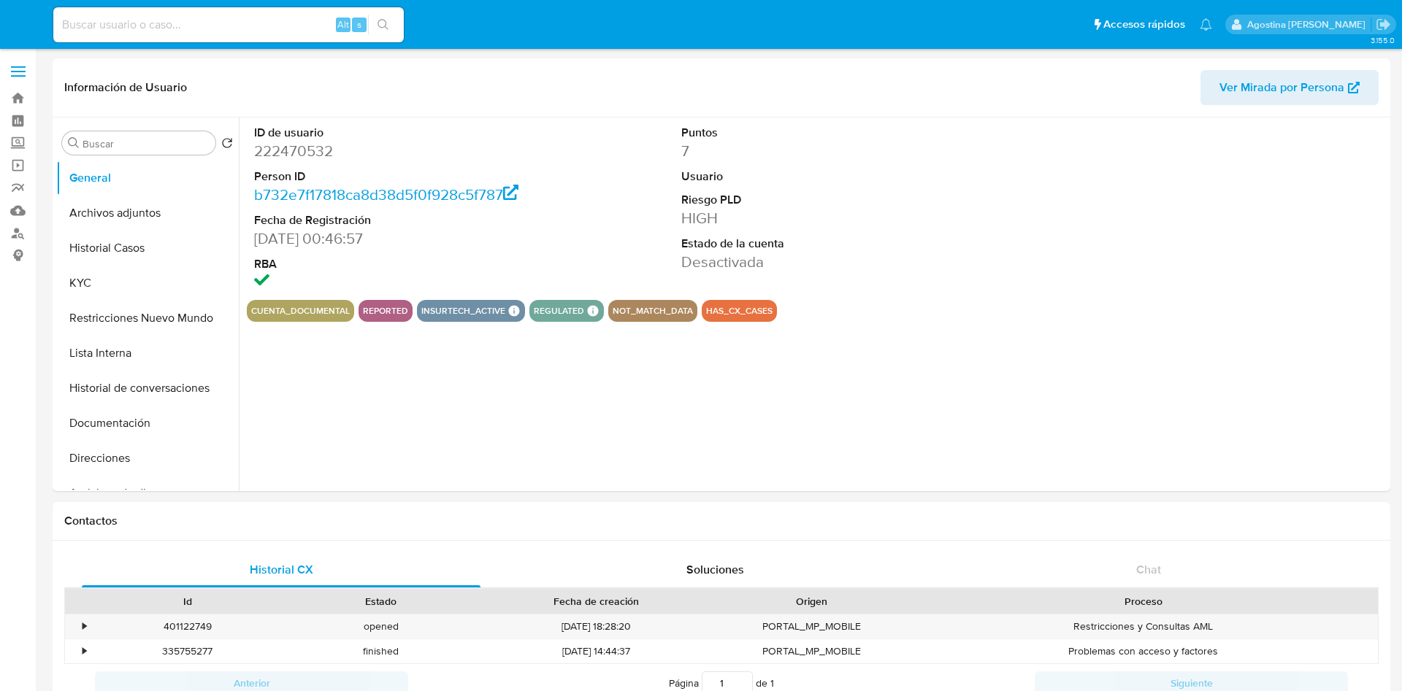
select select "10"
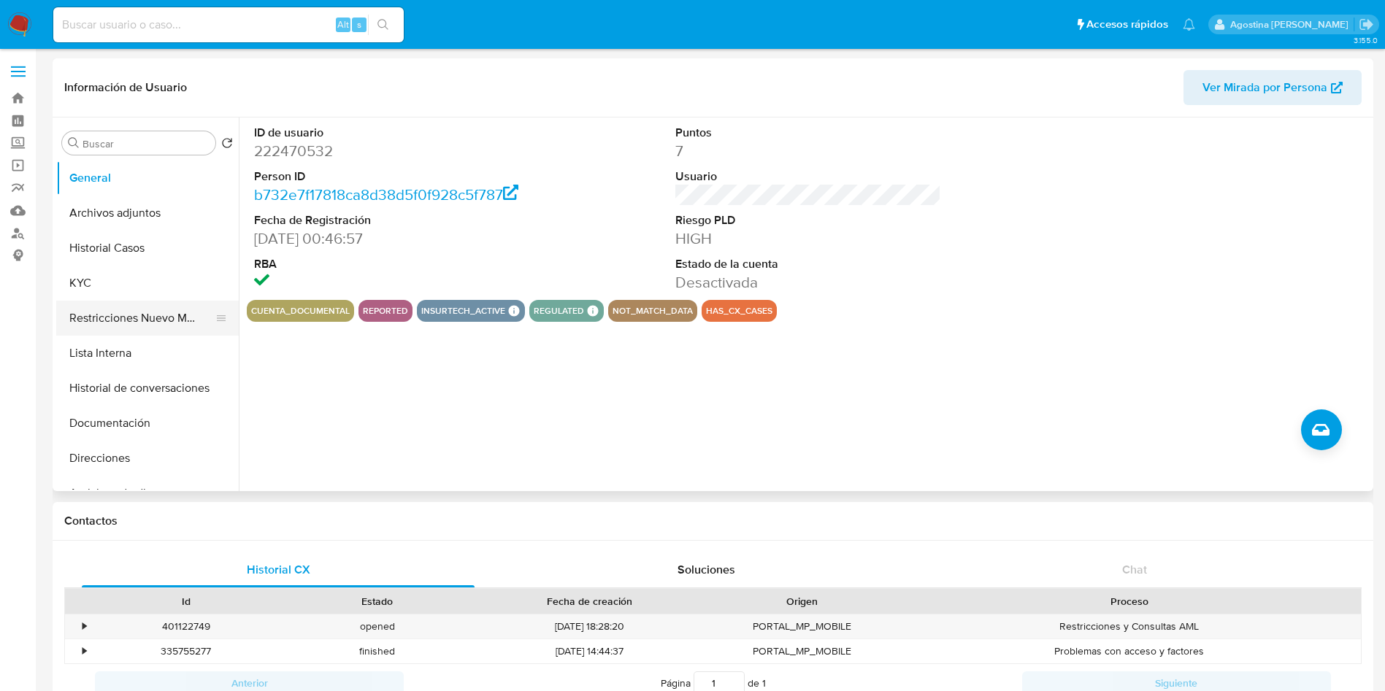
click at [161, 316] on button "Restricciones Nuevo Mundo" at bounding box center [141, 318] width 171 height 35
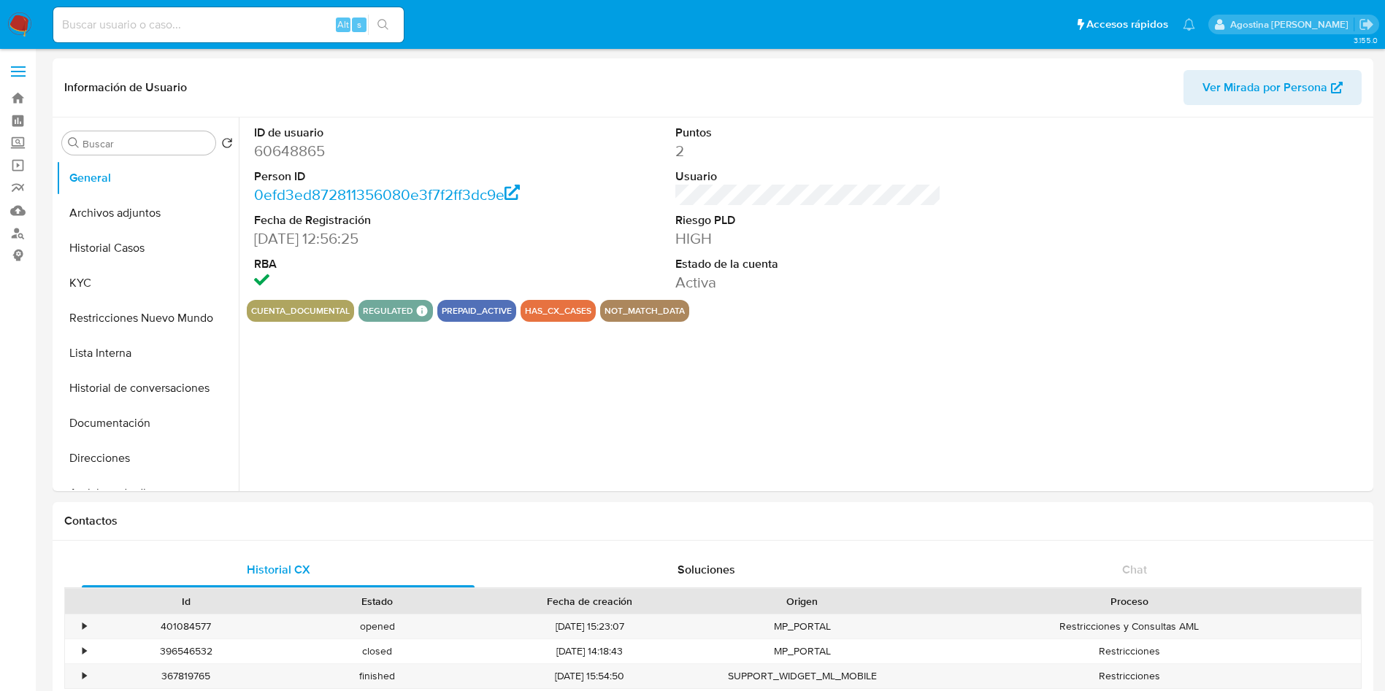
select select "10"
click at [149, 220] on button "Archivos adjuntos" at bounding box center [141, 213] width 171 height 35
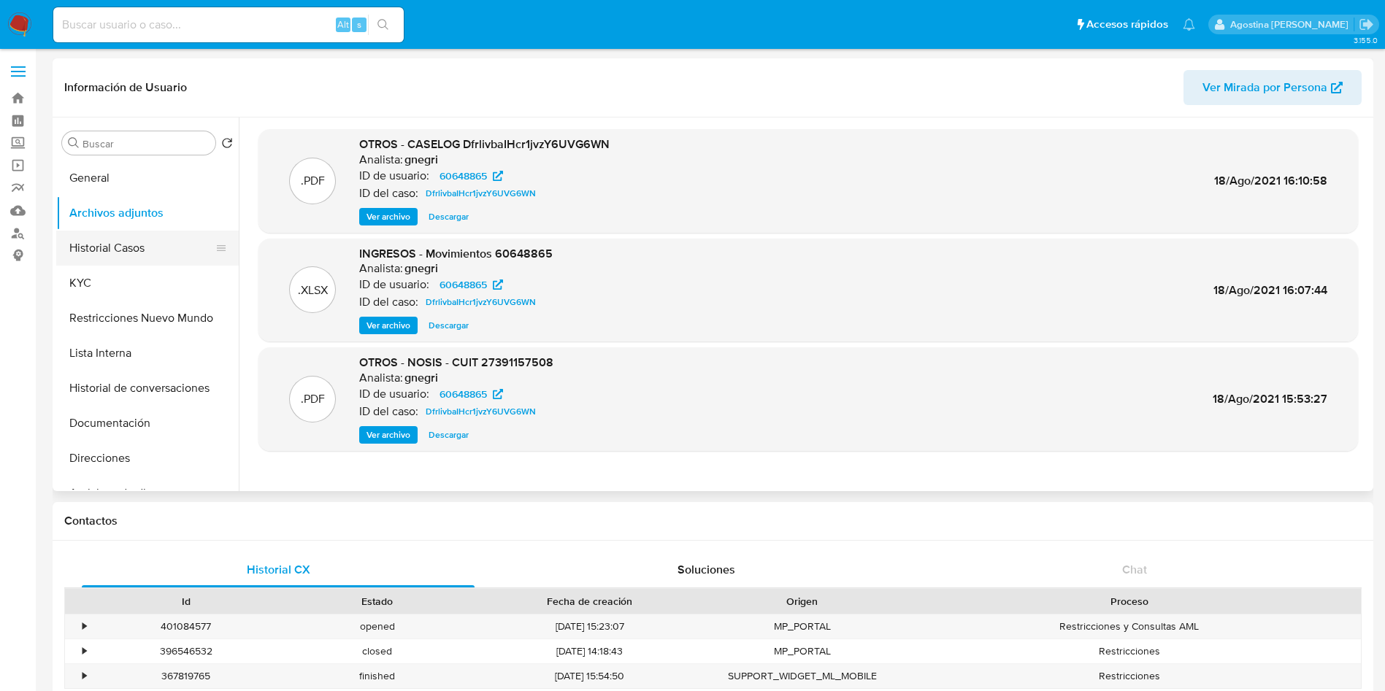
click at [167, 256] on button "Historial Casos" at bounding box center [141, 248] width 171 height 35
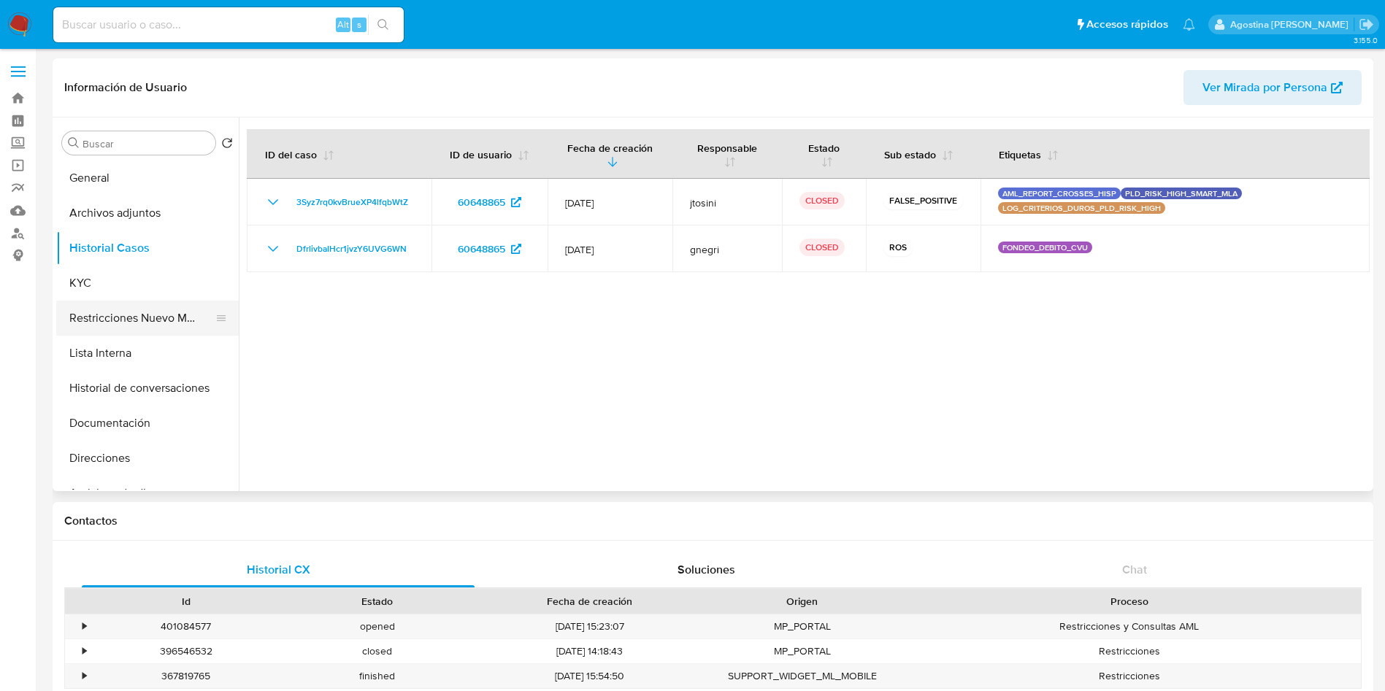
click at [164, 324] on button "Restricciones Nuevo Mundo" at bounding box center [141, 318] width 171 height 35
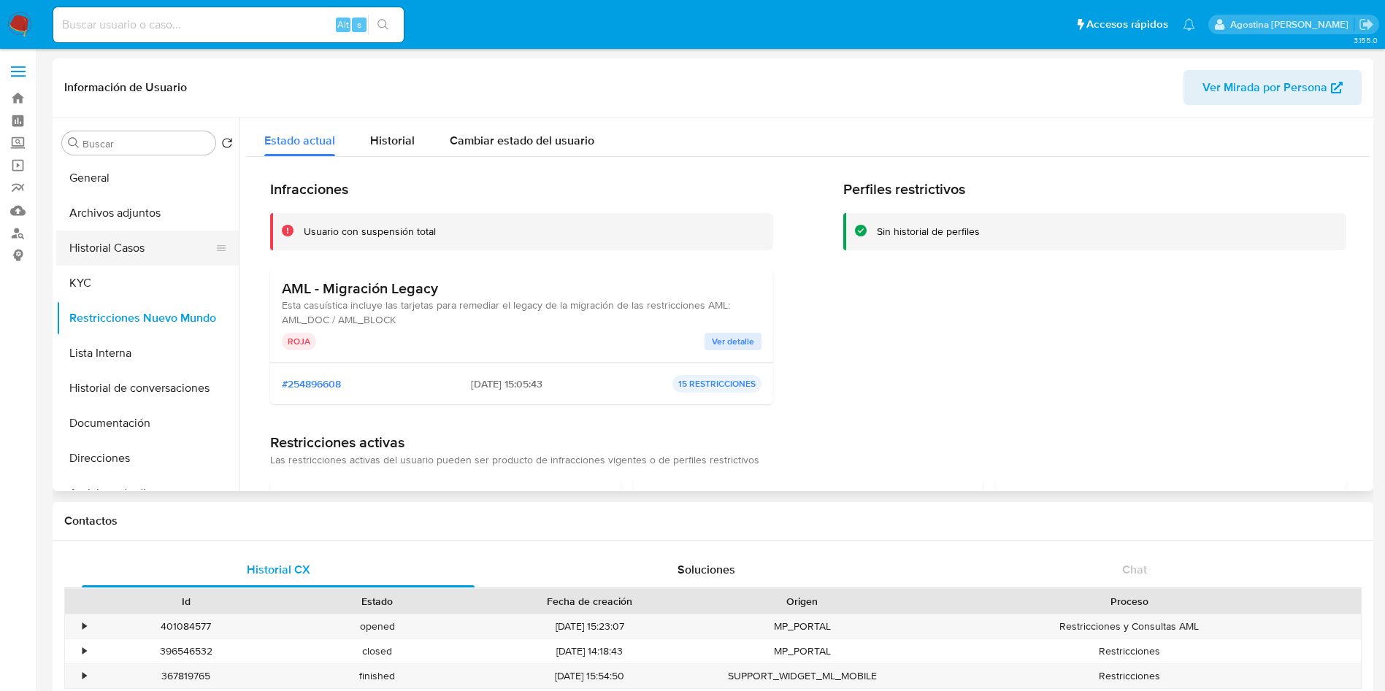
click at [143, 237] on button "Historial Casos" at bounding box center [141, 248] width 171 height 35
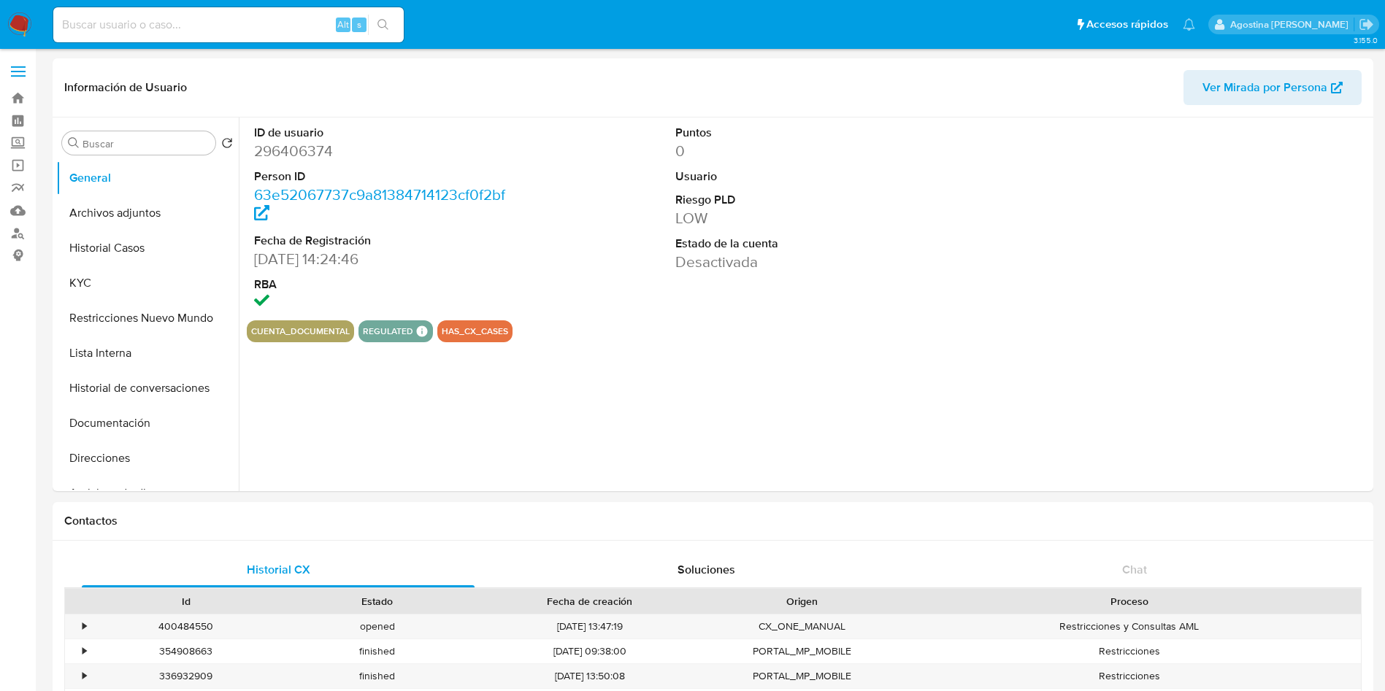
select select "10"
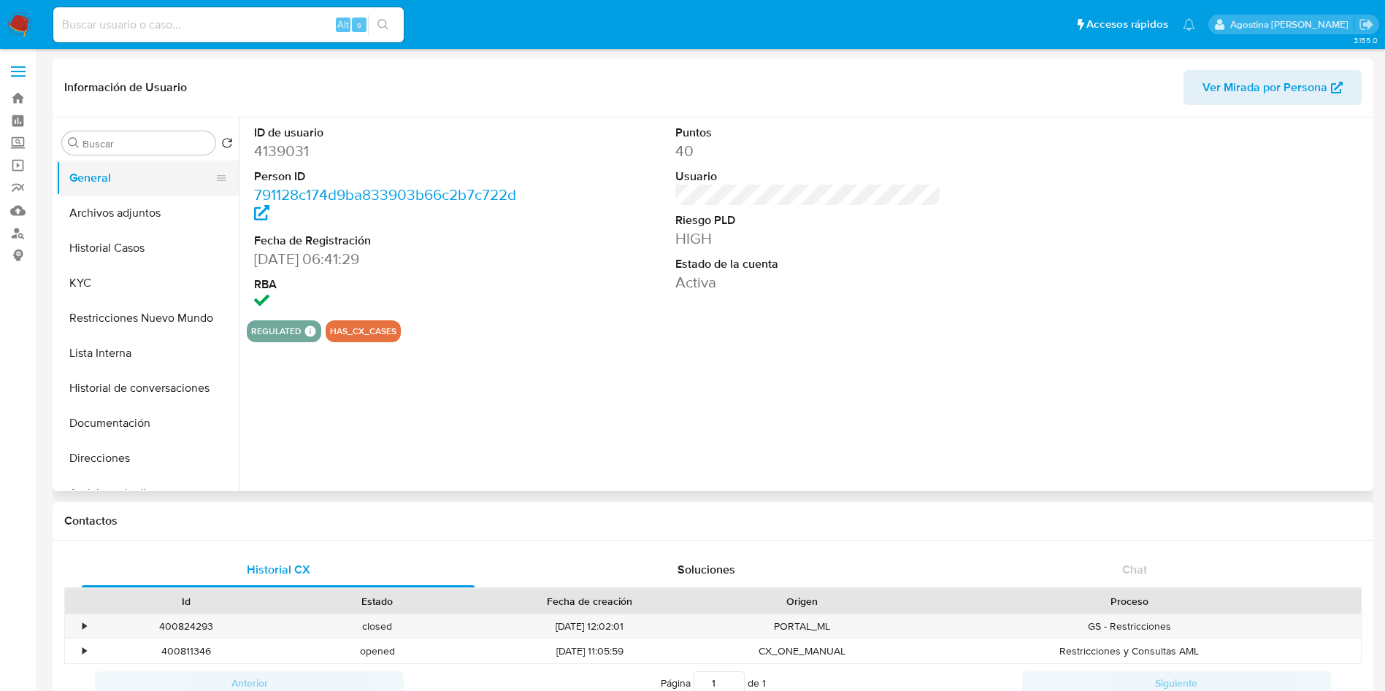
select select "10"
click at [143, 209] on button "Archivos adjuntos" at bounding box center [141, 213] width 171 height 35
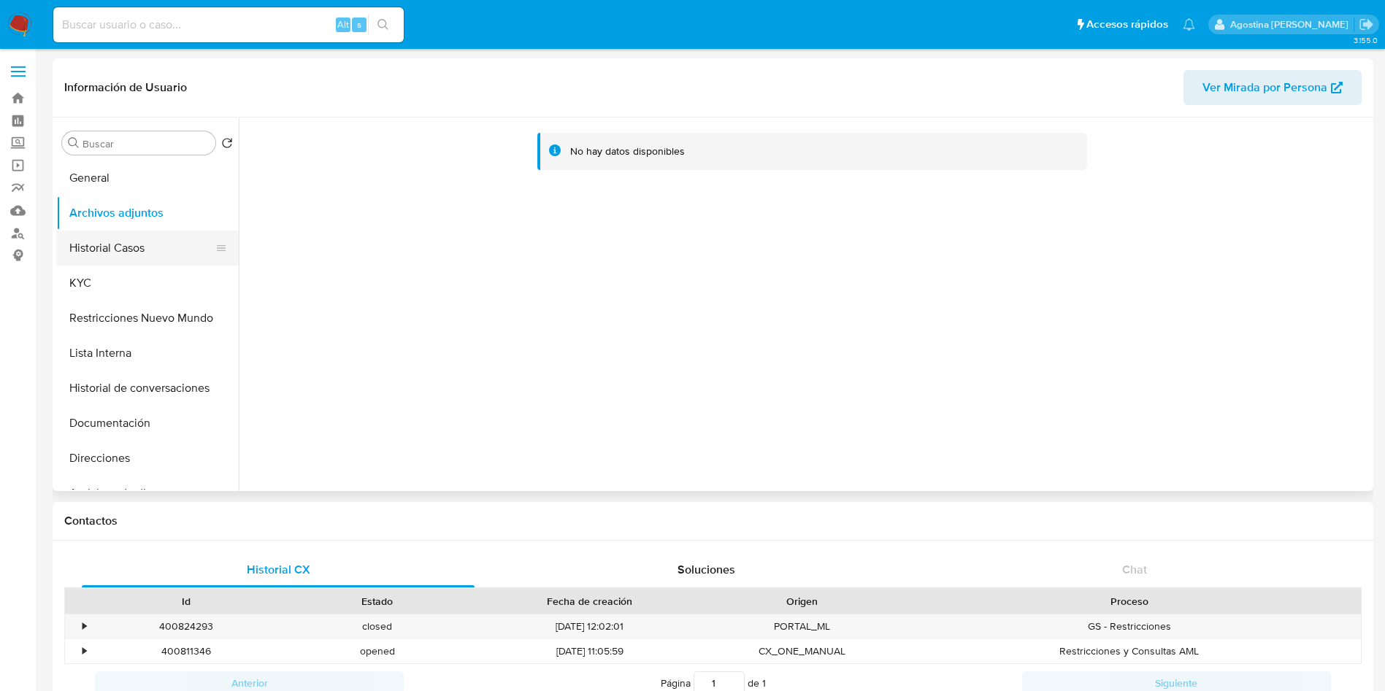
click at [153, 243] on button "Historial Casos" at bounding box center [141, 248] width 171 height 35
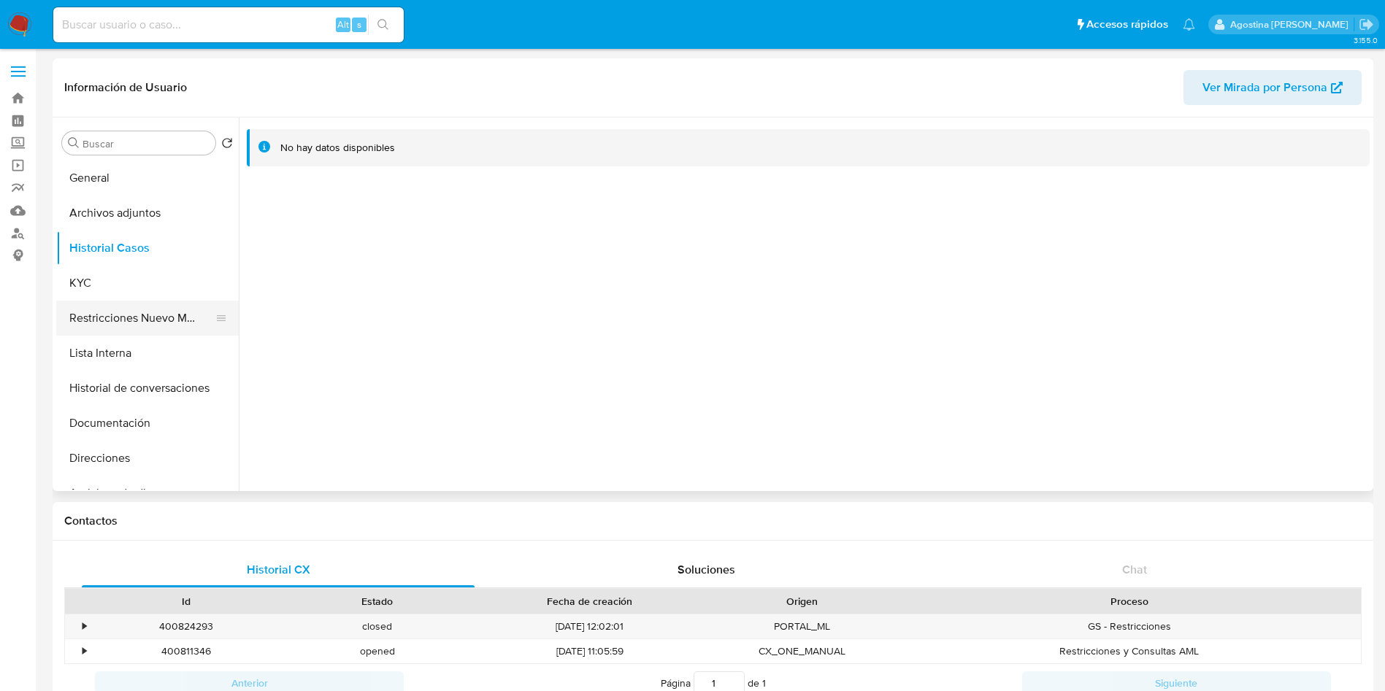
click at [178, 314] on button "Restricciones Nuevo Mundo" at bounding box center [141, 318] width 171 height 35
